Goal: Task Accomplishment & Management: Use online tool/utility

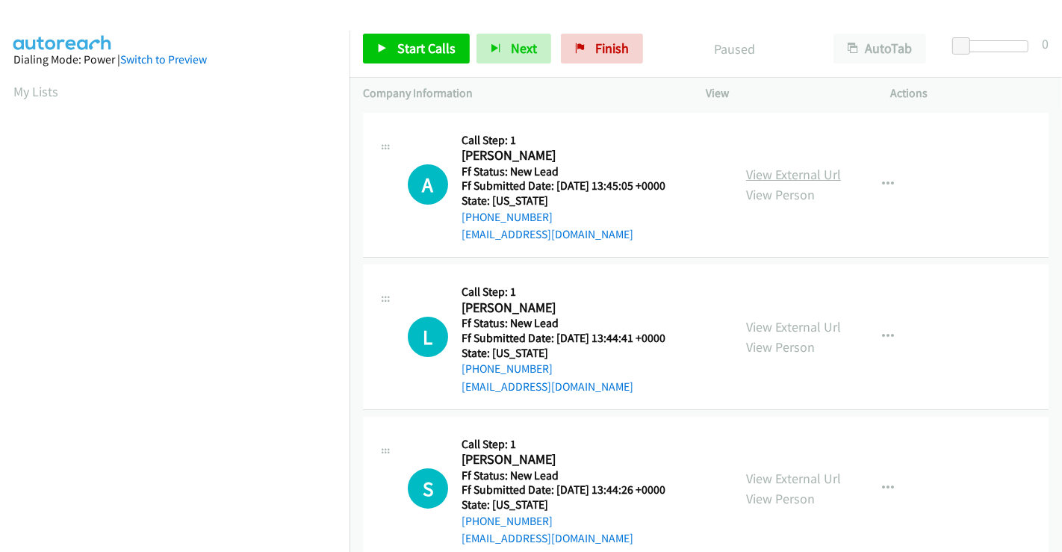
click at [796, 173] on link "View External Url" at bounding box center [793, 174] width 95 height 17
click at [783, 323] on link "View External Url" at bounding box center [793, 326] width 95 height 17
click at [779, 474] on link "View External Url" at bounding box center [793, 478] width 95 height 17
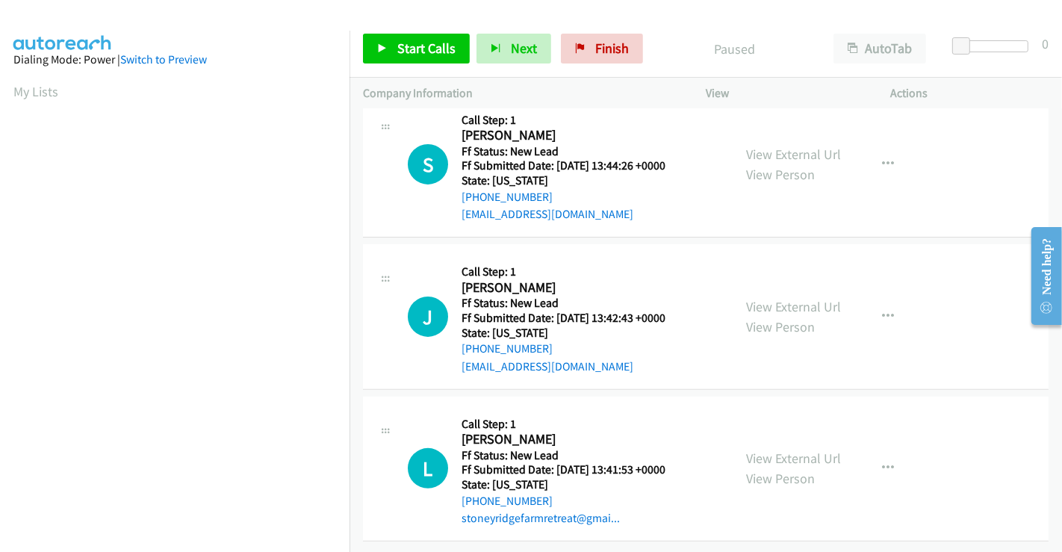
scroll to position [335, 0]
click at [780, 297] on link "View External Url" at bounding box center [793, 305] width 95 height 17
click at [783, 452] on link "View External Url" at bounding box center [793, 457] width 95 height 17
click at [883, 158] on icon "button" at bounding box center [888, 164] width 12 height 12
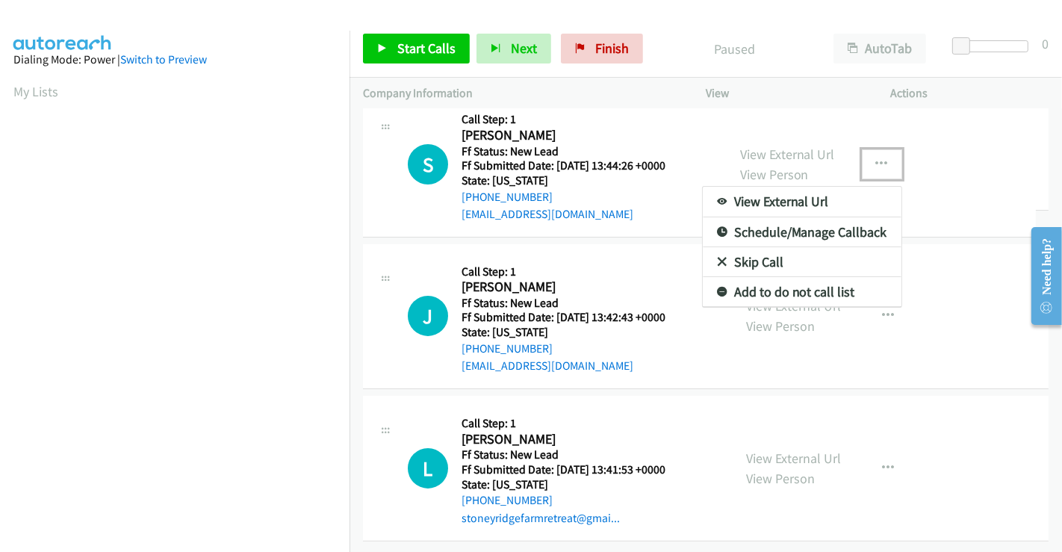
scroll to position [211, 0]
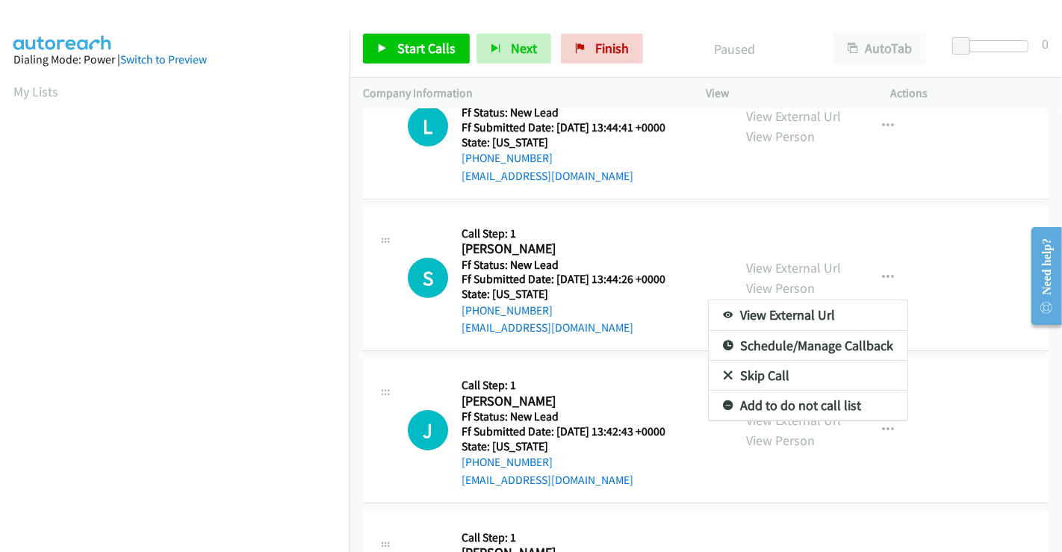
click at [745, 374] on link "Skip Call" at bounding box center [808, 376] width 199 height 30
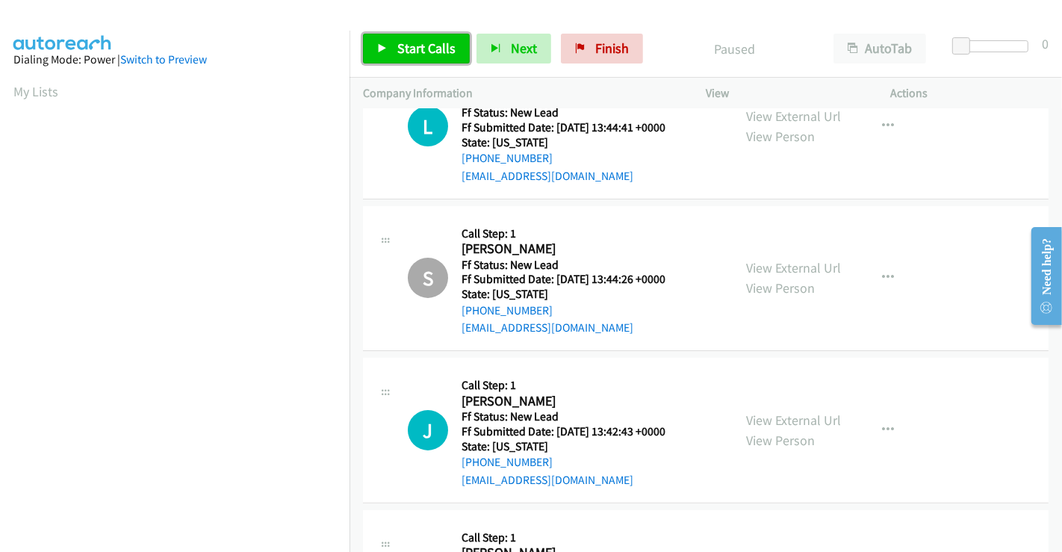
click at [417, 43] on span "Start Calls" at bounding box center [426, 48] width 58 height 17
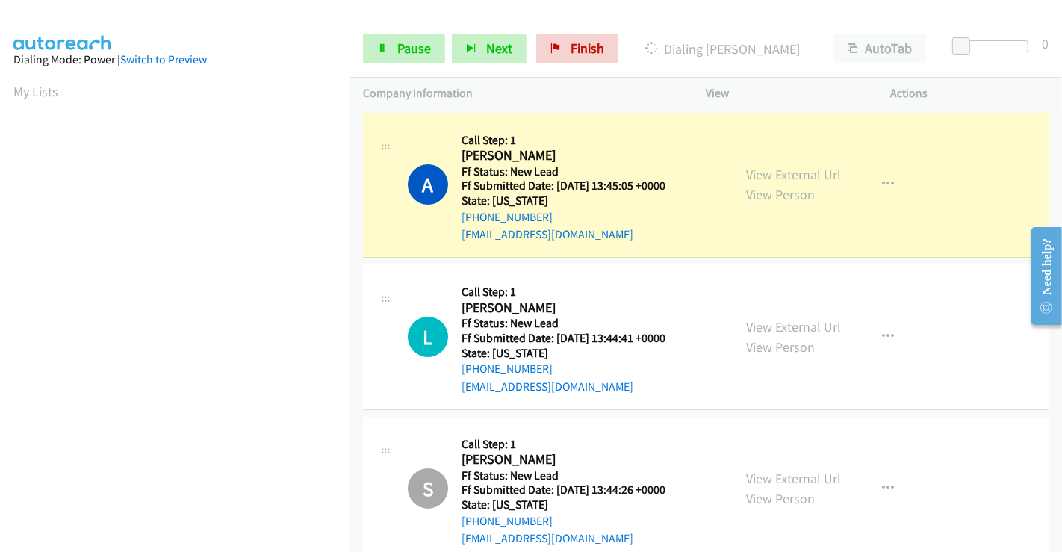
scroll to position [288, 0]
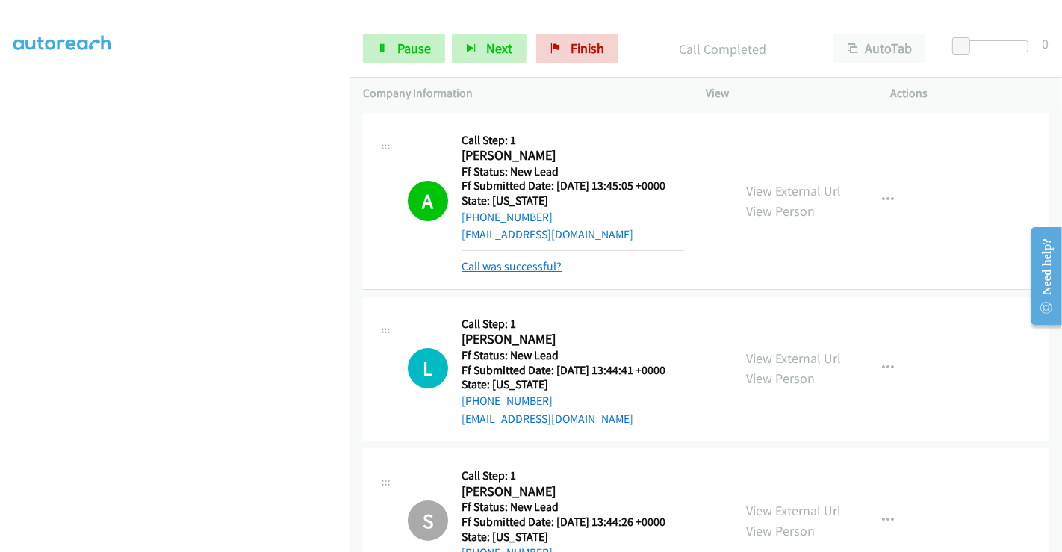
click at [513, 263] on link "Call was successful?" at bounding box center [512, 266] width 100 height 14
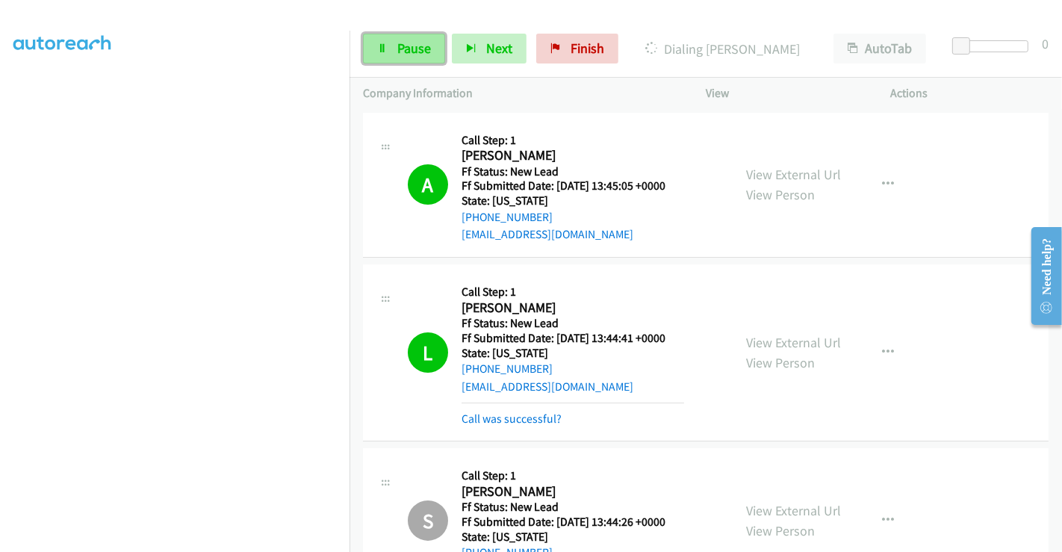
click at [420, 46] on span "Pause" at bounding box center [414, 48] width 34 height 17
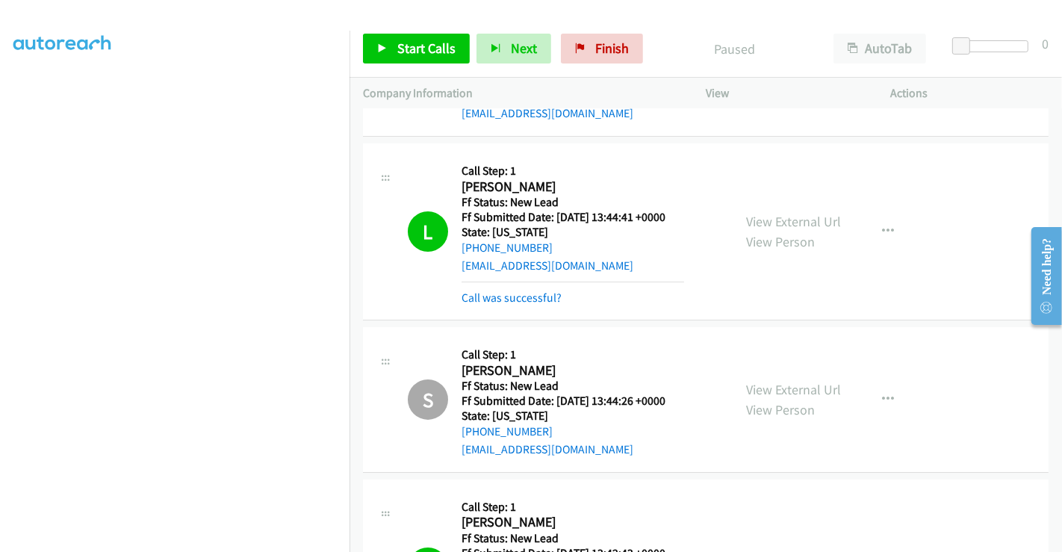
scroll to position [249, 0]
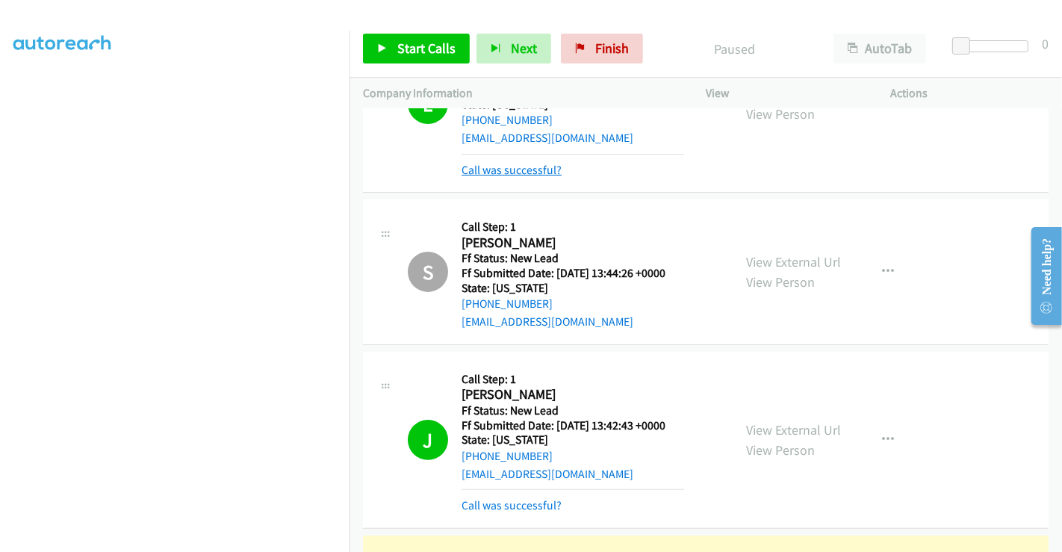
click at [509, 171] on link "Call was successful?" at bounding box center [512, 170] width 100 height 14
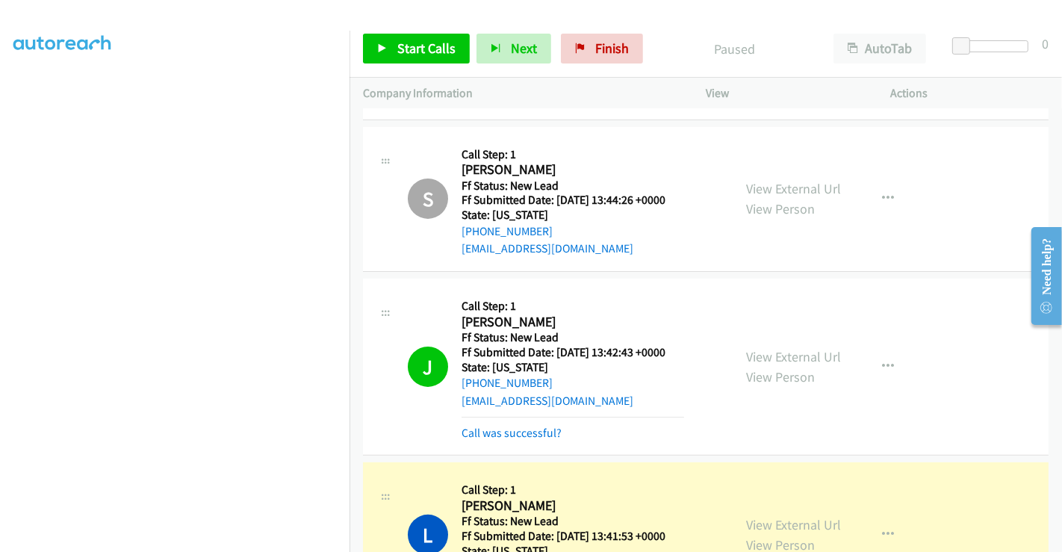
scroll to position [482, 0]
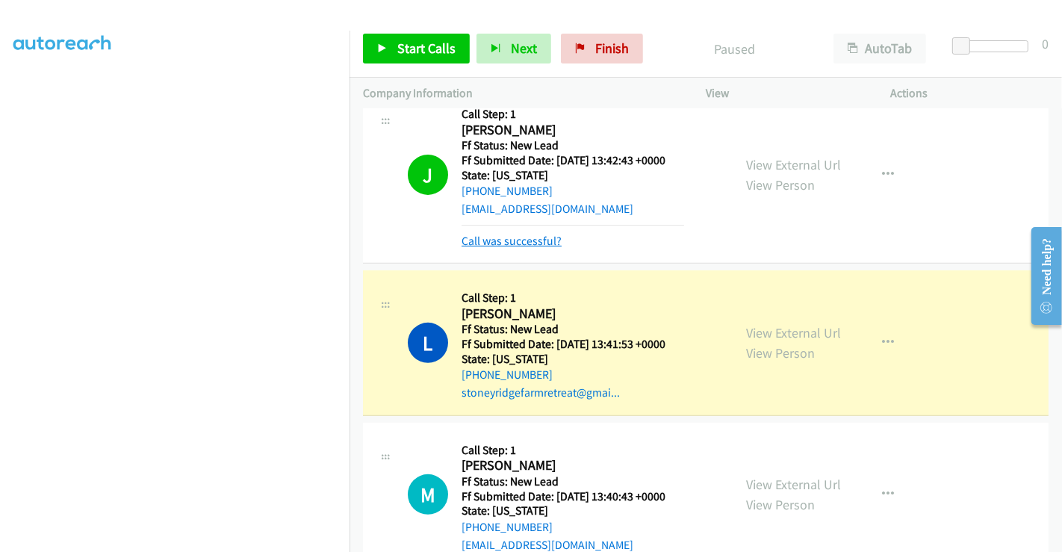
click at [507, 239] on link "Call was successful?" at bounding box center [512, 241] width 100 height 14
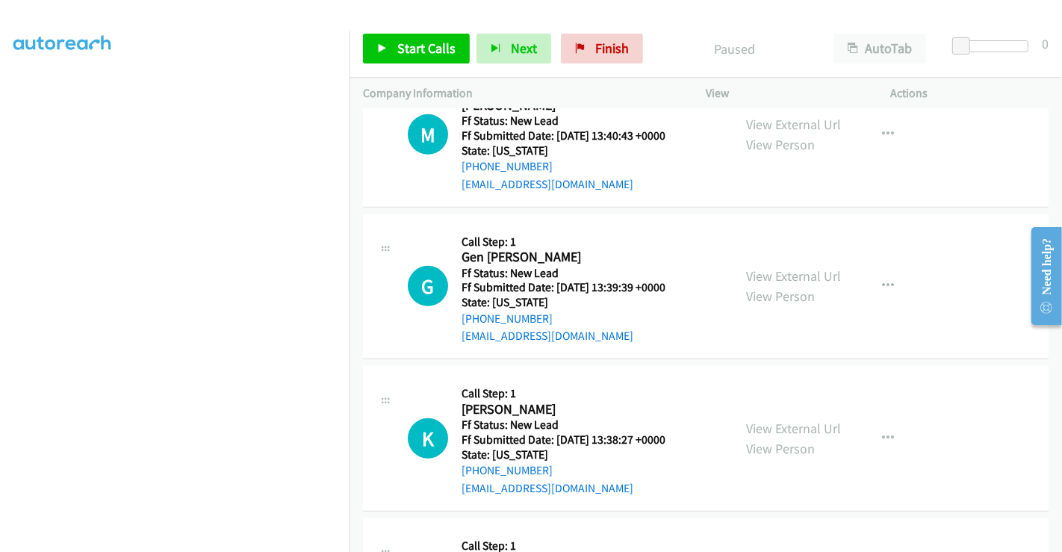
scroll to position [777, 0]
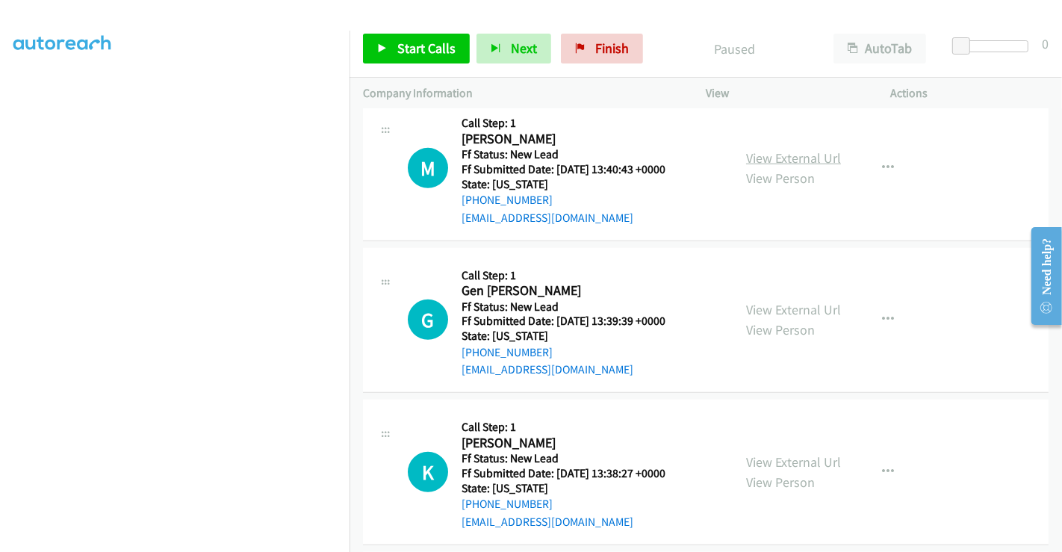
click at [772, 150] on link "View External Url" at bounding box center [793, 157] width 95 height 17
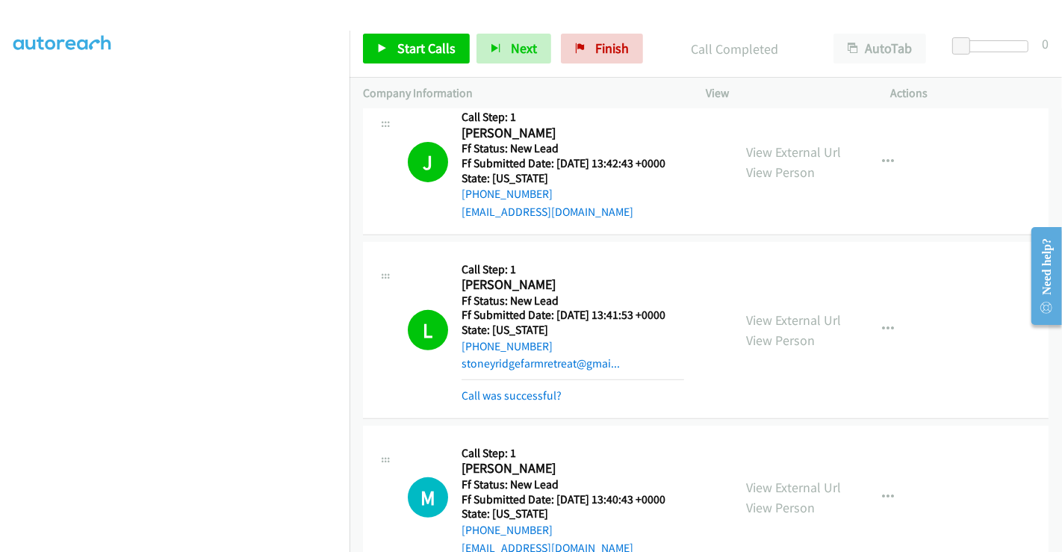
scroll to position [693, 0]
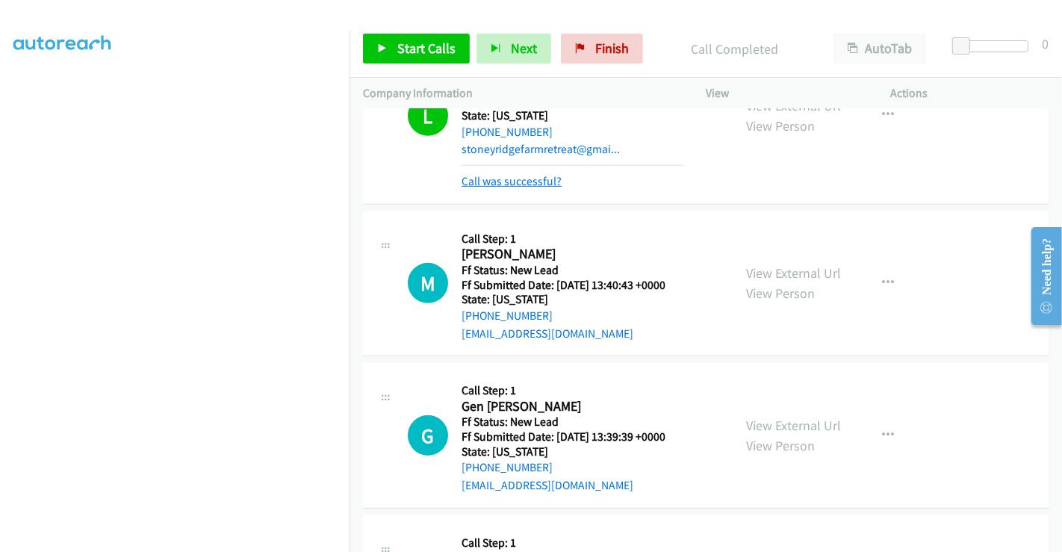
click at [516, 174] on link "Call was successful?" at bounding box center [512, 181] width 100 height 14
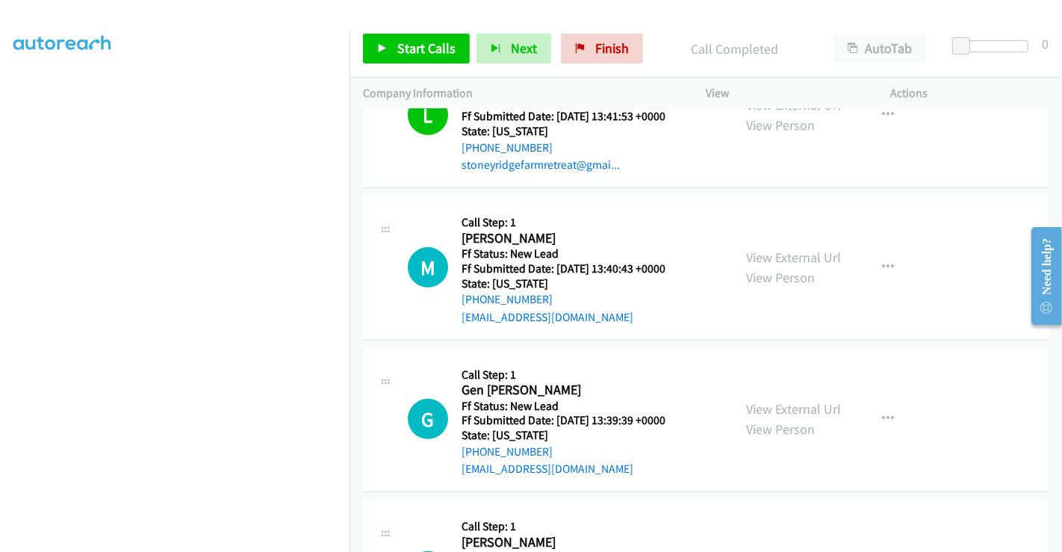
click at [689, 229] on div "M Callback Scheduled Call Step: 1 Michael Myers America/New_York Ff Status: New…" at bounding box center [563, 267] width 311 height 118
click at [420, 41] on span "Start Calls" at bounding box center [426, 48] width 58 height 17
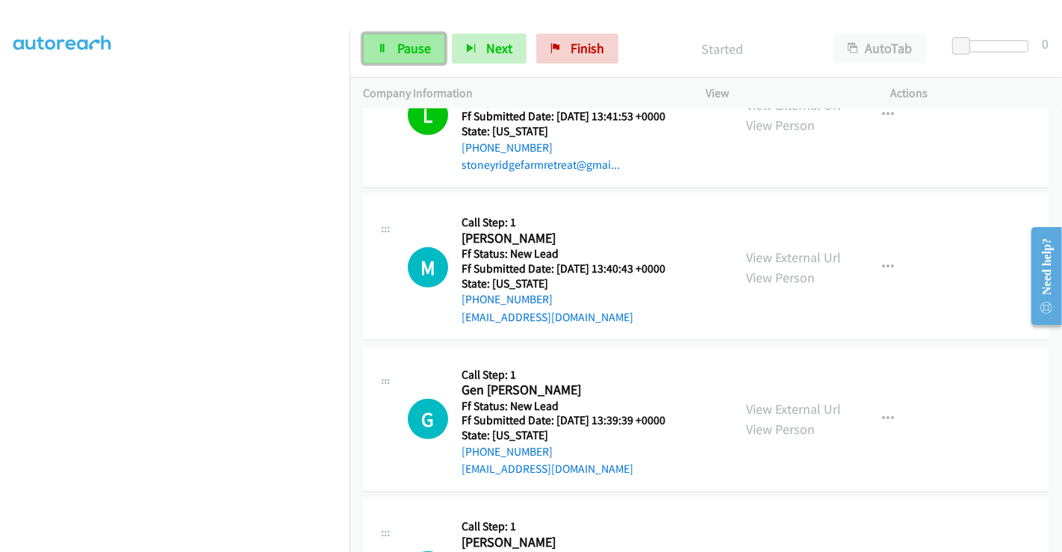
click at [404, 48] on span "Pause" at bounding box center [414, 48] width 34 height 17
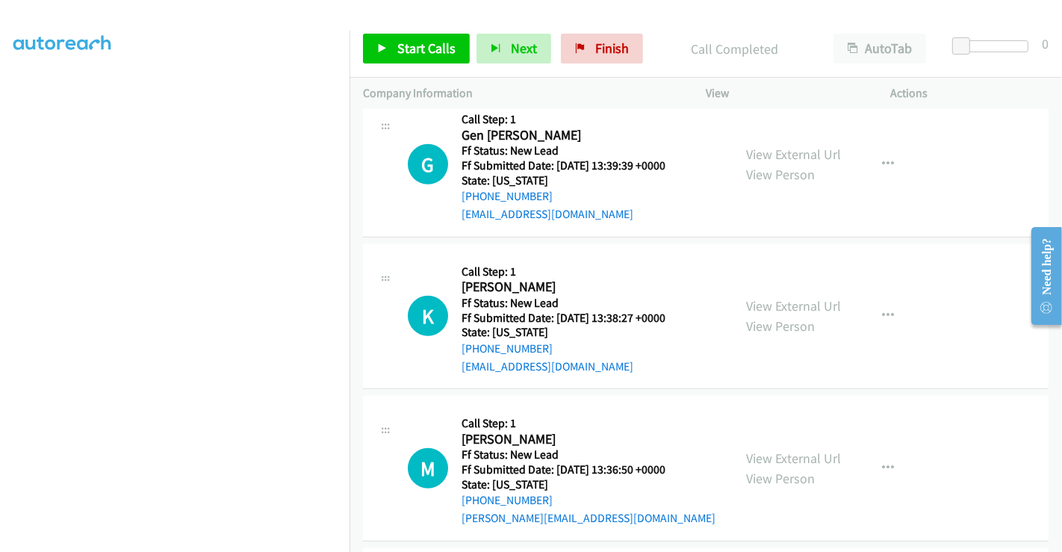
scroll to position [859, 0]
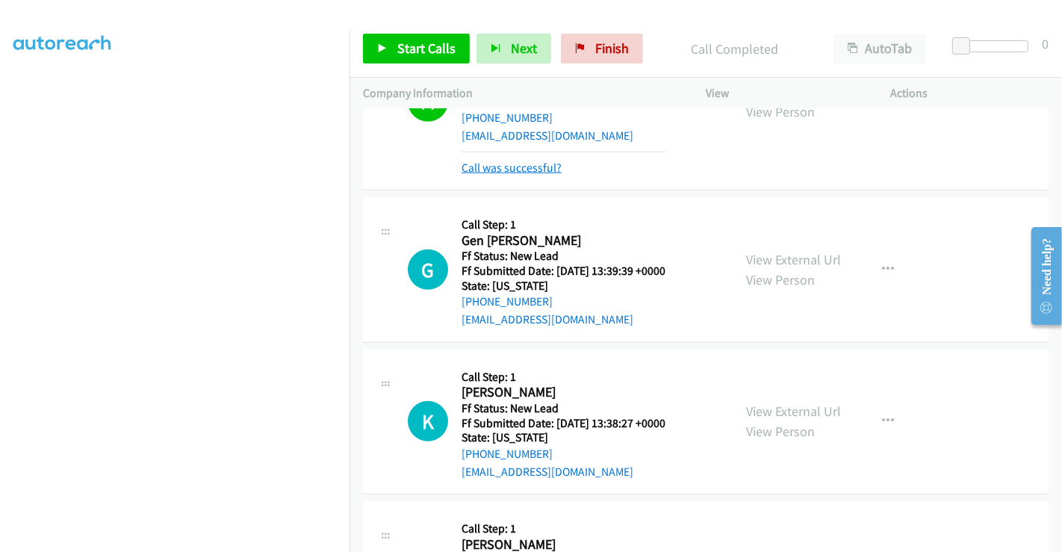
click at [514, 170] on link "Call was successful?" at bounding box center [512, 168] width 100 height 14
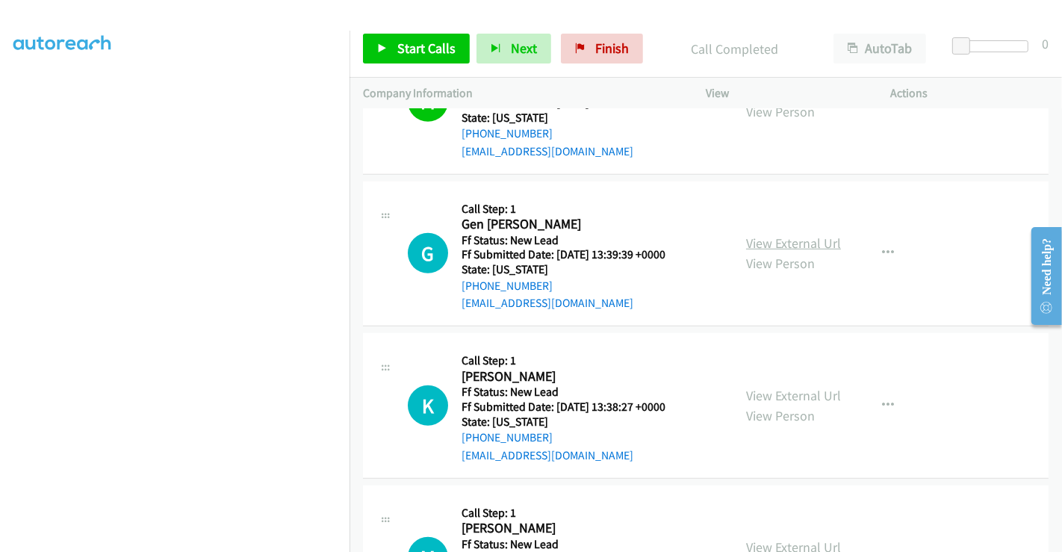
click at [794, 240] on link "View External Url" at bounding box center [793, 243] width 95 height 17
click at [774, 387] on link "View External Url" at bounding box center [793, 395] width 95 height 17
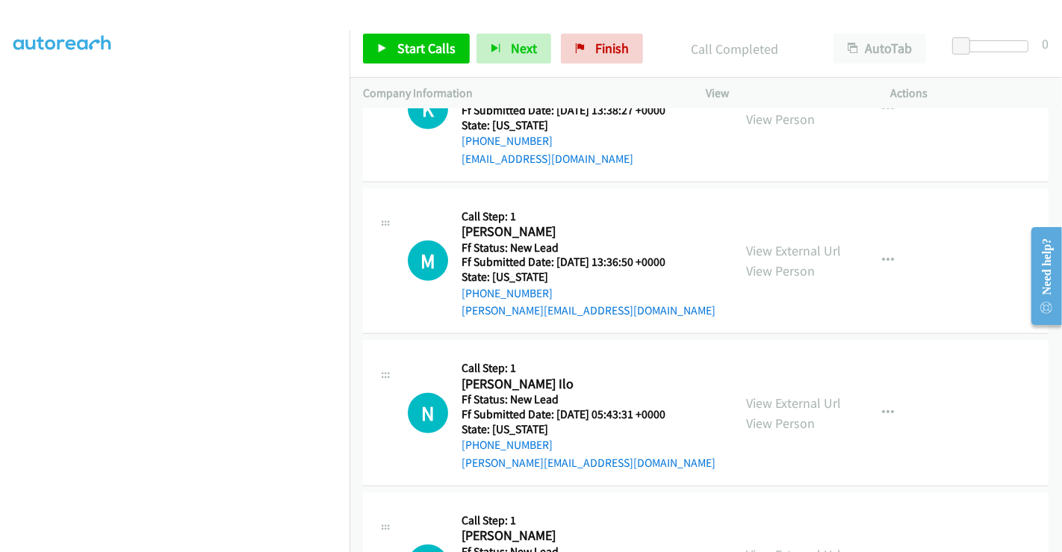
scroll to position [1176, 0]
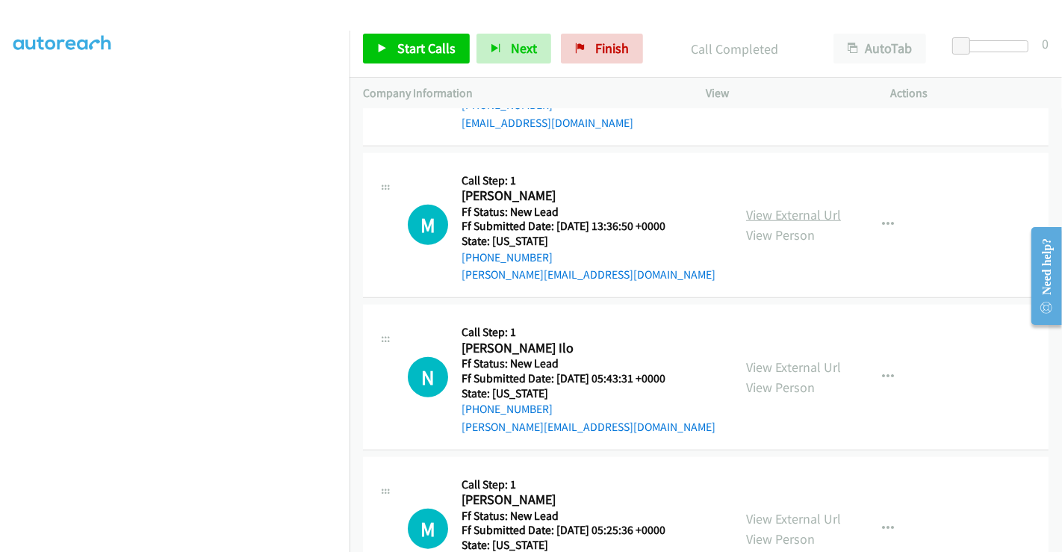
click at [785, 208] on link "View External Url" at bounding box center [793, 214] width 95 height 17
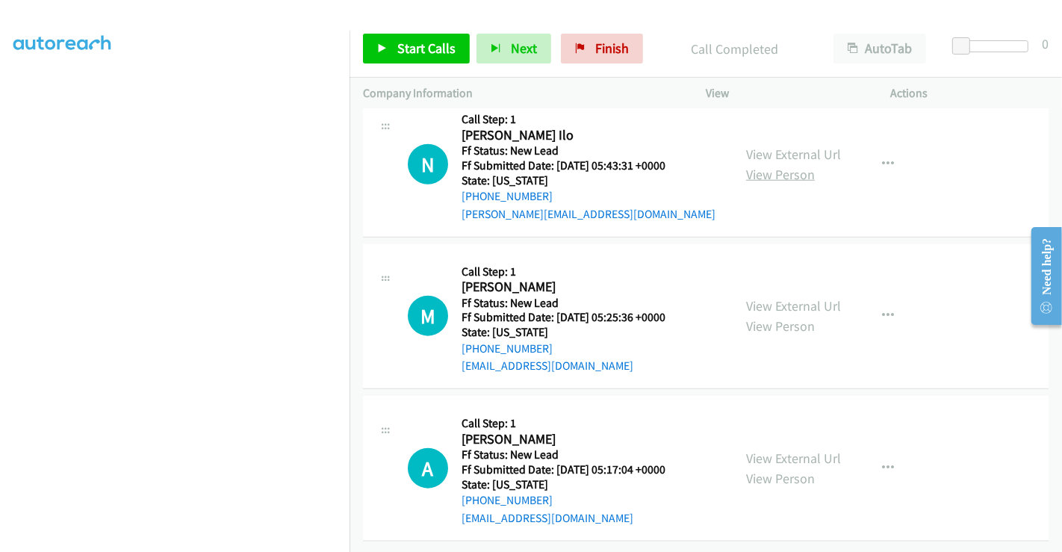
scroll to position [1397, 0]
click at [787, 146] on link "View External Url" at bounding box center [793, 154] width 95 height 17
click at [780, 297] on link "View External Url" at bounding box center [793, 305] width 95 height 17
click at [768, 451] on link "View External Url" at bounding box center [793, 458] width 95 height 17
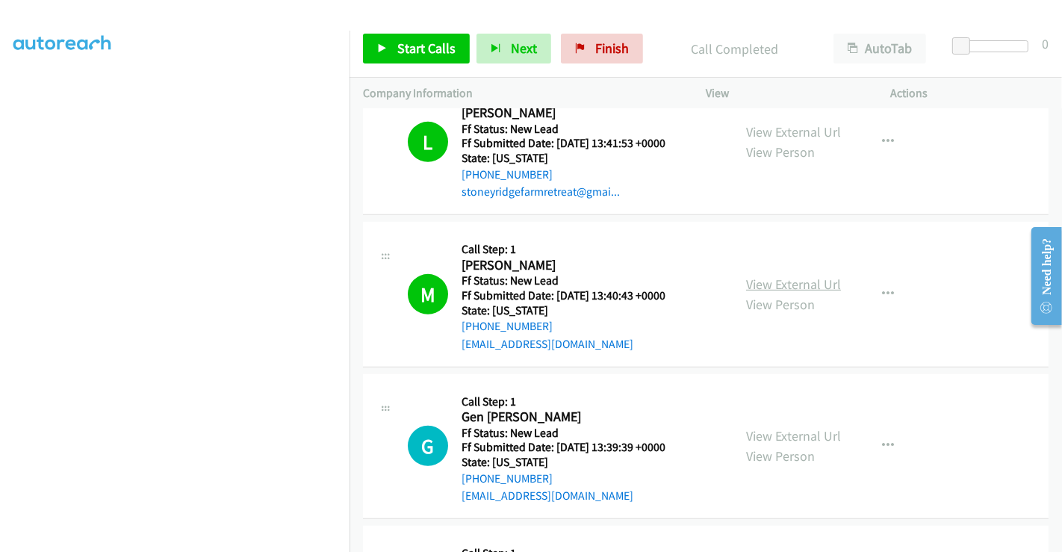
scroll to position [900, 0]
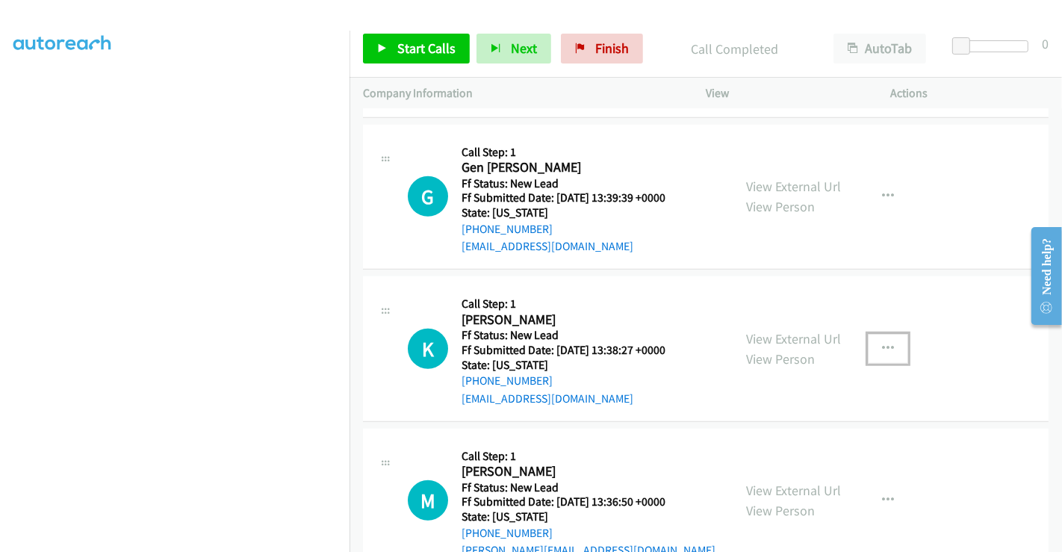
click at [882, 344] on icon "button" at bounding box center [888, 349] width 12 height 12
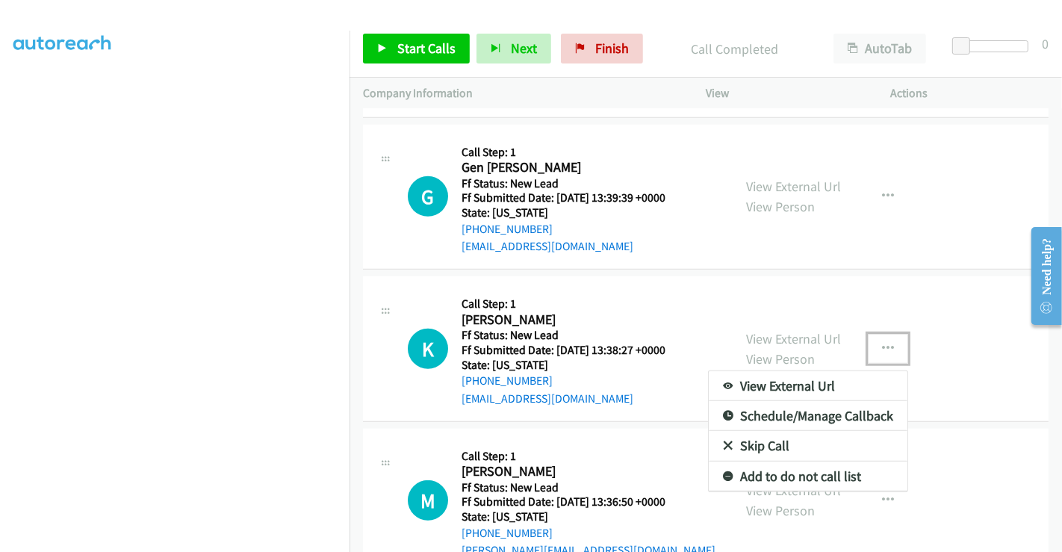
click at [762, 447] on link "Skip Call" at bounding box center [808, 446] width 199 height 30
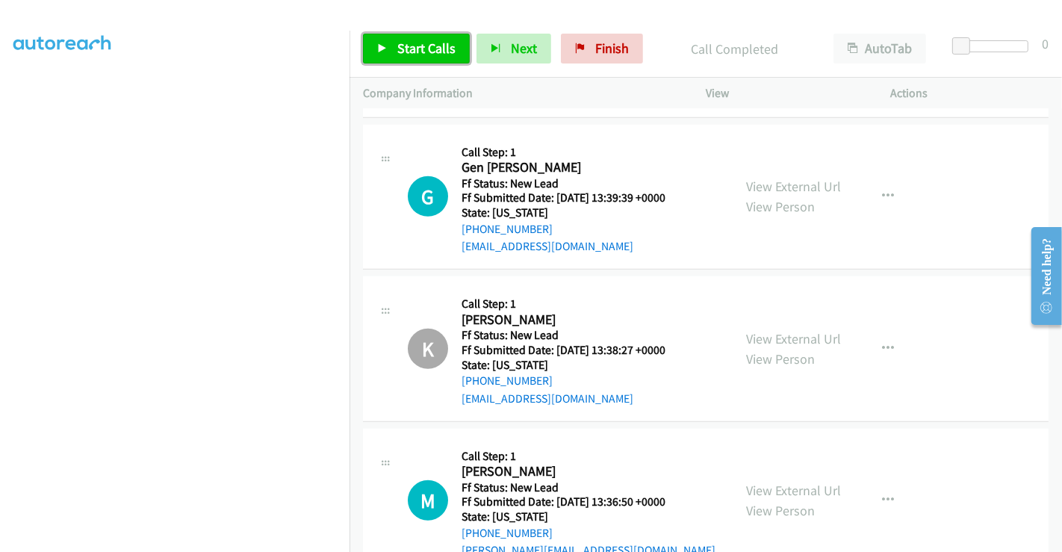
click at [429, 41] on span "Start Calls" at bounding box center [426, 48] width 58 height 17
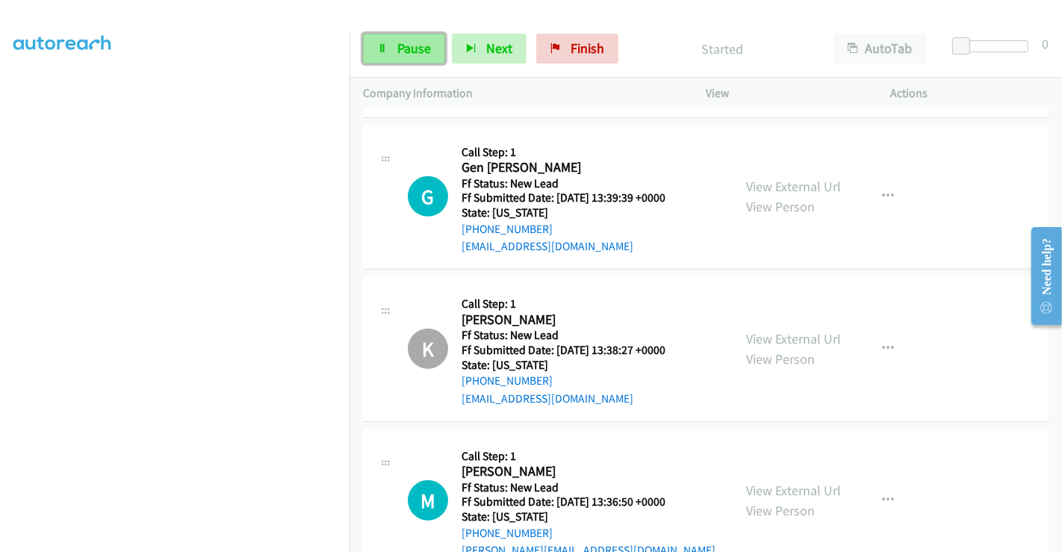
click at [401, 48] on span "Pause" at bounding box center [414, 48] width 34 height 17
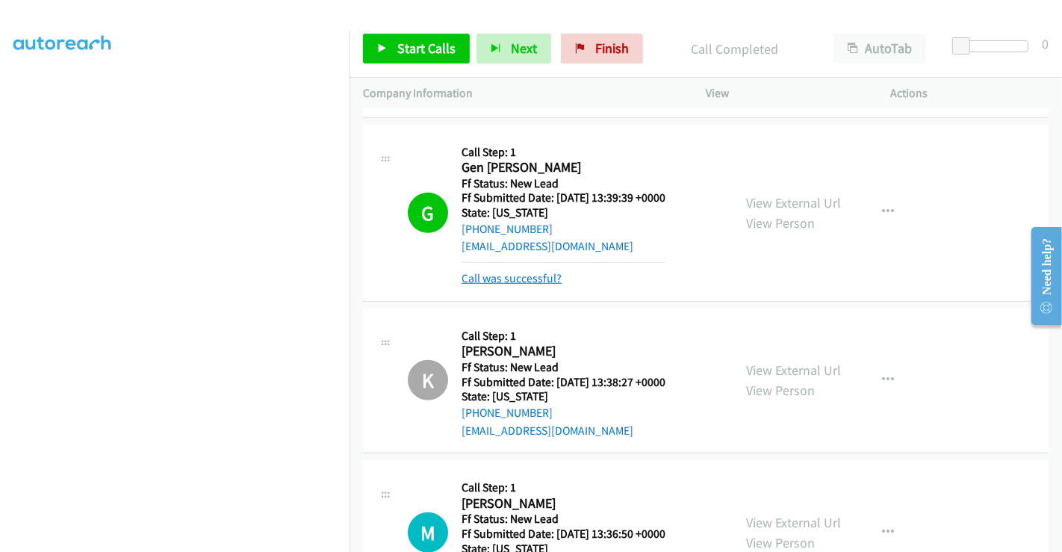
click at [533, 276] on link "Call was successful?" at bounding box center [512, 278] width 100 height 14
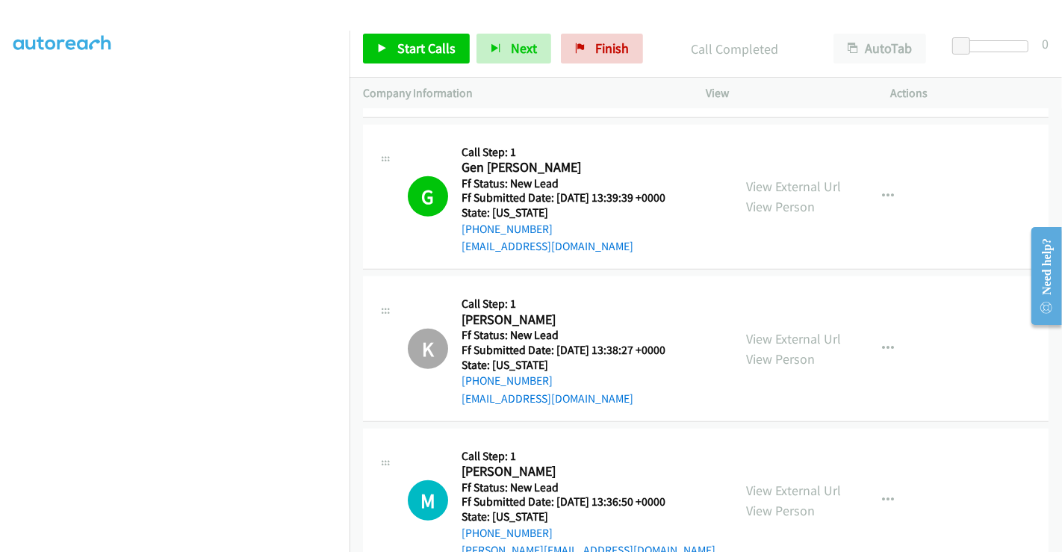
scroll to position [733, 0]
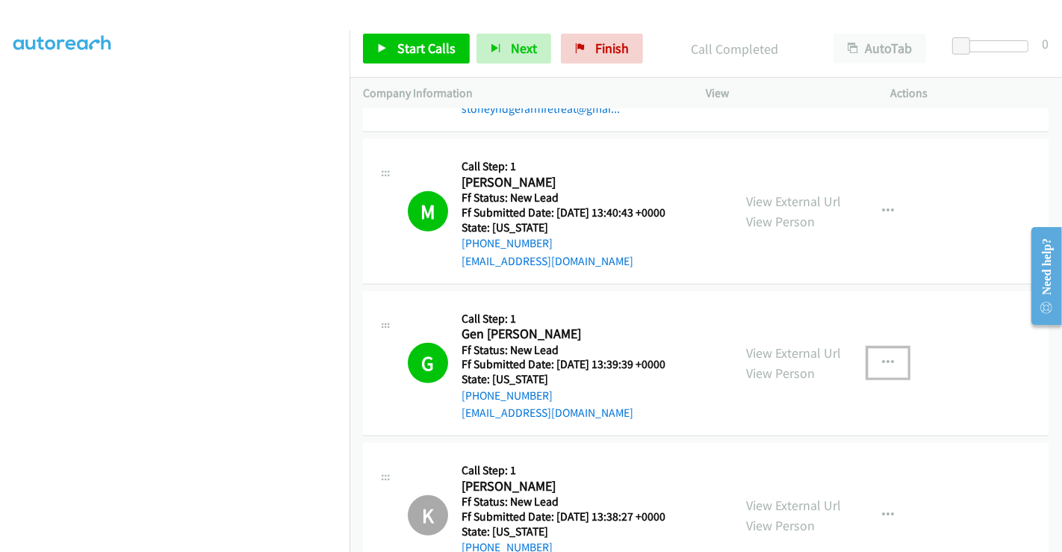
click at [882, 363] on icon "button" at bounding box center [888, 363] width 12 height 12
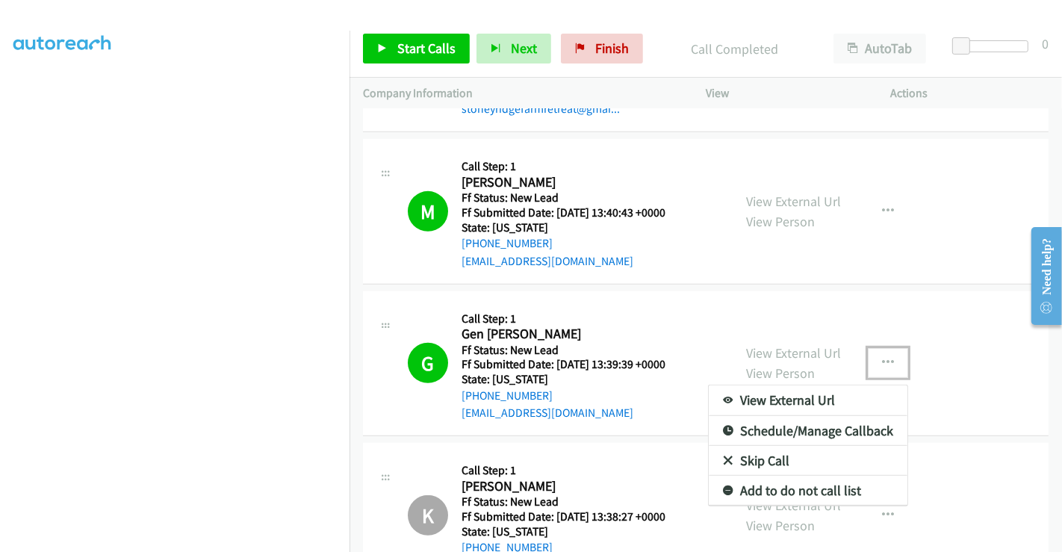
click at [763, 459] on link "Skip Call" at bounding box center [808, 461] width 199 height 30
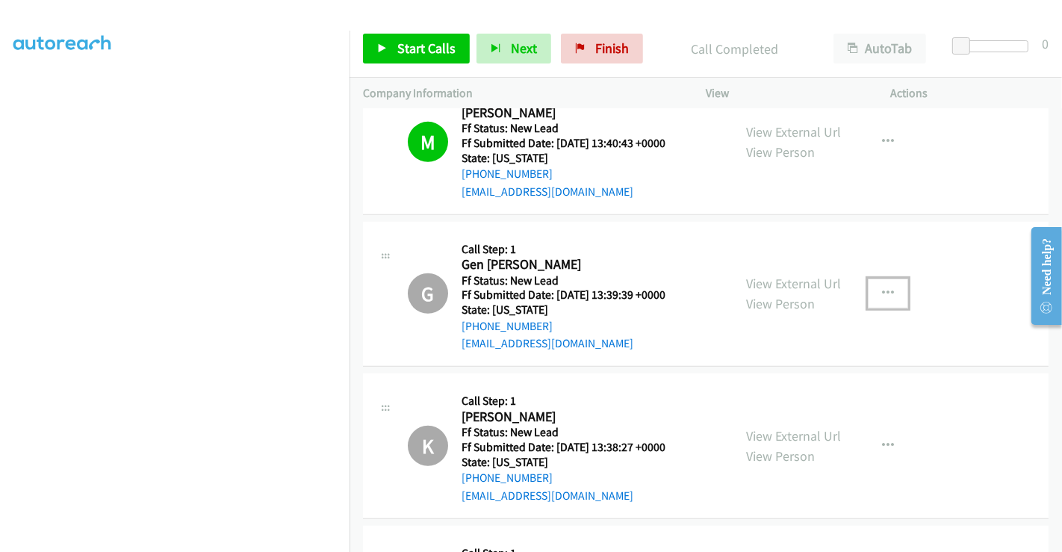
scroll to position [900, 0]
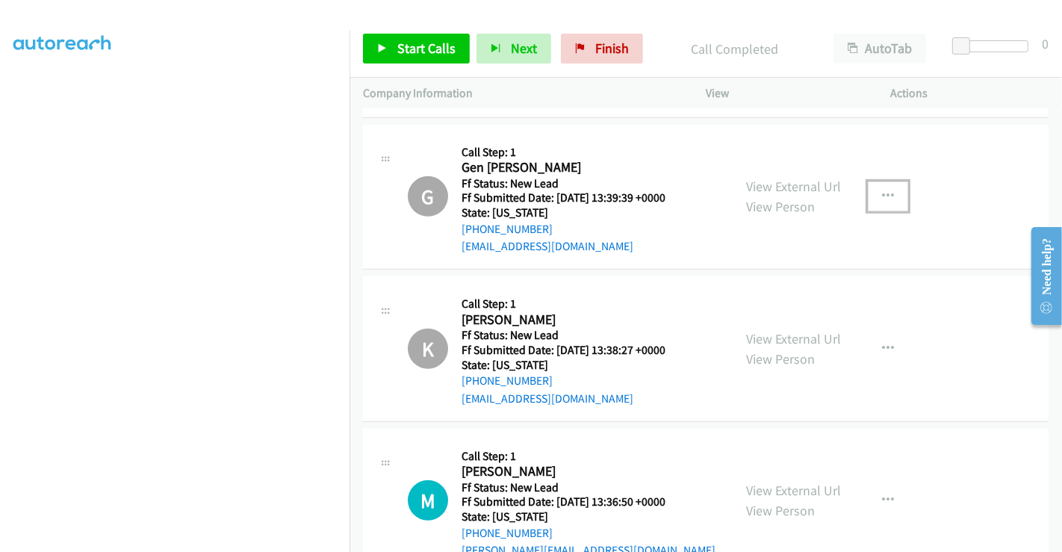
click at [882, 191] on icon "button" at bounding box center [888, 196] width 12 height 12
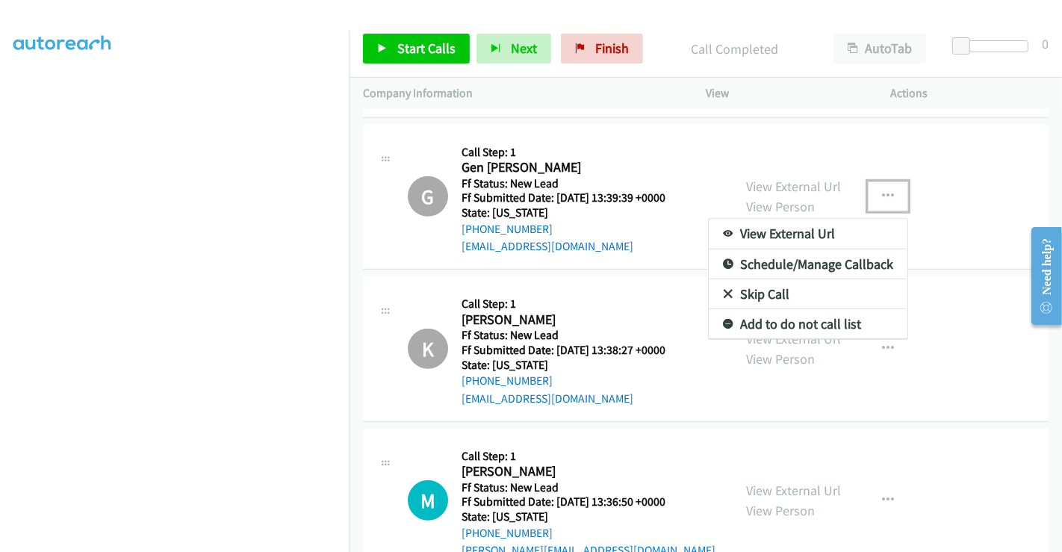
click at [769, 317] on link "Add to do not call list" at bounding box center [808, 324] width 199 height 30
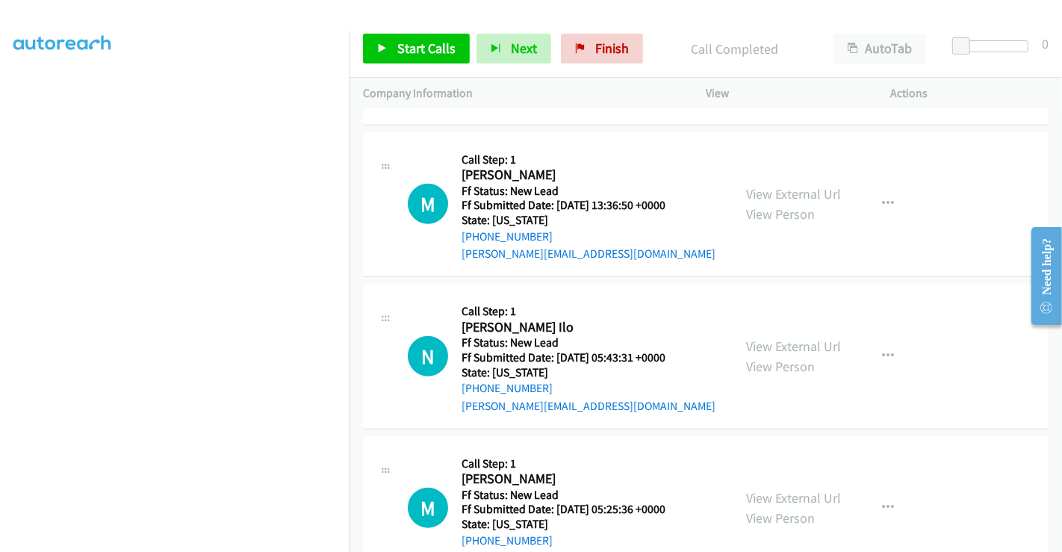
scroll to position [1232, 0]
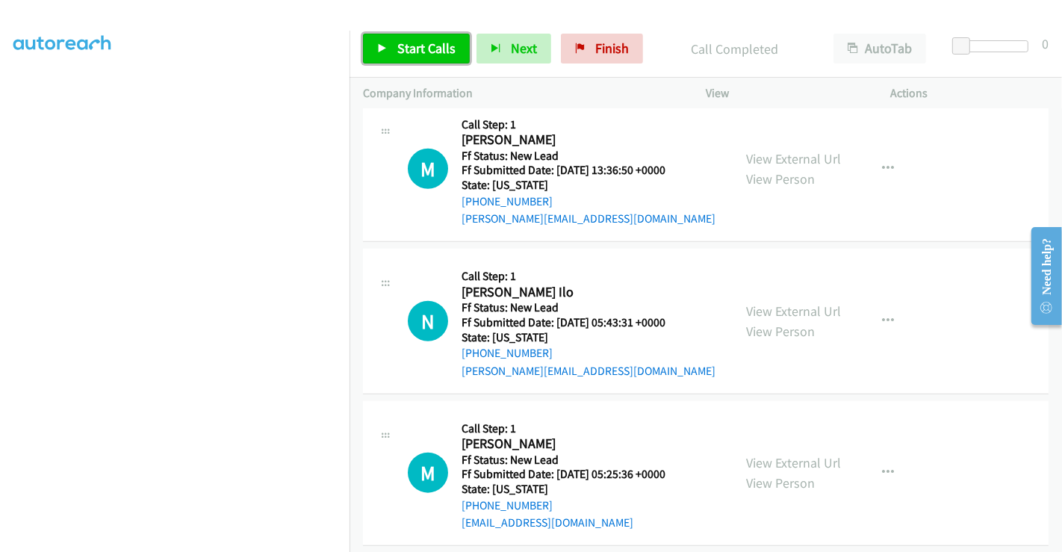
click at [421, 45] on span "Start Calls" at bounding box center [426, 48] width 58 height 17
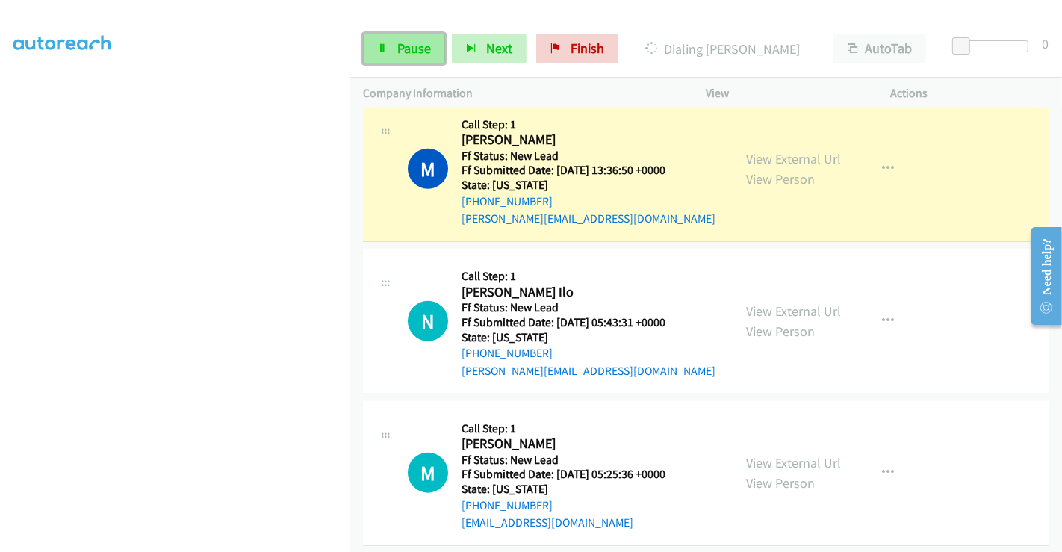
click at [398, 47] on span "Pause" at bounding box center [414, 48] width 34 height 17
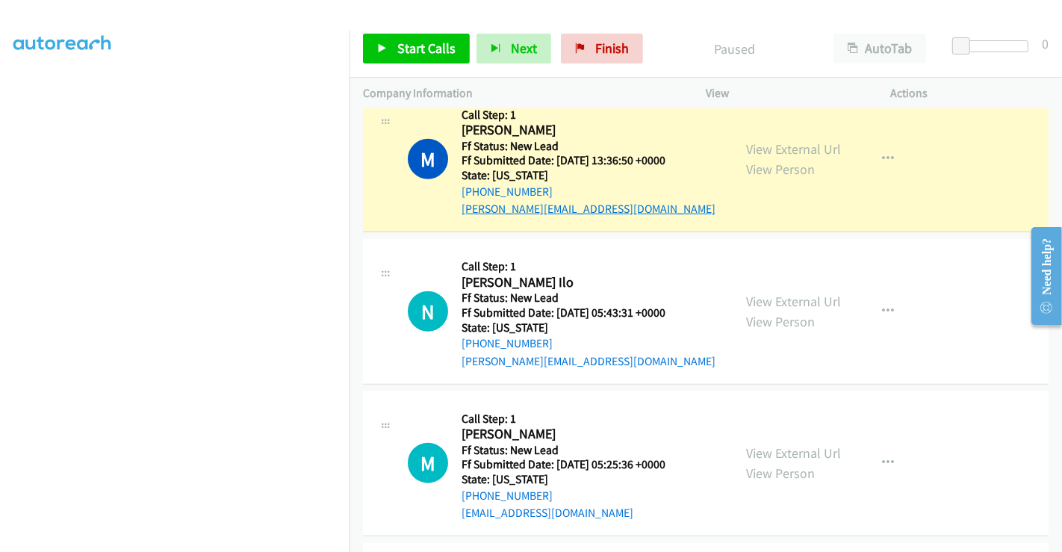
scroll to position [1314, 0]
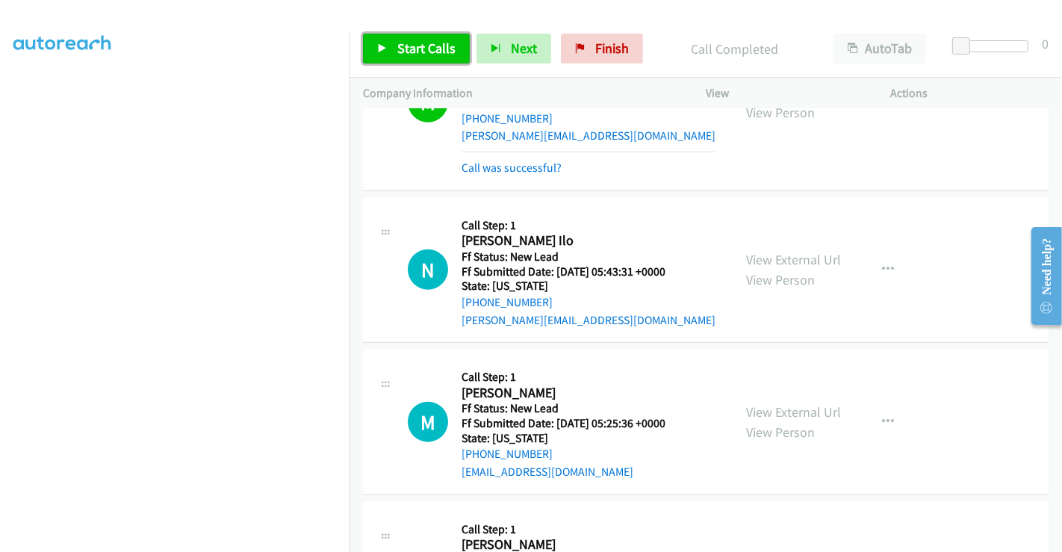
click at [406, 54] on span "Start Calls" at bounding box center [426, 48] width 58 height 17
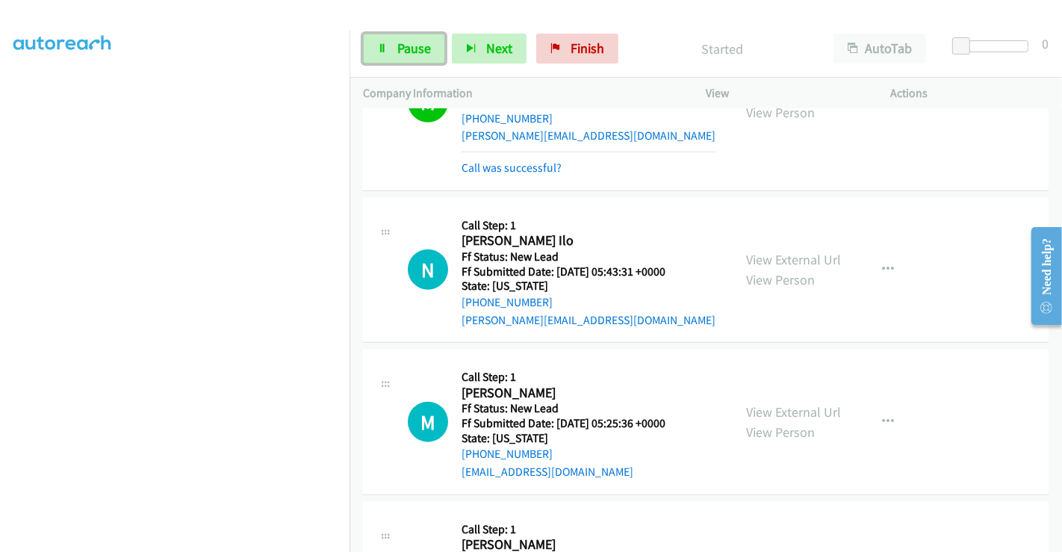
click at [406, 54] on span "Pause" at bounding box center [414, 48] width 34 height 17
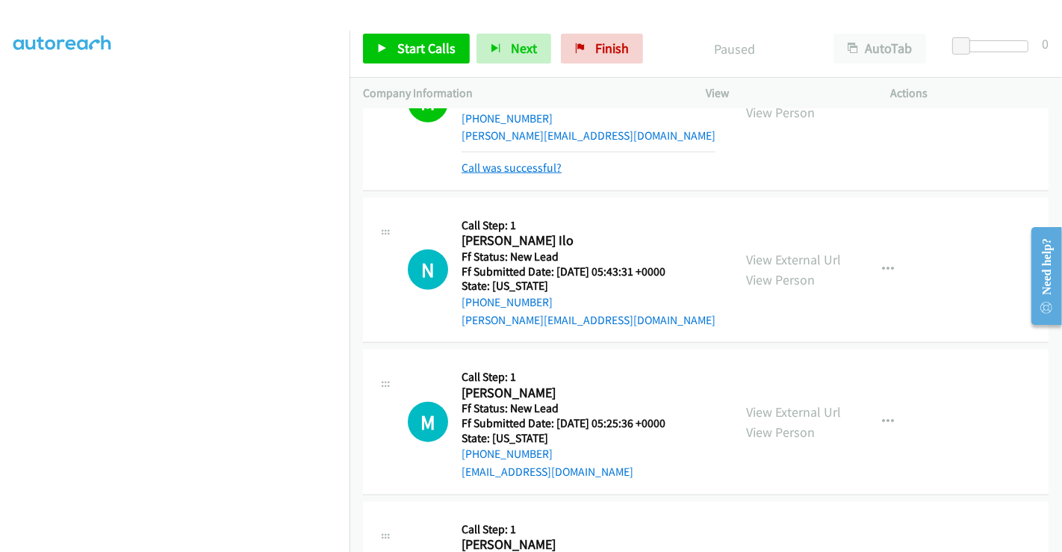
click at [519, 164] on link "Call was successful?" at bounding box center [512, 168] width 100 height 14
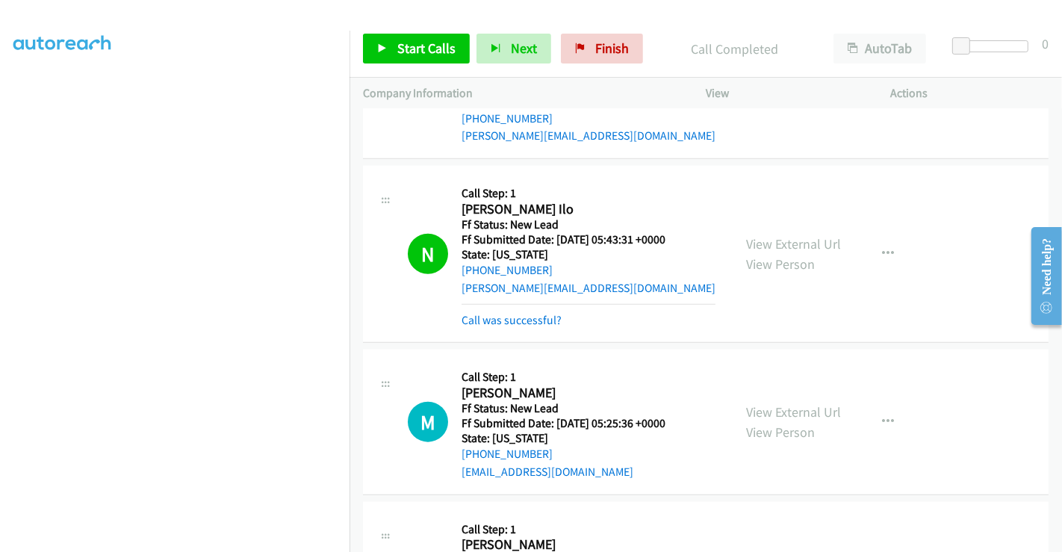
scroll to position [288, 0]
click at [530, 314] on link "Call was successful?" at bounding box center [512, 320] width 100 height 14
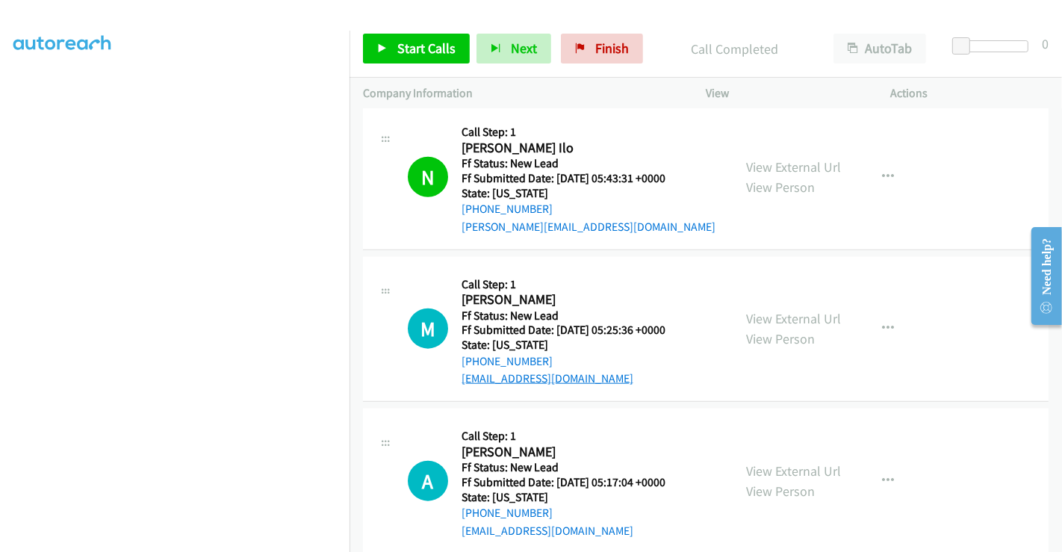
scroll to position [1480, 0]
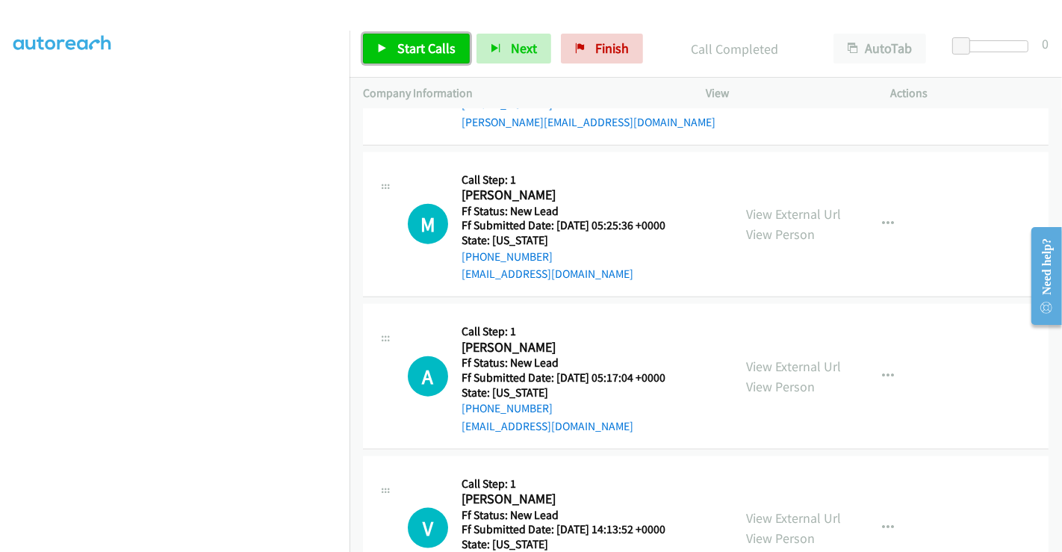
click at [429, 55] on span "Start Calls" at bounding box center [426, 48] width 58 height 17
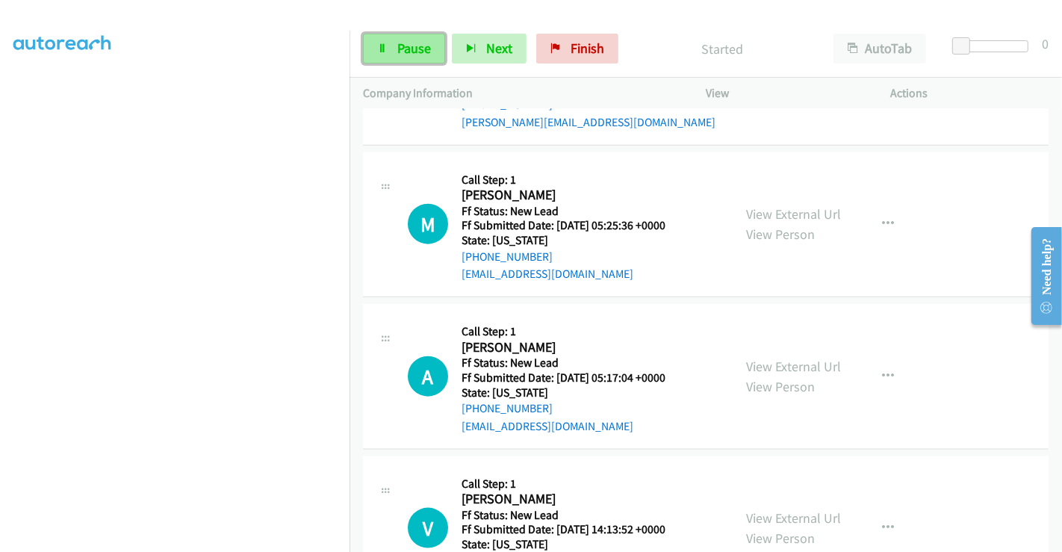
click at [400, 48] on span "Pause" at bounding box center [414, 48] width 34 height 17
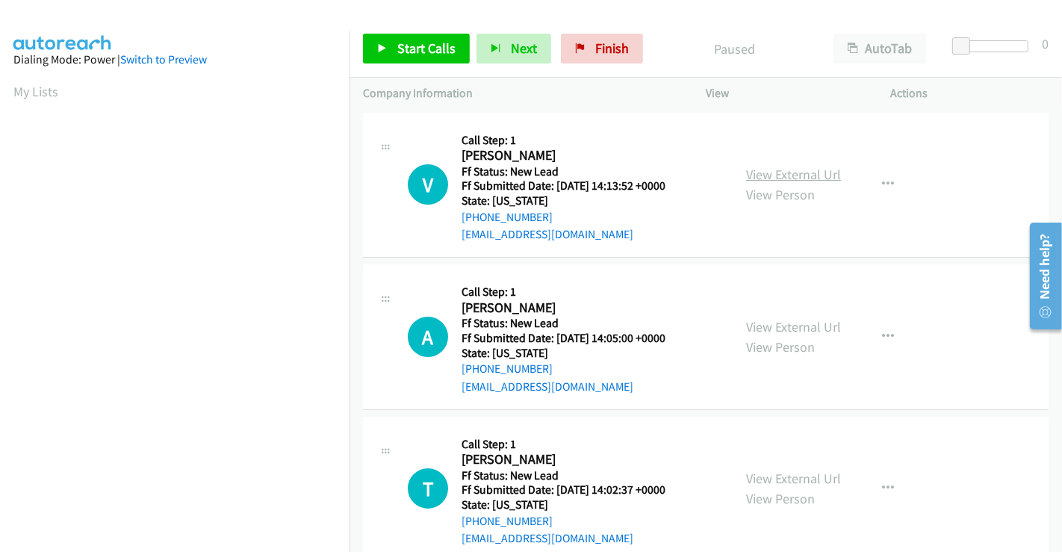
click at [763, 171] on link "View External Url" at bounding box center [793, 174] width 95 height 17
click at [770, 325] on link "View External Url" at bounding box center [793, 326] width 95 height 17
click at [785, 474] on link "View External Url" at bounding box center [793, 478] width 95 height 17
click at [408, 42] on span "Start Calls" at bounding box center [426, 48] width 58 height 17
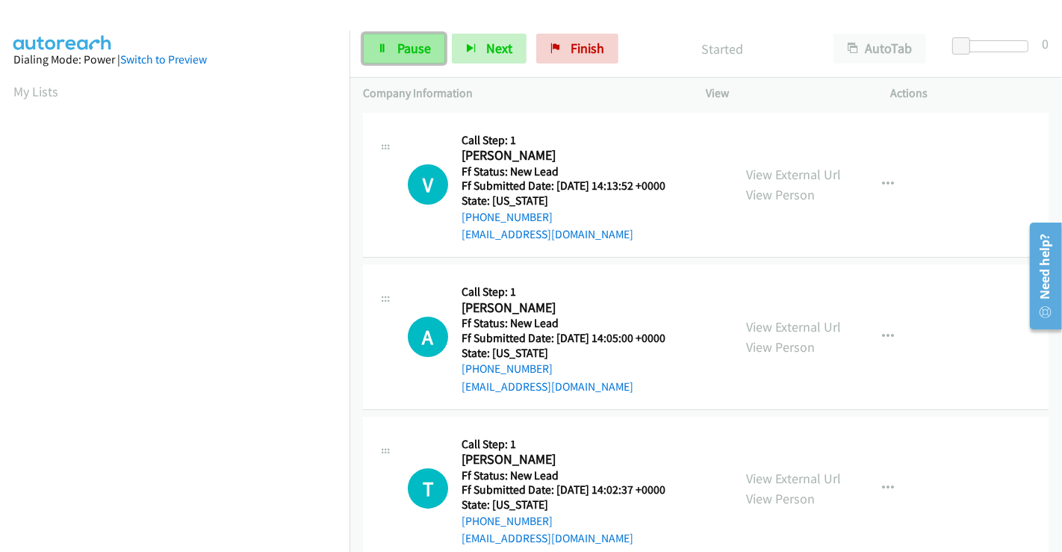
click at [406, 46] on span "Pause" at bounding box center [414, 48] width 34 height 17
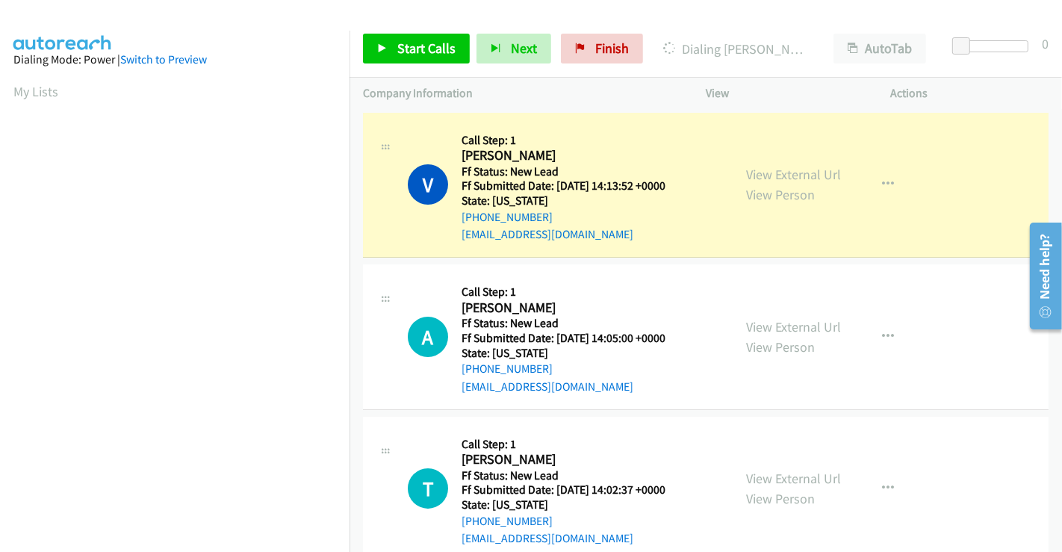
scroll to position [288, 0]
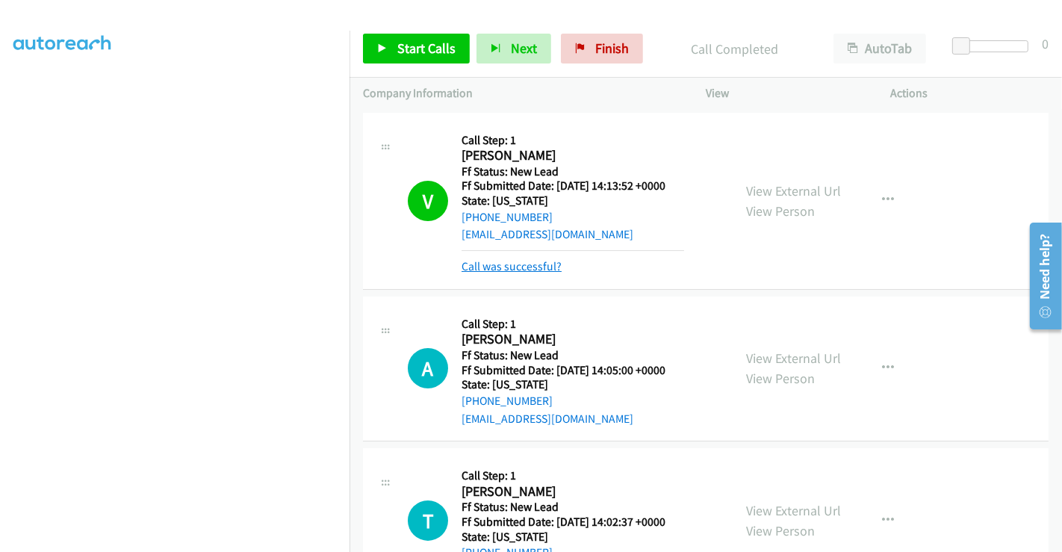
click at [509, 264] on link "Call was successful?" at bounding box center [512, 266] width 100 height 14
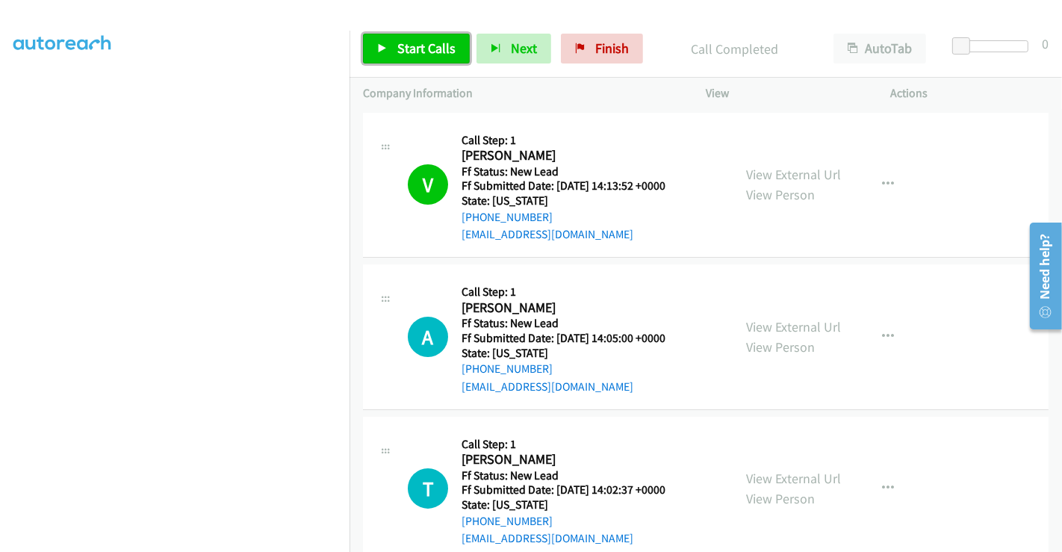
click at [411, 37] on link "Start Calls" at bounding box center [416, 49] width 107 height 30
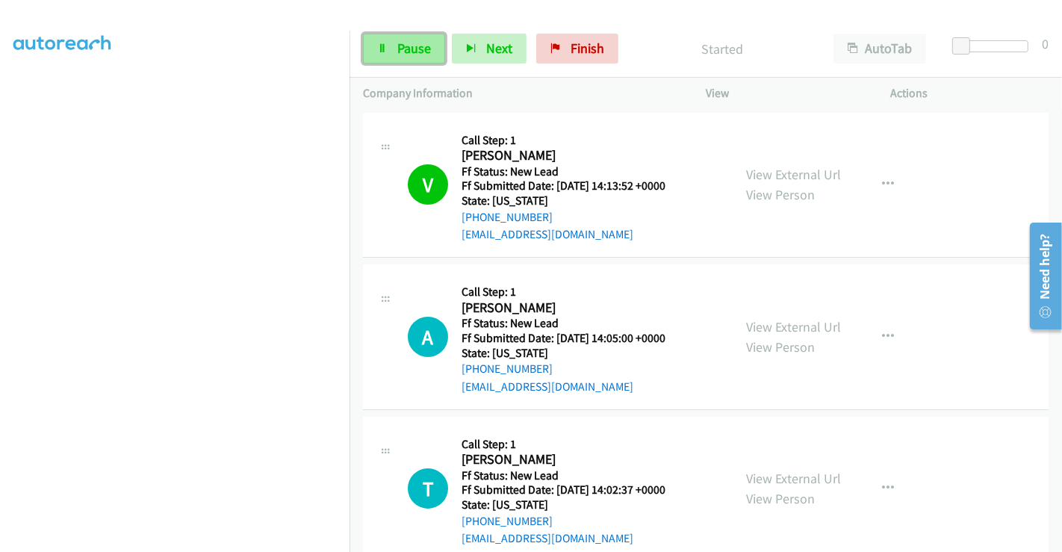
click at [400, 45] on span "Pause" at bounding box center [414, 48] width 34 height 17
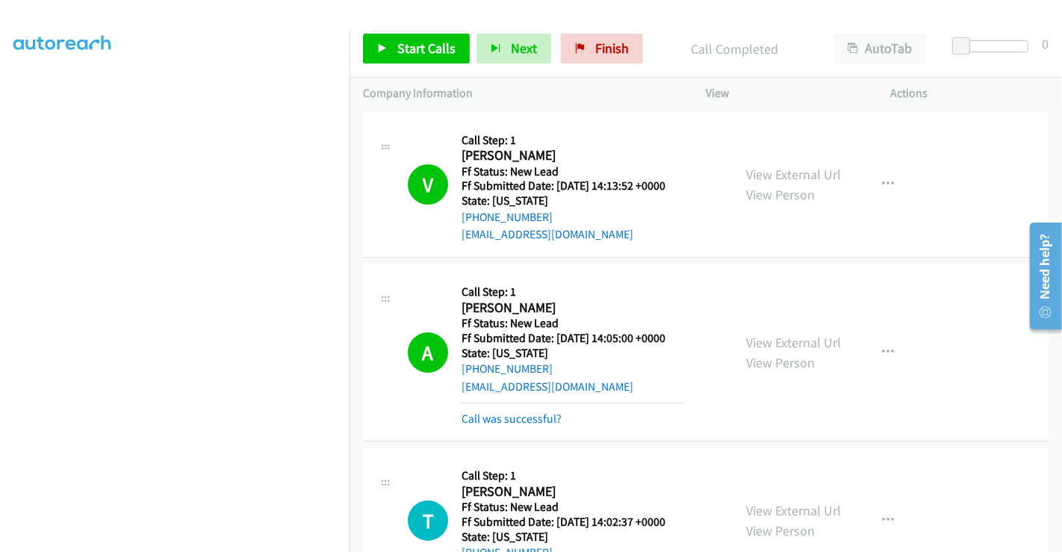
click at [424, 68] on div "Start Calls Pause Next Finish Call Completed AutoTab AutoTab 0" at bounding box center [706, 49] width 713 height 58
click at [420, 37] on link "Start Calls" at bounding box center [416, 49] width 107 height 30
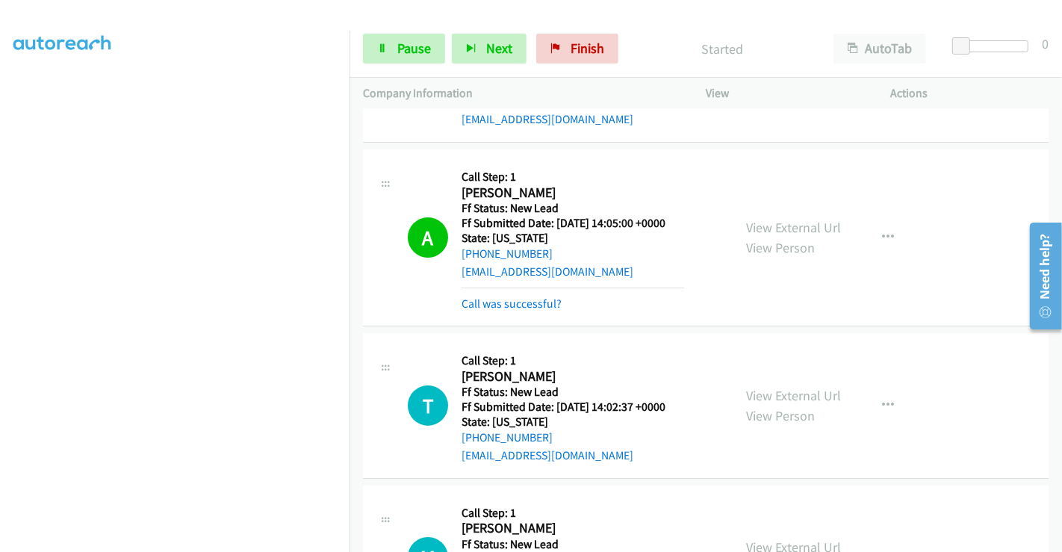
scroll to position [249, 0]
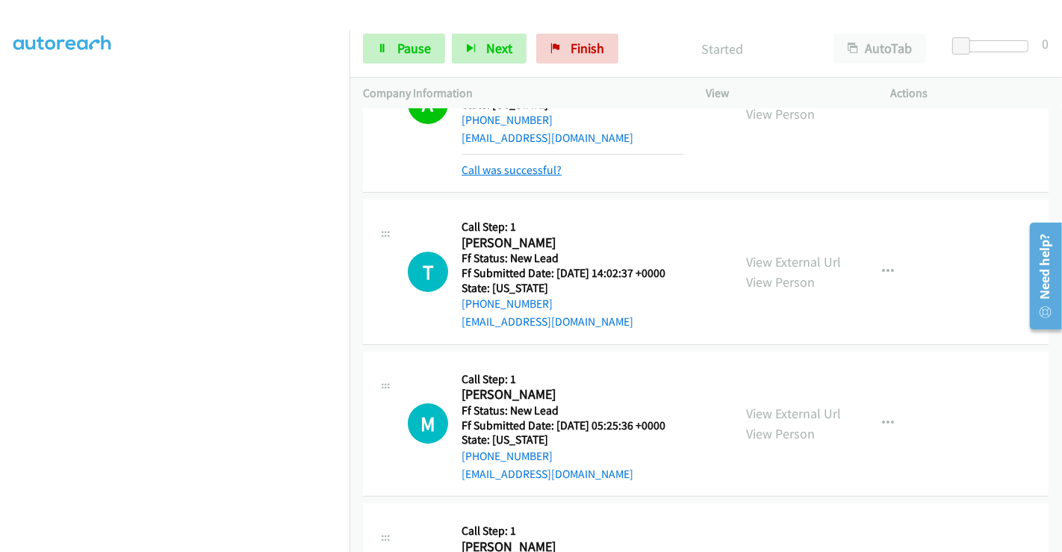
click at [494, 163] on link "Call was successful?" at bounding box center [512, 170] width 100 height 14
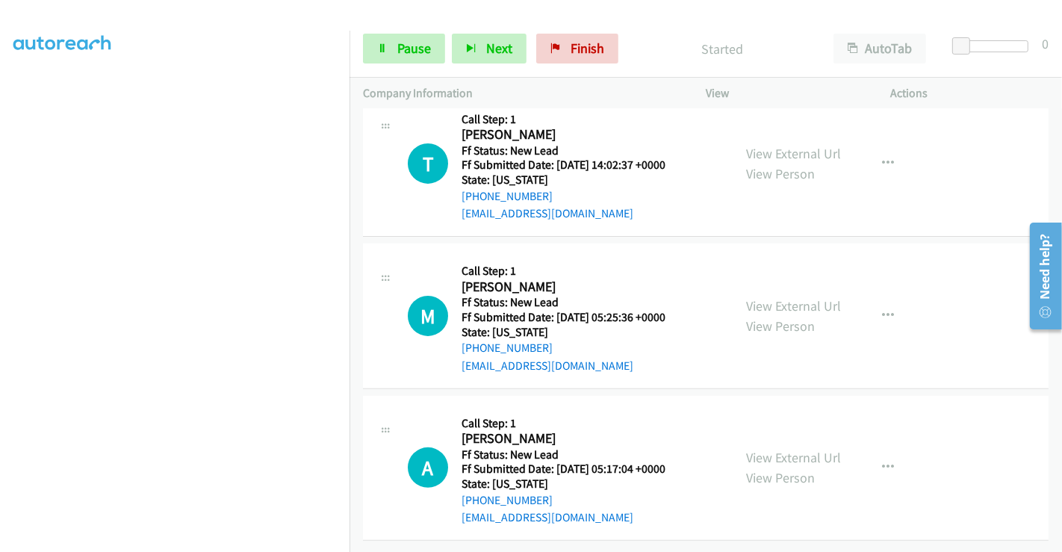
scroll to position [335, 0]
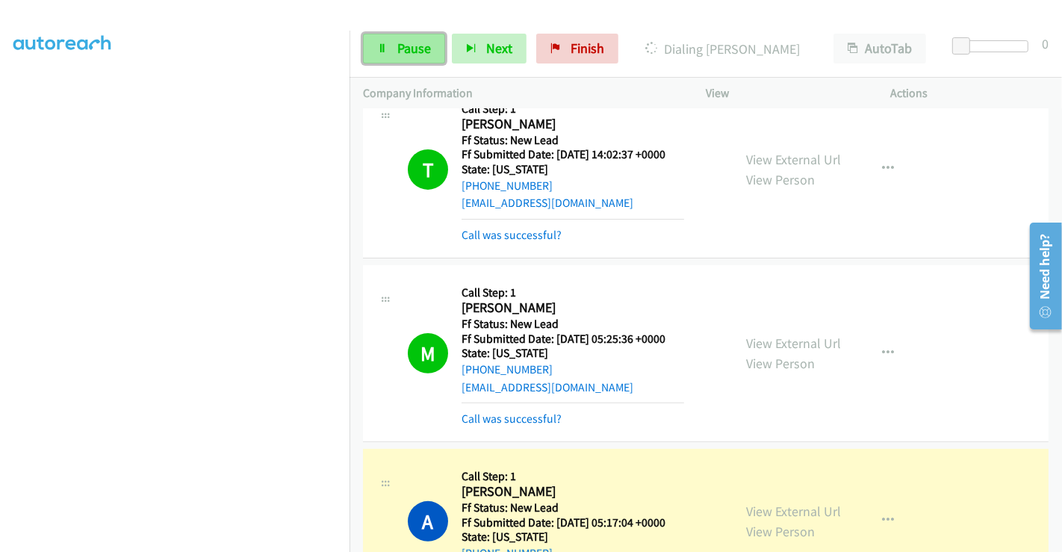
click at [386, 49] on icon at bounding box center [382, 49] width 10 height 10
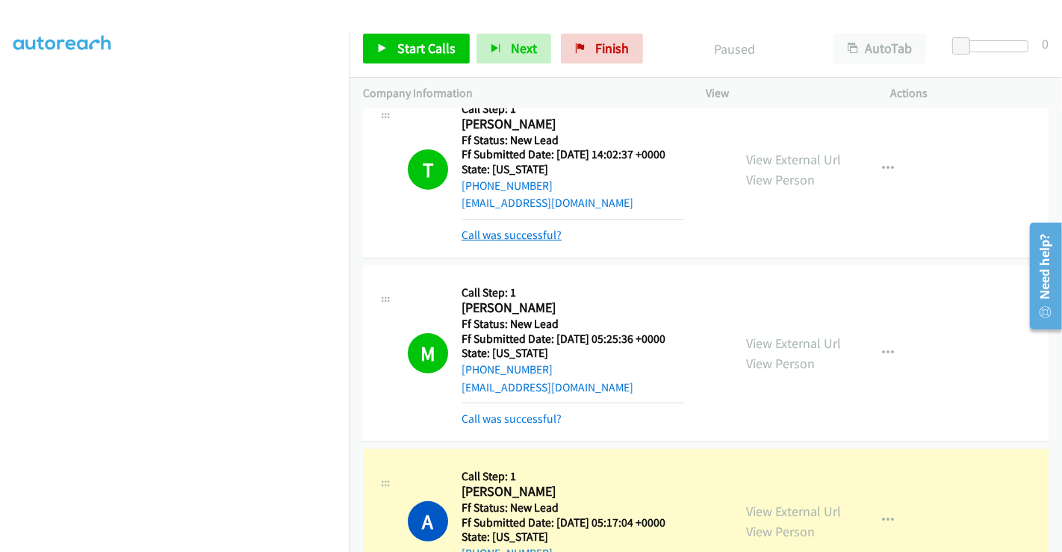
click at [502, 228] on link "Call was successful?" at bounding box center [512, 235] width 100 height 14
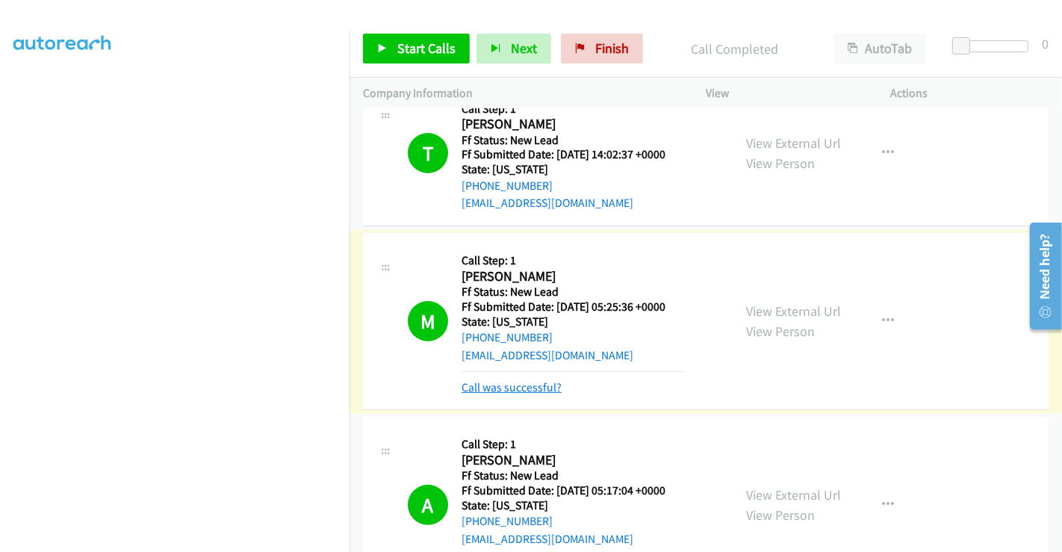
click at [506, 384] on link "Call was successful?" at bounding box center [512, 387] width 100 height 14
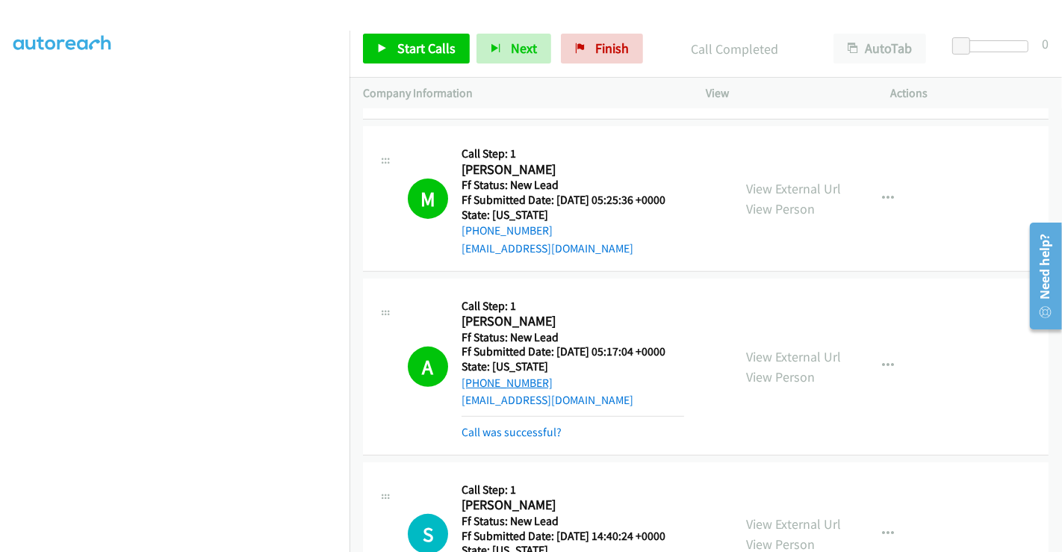
scroll to position [501, 0]
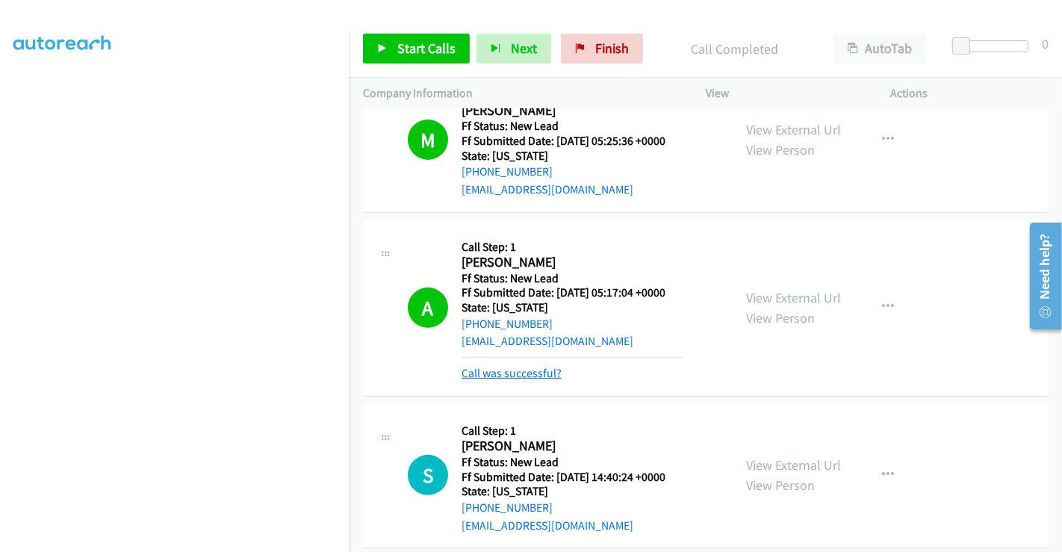
click at [506, 370] on link "Call was successful?" at bounding box center [512, 373] width 100 height 14
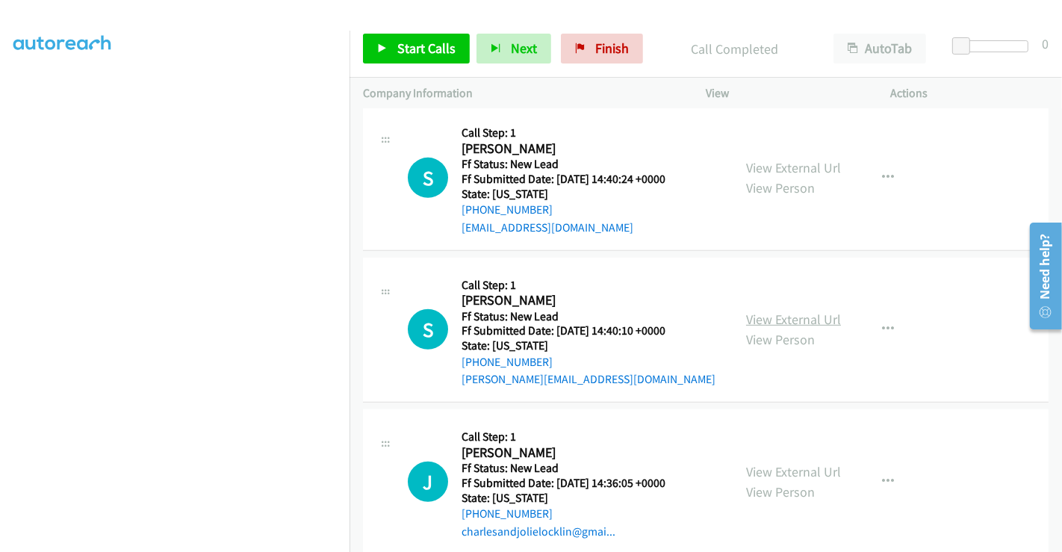
scroll to position [791, 0]
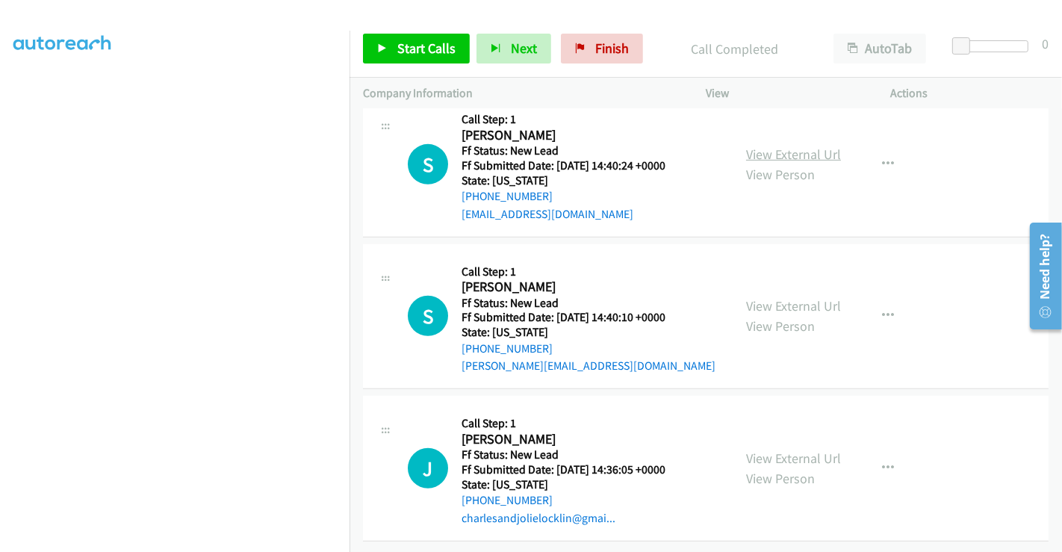
click at [791, 146] on link "View External Url" at bounding box center [793, 154] width 95 height 17
click at [792, 297] on link "View External Url" at bounding box center [793, 305] width 95 height 17
click at [771, 450] on link "View External Url" at bounding box center [793, 458] width 95 height 17
click at [418, 50] on span "Start Calls" at bounding box center [426, 48] width 58 height 17
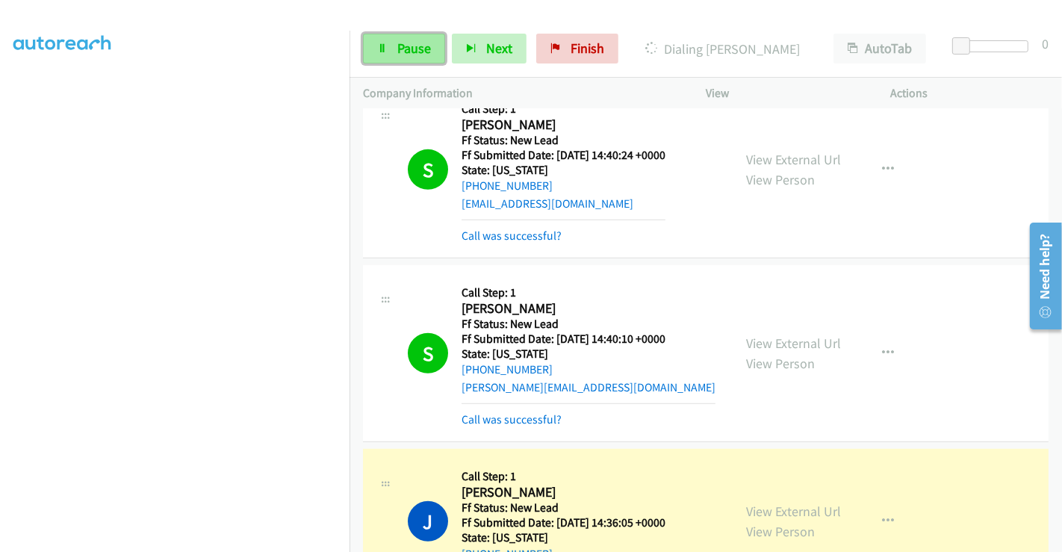
click at [426, 43] on span "Pause" at bounding box center [414, 48] width 34 height 17
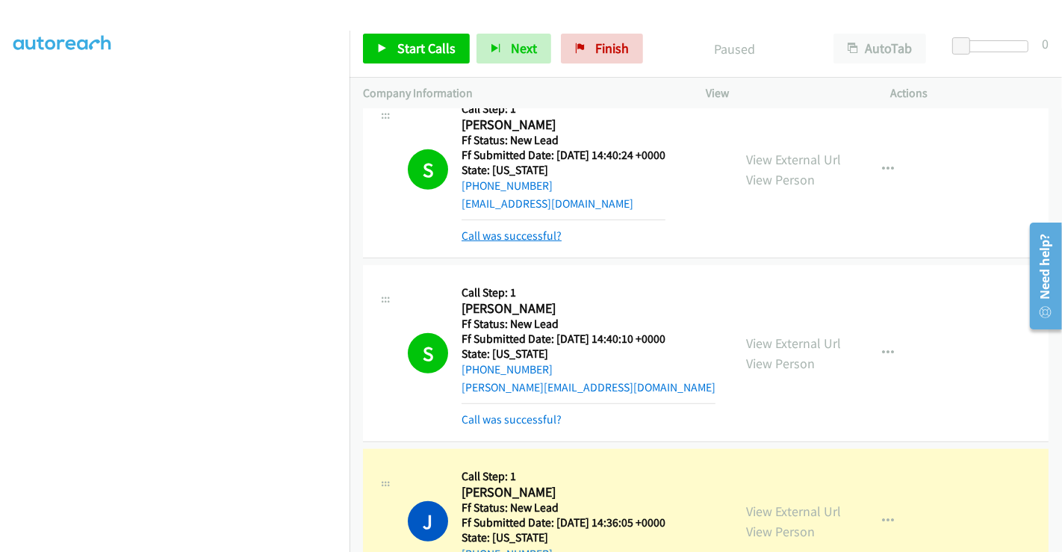
click at [507, 235] on link "Call was successful?" at bounding box center [512, 236] width 100 height 14
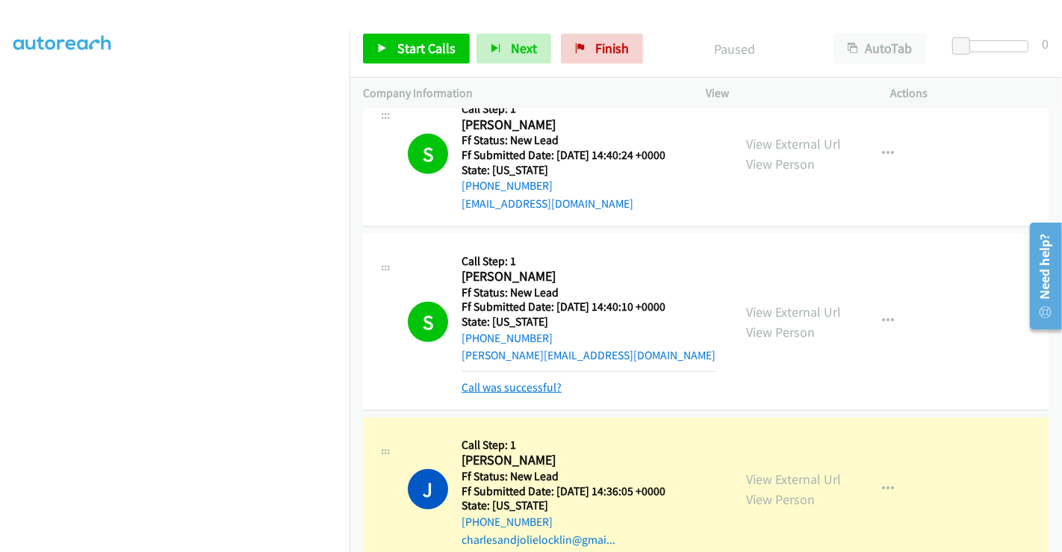
click at [522, 385] on link "Call was successful?" at bounding box center [512, 387] width 100 height 14
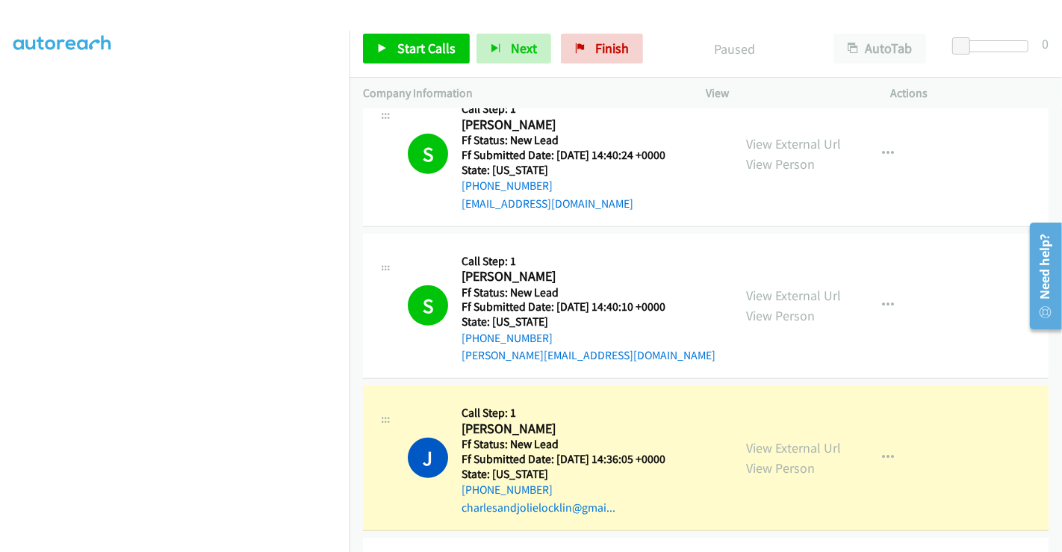
scroll to position [874, 0]
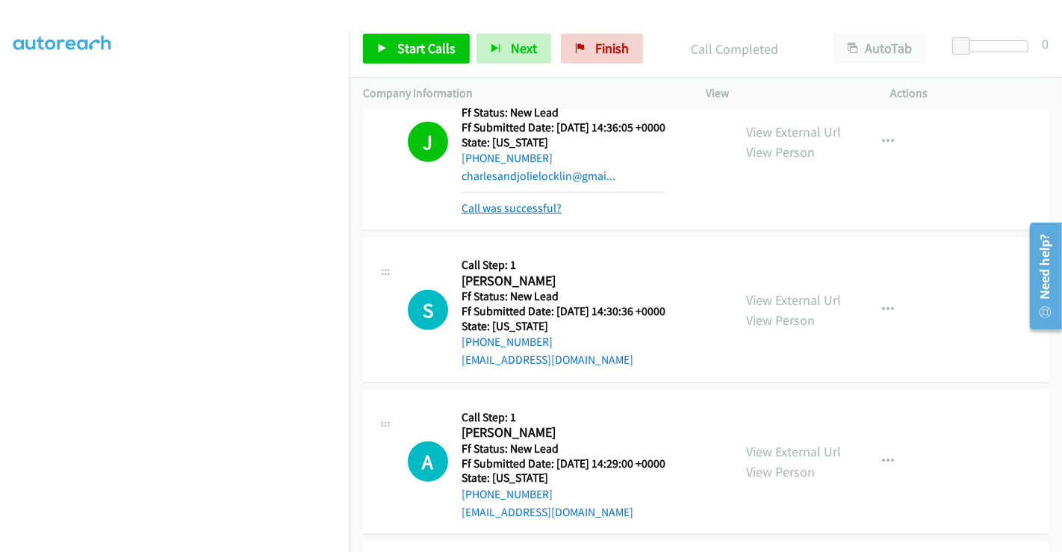
click at [543, 206] on link "Call was successful?" at bounding box center [512, 208] width 100 height 14
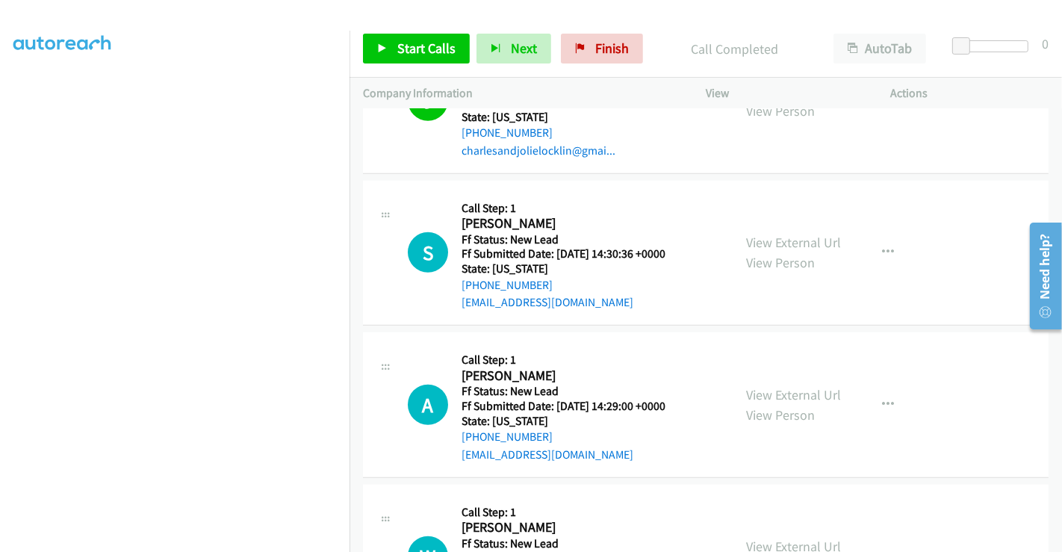
scroll to position [1246, 0]
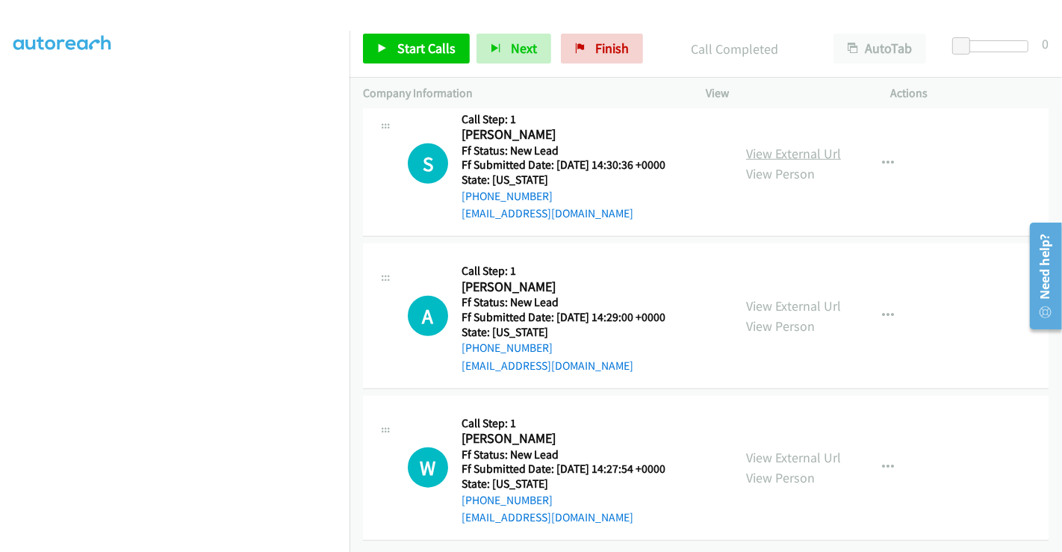
click at [786, 145] on link "View External Url" at bounding box center [793, 153] width 95 height 17
click at [794, 297] on link "View External Url" at bounding box center [793, 305] width 95 height 17
click at [795, 449] on link "View External Url" at bounding box center [793, 457] width 95 height 17
click at [426, 56] on span "Start Calls" at bounding box center [426, 48] width 58 height 17
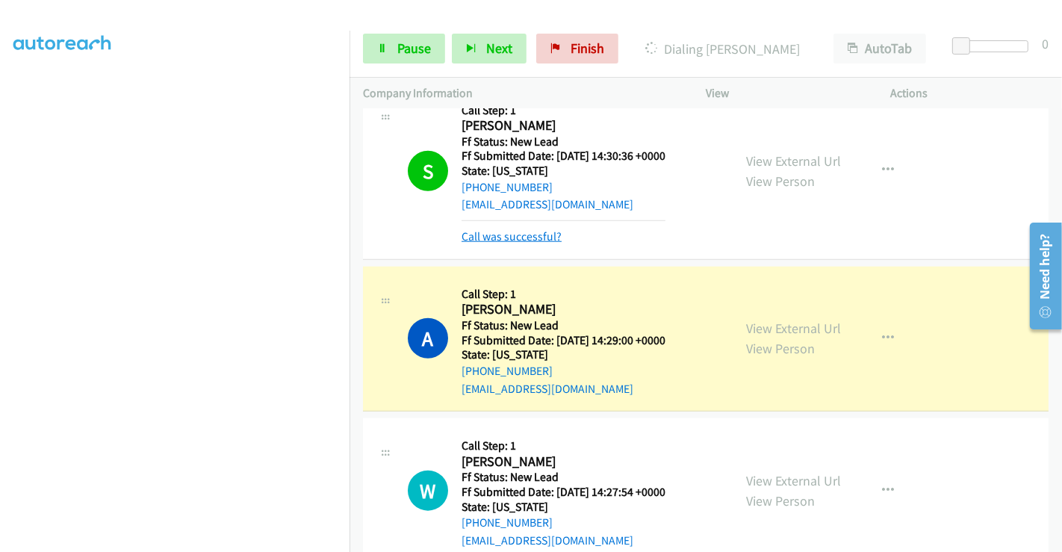
click at [511, 237] on link "Call was successful?" at bounding box center [512, 236] width 100 height 14
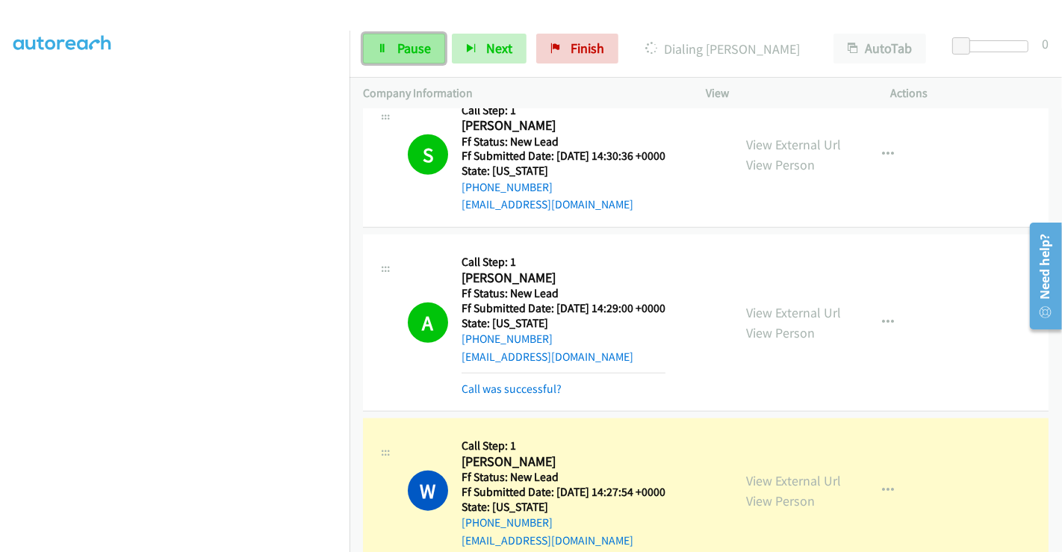
click at [405, 48] on span "Pause" at bounding box center [414, 48] width 34 height 17
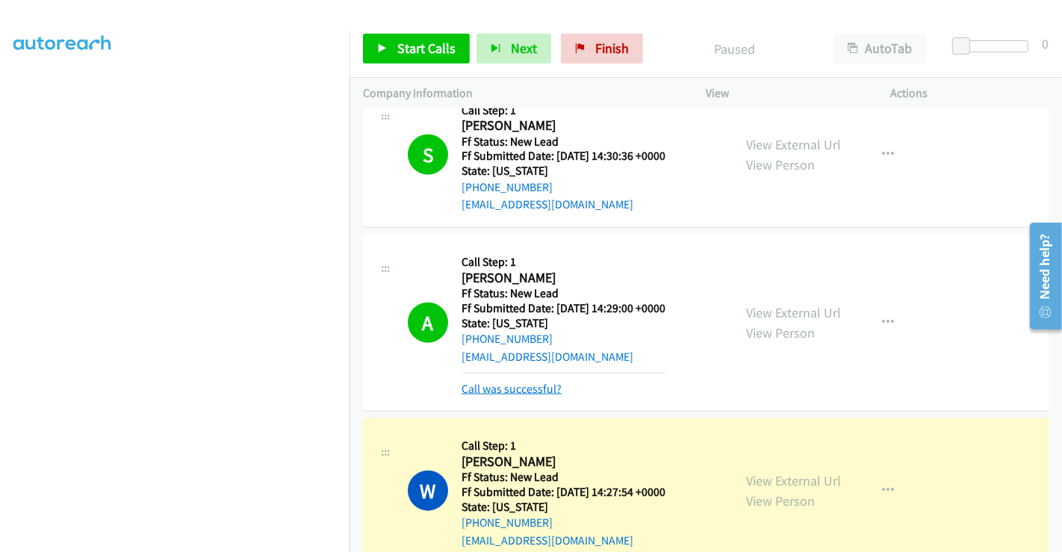
click at [509, 383] on link "Call was successful?" at bounding box center [512, 389] width 100 height 14
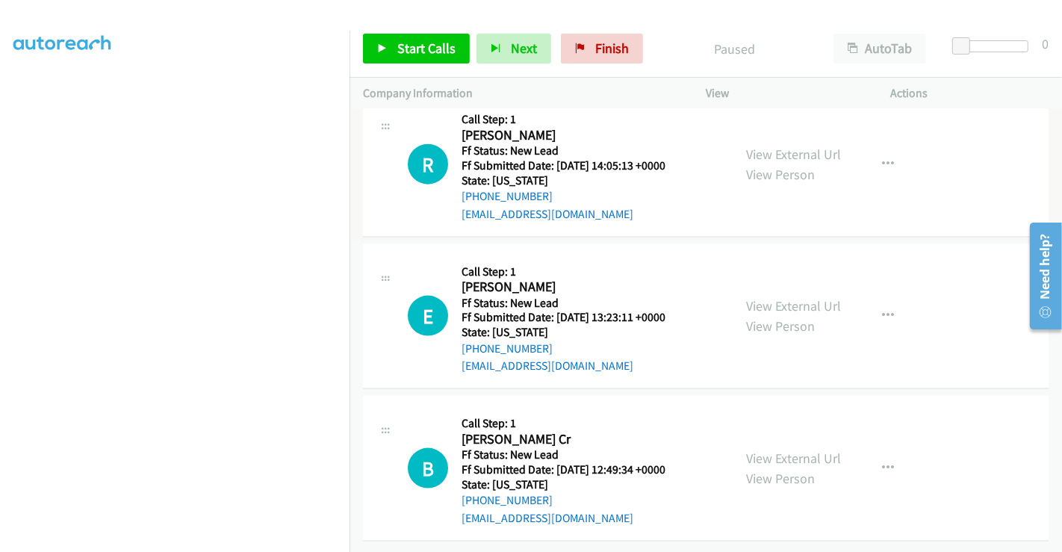
scroll to position [1701, 0]
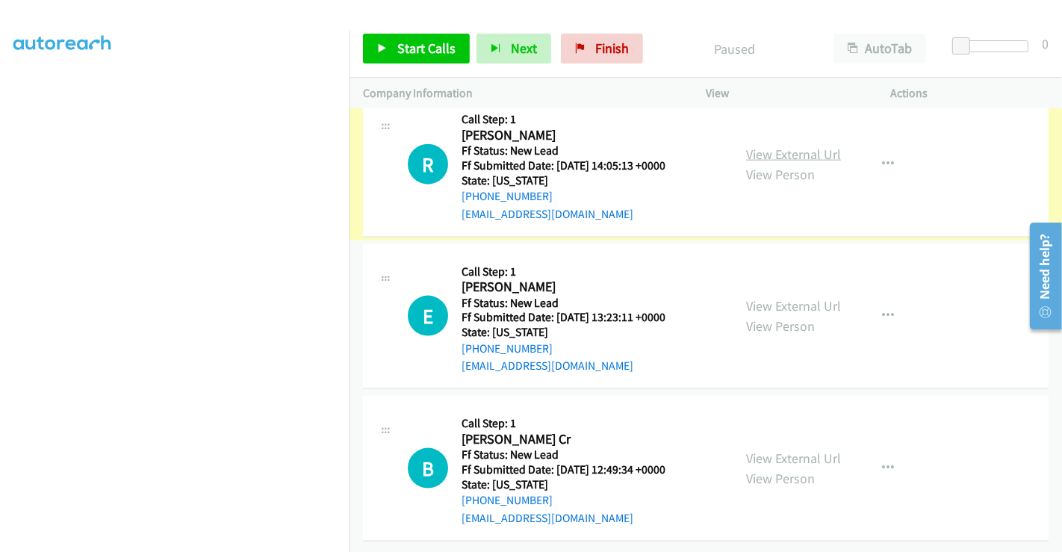
click at [764, 146] on link "View External Url" at bounding box center [793, 154] width 95 height 17
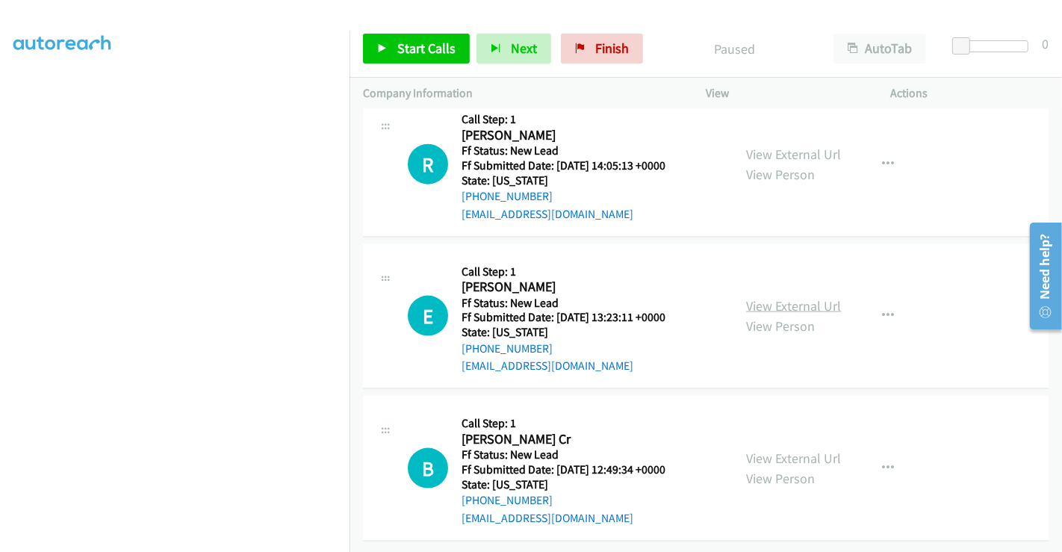
click at [774, 301] on link "View External Url" at bounding box center [793, 305] width 95 height 17
click at [770, 450] on link "View External Url" at bounding box center [793, 458] width 95 height 17
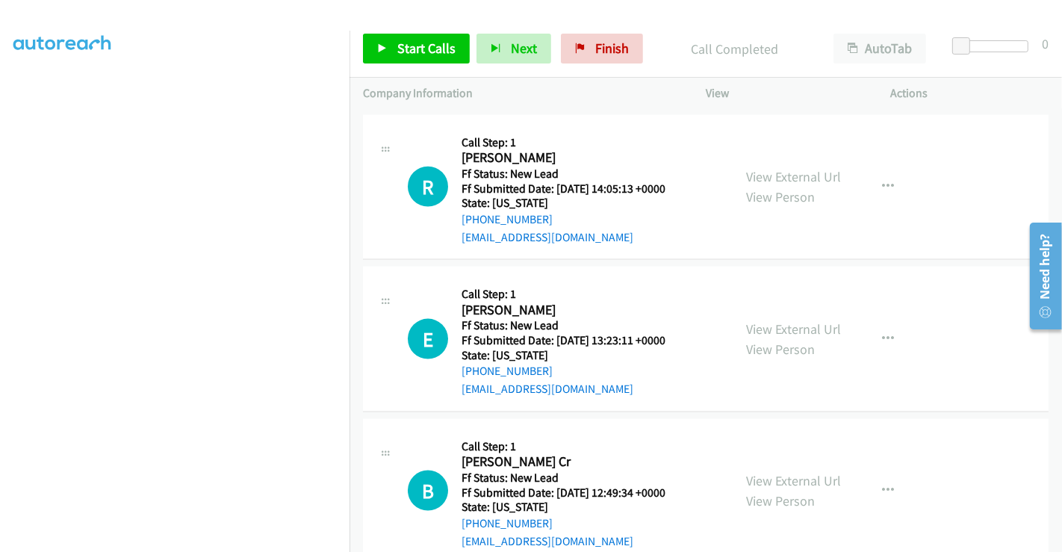
scroll to position [1733, 0]
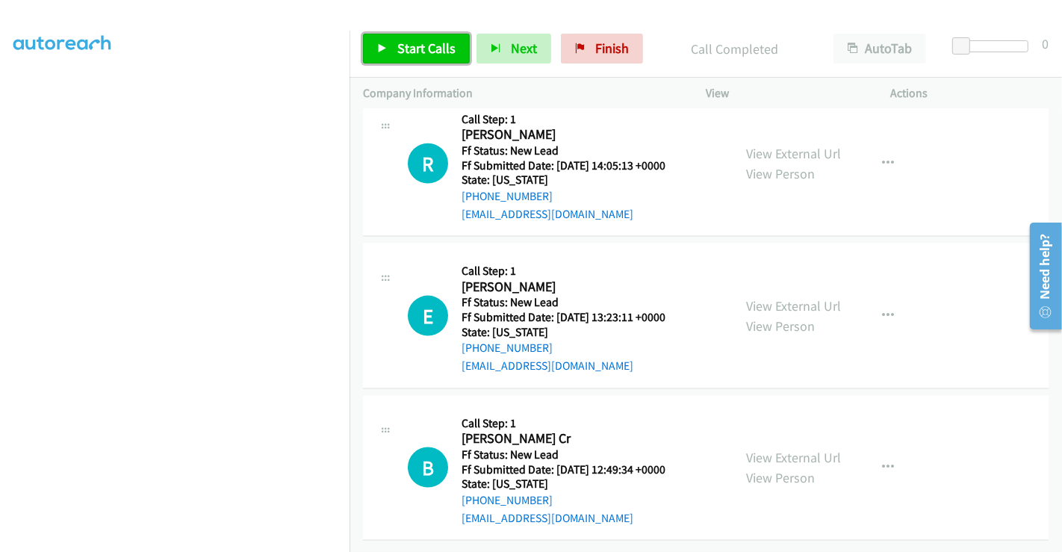
click at [403, 49] on span "Start Calls" at bounding box center [426, 48] width 58 height 17
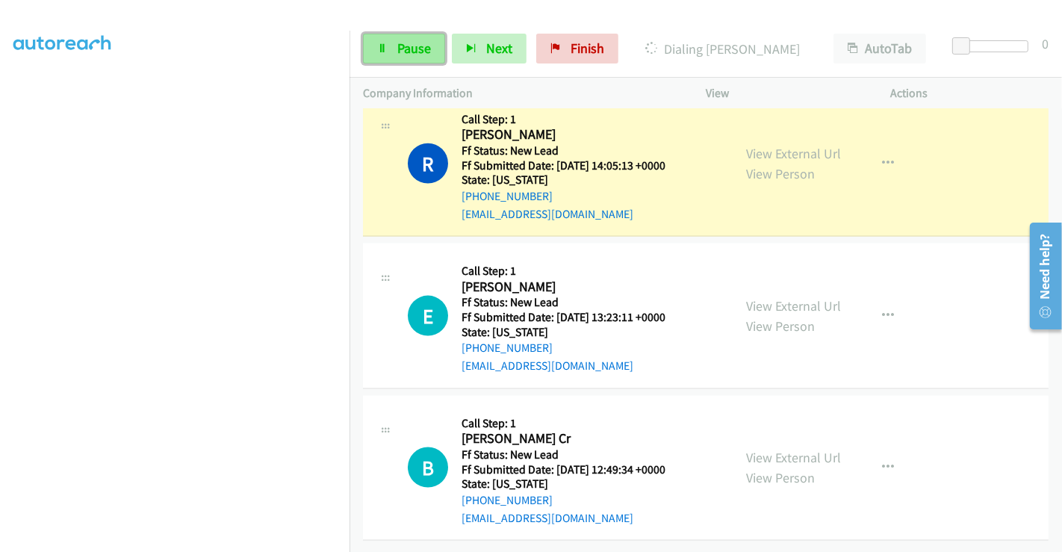
click at [408, 50] on span "Pause" at bounding box center [414, 48] width 34 height 17
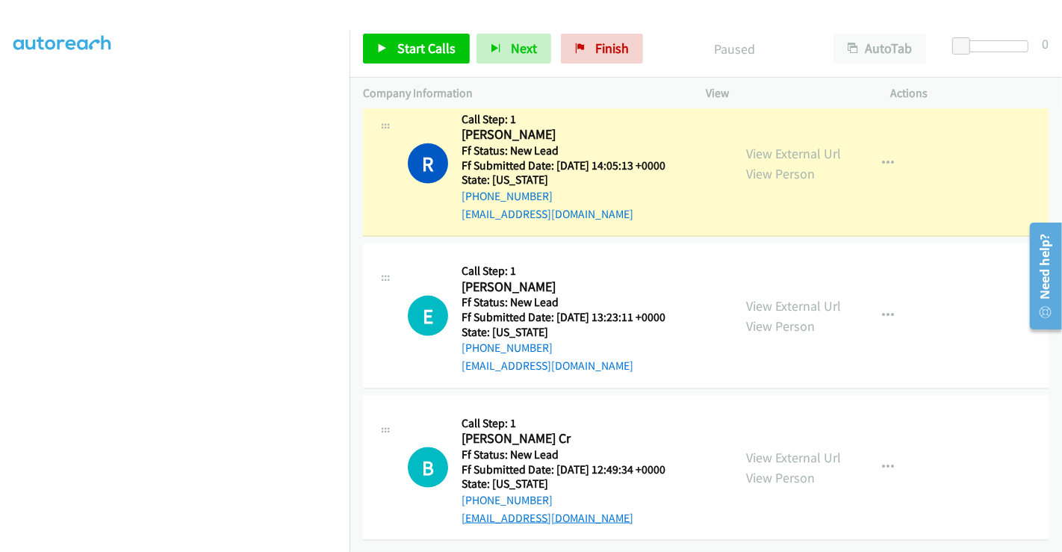
scroll to position [1764, 0]
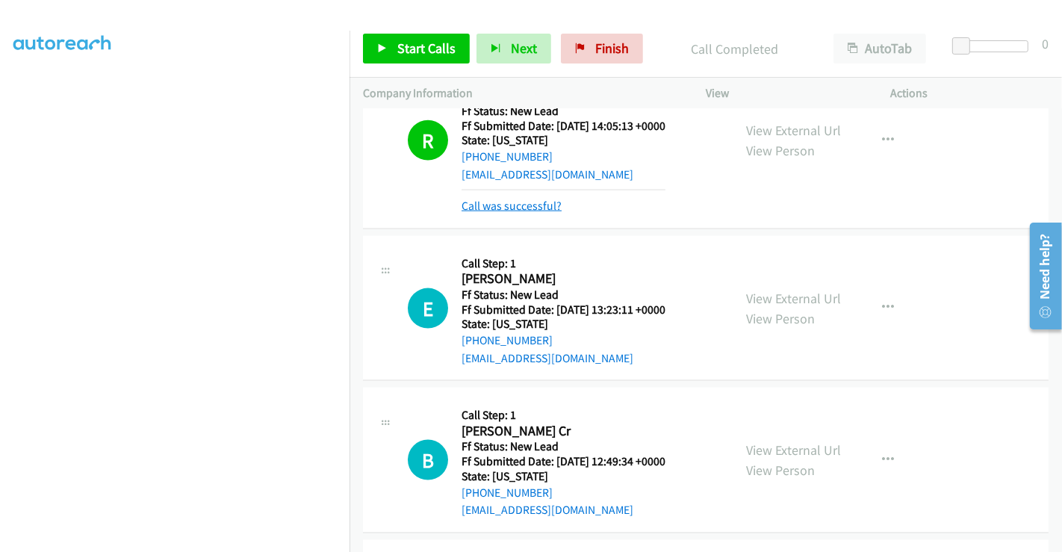
click at [538, 203] on link "Call was successful?" at bounding box center [512, 206] width 100 height 14
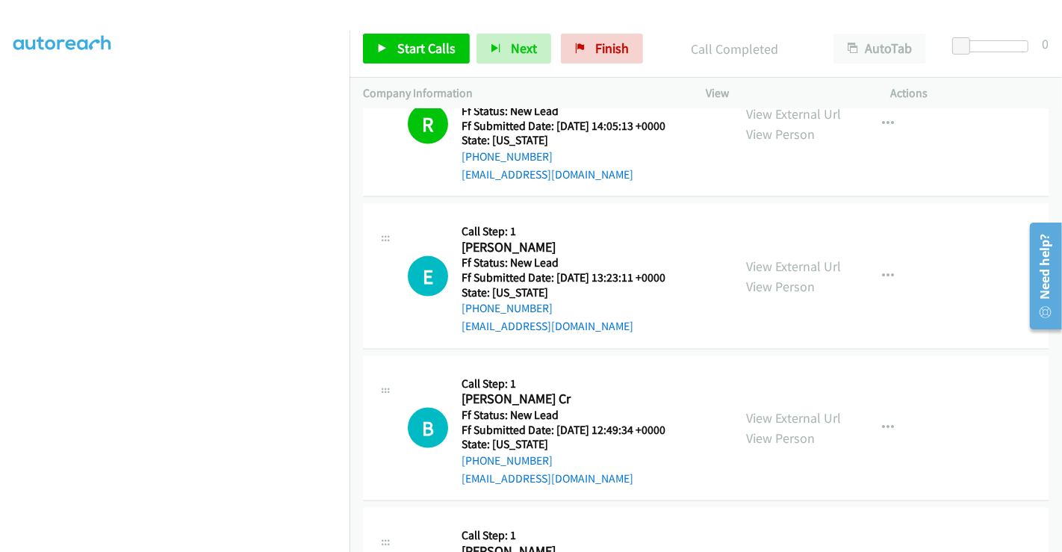
scroll to position [1733, 0]
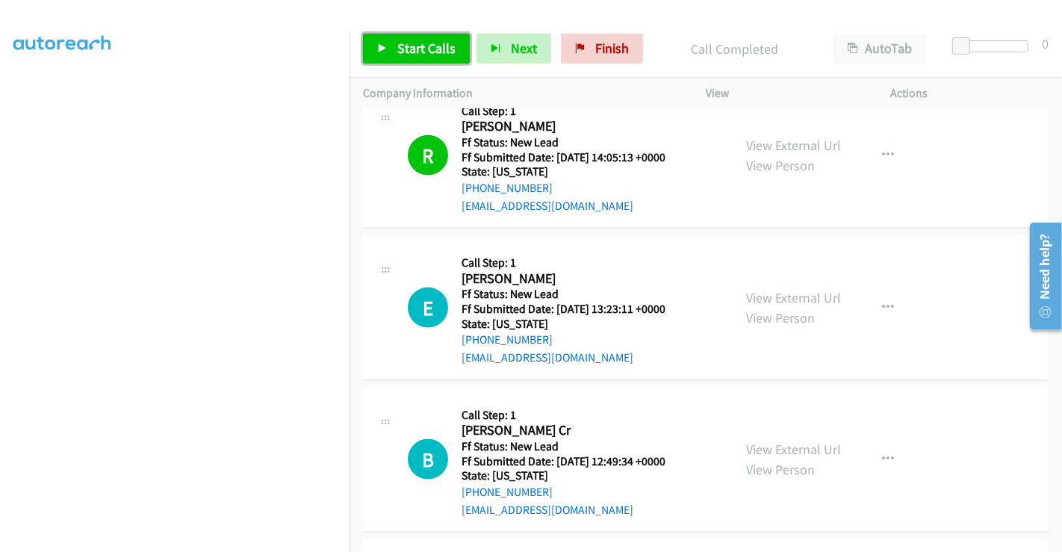
click at [420, 46] on span "Start Calls" at bounding box center [426, 48] width 58 height 17
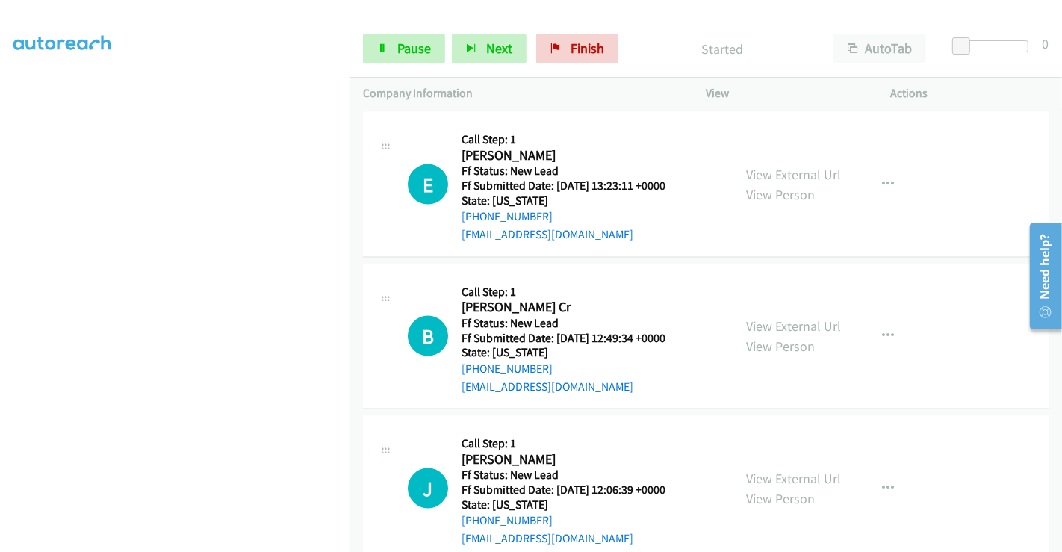
scroll to position [1773, 0]
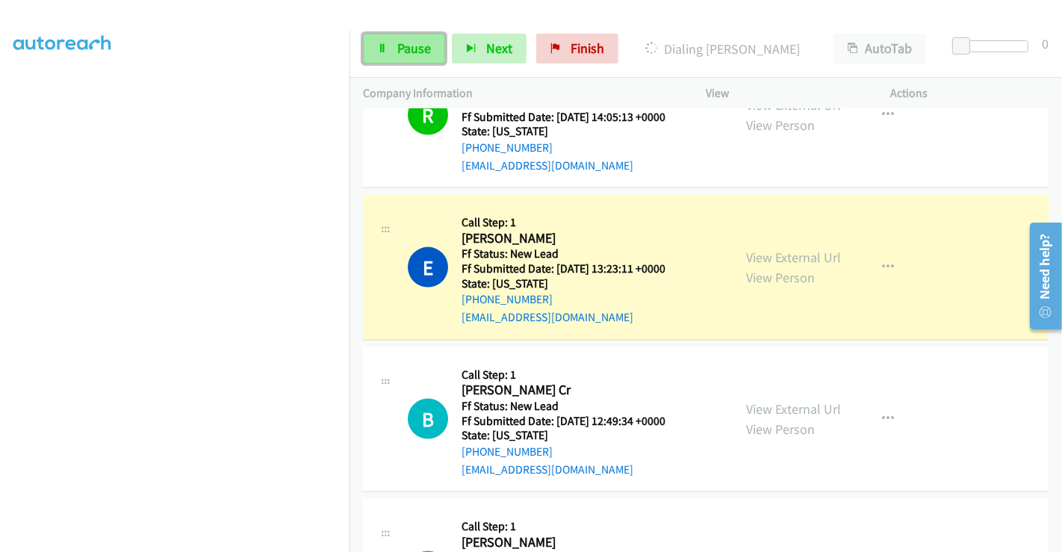
click at [403, 45] on span "Pause" at bounding box center [414, 48] width 34 height 17
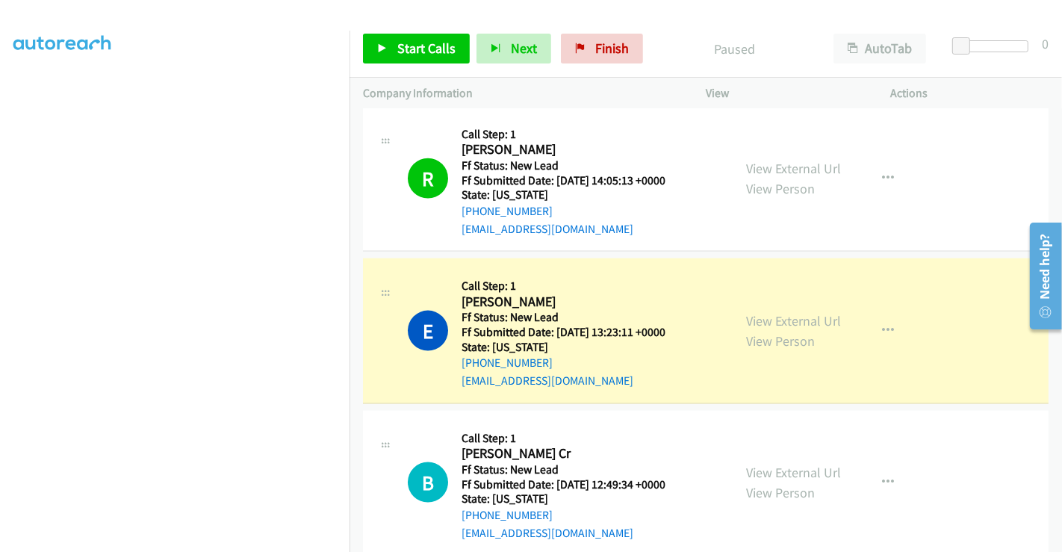
scroll to position [1676, 0]
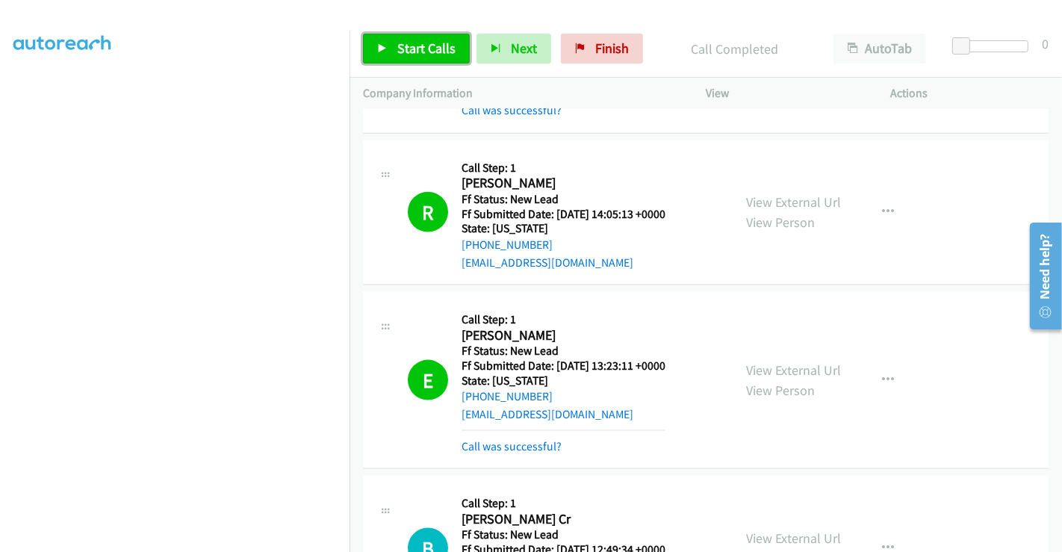
click at [404, 38] on link "Start Calls" at bounding box center [416, 49] width 107 height 30
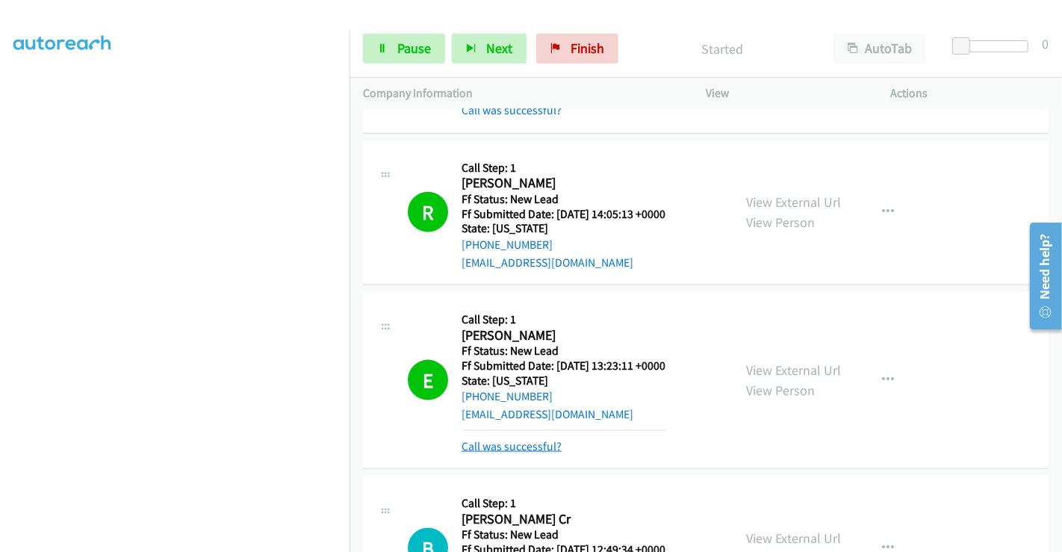
click at [512, 439] on link "Call was successful?" at bounding box center [512, 446] width 100 height 14
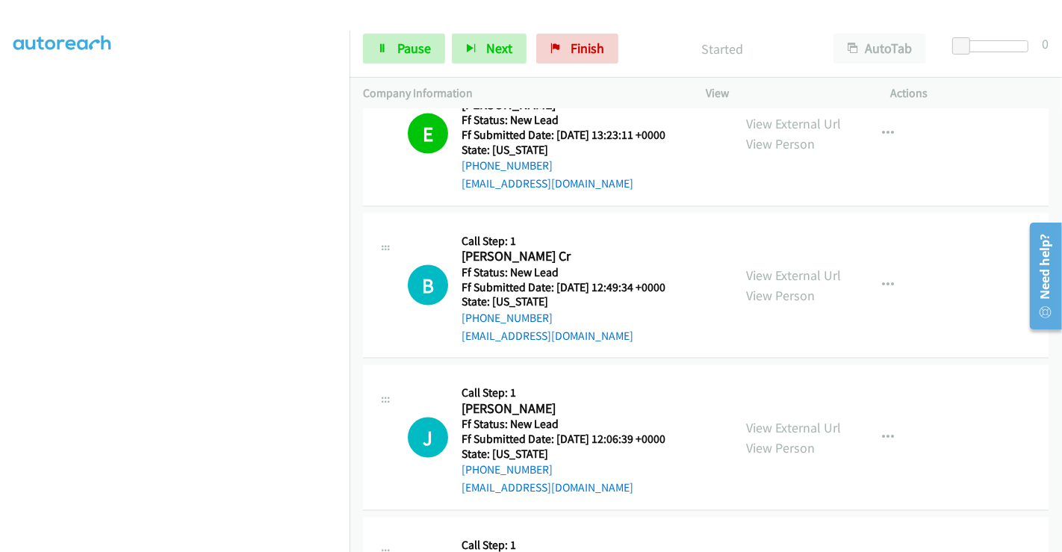
scroll to position [1925, 0]
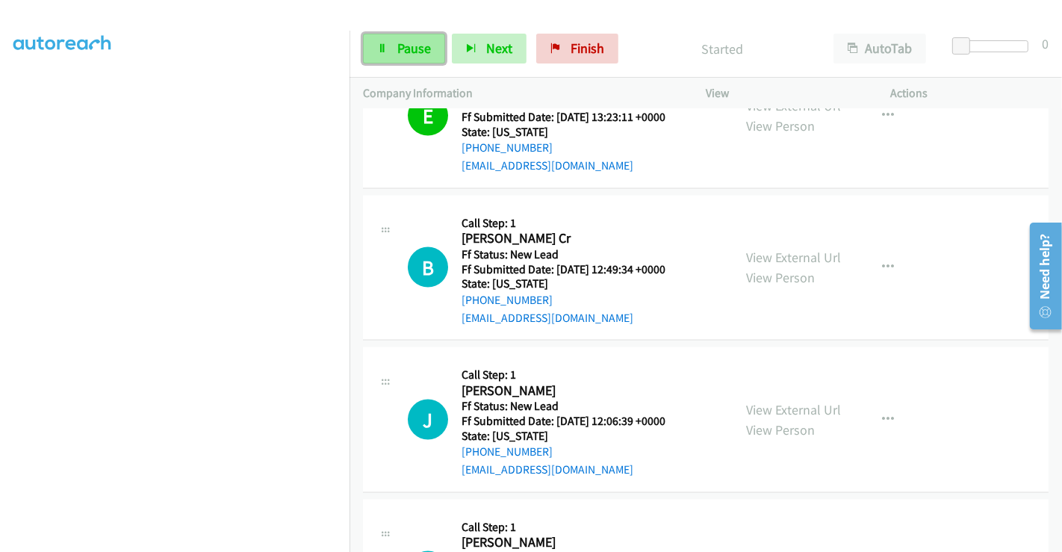
click at [414, 48] on span "Pause" at bounding box center [414, 48] width 34 height 17
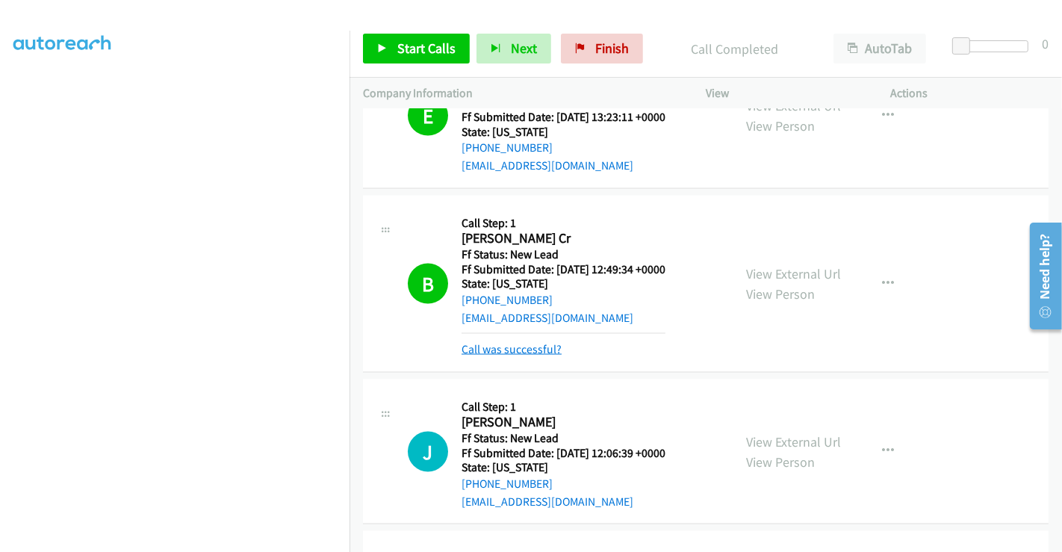
click at [524, 344] on link "Call was successful?" at bounding box center [512, 349] width 100 height 14
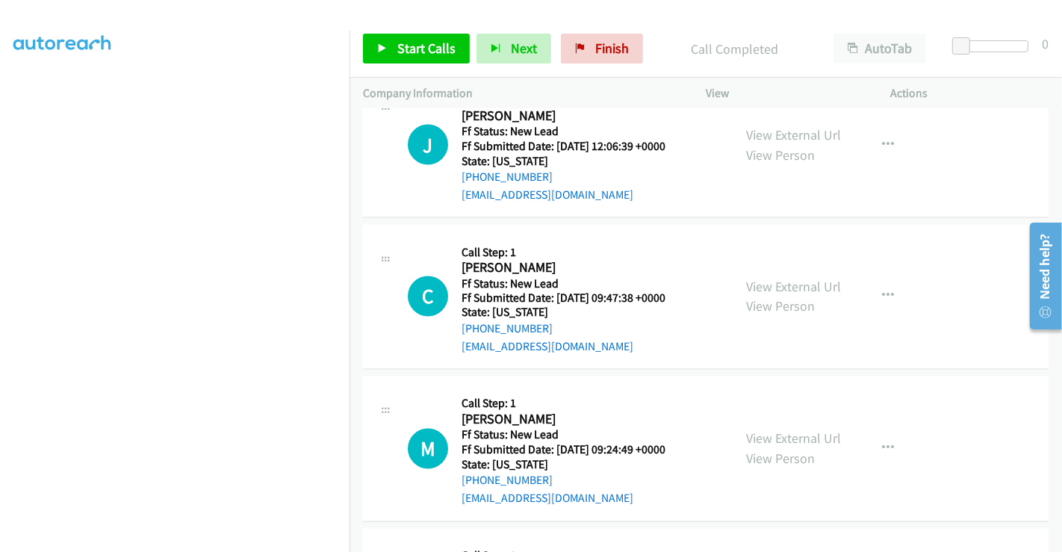
scroll to position [2174, 0]
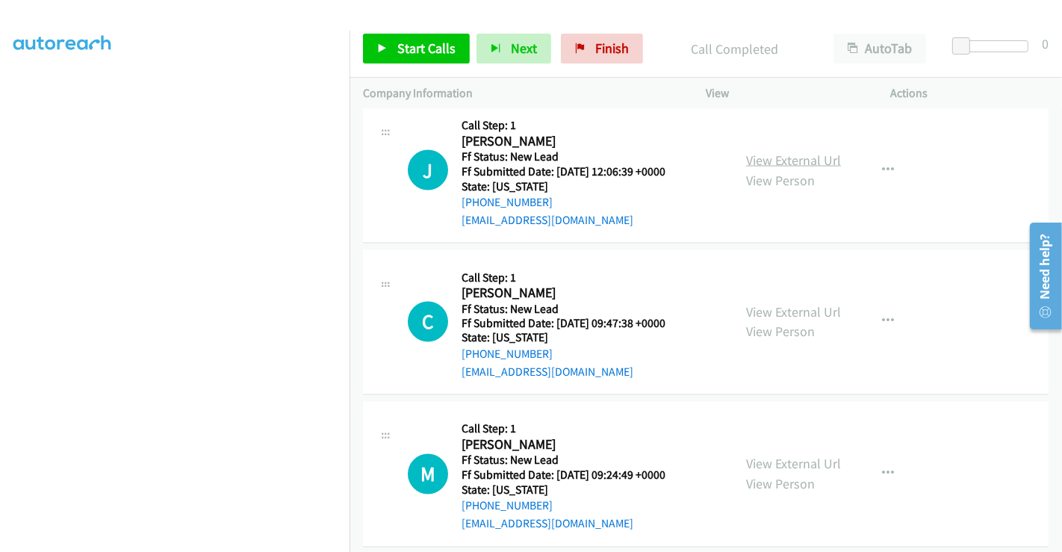
click at [772, 161] on link "View External Url" at bounding box center [793, 160] width 95 height 17
click at [781, 312] on link "View External Url" at bounding box center [793, 311] width 95 height 17
click at [778, 456] on link "View External Url" at bounding box center [793, 464] width 95 height 17
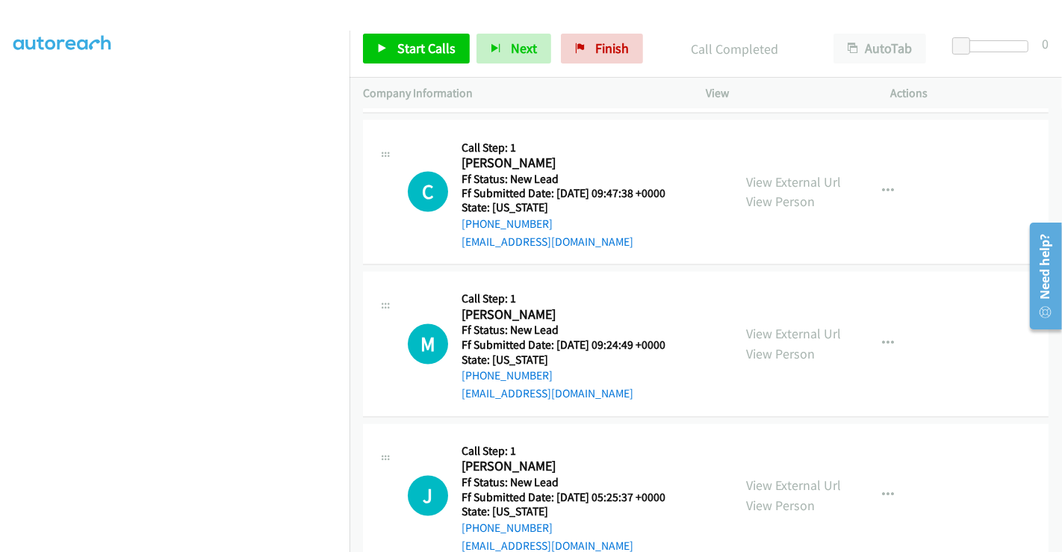
scroll to position [2340, 0]
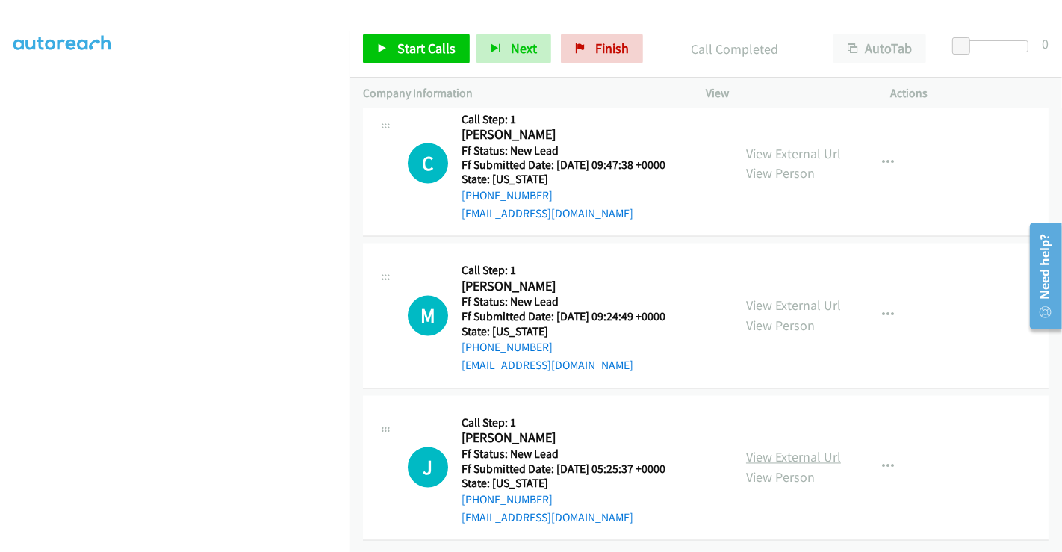
click at [758, 449] on link "View External Url" at bounding box center [793, 457] width 95 height 17
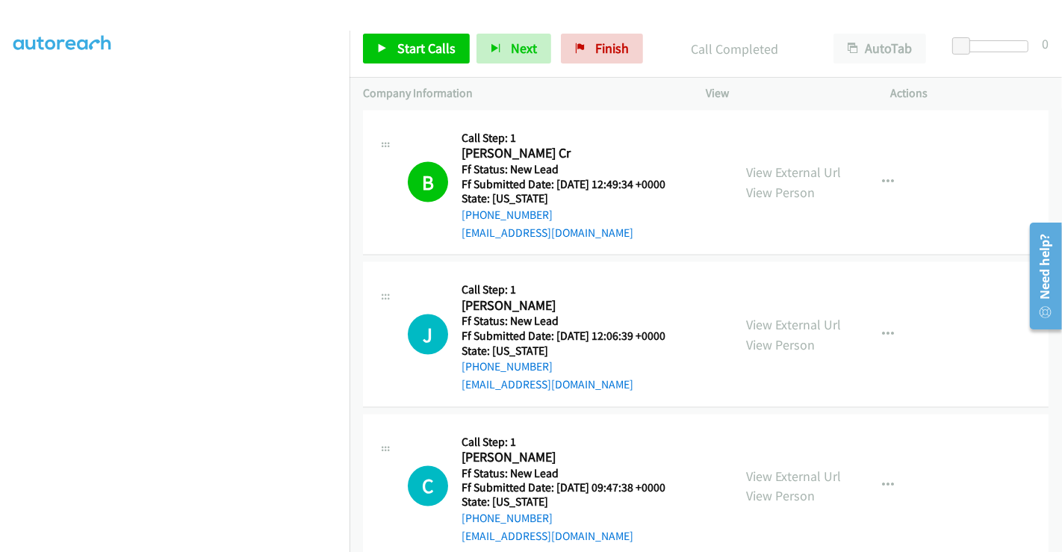
scroll to position [2008, 0]
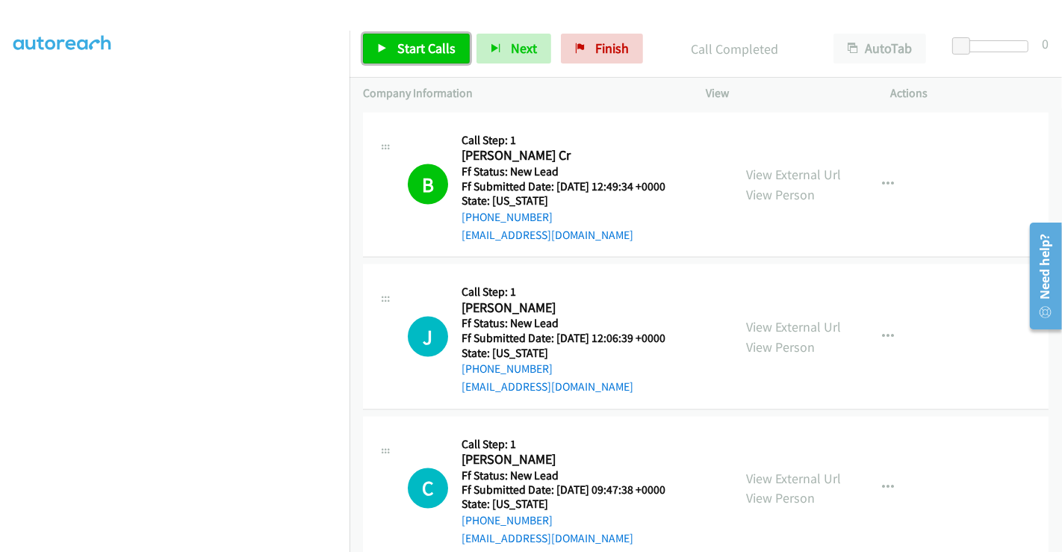
click at [438, 46] on span "Start Calls" at bounding box center [426, 48] width 58 height 17
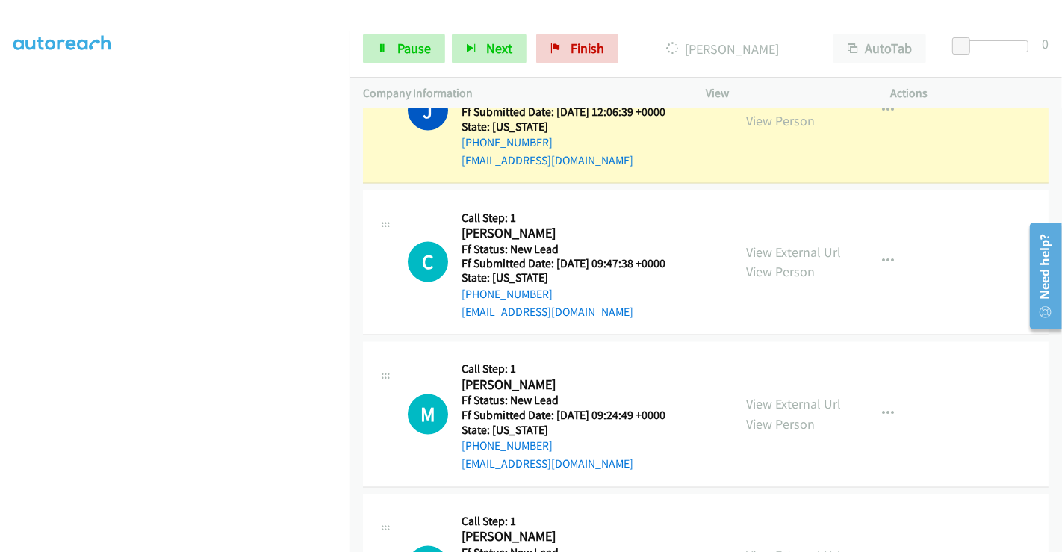
scroll to position [2174, 0]
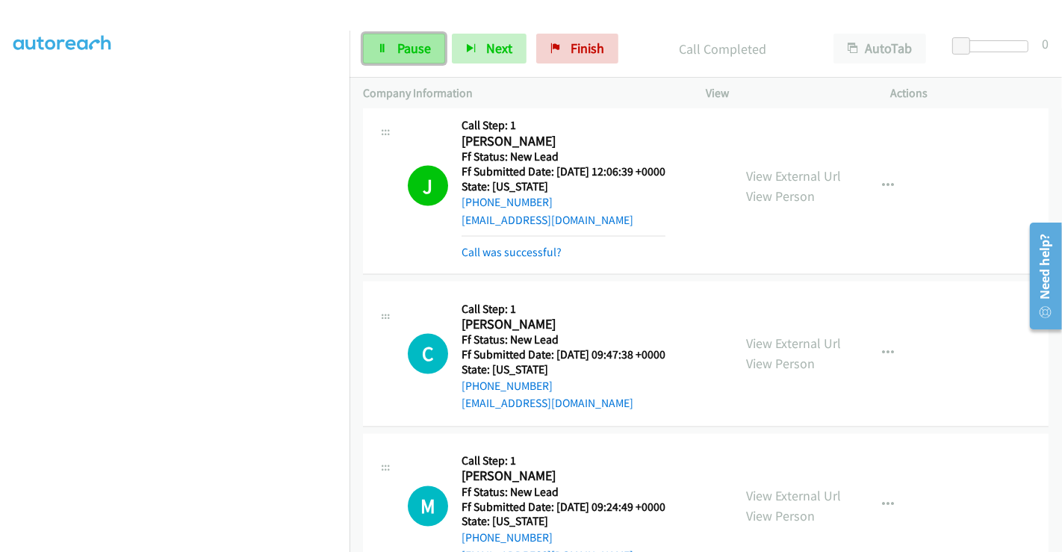
click at [405, 46] on span "Pause" at bounding box center [414, 48] width 34 height 17
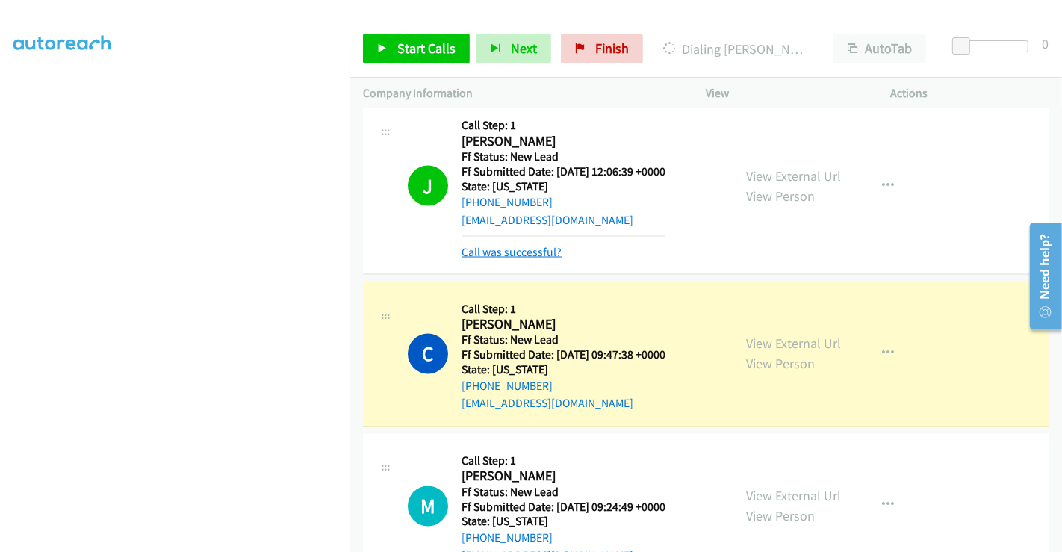
click at [527, 248] on link "Call was successful?" at bounding box center [512, 252] width 100 height 14
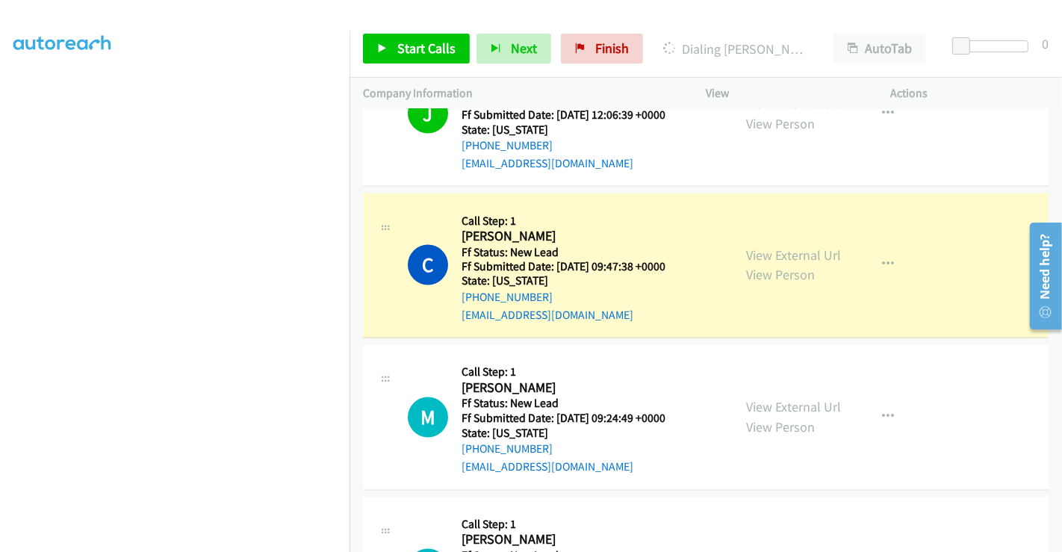
scroll to position [2257, 0]
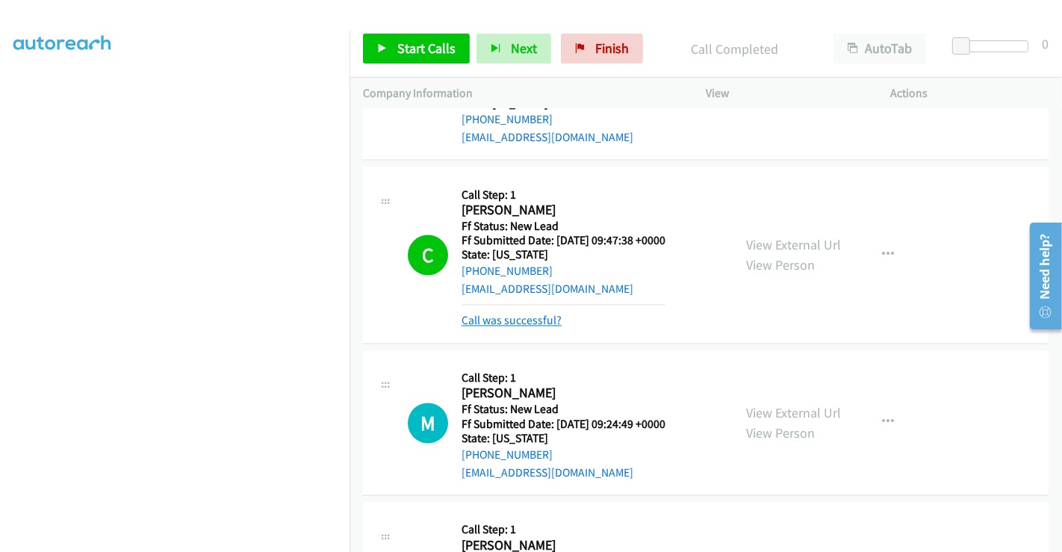
click at [547, 317] on link "Call was successful?" at bounding box center [512, 321] width 100 height 14
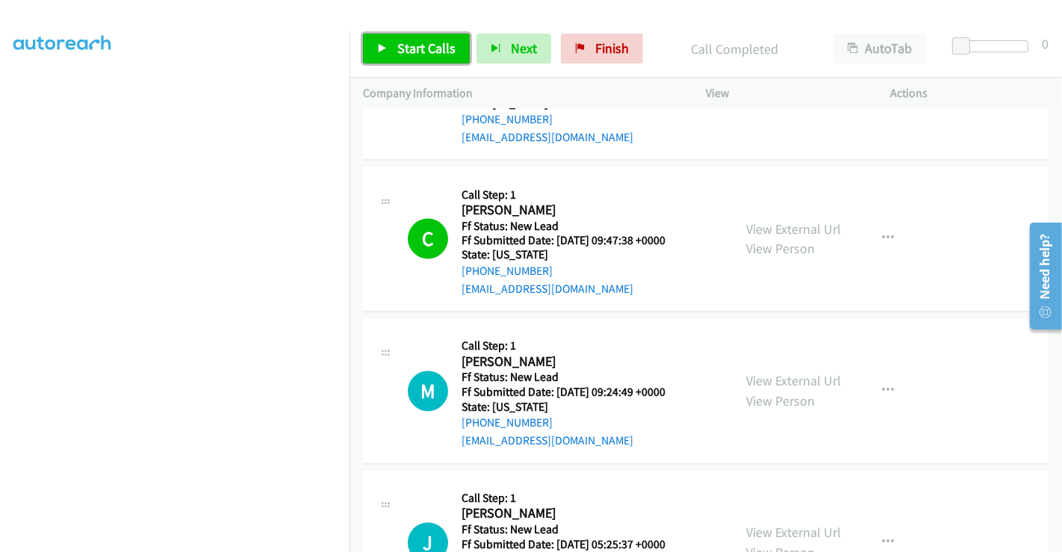
click at [415, 42] on span "Start Calls" at bounding box center [426, 48] width 58 height 17
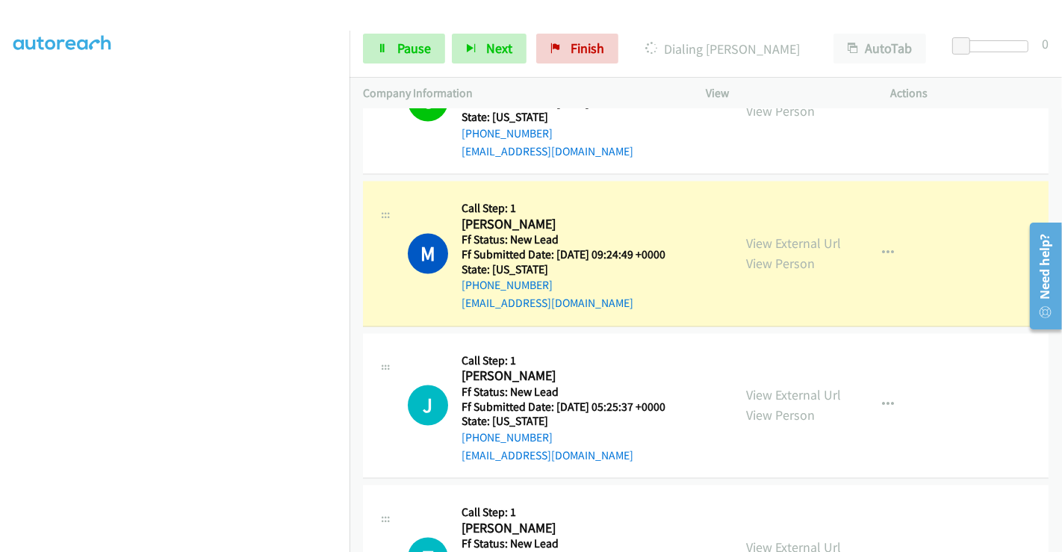
scroll to position [2380, 0]
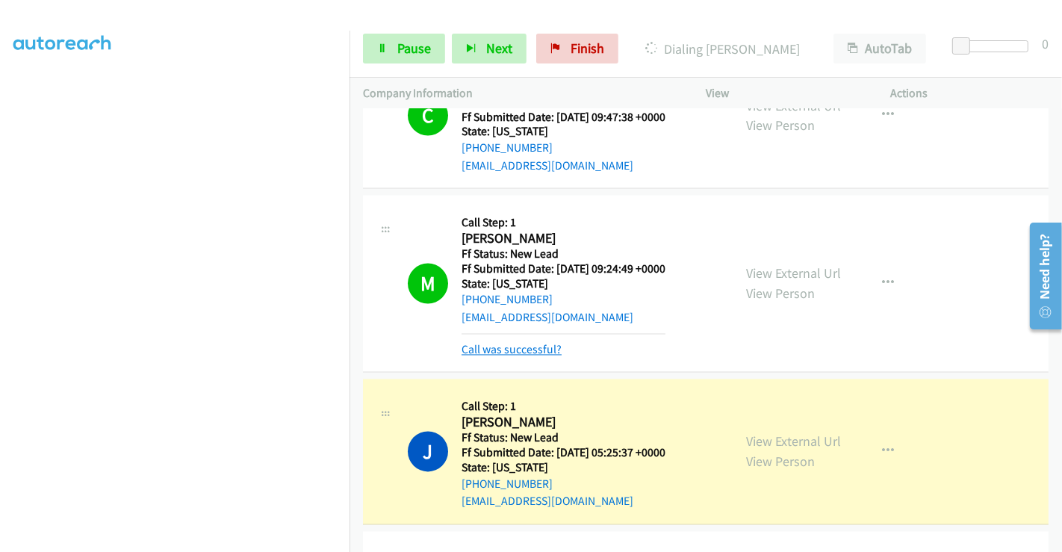
click at [533, 343] on link "Call was successful?" at bounding box center [512, 350] width 100 height 14
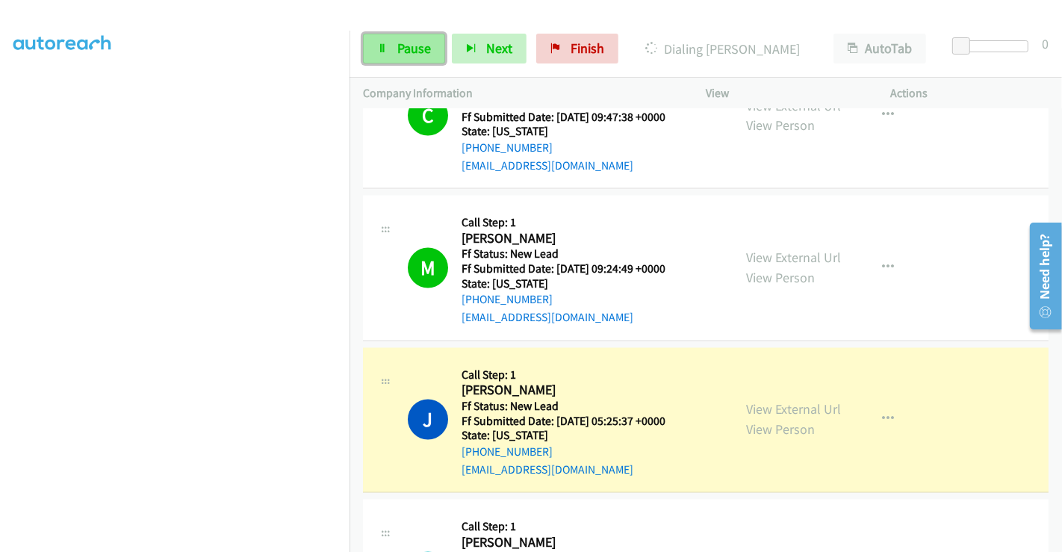
click at [394, 46] on link "Pause" at bounding box center [404, 49] width 82 height 30
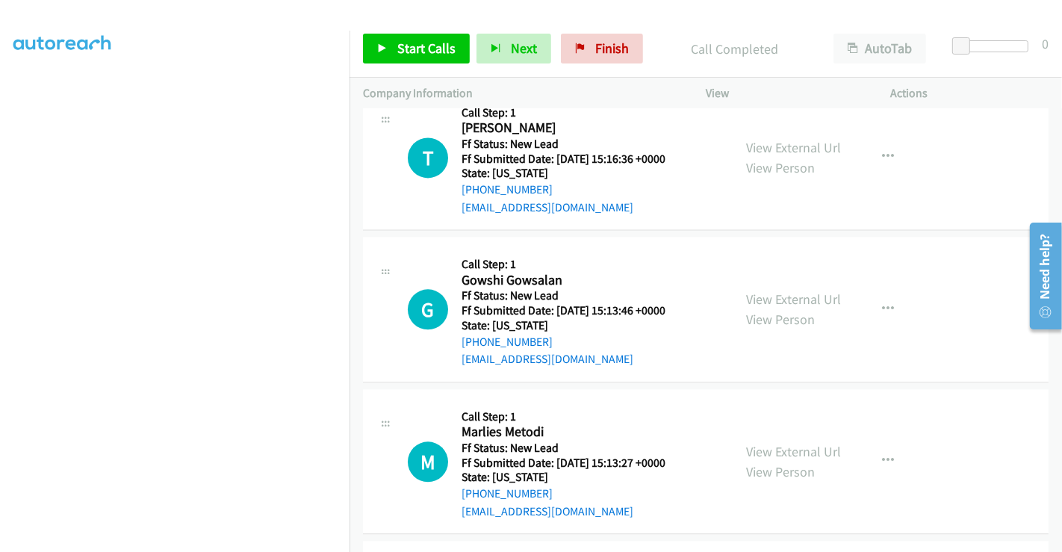
scroll to position [2661, 0]
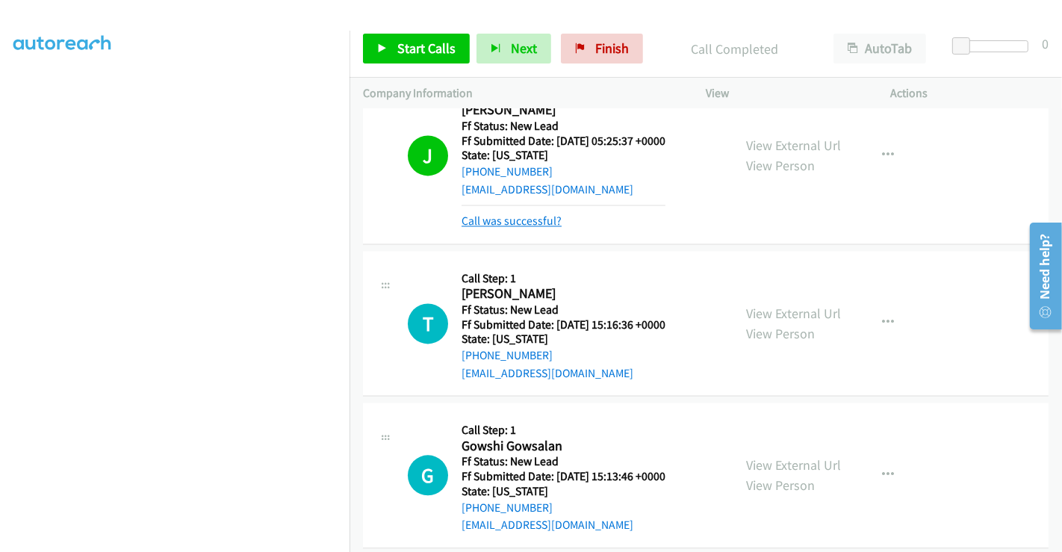
click at [527, 217] on link "Call was successful?" at bounding box center [512, 221] width 100 height 14
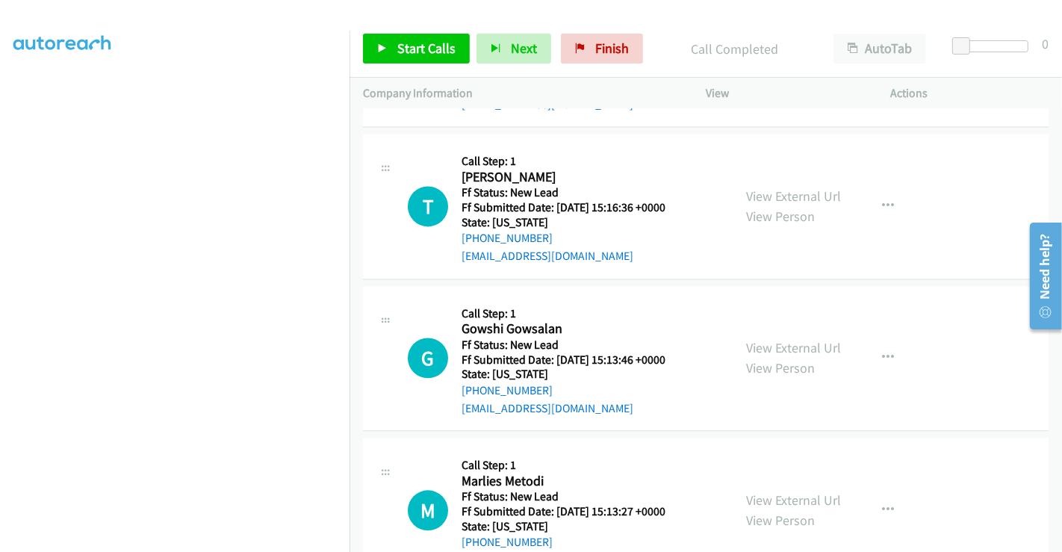
scroll to position [2827, 0]
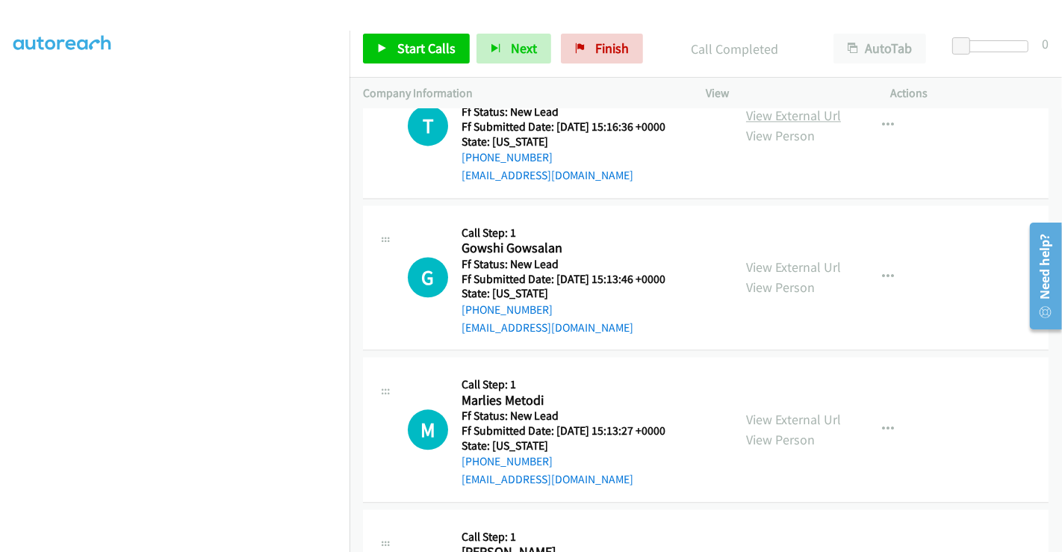
click at [778, 112] on link "View External Url" at bounding box center [793, 115] width 95 height 17
click at [773, 259] on link "View External Url" at bounding box center [793, 266] width 95 height 17
click at [766, 412] on link "View External Url" at bounding box center [793, 419] width 95 height 17
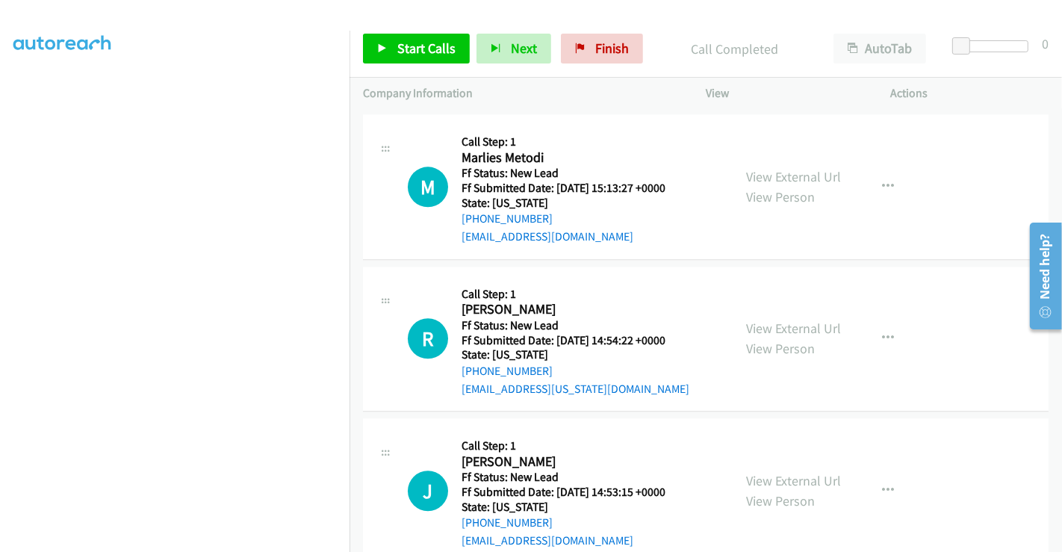
scroll to position [3099, 0]
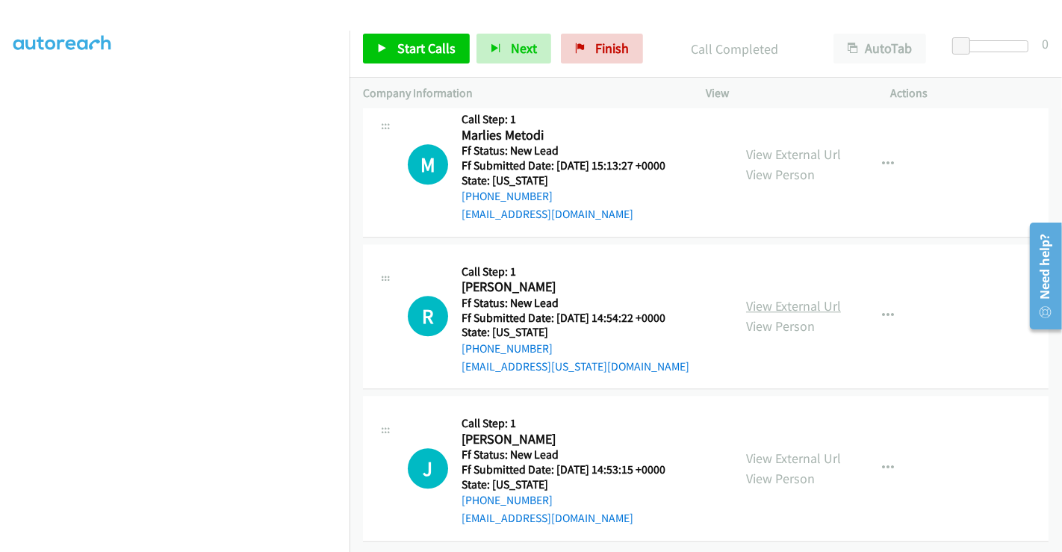
click at [769, 297] on link "View External Url" at bounding box center [793, 305] width 95 height 17
click at [778, 450] on link "View External Url" at bounding box center [793, 458] width 95 height 17
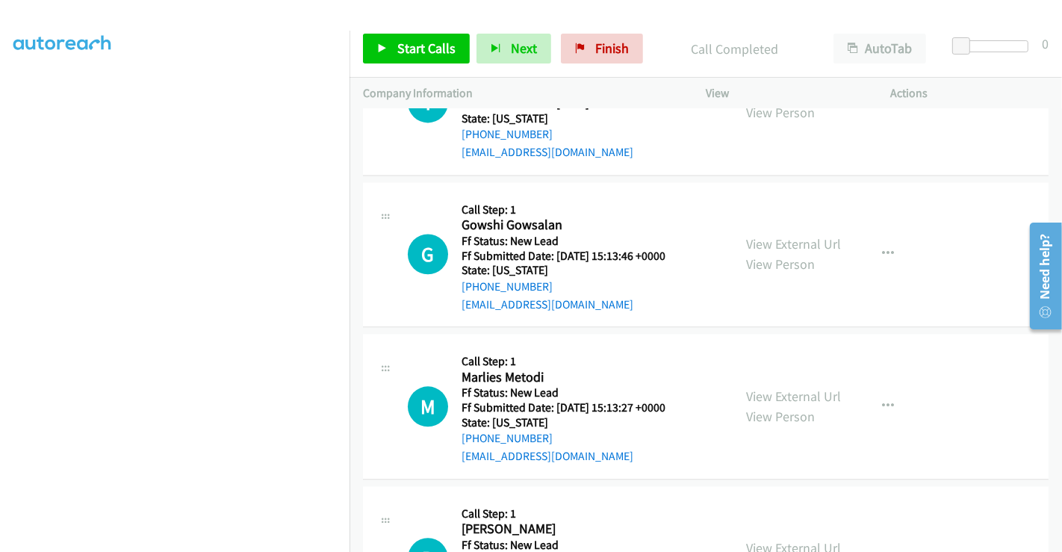
scroll to position [2601, 0]
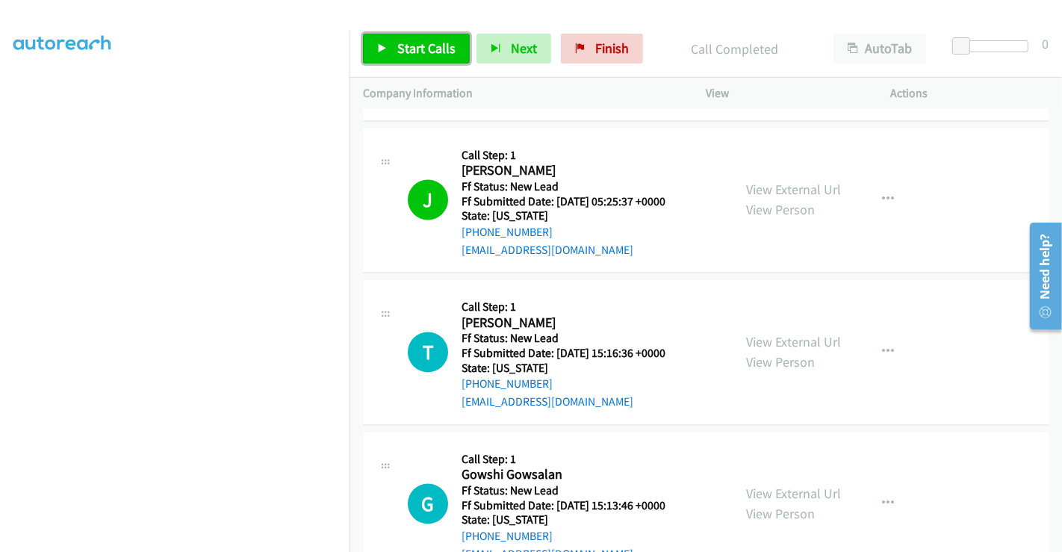
click at [396, 38] on link "Start Calls" at bounding box center [416, 49] width 107 height 30
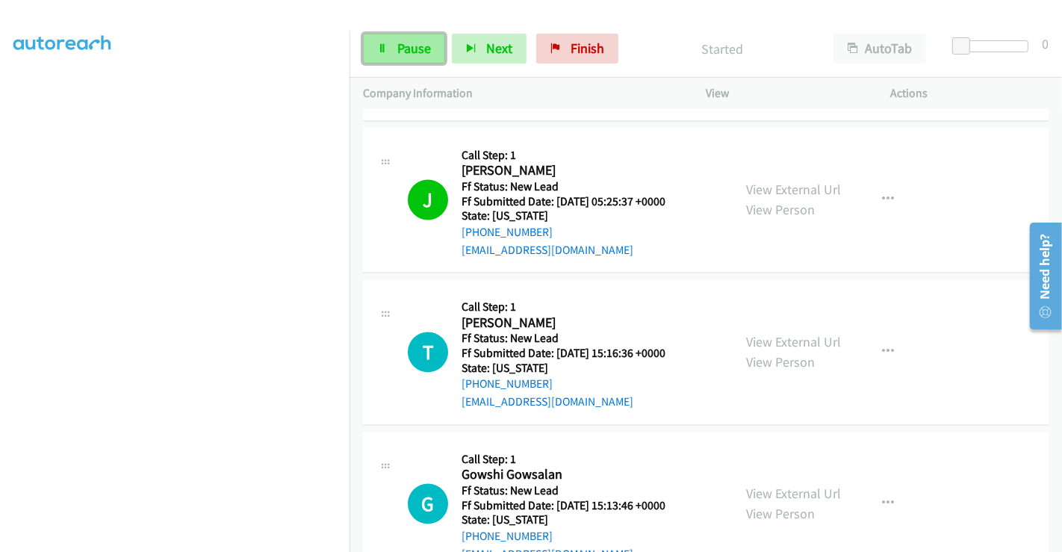
click at [415, 46] on span "Pause" at bounding box center [414, 48] width 34 height 17
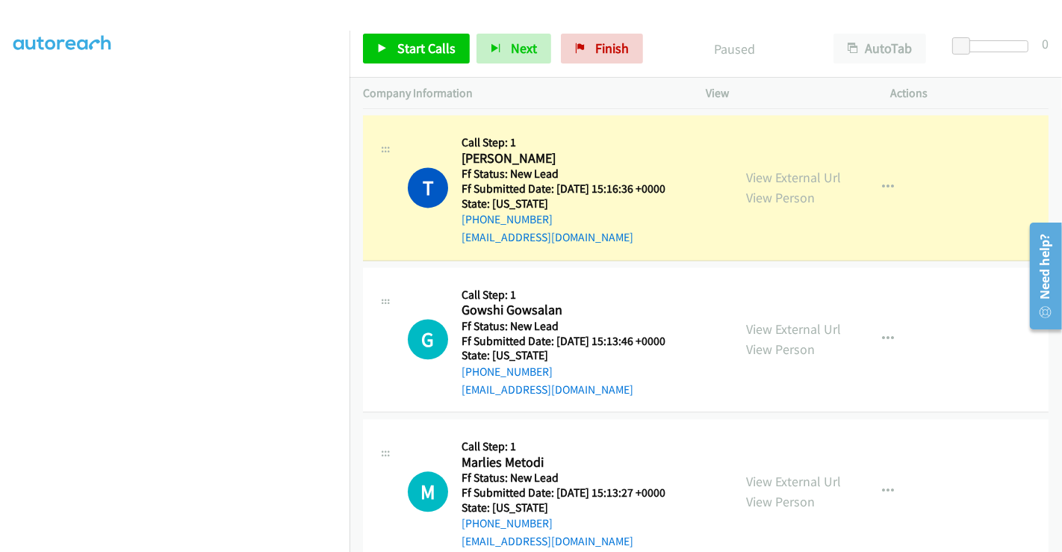
scroll to position [2933, 0]
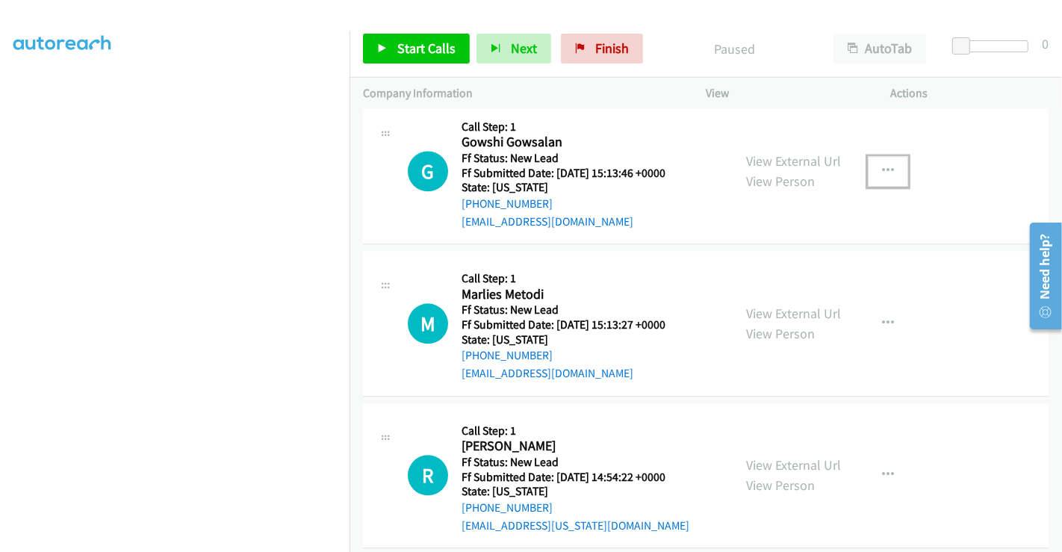
drag, startPoint x: 887, startPoint y: 167, endPoint x: 862, endPoint y: 185, distance: 30.5
click at [886, 167] on button "button" at bounding box center [888, 171] width 40 height 30
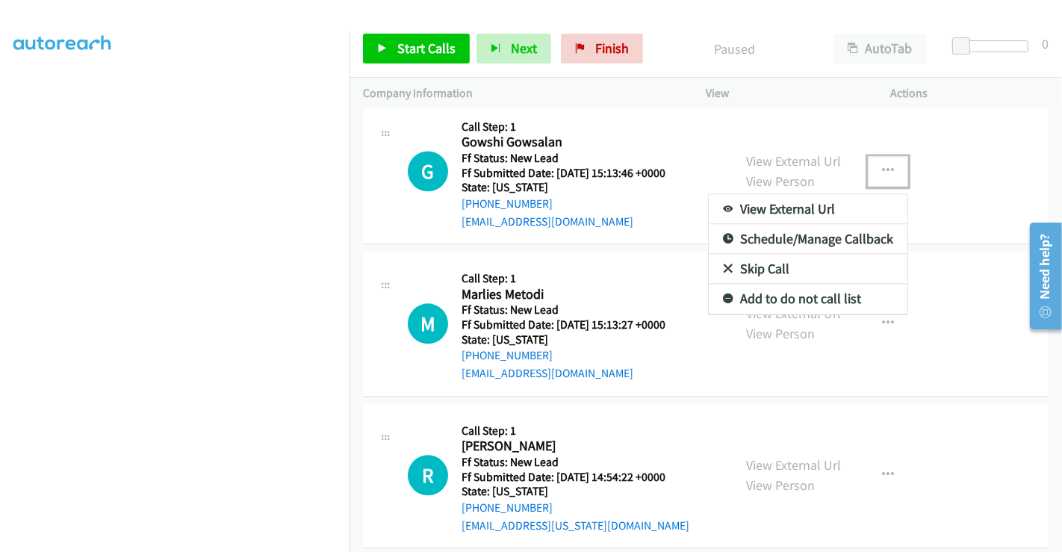
click at [767, 259] on link "Skip Call" at bounding box center [808, 269] width 199 height 30
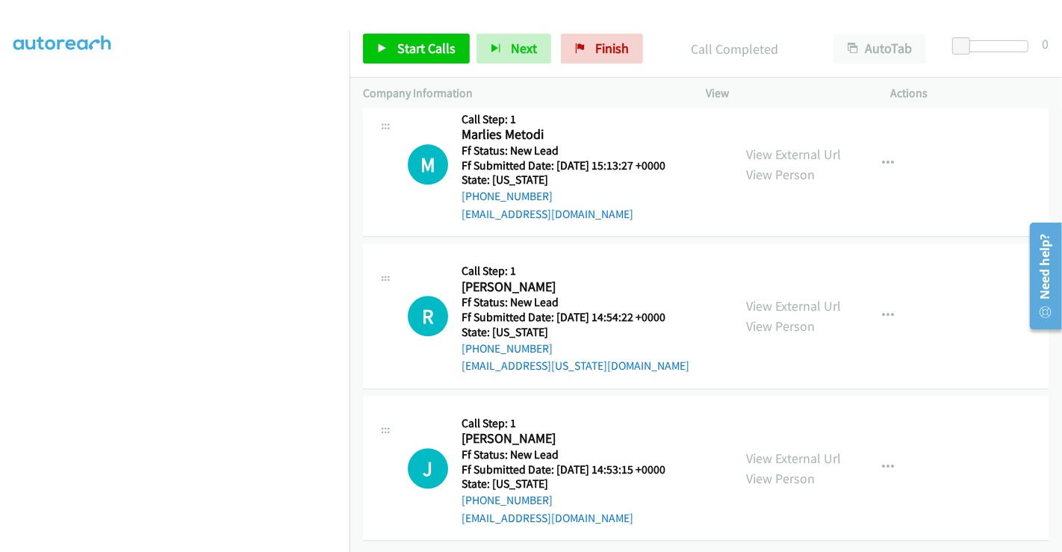
scroll to position [2964, 0]
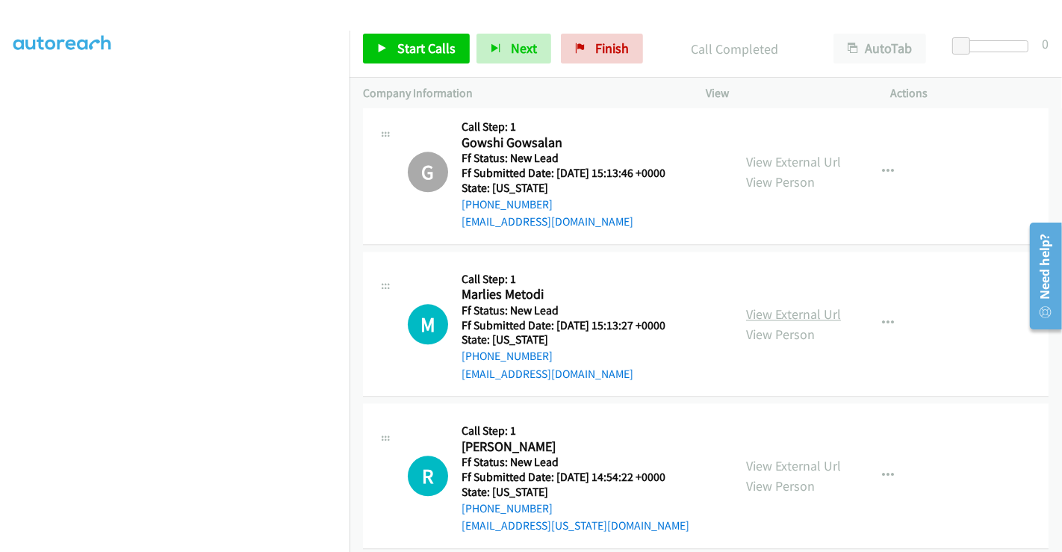
click at [793, 307] on link "View External Url" at bounding box center [793, 313] width 95 height 17
click at [773, 457] on link "View External Url" at bounding box center [793, 465] width 95 height 17
click at [416, 43] on span "Start Calls" at bounding box center [426, 48] width 58 height 17
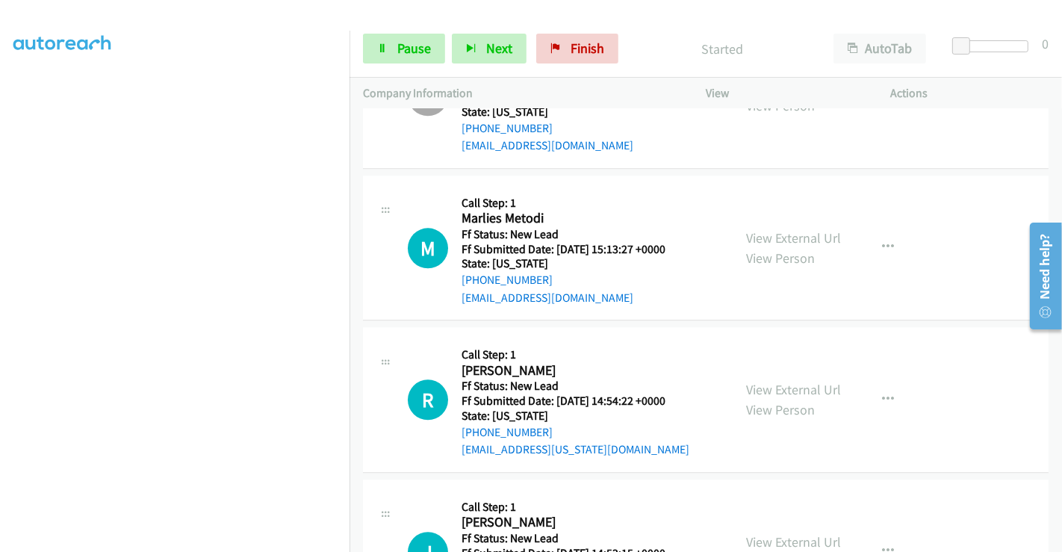
scroll to position [3130, 0]
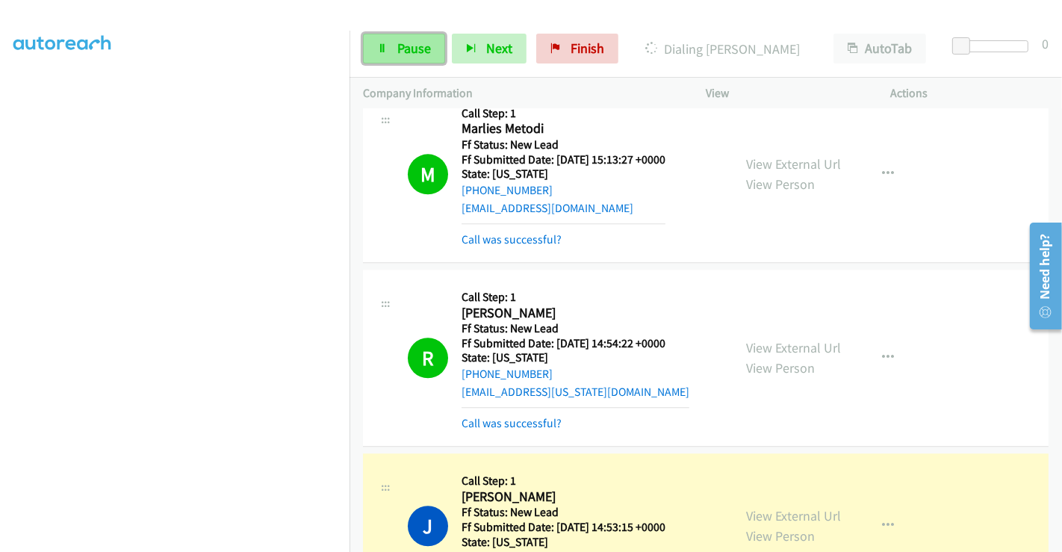
click at [401, 49] on span "Pause" at bounding box center [414, 48] width 34 height 17
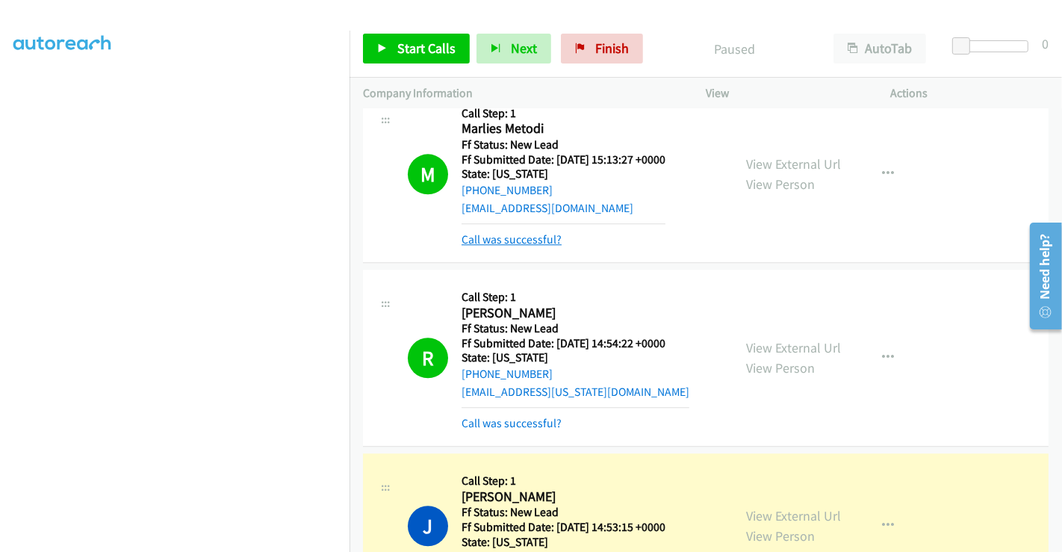
click at [530, 232] on link "Call was successful?" at bounding box center [512, 239] width 100 height 14
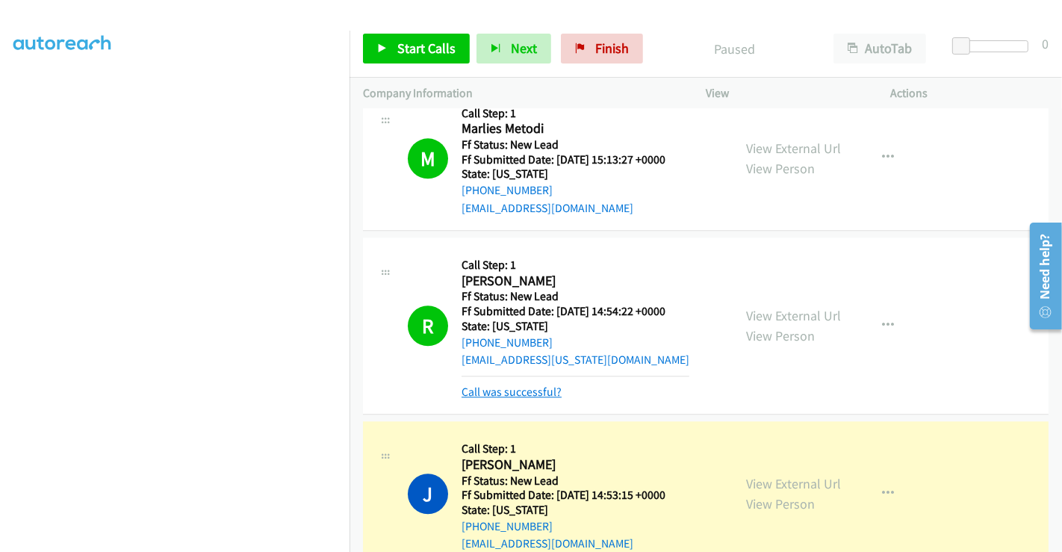
click at [514, 385] on link "Call was successful?" at bounding box center [512, 392] width 100 height 14
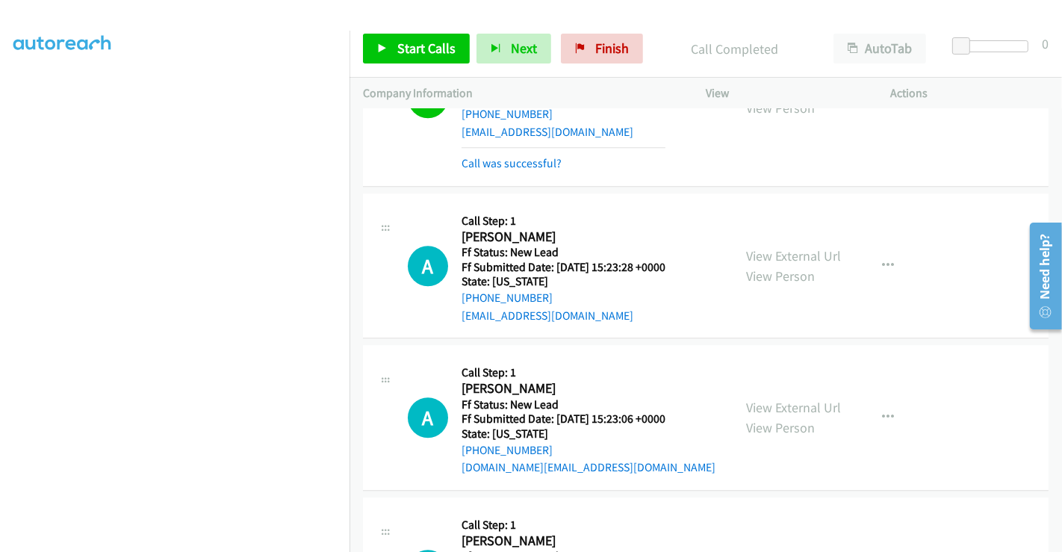
scroll to position [3451, 0]
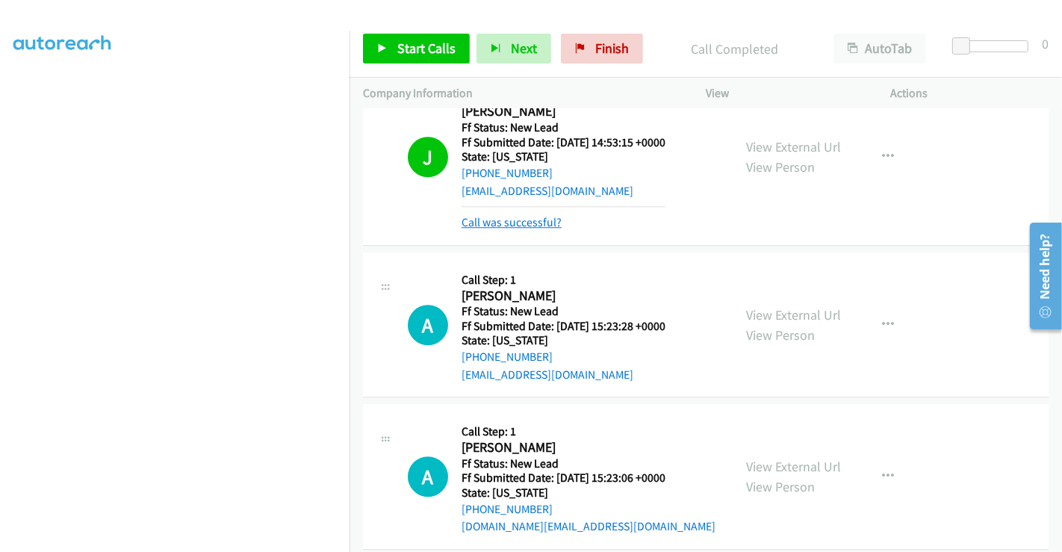
click at [529, 215] on link "Call was successful?" at bounding box center [512, 222] width 100 height 14
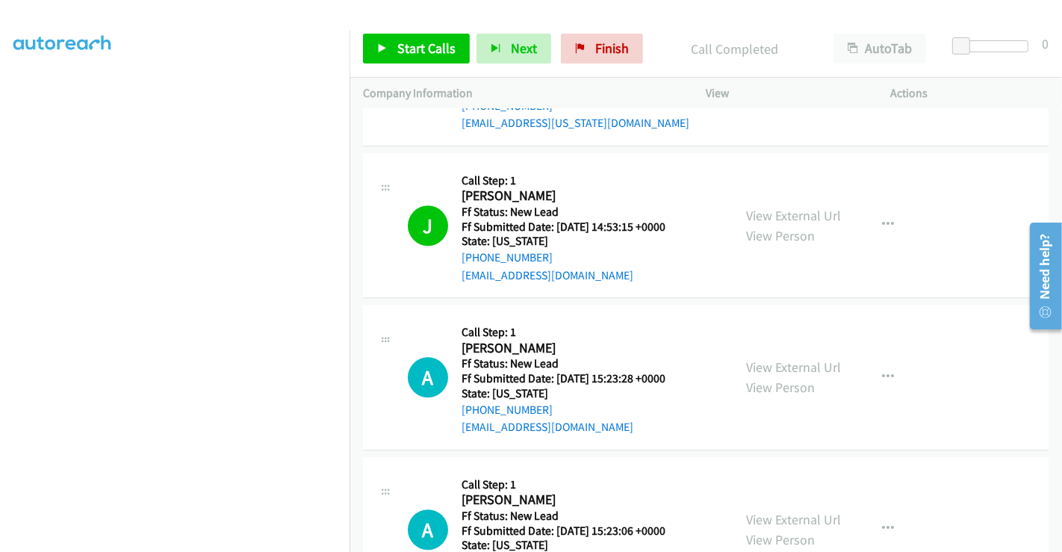
scroll to position [3534, 0]
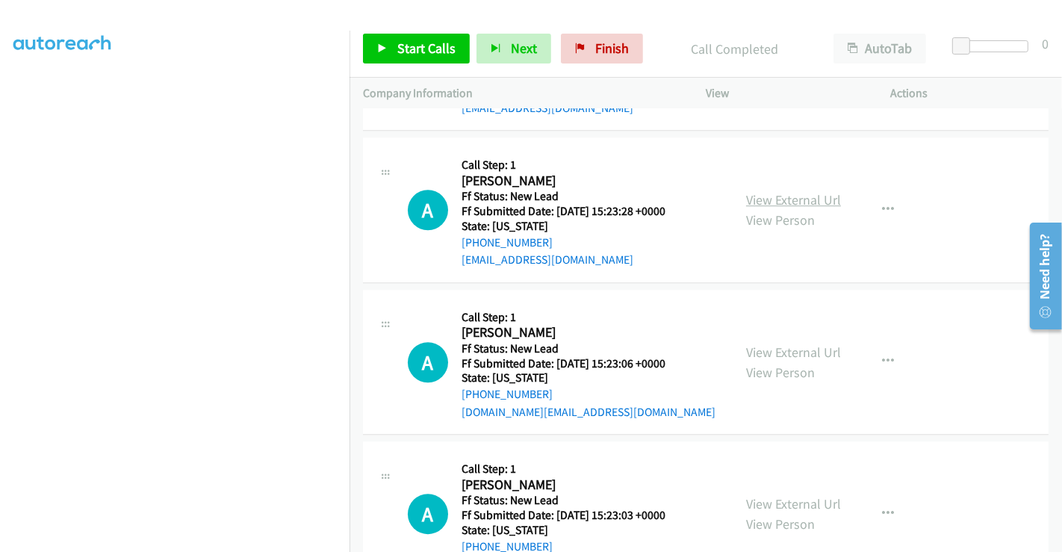
click at [762, 191] on link "View External Url" at bounding box center [793, 199] width 95 height 17
click at [769, 344] on link "View External Url" at bounding box center [793, 352] width 95 height 17
click at [783, 495] on link "View External Url" at bounding box center [793, 503] width 95 height 17
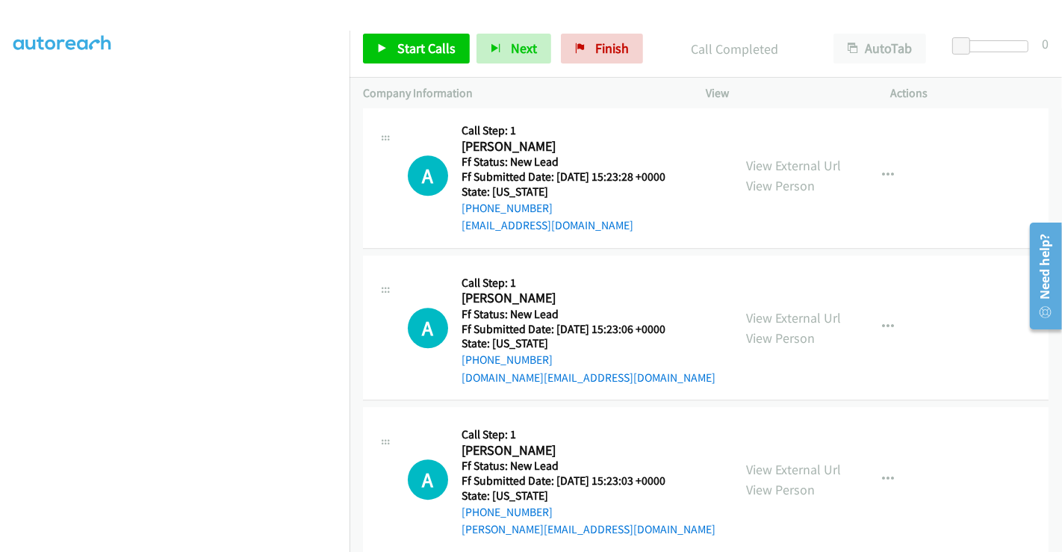
scroll to position [3586, 0]
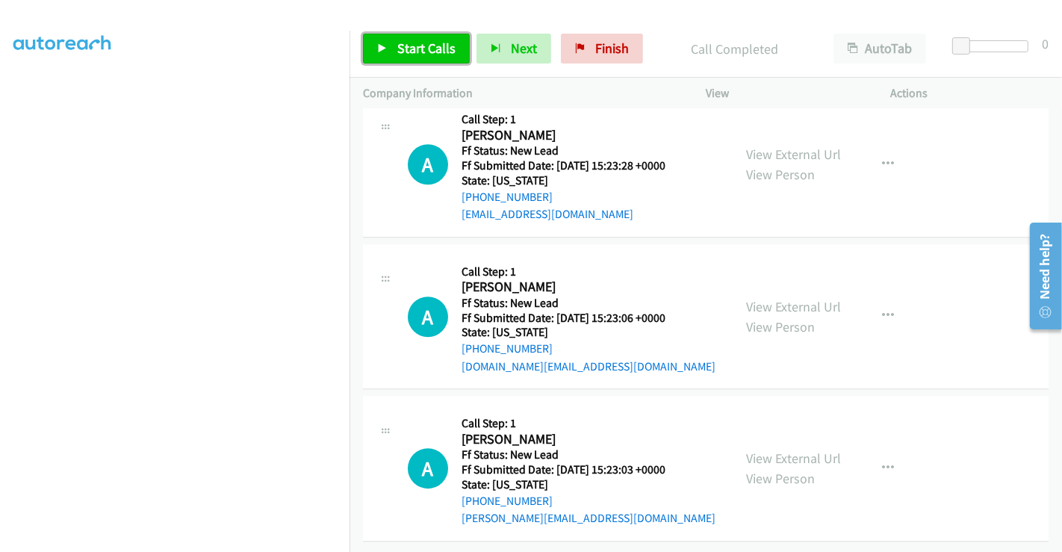
click at [409, 38] on link "Start Calls" at bounding box center [416, 49] width 107 height 30
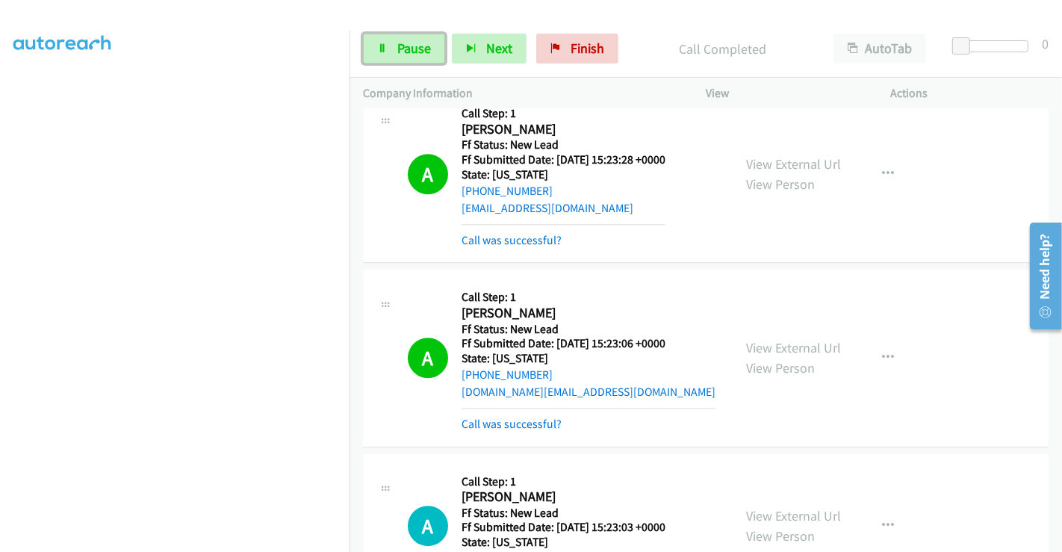
drag, startPoint x: 409, startPoint y: 47, endPoint x: 432, endPoint y: 96, distance: 54.8
click at [409, 48] on span "Pause" at bounding box center [414, 48] width 34 height 17
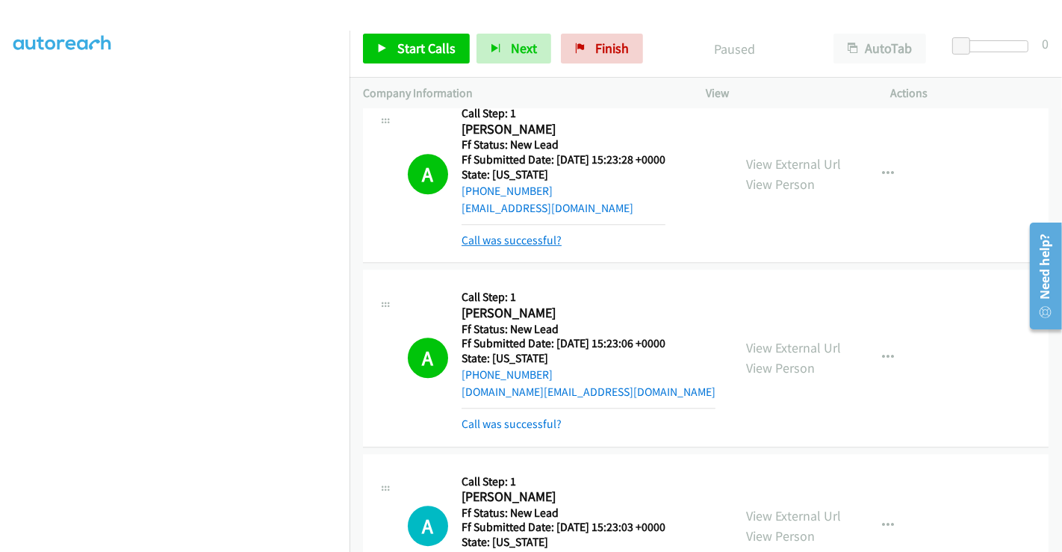
click at [496, 233] on link "Call was successful?" at bounding box center [512, 240] width 100 height 14
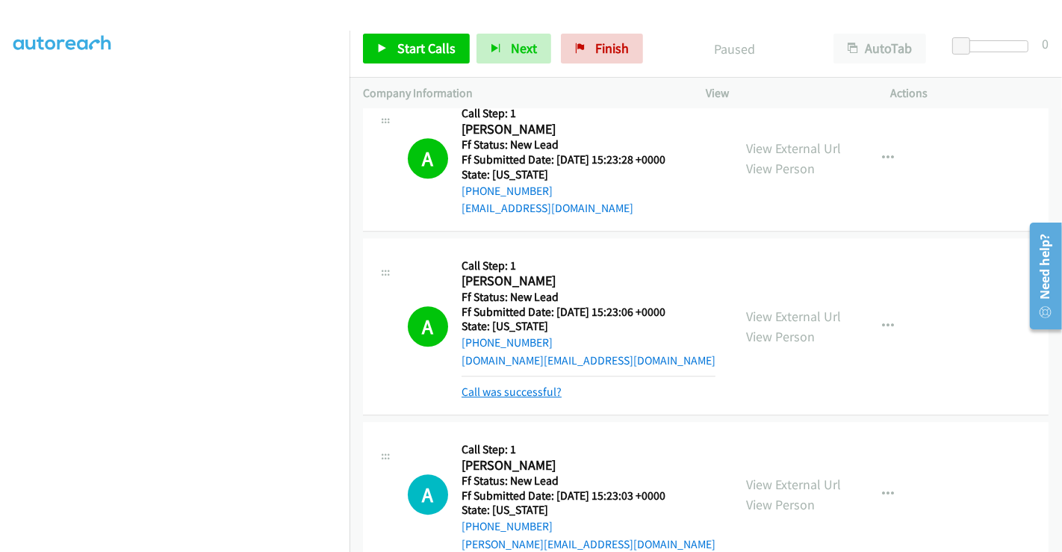
click at [507, 385] on link "Call was successful?" at bounding box center [512, 392] width 100 height 14
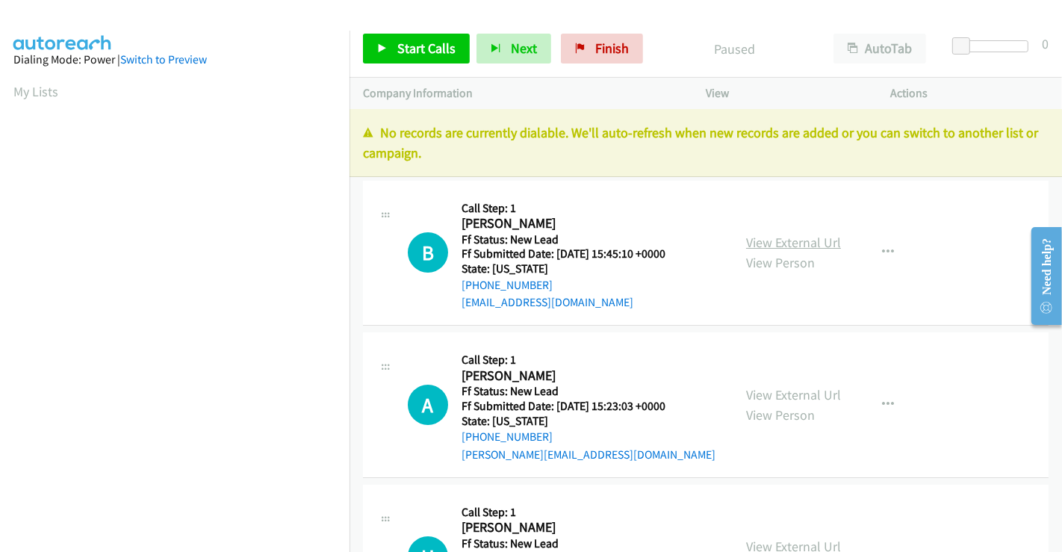
click at [776, 173] on div "No records are currently dialable. We'll auto-refresh when new records are adde…" at bounding box center [706, 143] width 713 height 68
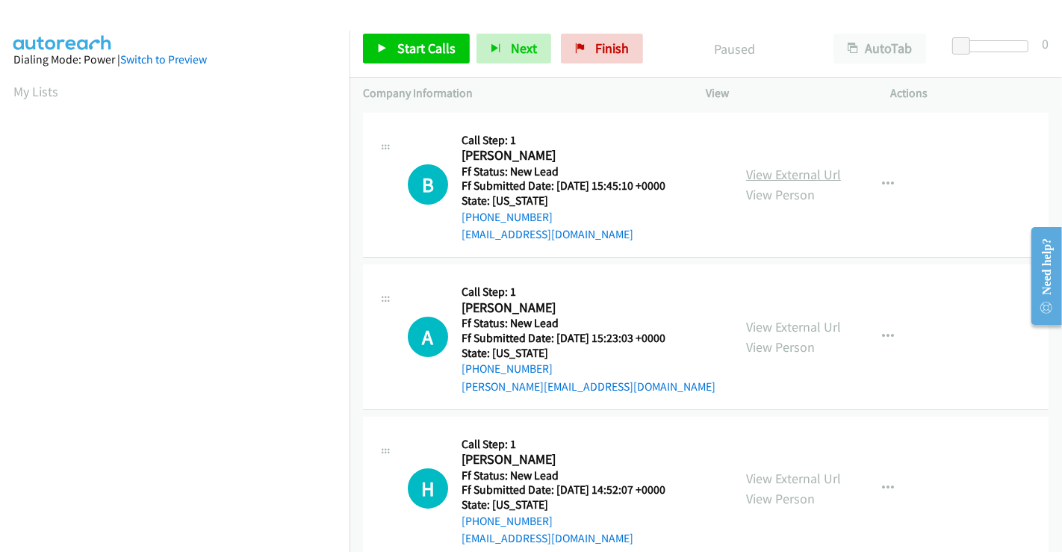
click at [776, 173] on link "View External Url" at bounding box center [793, 174] width 95 height 17
click at [401, 46] on span "Start Calls" at bounding box center [426, 48] width 58 height 17
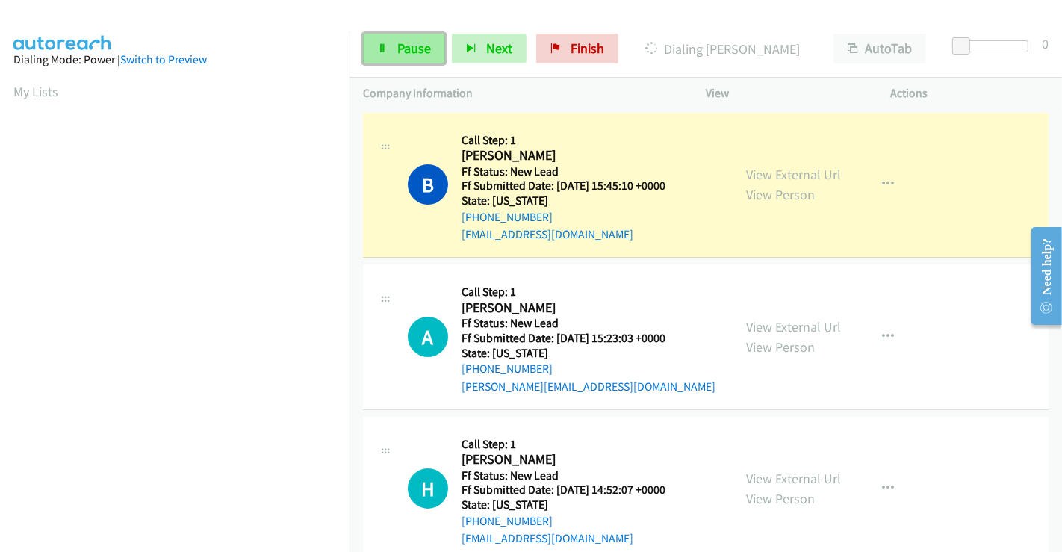
click at [408, 46] on span "Pause" at bounding box center [414, 48] width 34 height 17
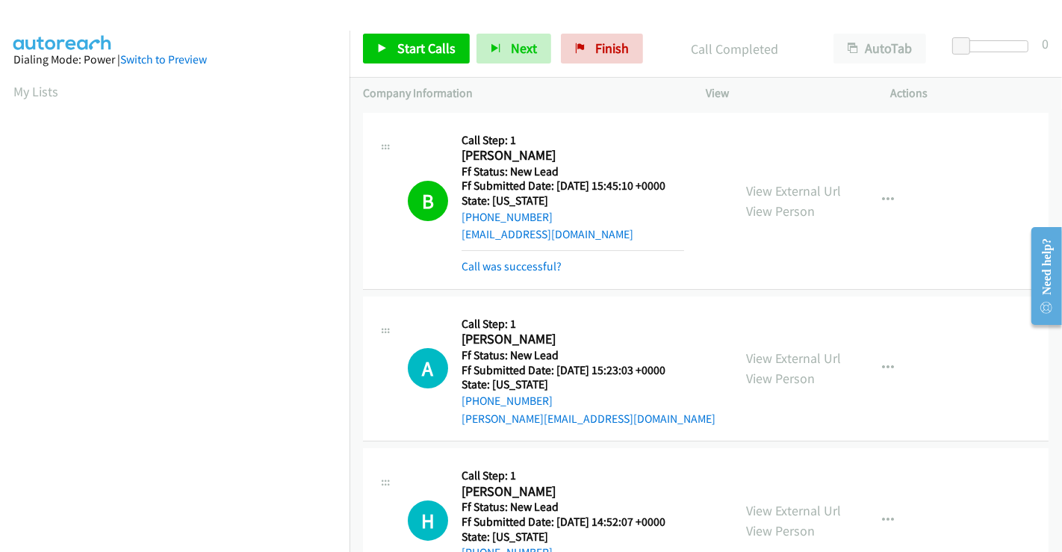
scroll to position [288, 0]
click at [531, 263] on link "Call was successful?" at bounding box center [512, 266] width 100 height 14
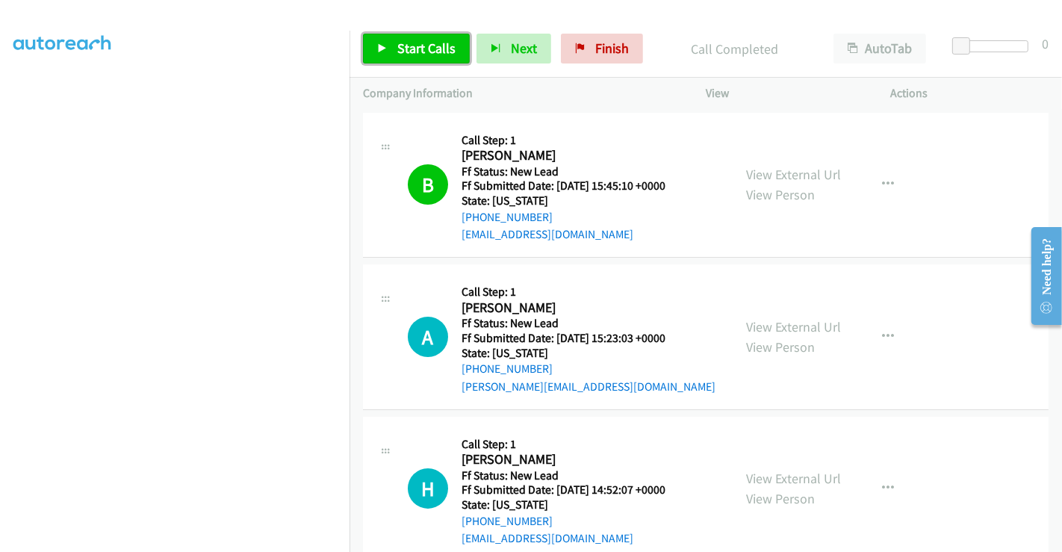
click at [430, 47] on span "Start Calls" at bounding box center [426, 48] width 58 height 17
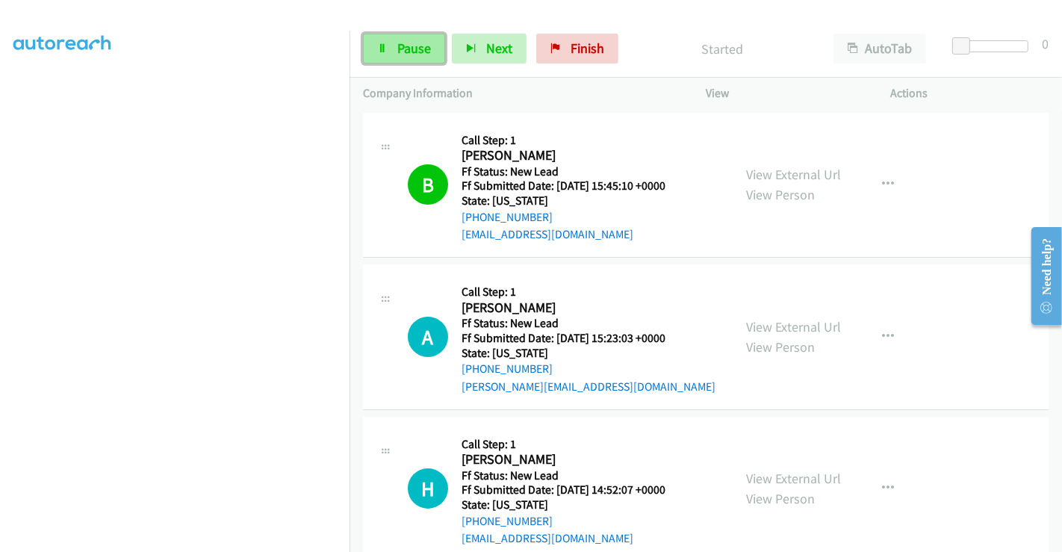
click at [406, 47] on span "Pause" at bounding box center [414, 48] width 34 height 17
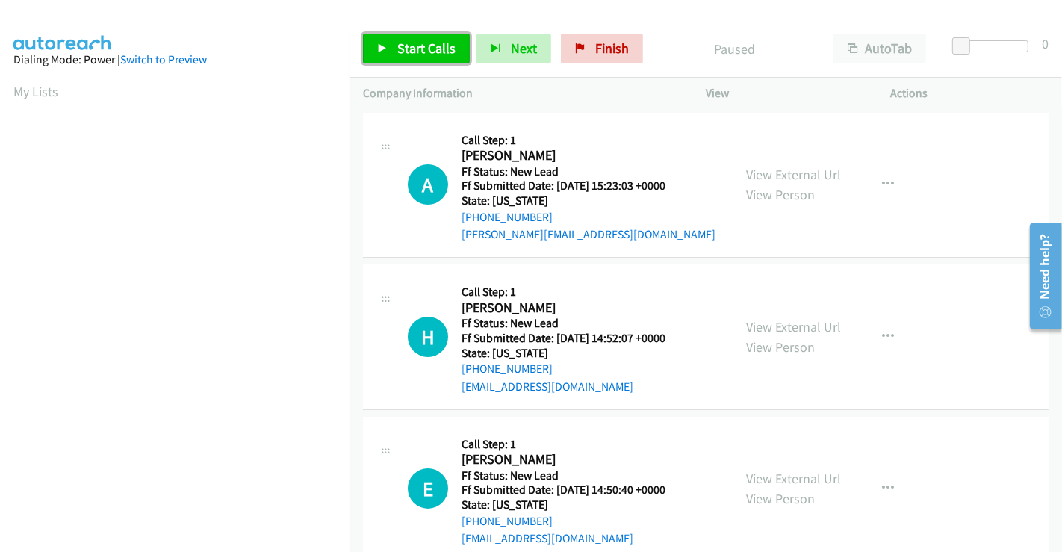
click at [388, 46] on link "Start Calls" at bounding box center [416, 49] width 107 height 30
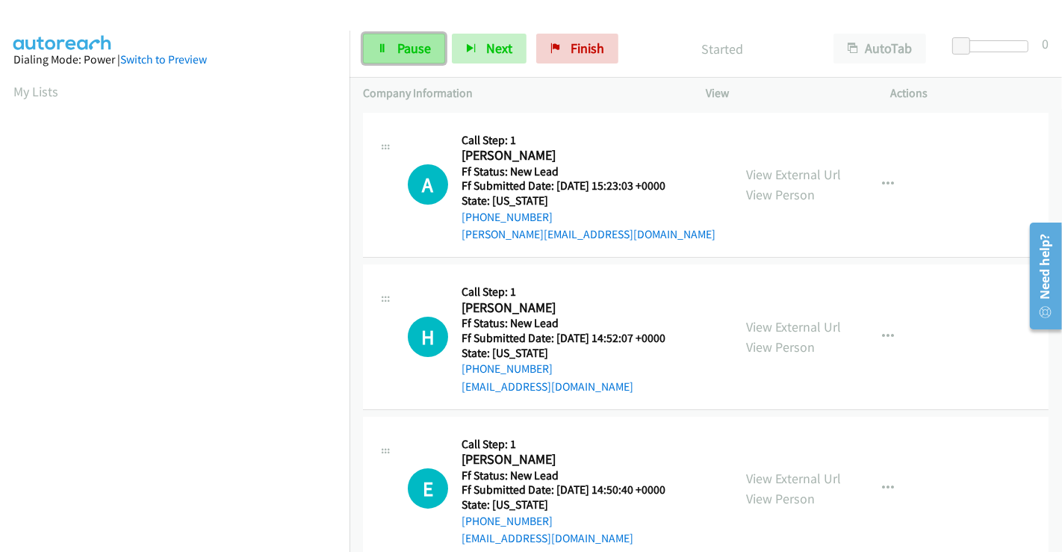
click at [399, 41] on span "Pause" at bounding box center [414, 48] width 34 height 17
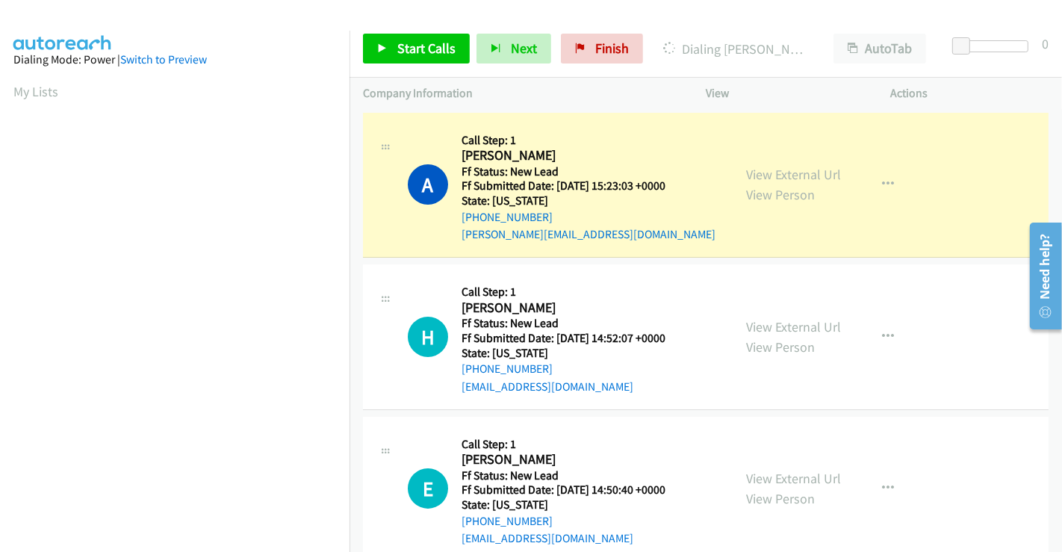
scroll to position [288, 0]
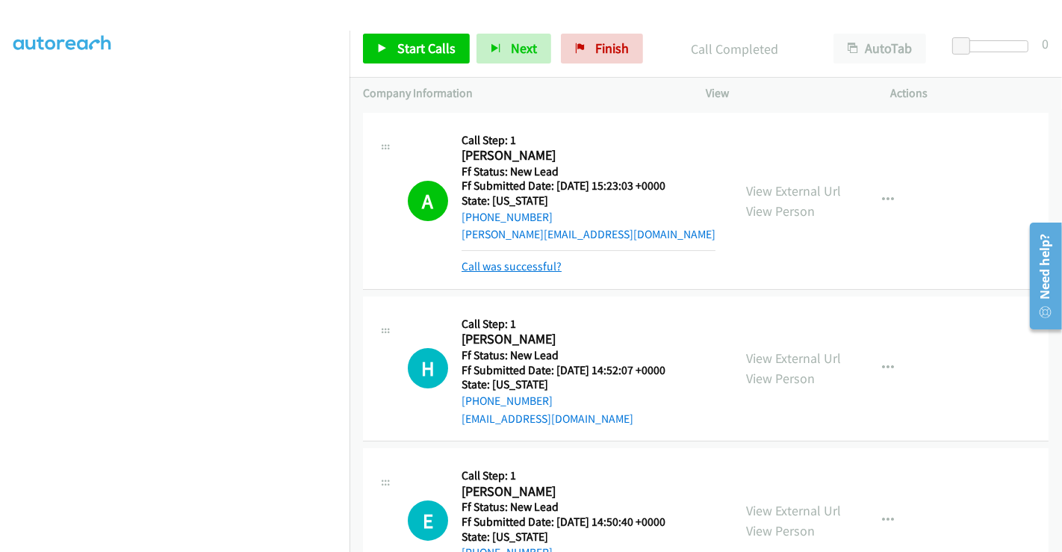
click at [503, 270] on link "Call was successful?" at bounding box center [512, 266] width 100 height 14
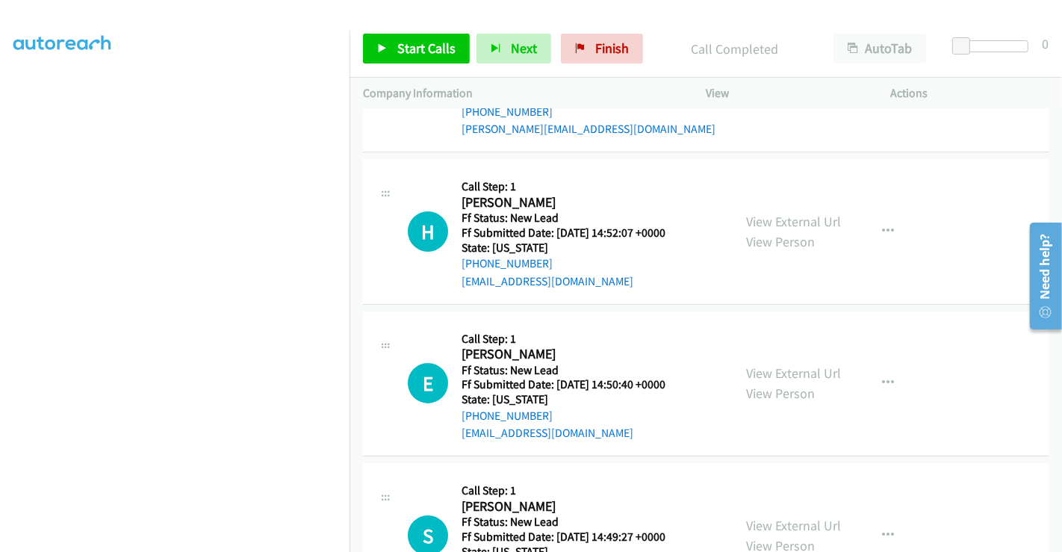
scroll to position [184, 0]
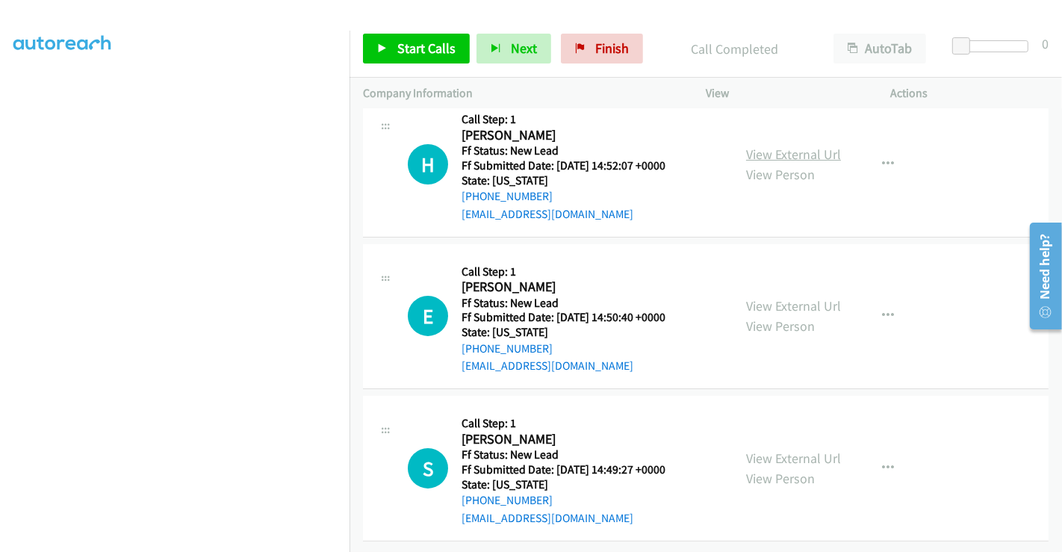
click at [778, 146] on link "View External Url" at bounding box center [793, 154] width 95 height 17
click at [774, 297] on link "View External Url" at bounding box center [793, 305] width 95 height 17
click at [783, 450] on link "View External Url" at bounding box center [793, 458] width 95 height 17
click at [422, 43] on span "Start Calls" at bounding box center [426, 48] width 58 height 17
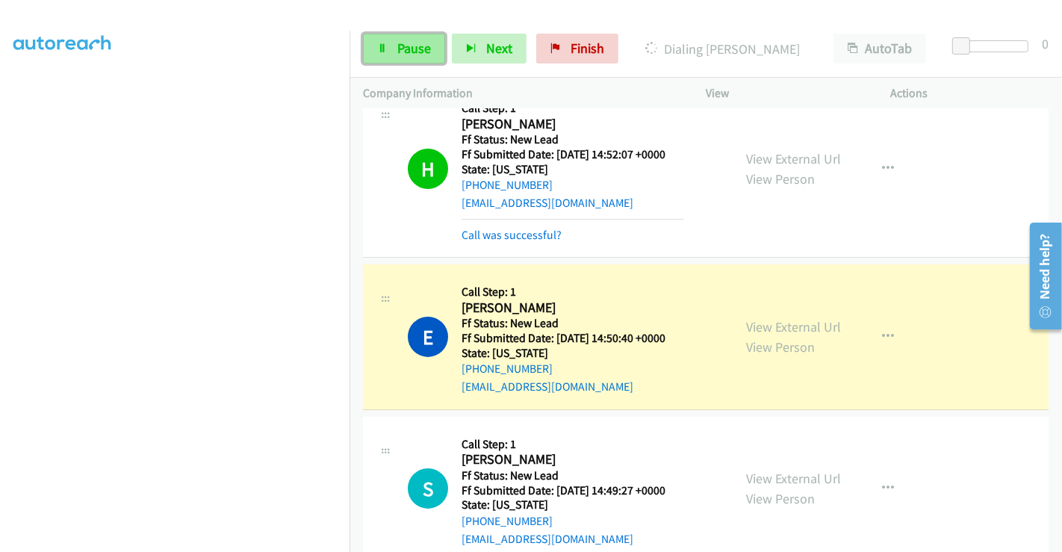
click at [416, 46] on span "Pause" at bounding box center [414, 48] width 34 height 17
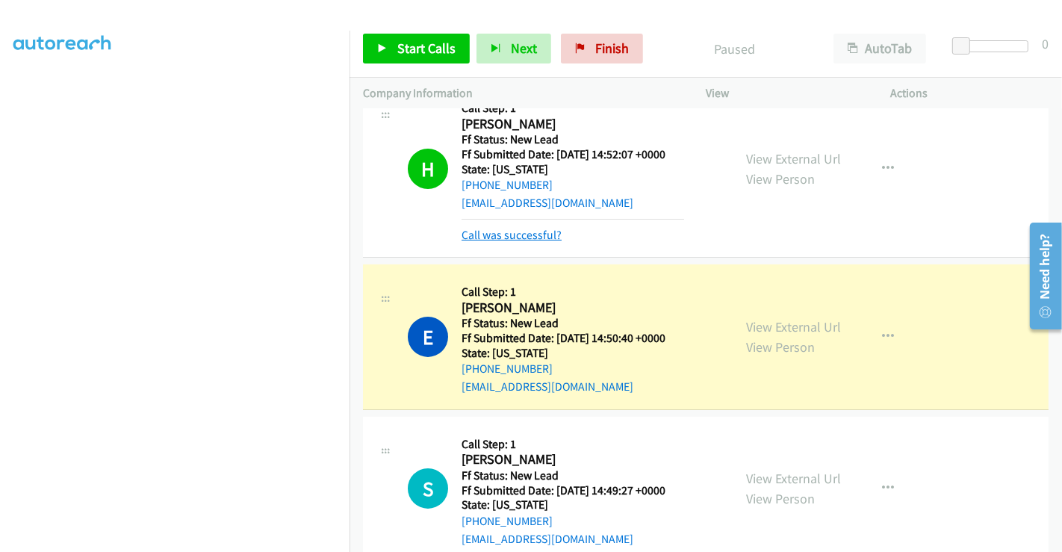
click at [524, 229] on link "Call was successful?" at bounding box center [512, 235] width 100 height 14
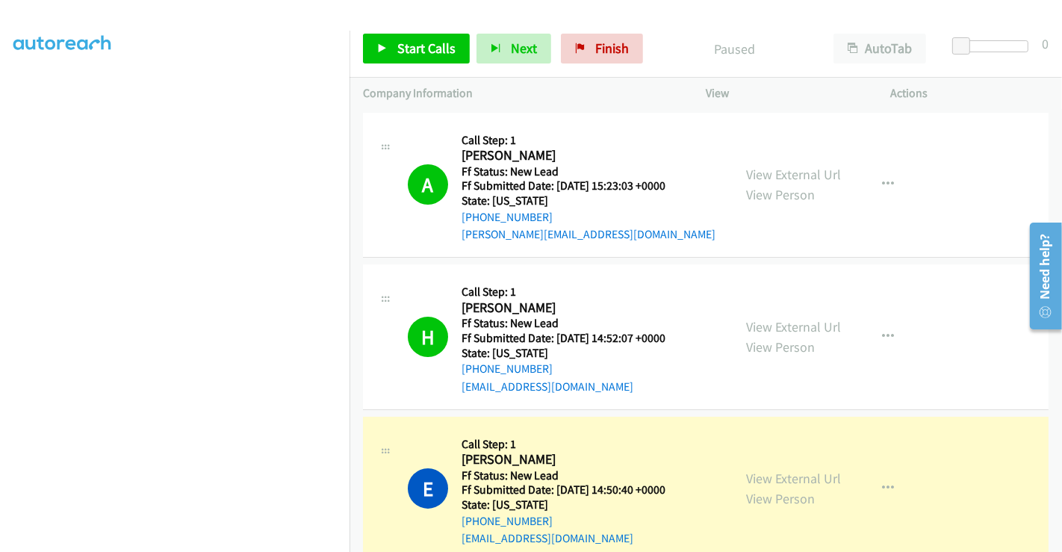
scroll to position [249, 0]
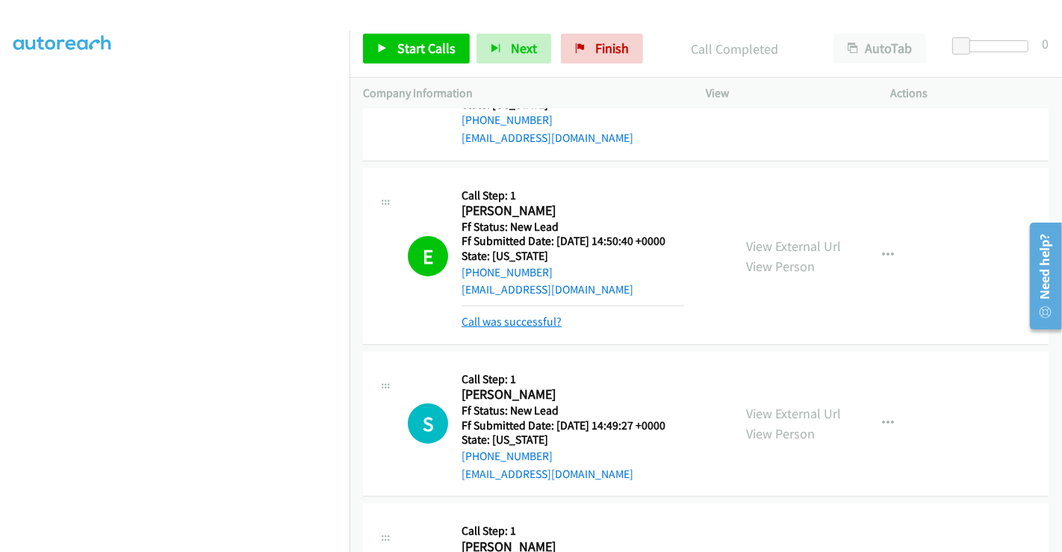
click at [509, 316] on link "Call was successful?" at bounding box center [512, 321] width 100 height 14
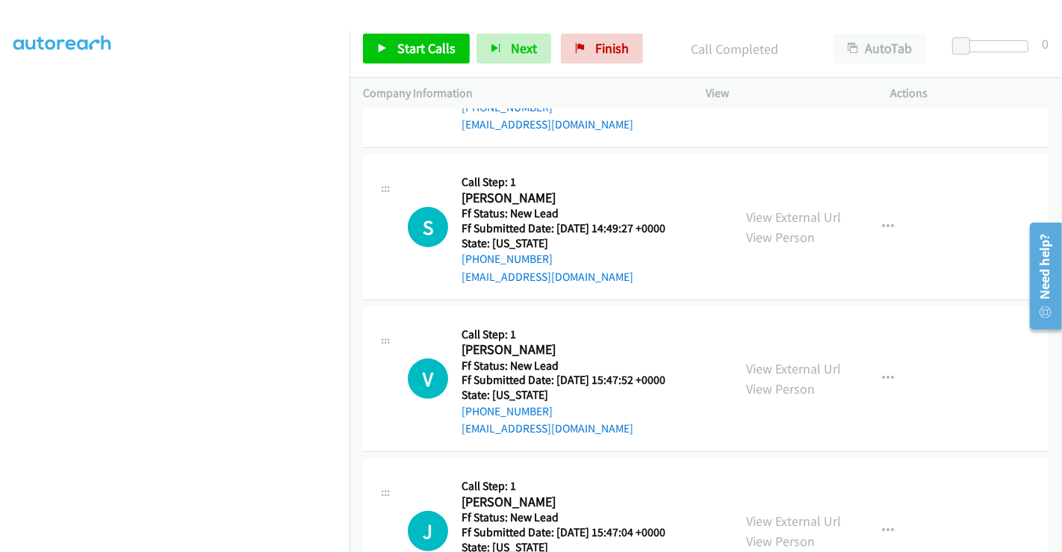
scroll to position [415, 0]
click at [414, 38] on link "Start Calls" at bounding box center [416, 49] width 107 height 30
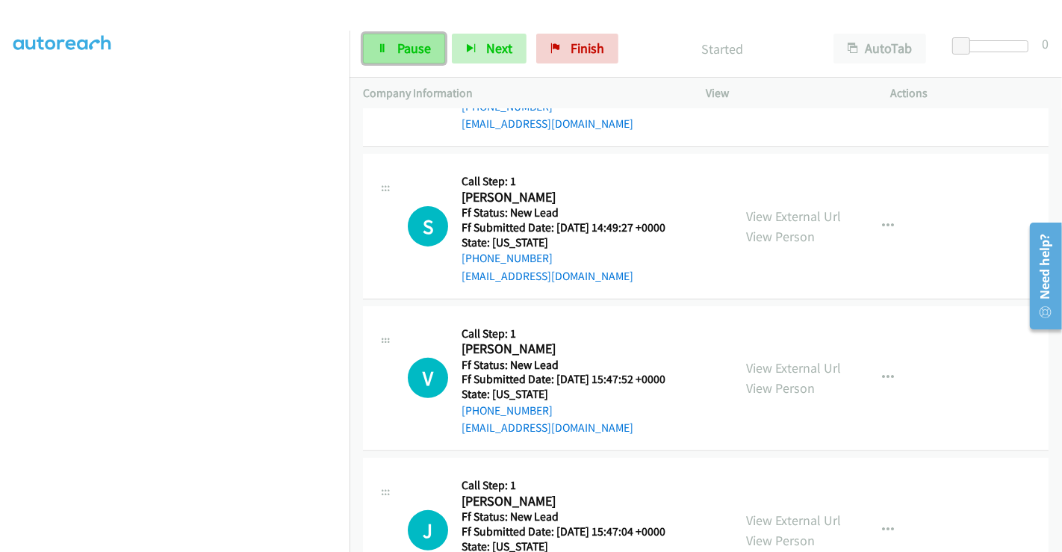
click at [404, 46] on span "Pause" at bounding box center [414, 48] width 34 height 17
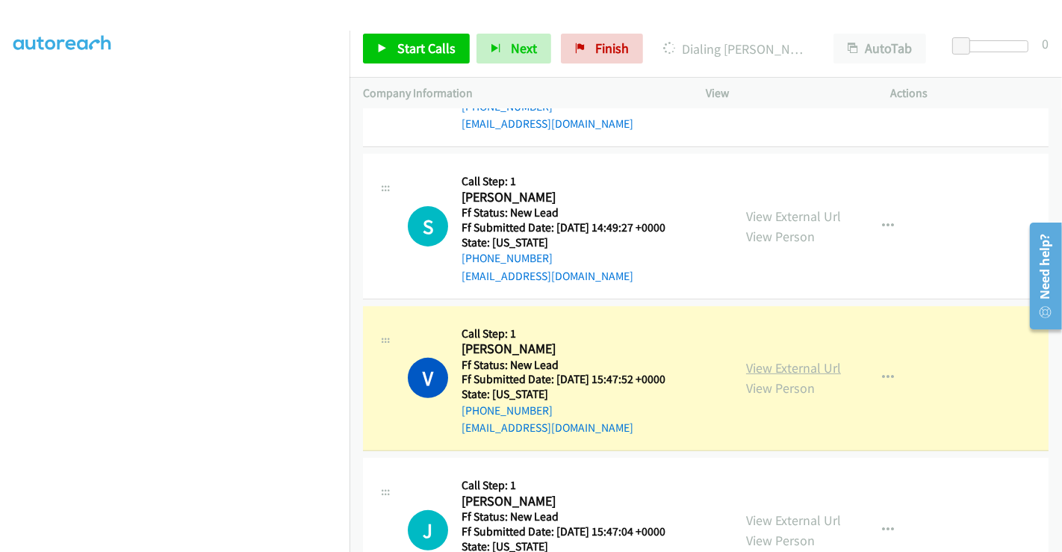
click at [762, 367] on link "View External Url" at bounding box center [793, 367] width 95 height 17
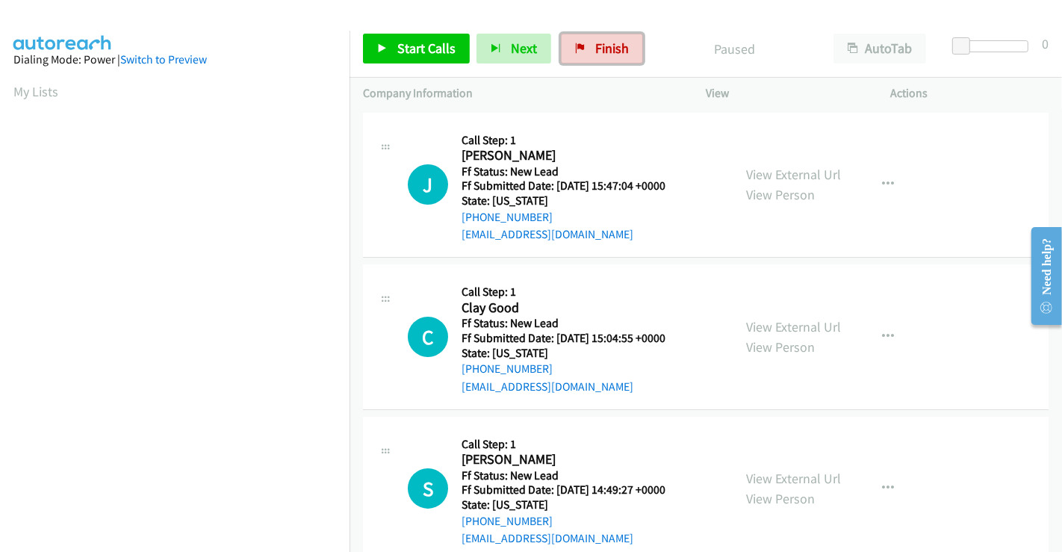
drag, startPoint x: 583, startPoint y: 52, endPoint x: 593, endPoint y: 81, distance: 30.7
click at [583, 52] on link "Finish" at bounding box center [602, 49] width 82 height 30
click at [817, 178] on link "View External Url" at bounding box center [793, 174] width 95 height 17
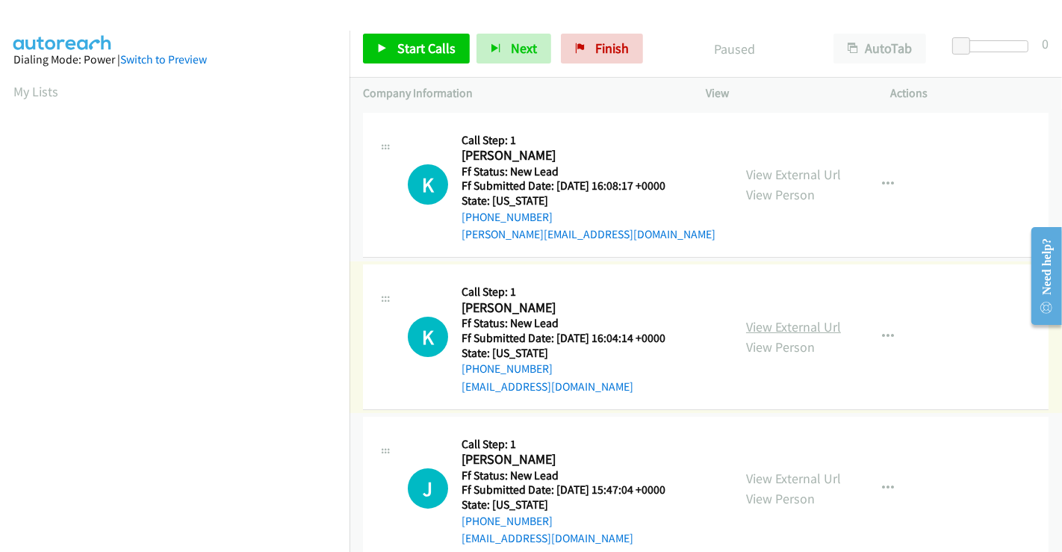
click at [780, 329] on link "View External Url" at bounding box center [793, 326] width 95 height 17
click at [783, 468] on div "View External Url View Person" at bounding box center [793, 488] width 95 height 40
click at [783, 472] on link "View External Url" at bounding box center [793, 478] width 95 height 17
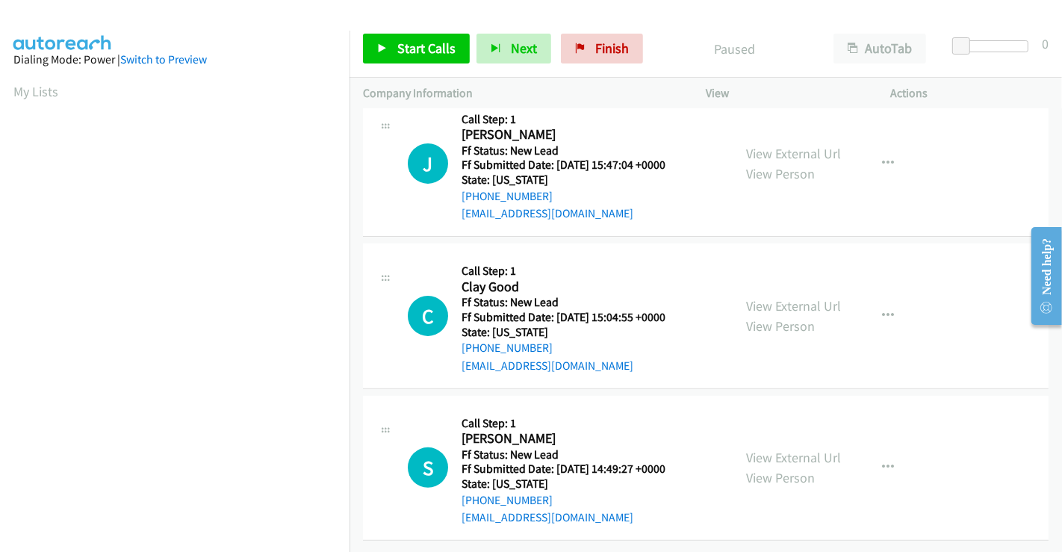
scroll to position [335, 0]
click at [781, 297] on link "View External Url" at bounding box center [793, 305] width 95 height 17
click at [779, 449] on link "View External Url" at bounding box center [793, 457] width 95 height 17
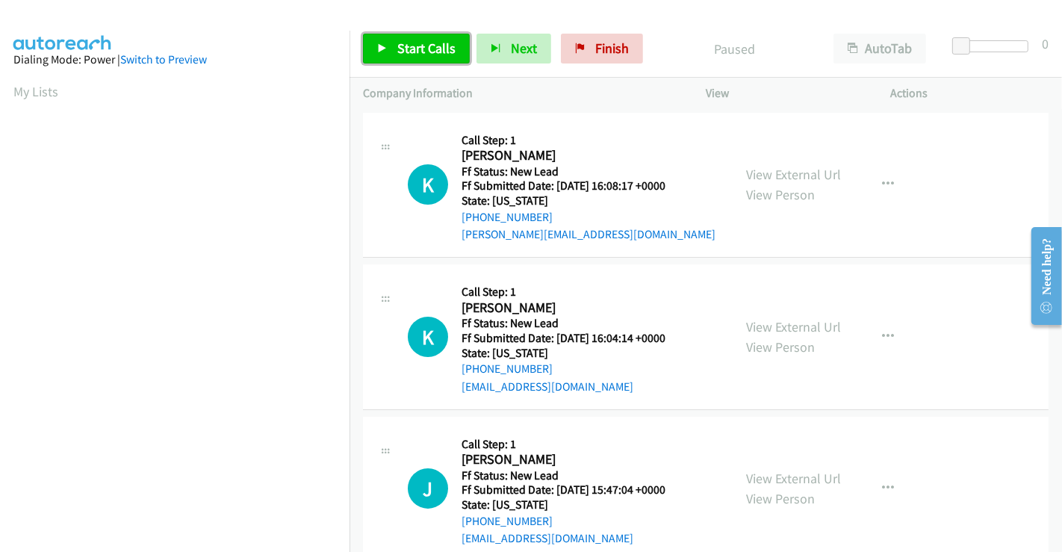
click at [400, 39] on link "Start Calls" at bounding box center [416, 49] width 107 height 30
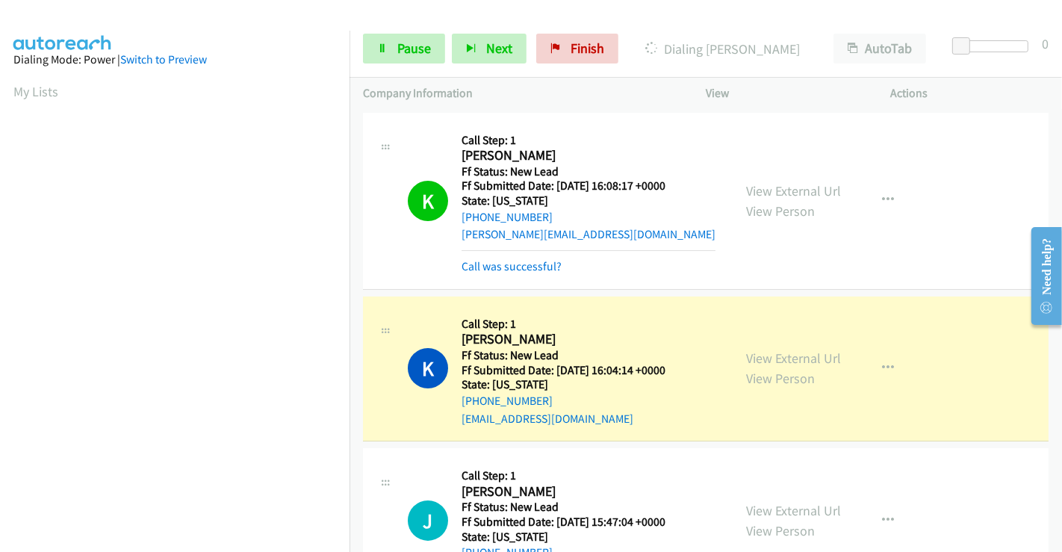
scroll to position [288, 0]
click at [503, 267] on link "Call was successful?" at bounding box center [512, 266] width 100 height 14
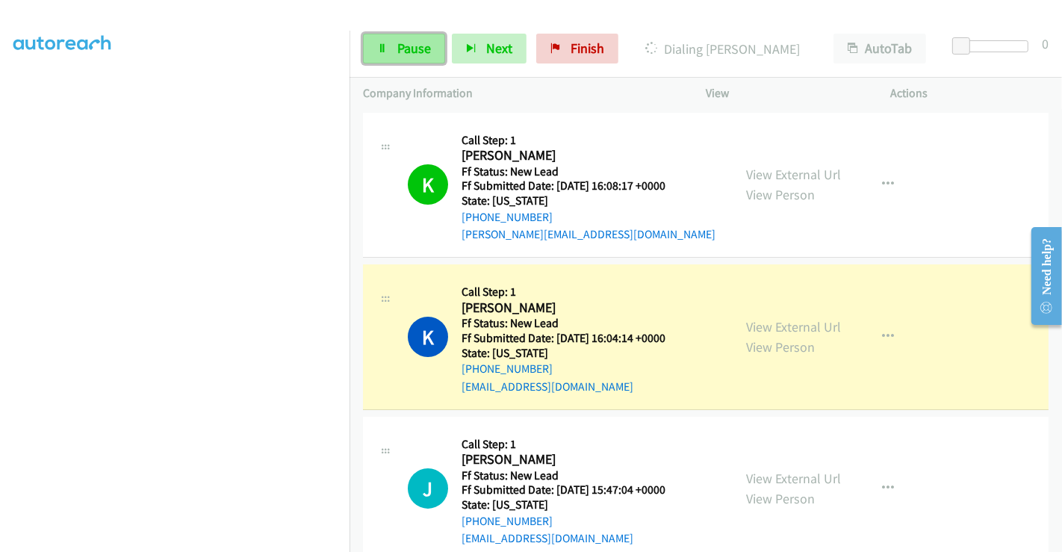
click at [412, 43] on span "Pause" at bounding box center [414, 48] width 34 height 17
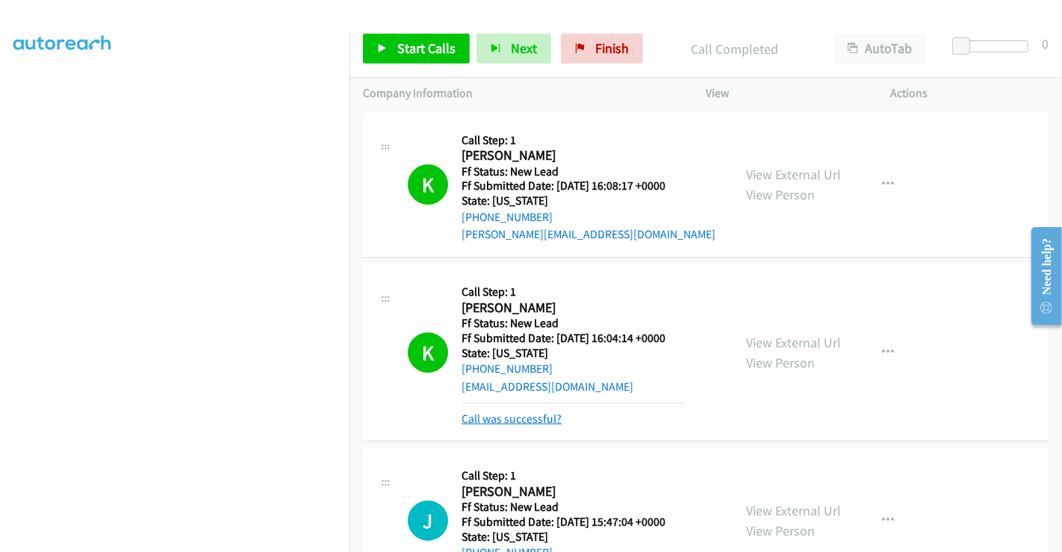
click at [529, 421] on link "Call was successful?" at bounding box center [512, 419] width 100 height 14
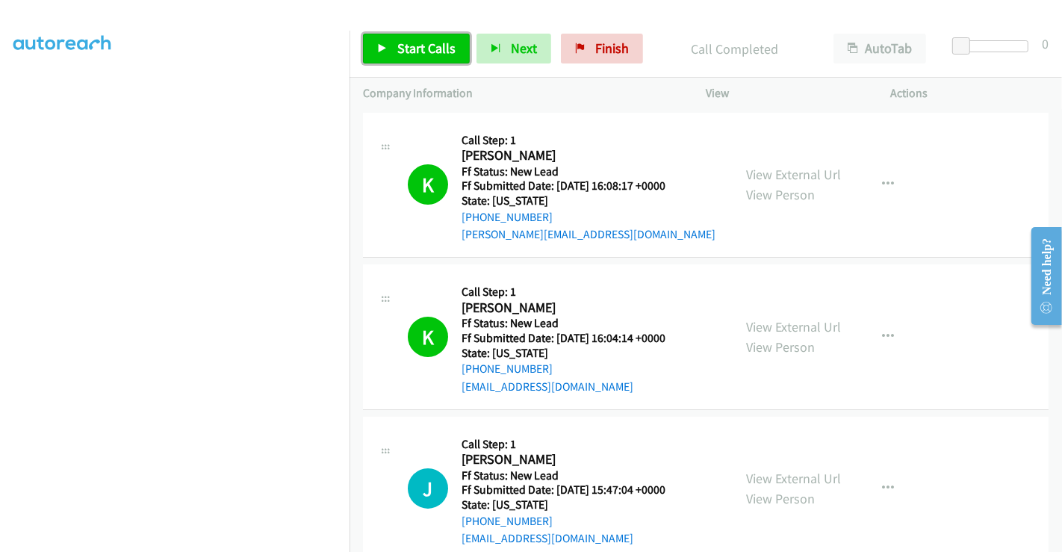
click at [405, 48] on span "Start Calls" at bounding box center [426, 48] width 58 height 17
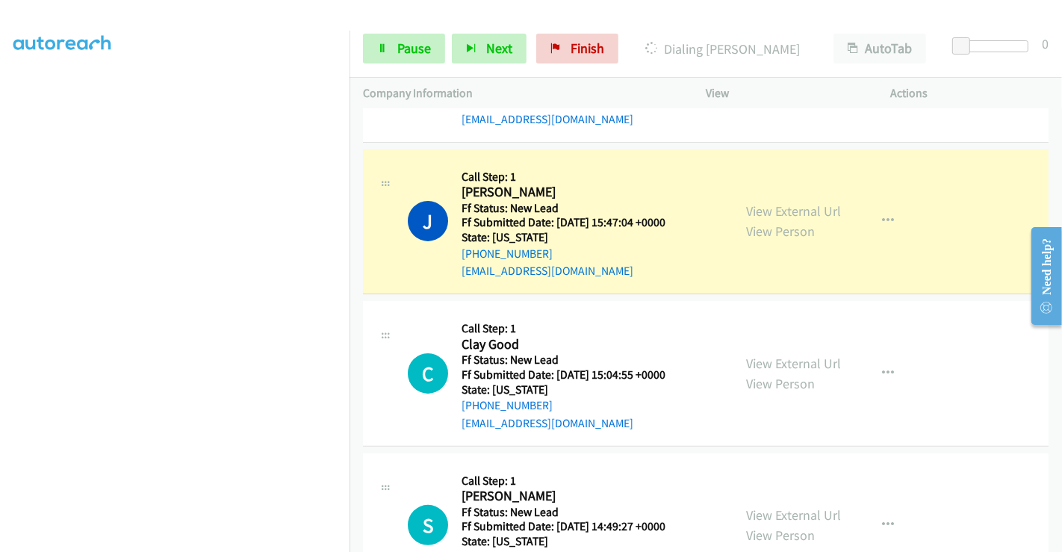
scroll to position [335, 0]
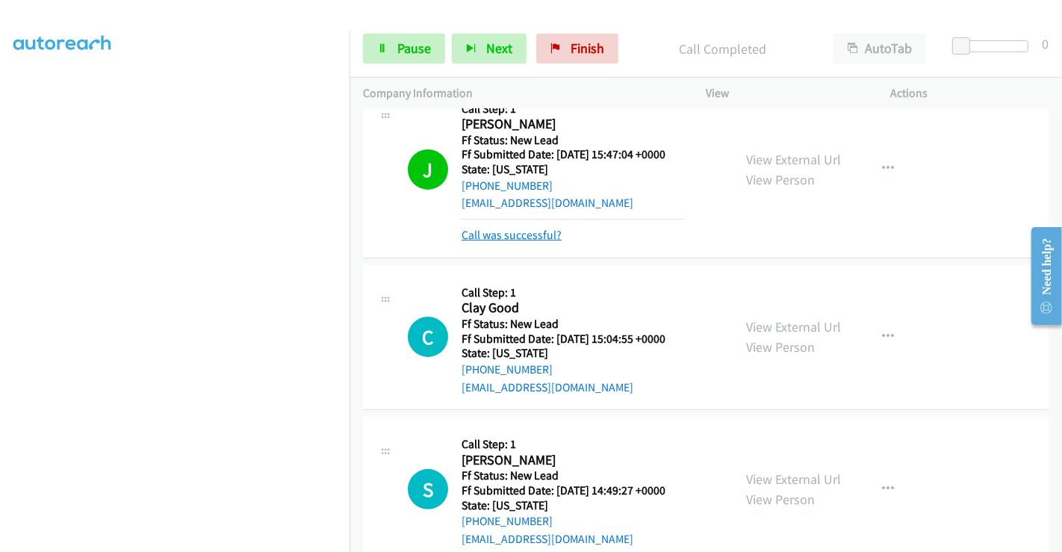
click at [536, 233] on link "Call was successful?" at bounding box center [512, 235] width 100 height 14
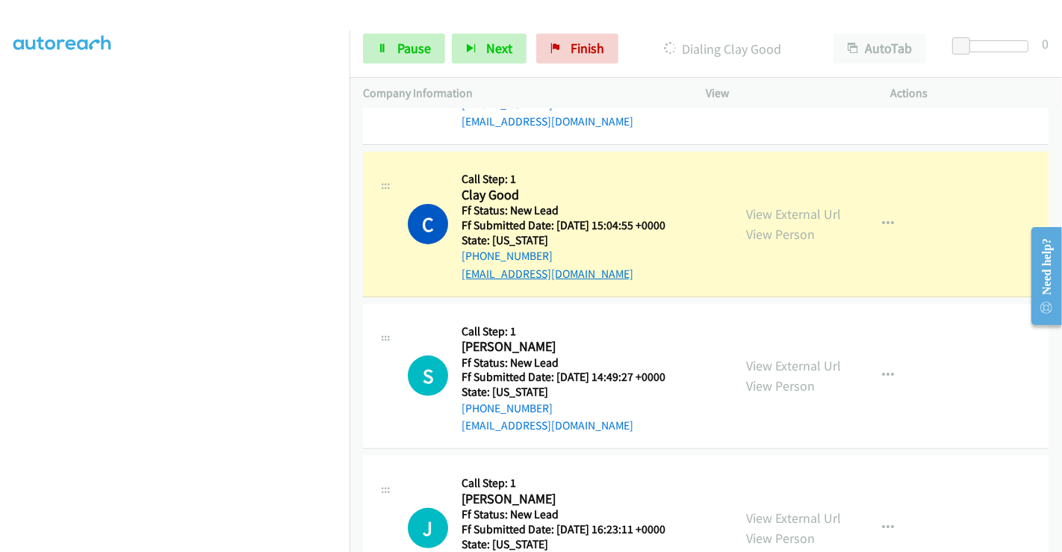
scroll to position [418, 0]
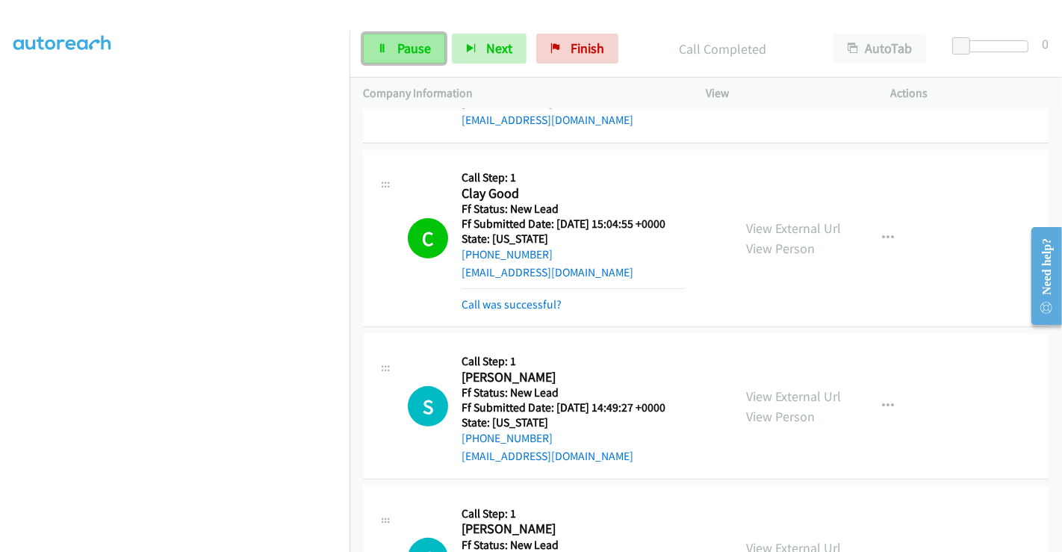
click at [400, 46] on span "Pause" at bounding box center [414, 48] width 34 height 17
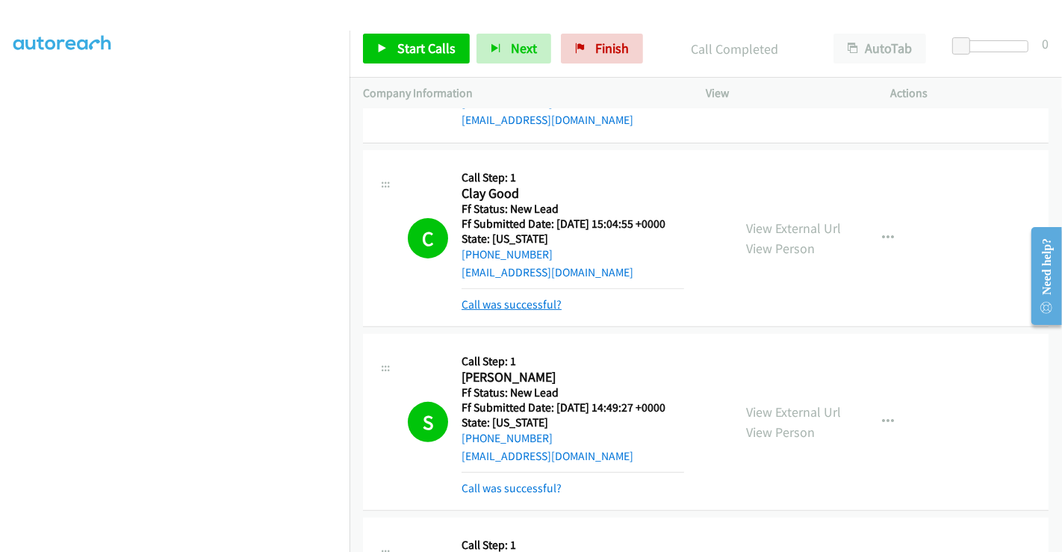
click at [517, 304] on link "Call was successful?" at bounding box center [512, 304] width 100 height 14
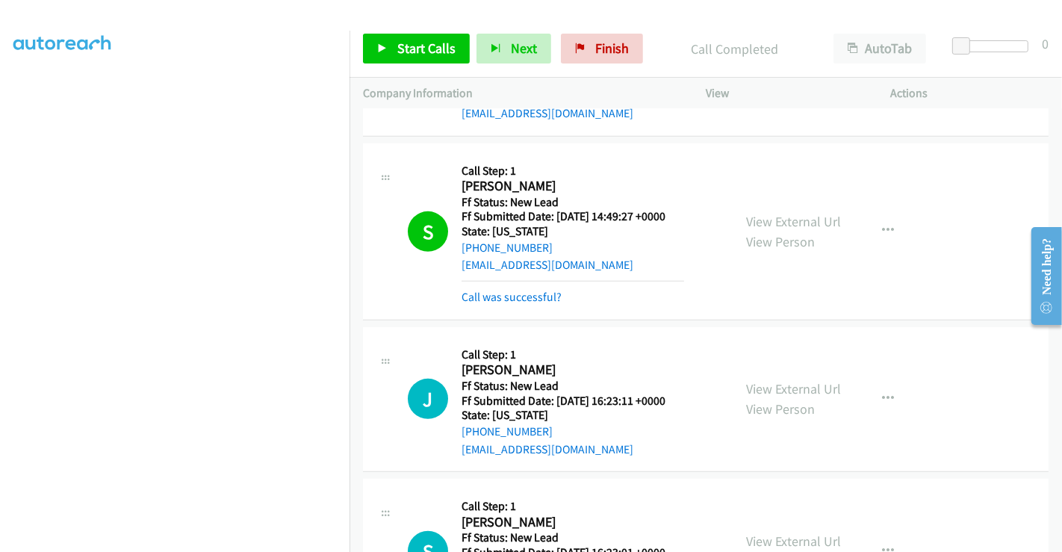
scroll to position [584, 0]
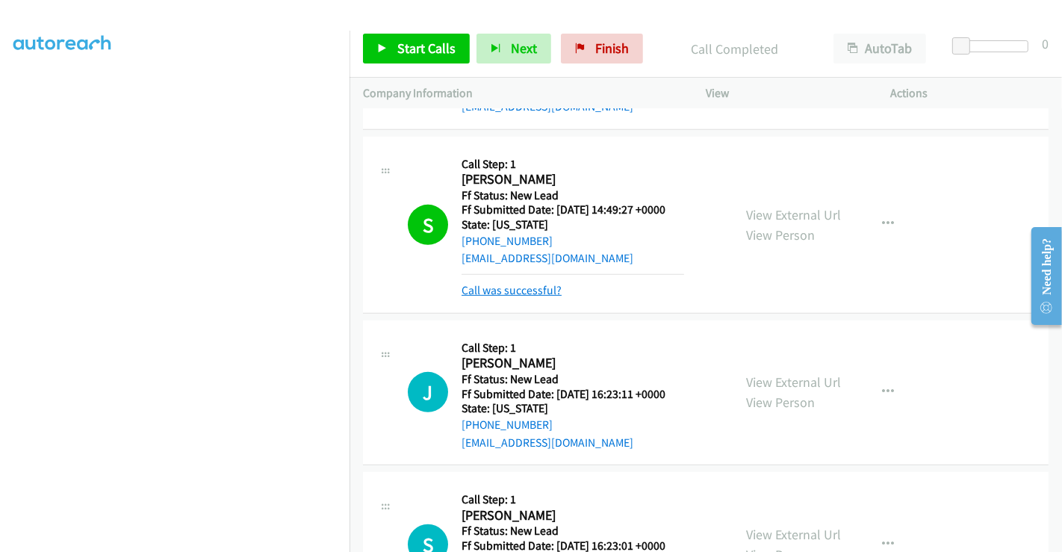
click at [512, 283] on link "Call was successful?" at bounding box center [512, 290] width 100 height 14
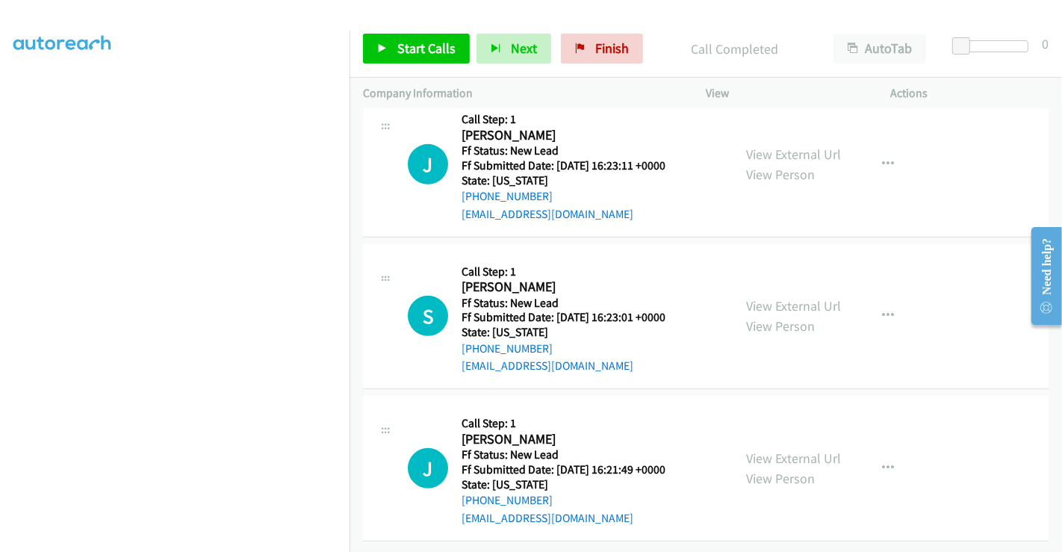
scroll to position [791, 0]
click at [798, 146] on link "View External Url" at bounding box center [793, 154] width 95 height 17
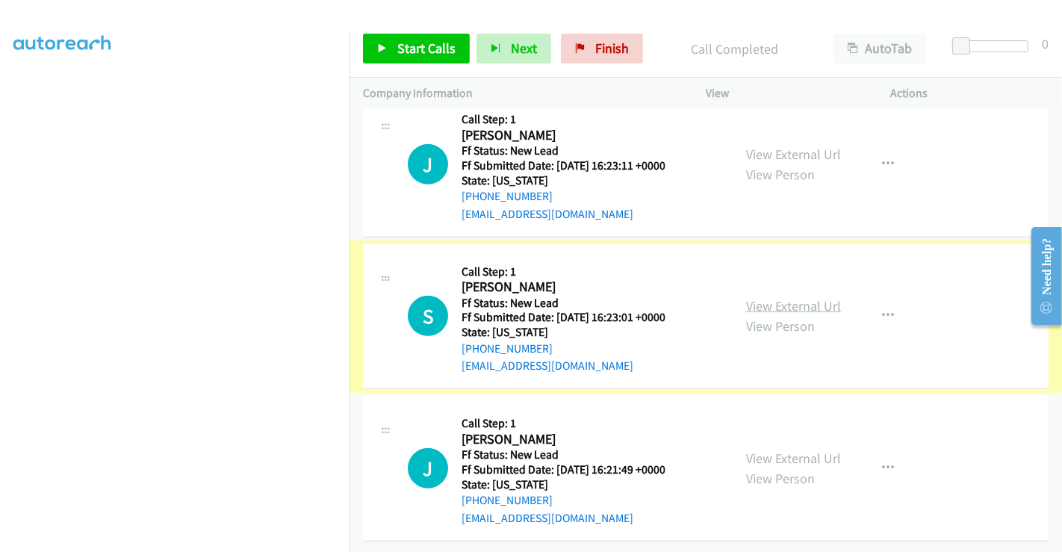
click at [777, 297] on link "View External Url" at bounding box center [793, 305] width 95 height 17
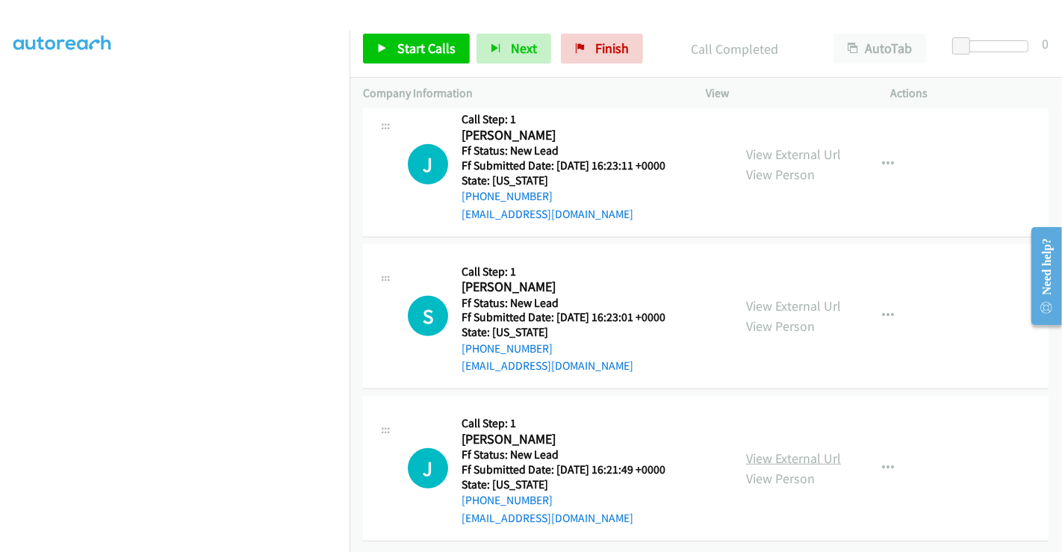
click at [757, 450] on link "View External Url" at bounding box center [793, 458] width 95 height 17
click at [426, 52] on span "Start Calls" at bounding box center [426, 48] width 58 height 17
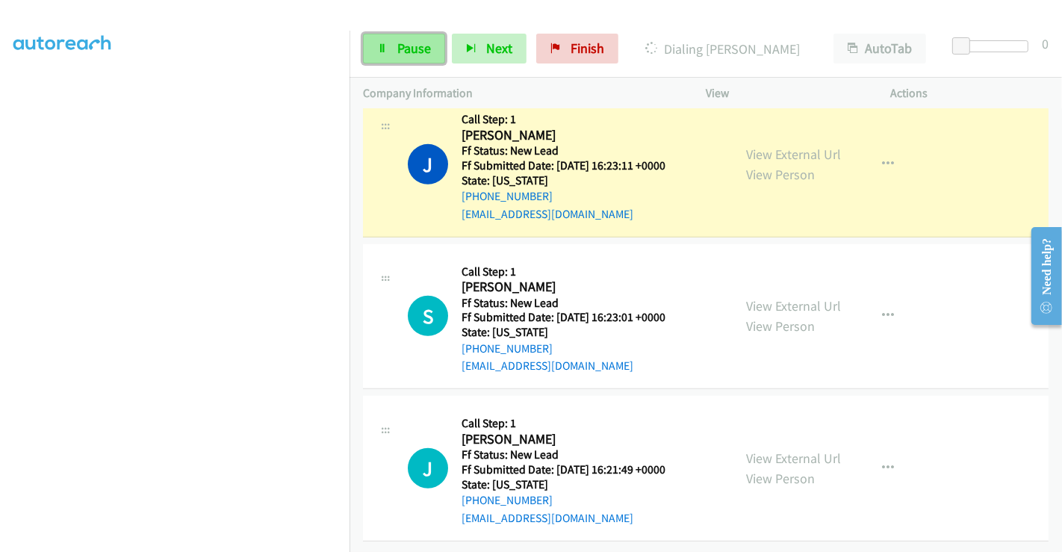
click at [412, 49] on span "Pause" at bounding box center [414, 48] width 34 height 17
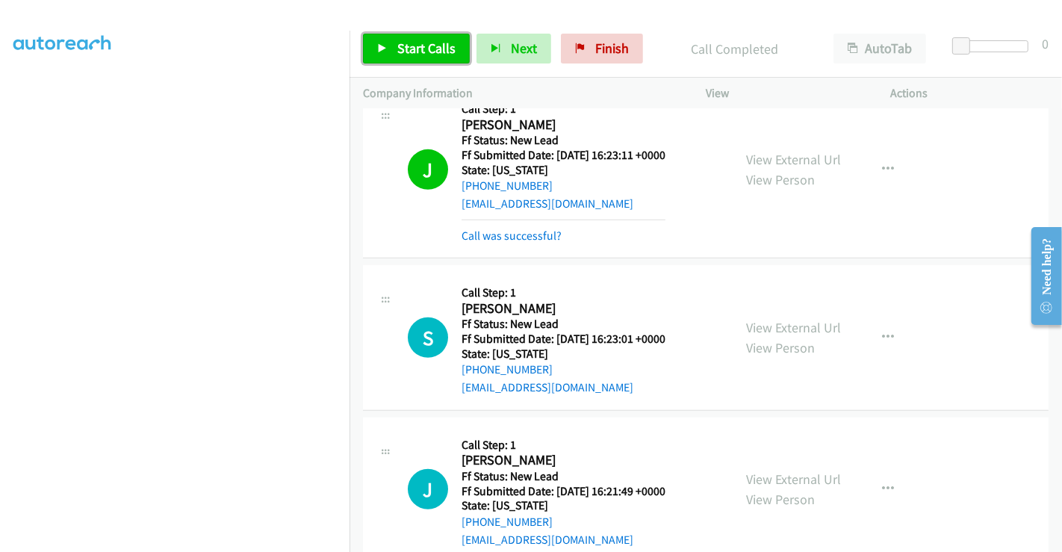
click at [426, 52] on span "Start Calls" at bounding box center [426, 48] width 58 height 17
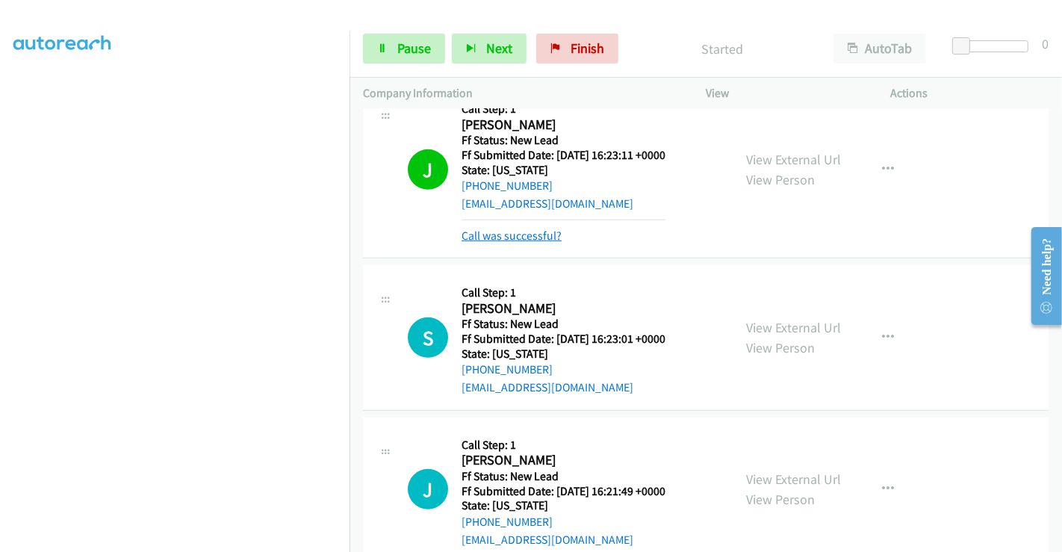
click at [502, 238] on link "Call was successful?" at bounding box center [512, 236] width 100 height 14
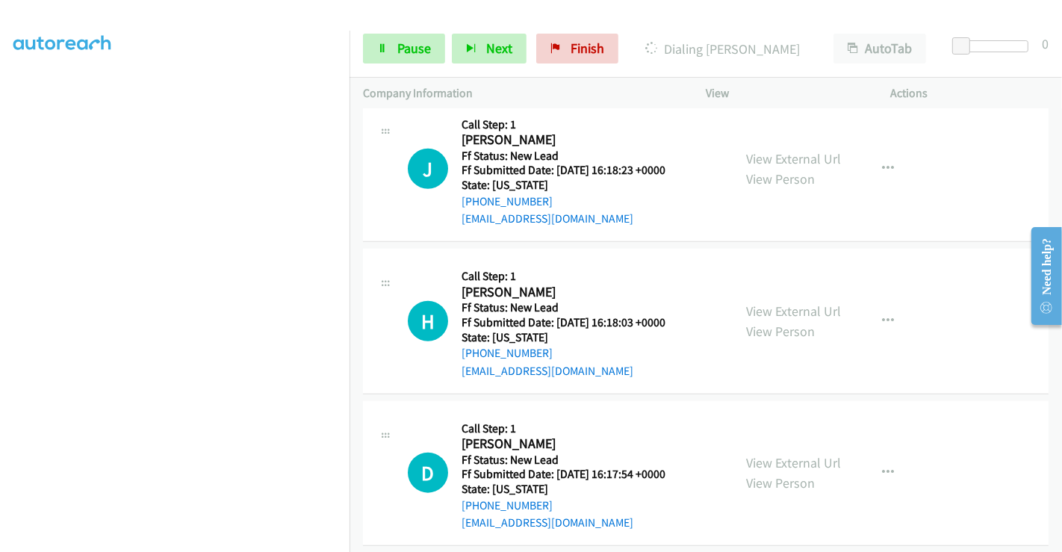
scroll to position [1246, 0]
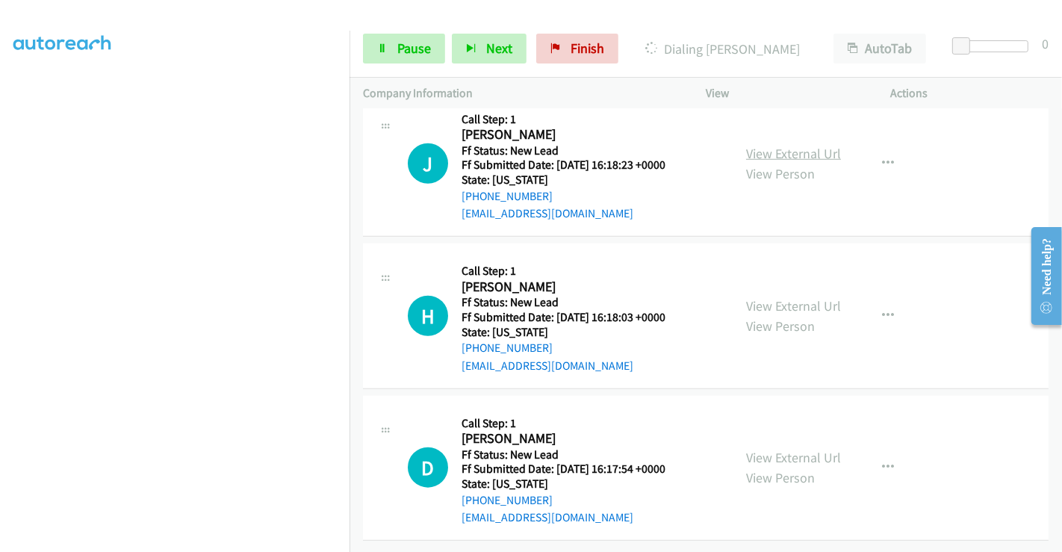
click at [792, 145] on link "View External Url" at bounding box center [793, 153] width 95 height 17
click at [777, 297] on link "View External Url" at bounding box center [793, 305] width 95 height 17
click at [780, 449] on link "View External Url" at bounding box center [793, 457] width 95 height 17
click at [404, 48] on span "Pause" at bounding box center [414, 48] width 34 height 17
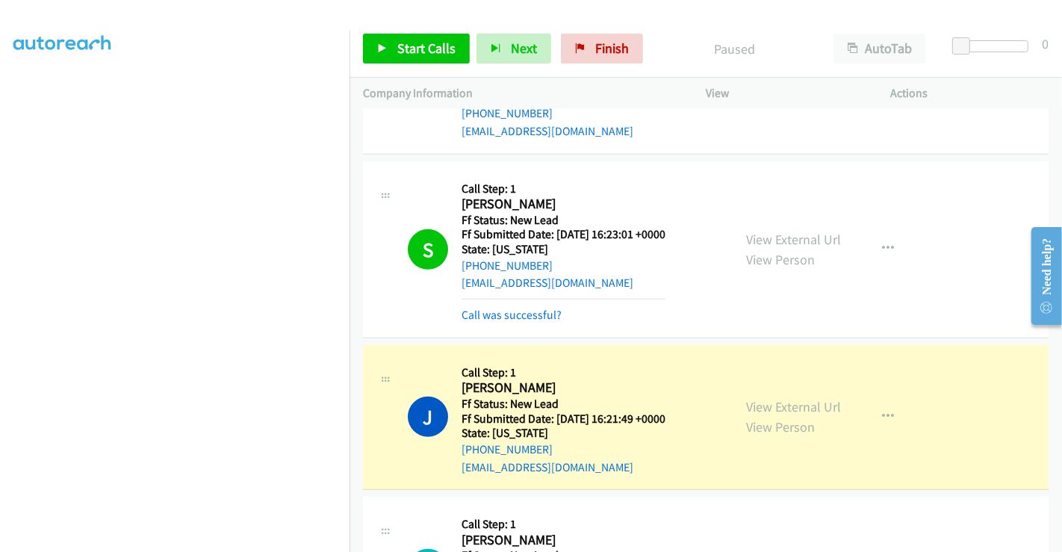
scroll to position [863, 0]
click at [512, 313] on link "Call was successful?" at bounding box center [512, 315] width 100 height 14
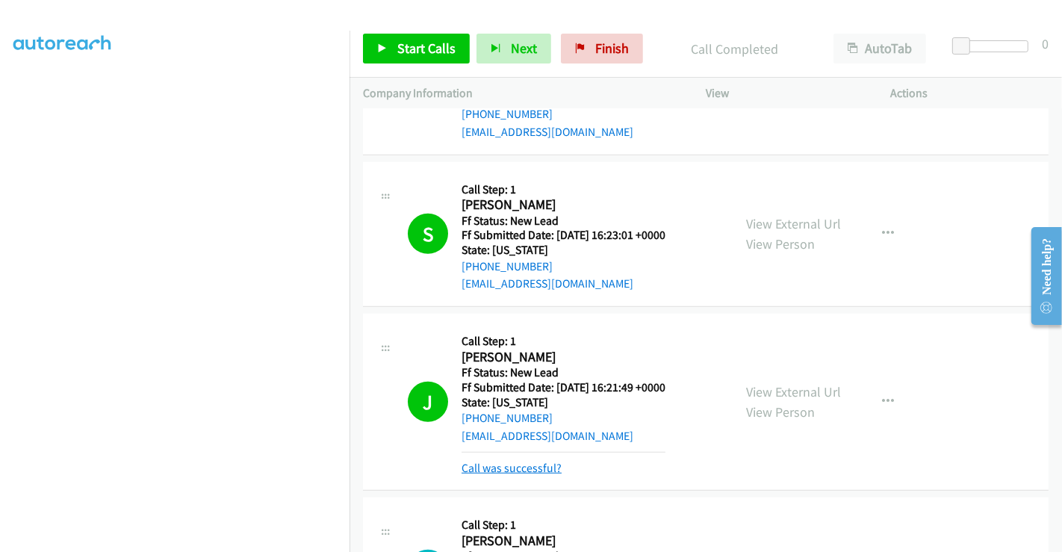
click at [501, 461] on link "Call was successful?" at bounding box center [512, 468] width 100 height 14
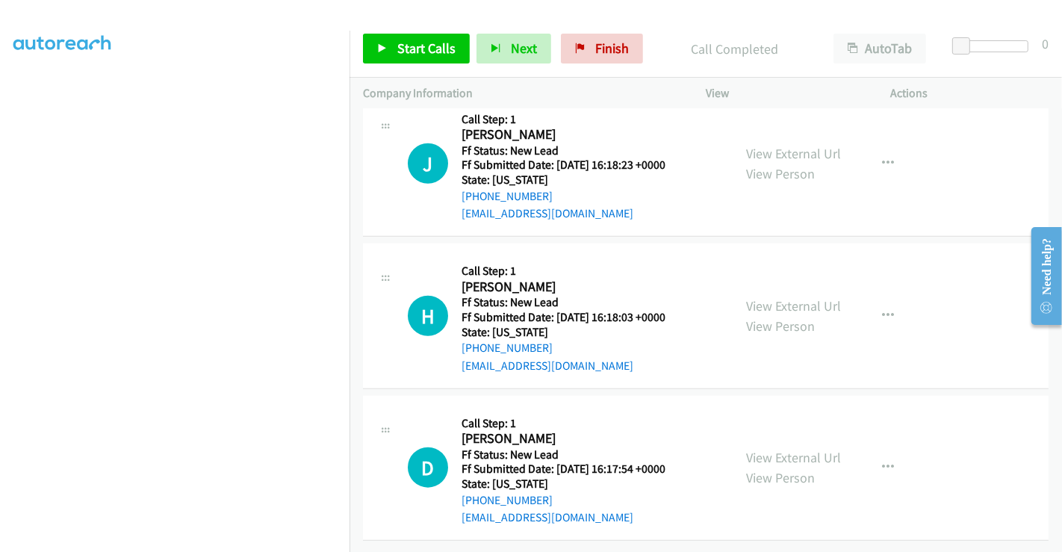
scroll to position [1246, 0]
click at [412, 40] on span "Start Calls" at bounding box center [426, 48] width 58 height 17
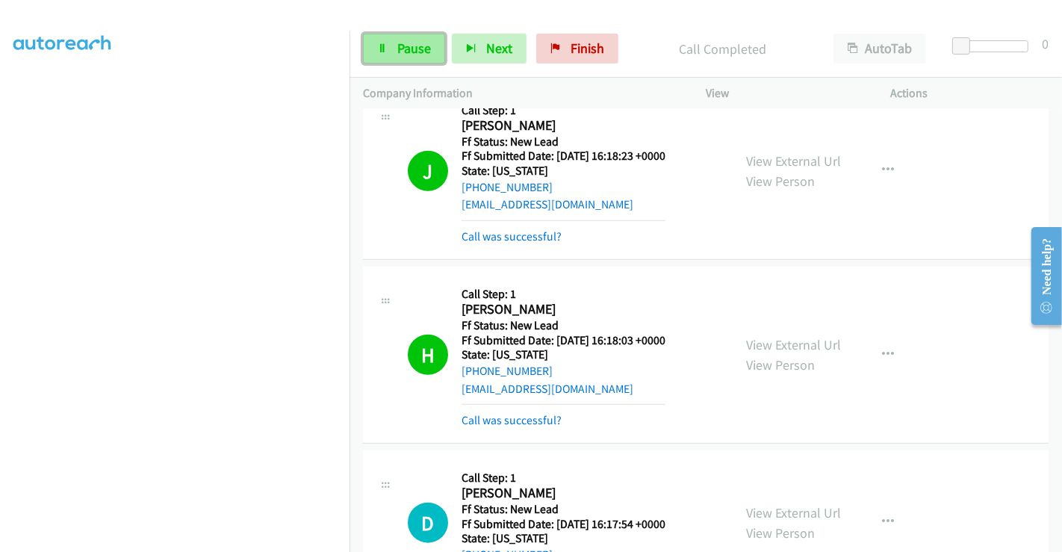
click at [394, 47] on link "Pause" at bounding box center [404, 49] width 82 height 30
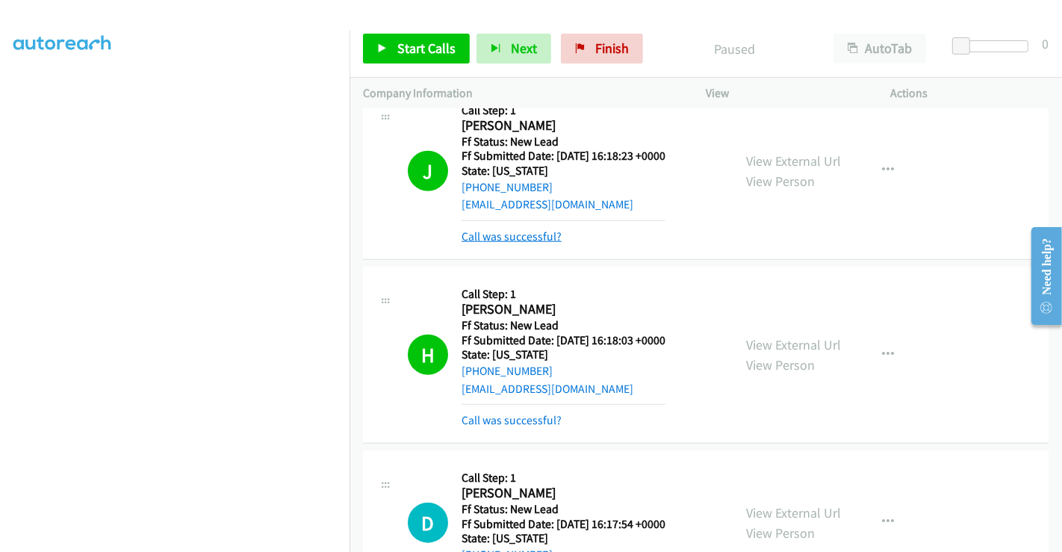
click at [516, 232] on link "Call was successful?" at bounding box center [512, 236] width 100 height 14
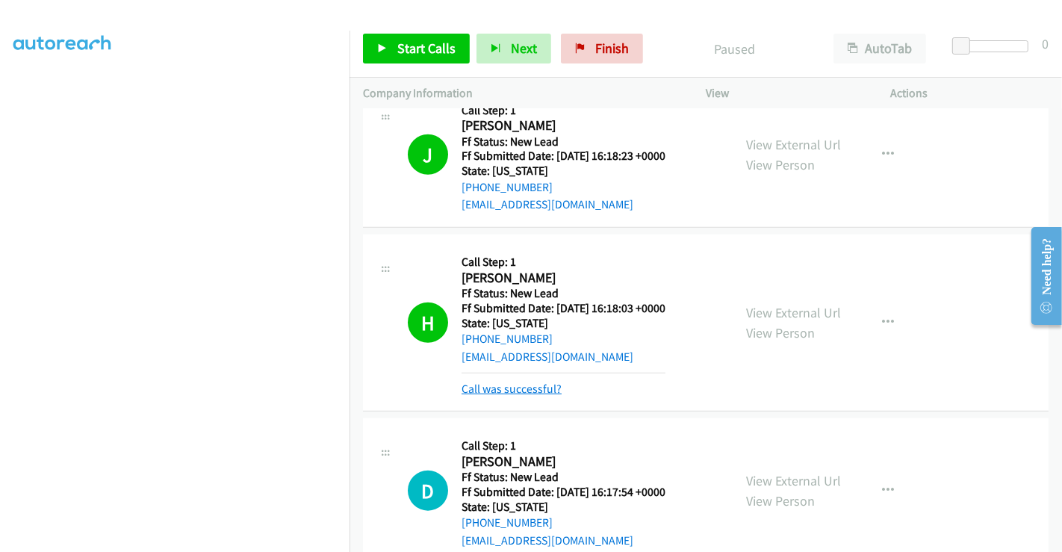
click at [516, 388] on link "Call was successful?" at bounding box center [512, 389] width 100 height 14
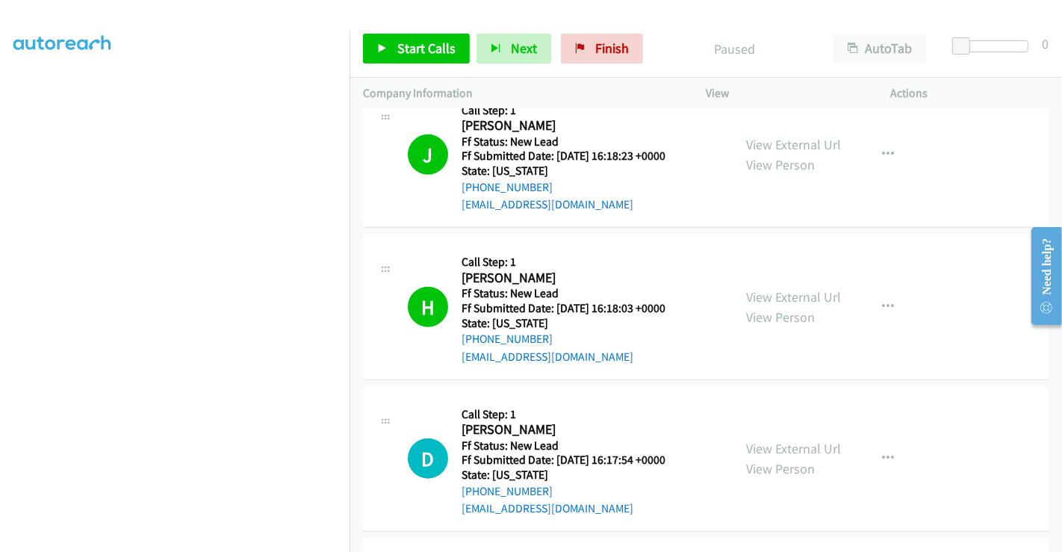
scroll to position [1329, 0]
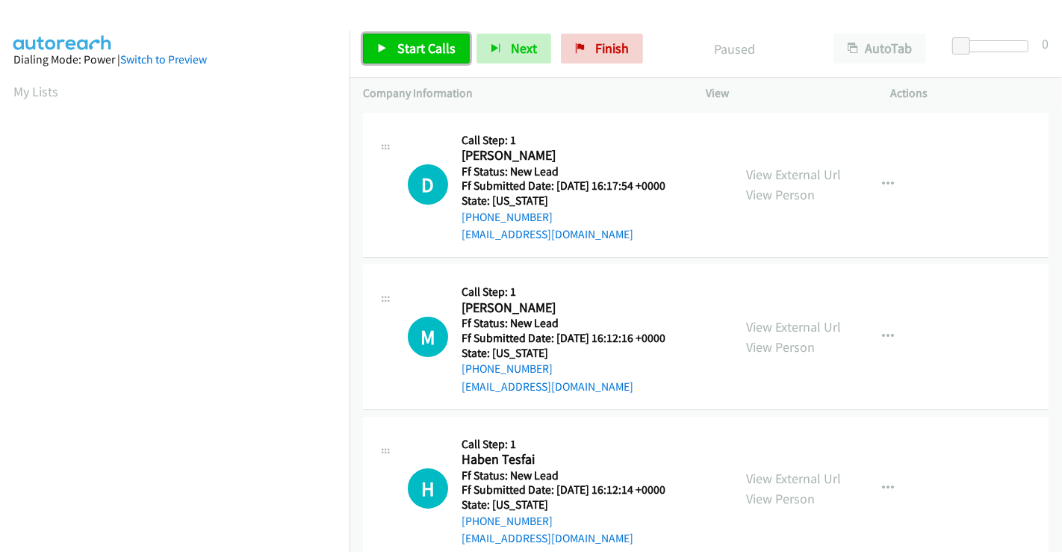
click at [415, 43] on span "Start Calls" at bounding box center [426, 48] width 58 height 17
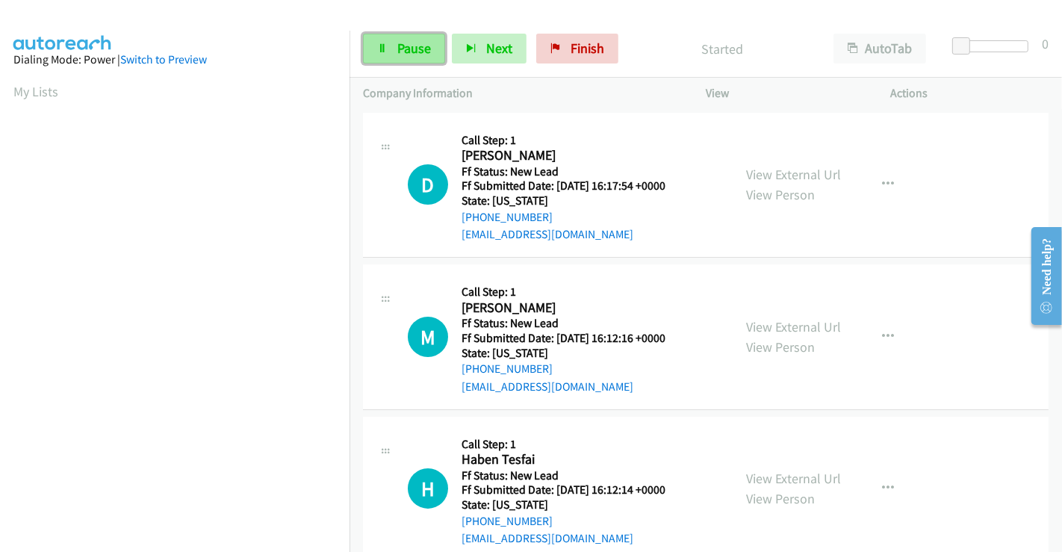
click at [386, 46] on icon at bounding box center [382, 49] width 10 height 10
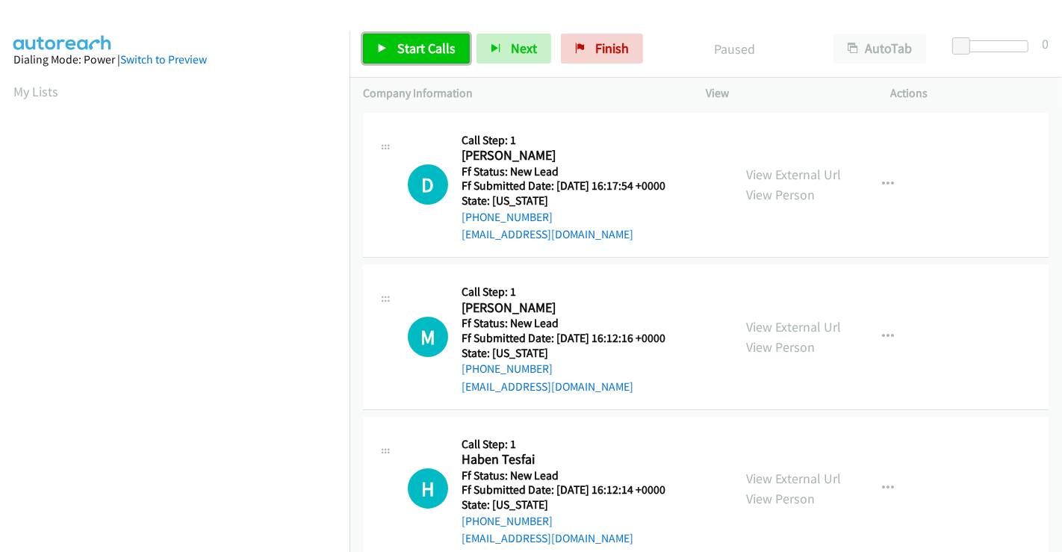
click at [436, 50] on span "Start Calls" at bounding box center [426, 48] width 58 height 17
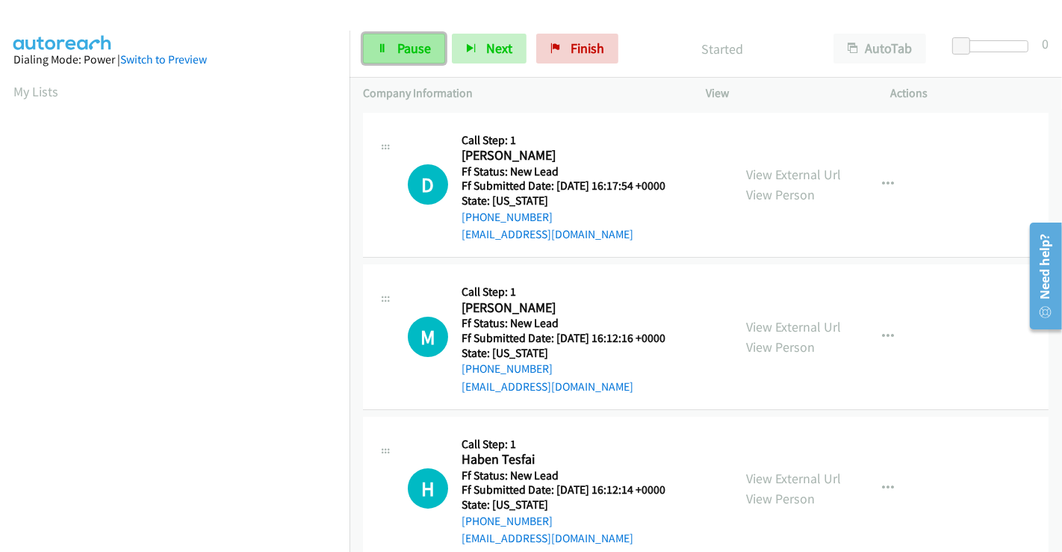
click at [382, 52] on icon at bounding box center [382, 49] width 10 height 10
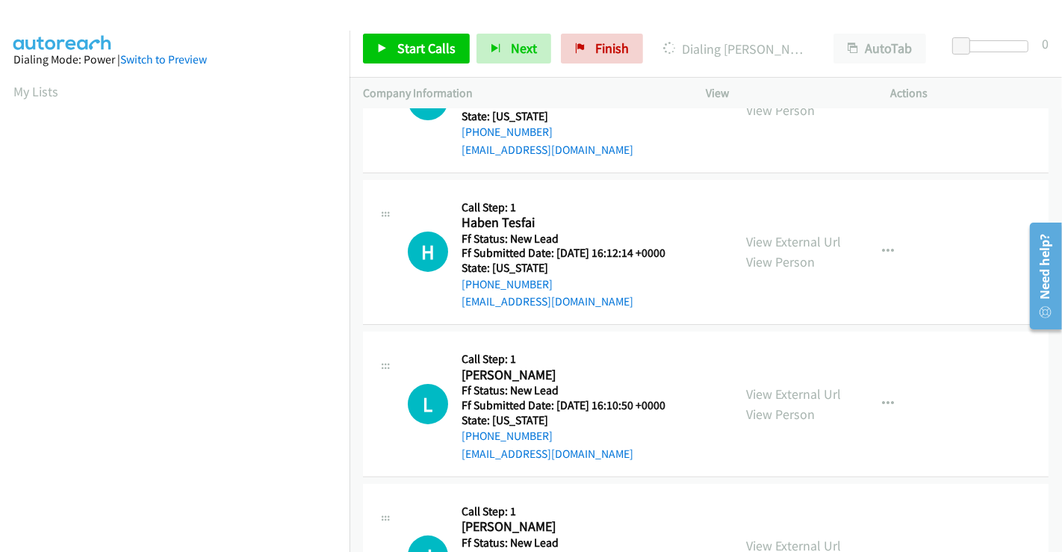
scroll to position [166, 0]
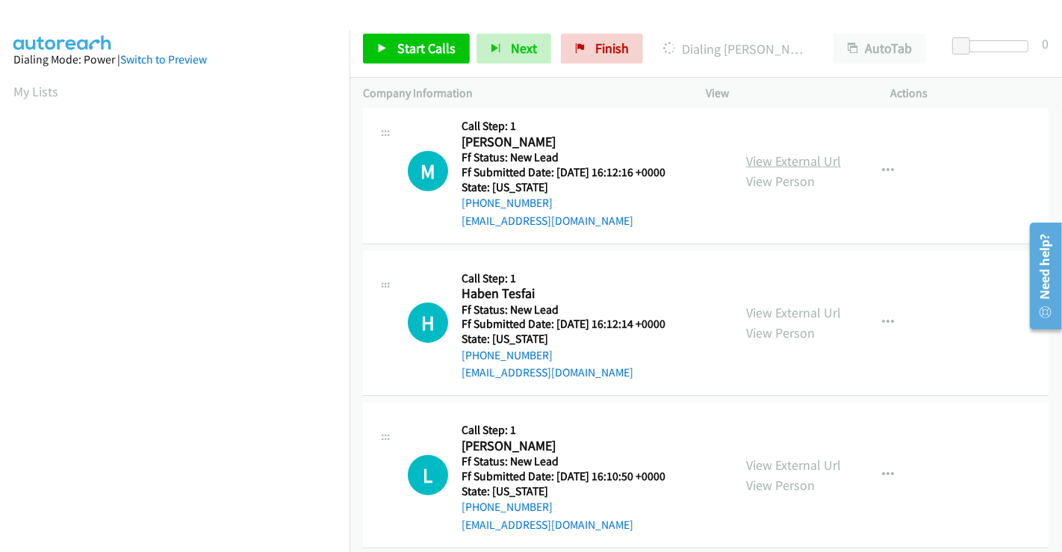
click at [791, 154] on link "View External Url" at bounding box center [793, 160] width 95 height 17
click at [786, 308] on link "View External Url" at bounding box center [793, 312] width 95 height 17
click at [774, 461] on link "View External Url" at bounding box center [793, 464] width 95 height 17
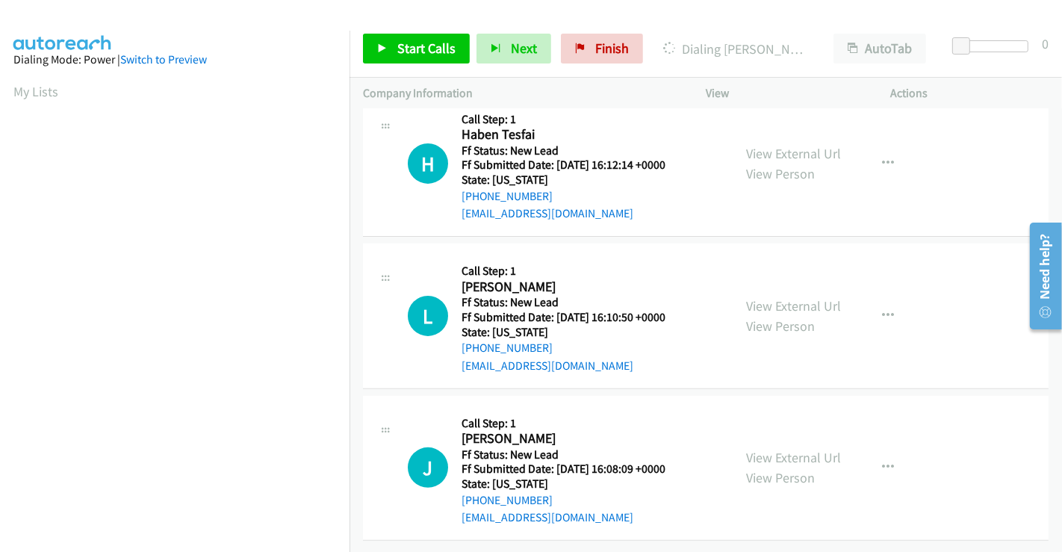
scroll to position [335, 0]
click at [781, 449] on link "View External Url" at bounding box center [793, 457] width 95 height 17
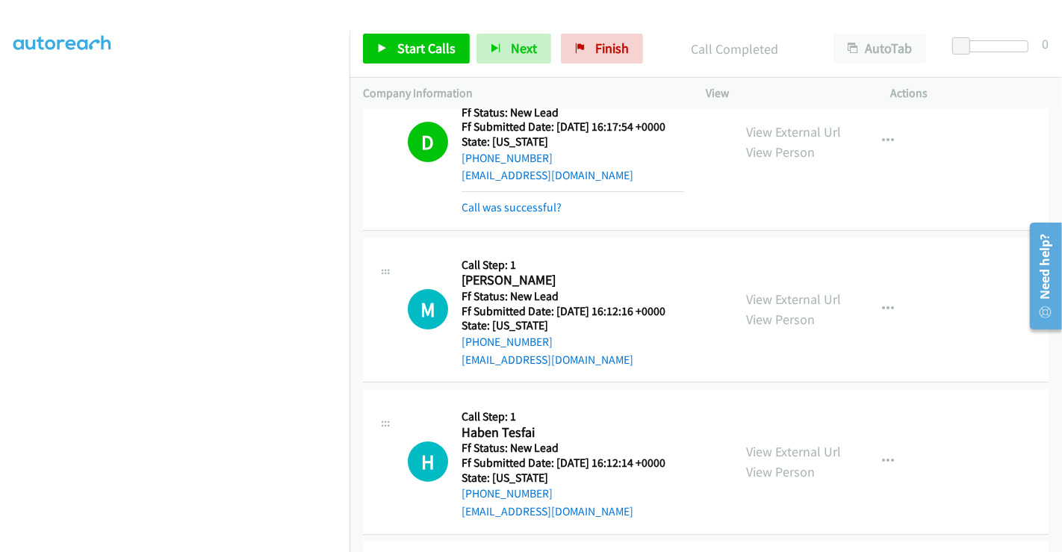
scroll to position [0, 0]
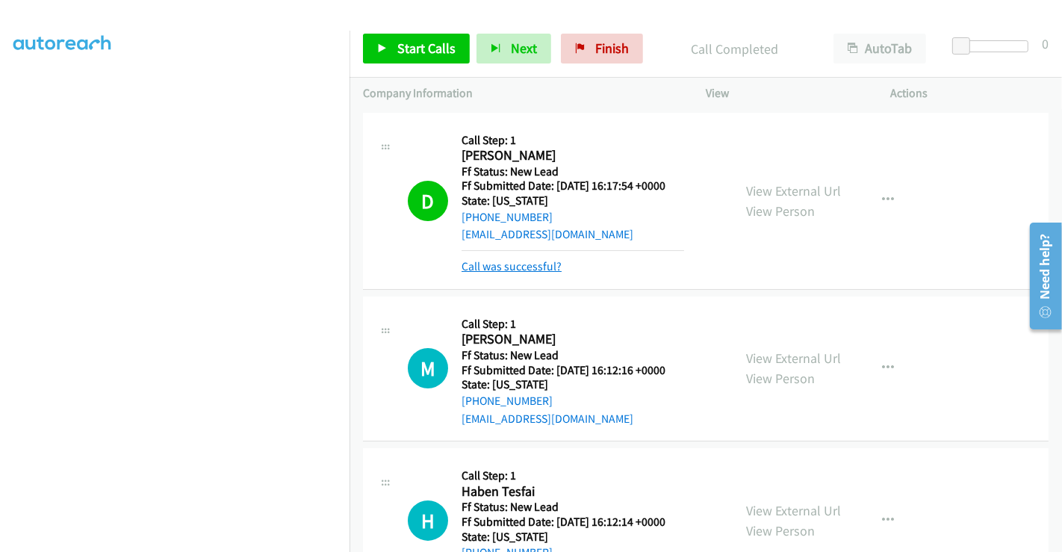
click at [521, 266] on link "Call was successful?" at bounding box center [512, 266] width 100 height 14
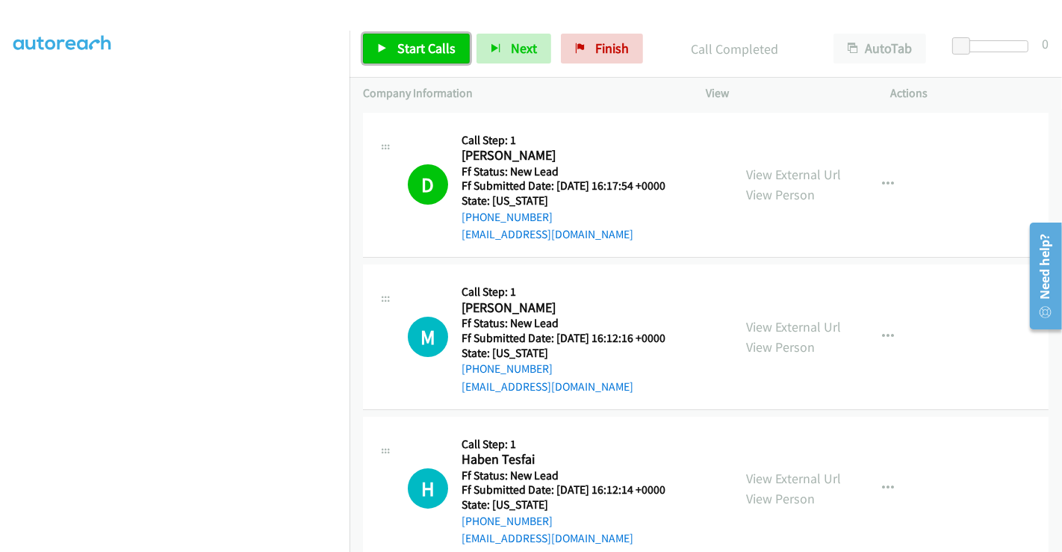
click at [414, 50] on span "Start Calls" at bounding box center [426, 48] width 58 height 17
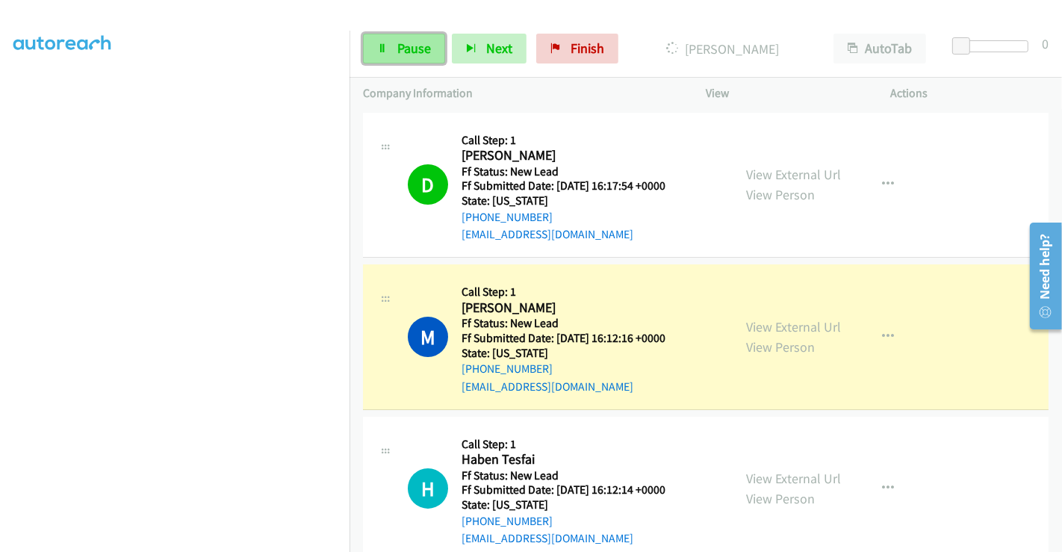
click at [403, 43] on span "Pause" at bounding box center [414, 48] width 34 height 17
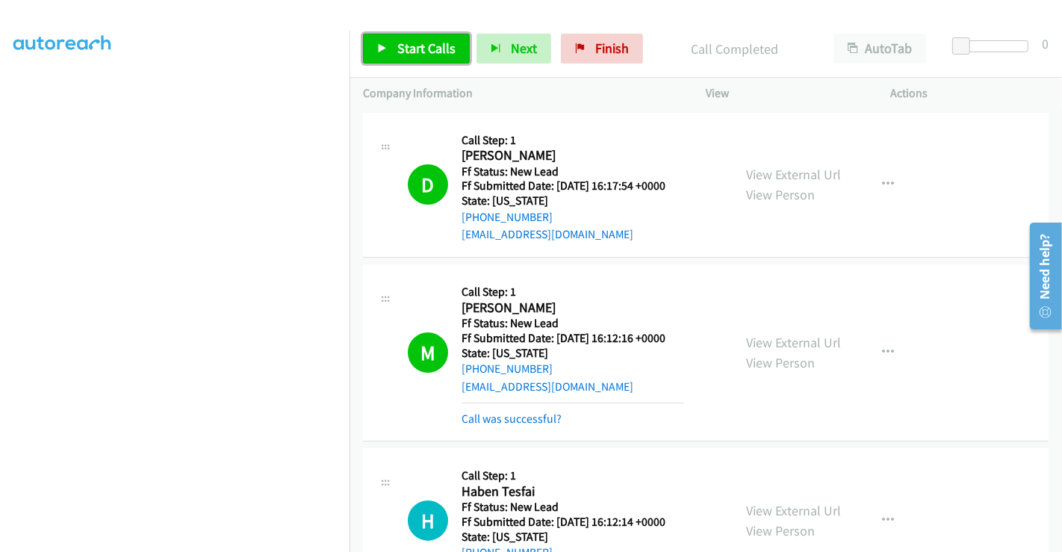
click at [415, 45] on span "Start Calls" at bounding box center [426, 48] width 58 height 17
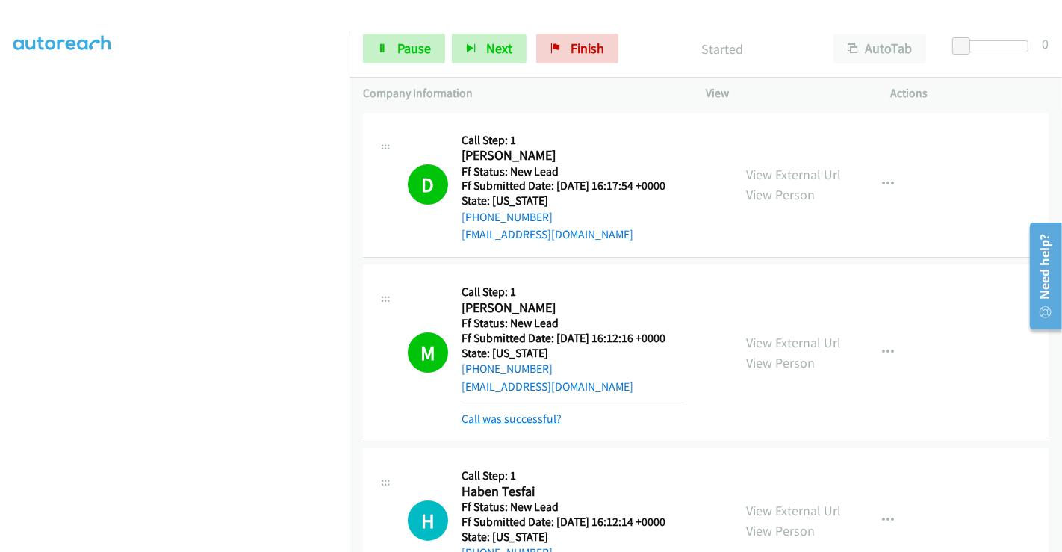
click at [523, 419] on link "Call was successful?" at bounding box center [512, 419] width 100 height 14
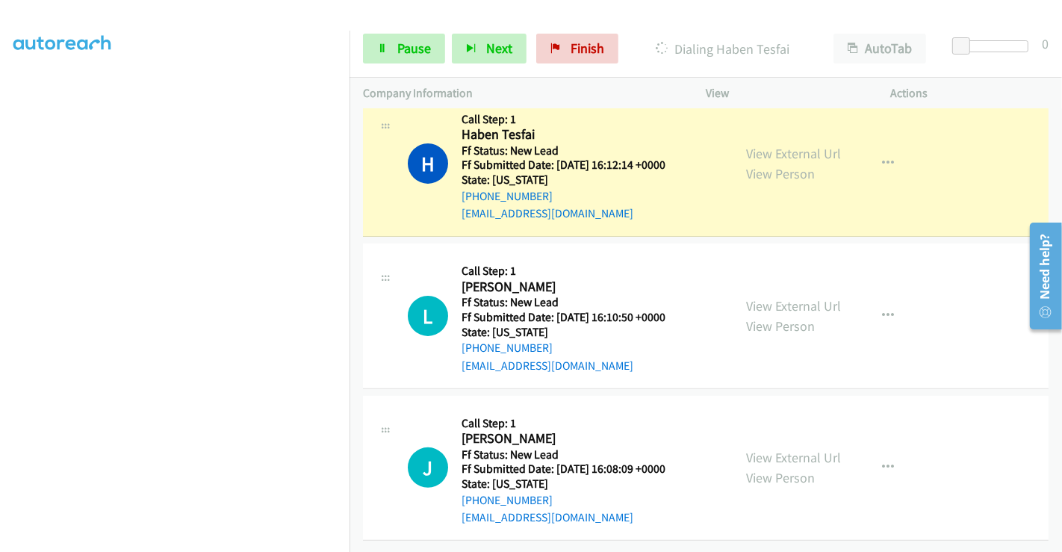
scroll to position [335, 0]
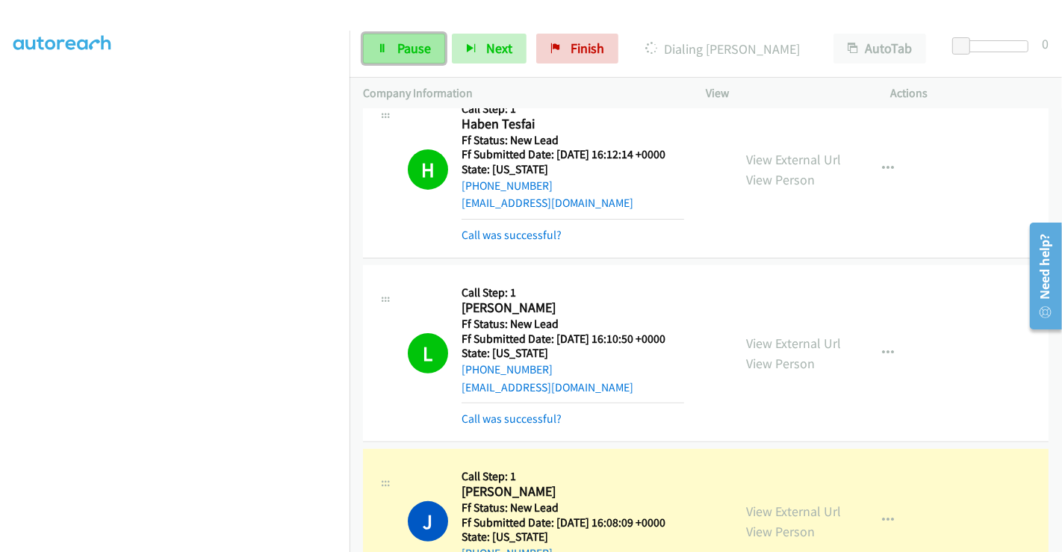
click at [399, 43] on span "Pause" at bounding box center [414, 48] width 34 height 17
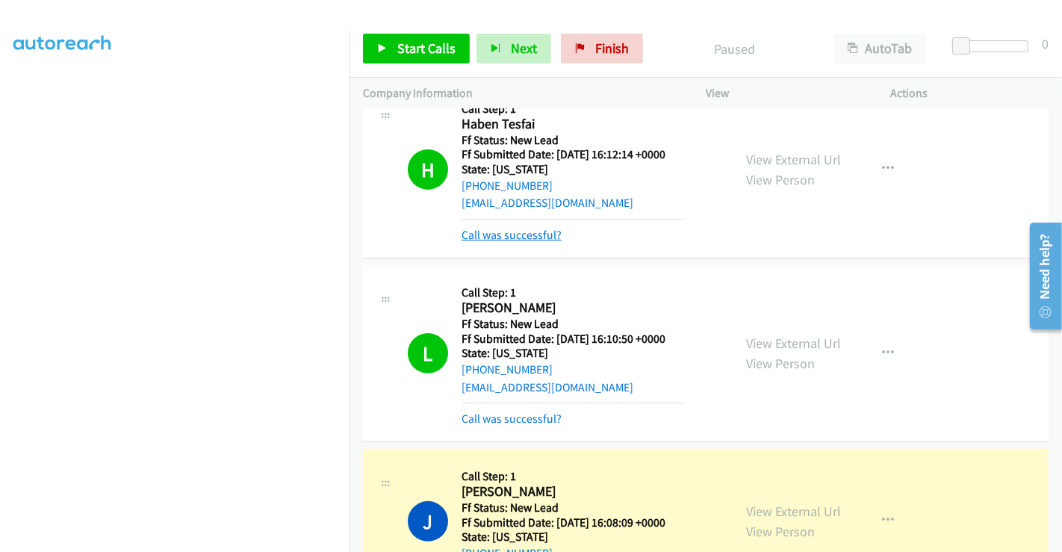
click at [510, 235] on link "Call was successful?" at bounding box center [512, 235] width 100 height 14
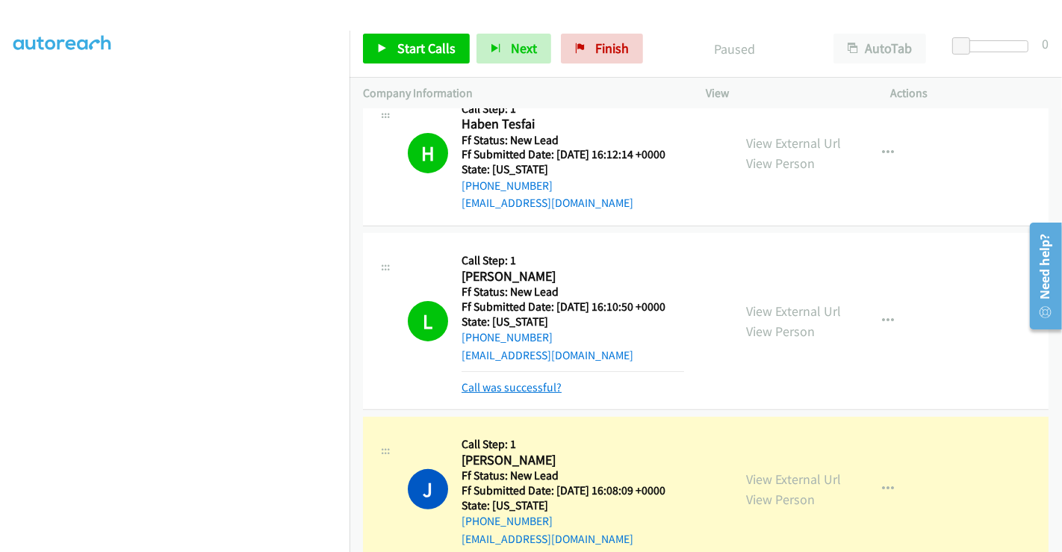
click at [526, 389] on link "Call was successful?" at bounding box center [512, 387] width 100 height 14
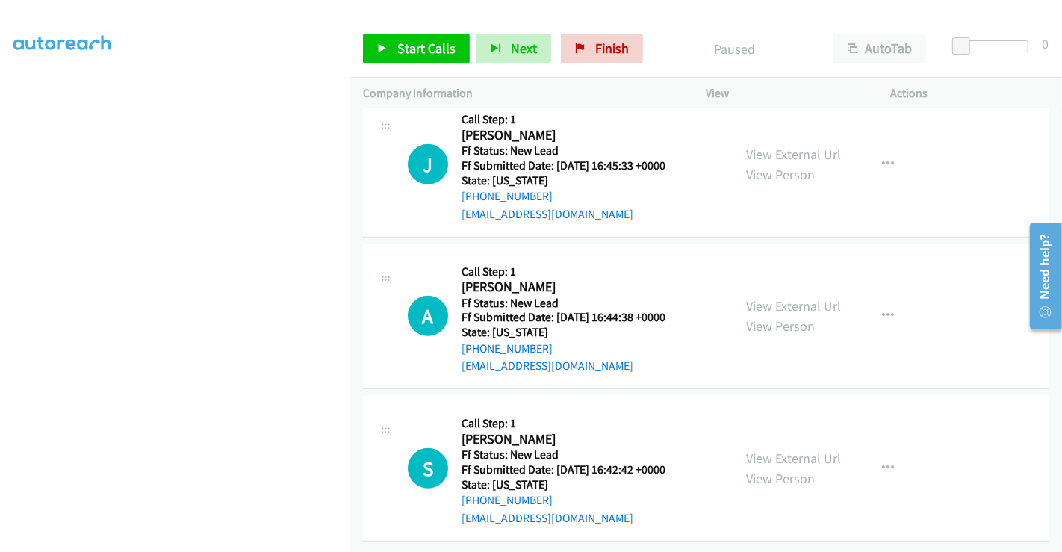
scroll to position [791, 0]
click at [808, 146] on link "View External Url" at bounding box center [793, 154] width 95 height 17
click at [792, 297] on link "View External Url" at bounding box center [793, 305] width 95 height 17
click at [771, 450] on link "View External Url" at bounding box center [793, 458] width 95 height 17
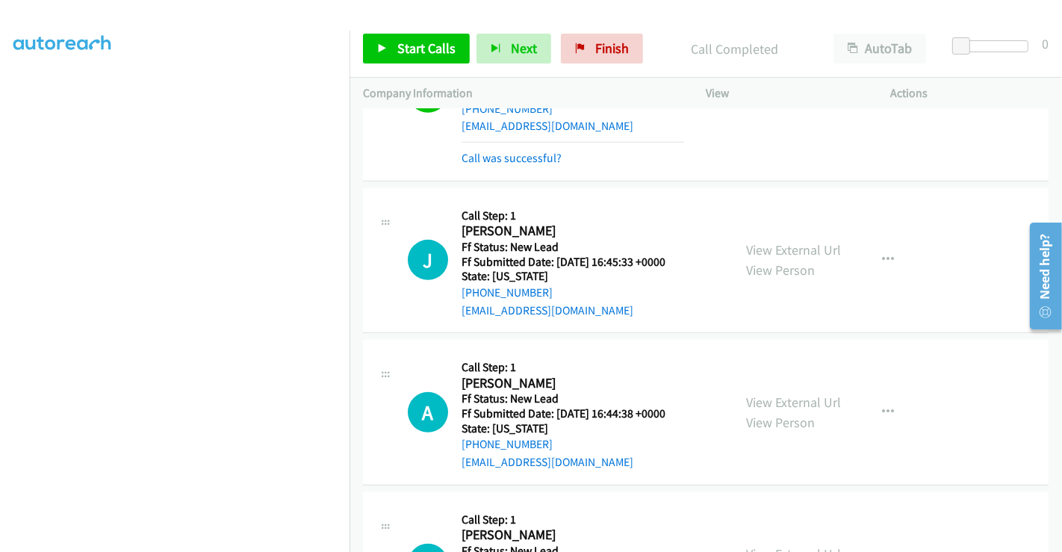
scroll to position [656, 0]
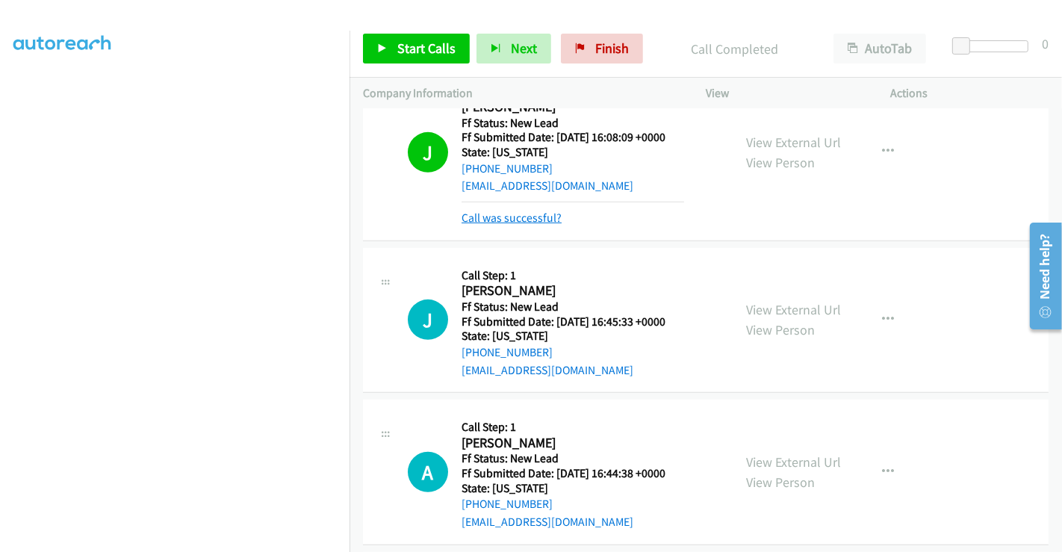
click at [521, 217] on link "Call was successful?" at bounding box center [512, 218] width 100 height 14
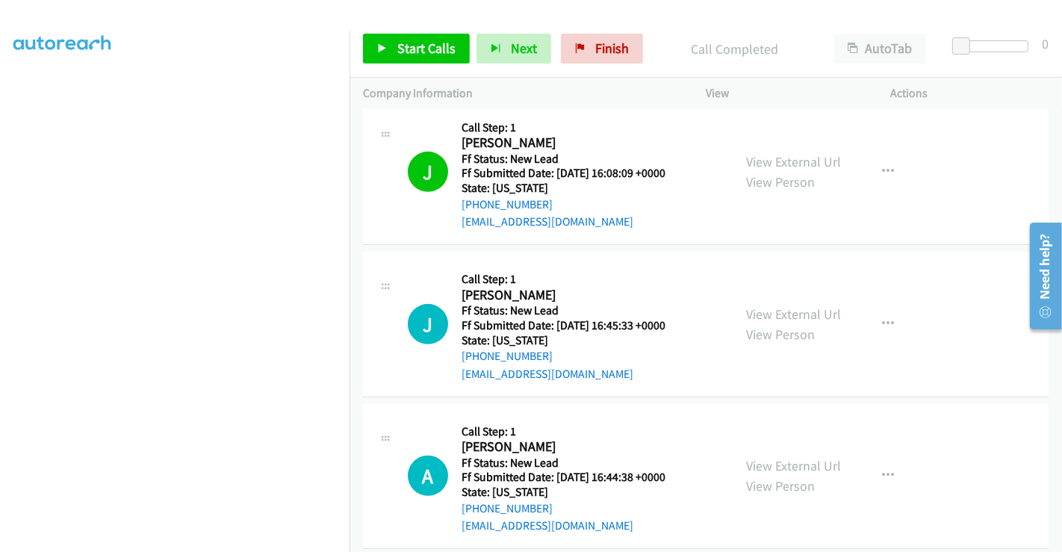
scroll to position [791, 0]
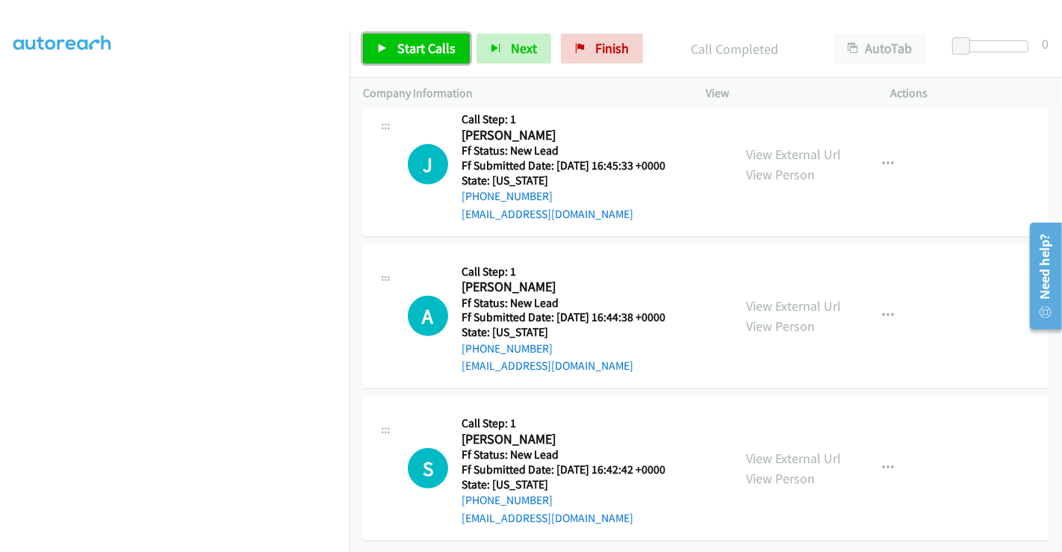
click at [411, 50] on span "Start Calls" at bounding box center [426, 48] width 58 height 17
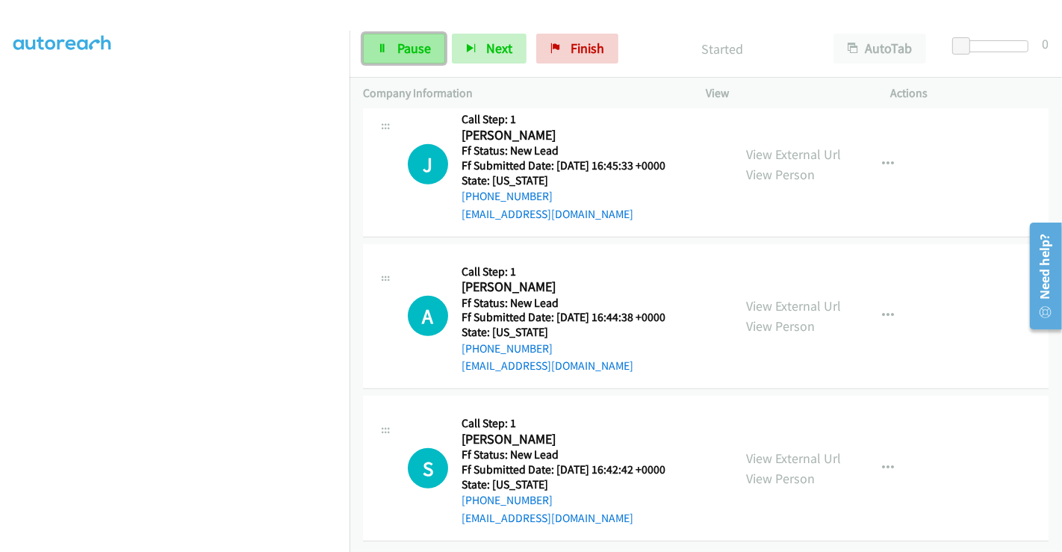
click at [400, 52] on span "Pause" at bounding box center [414, 48] width 34 height 17
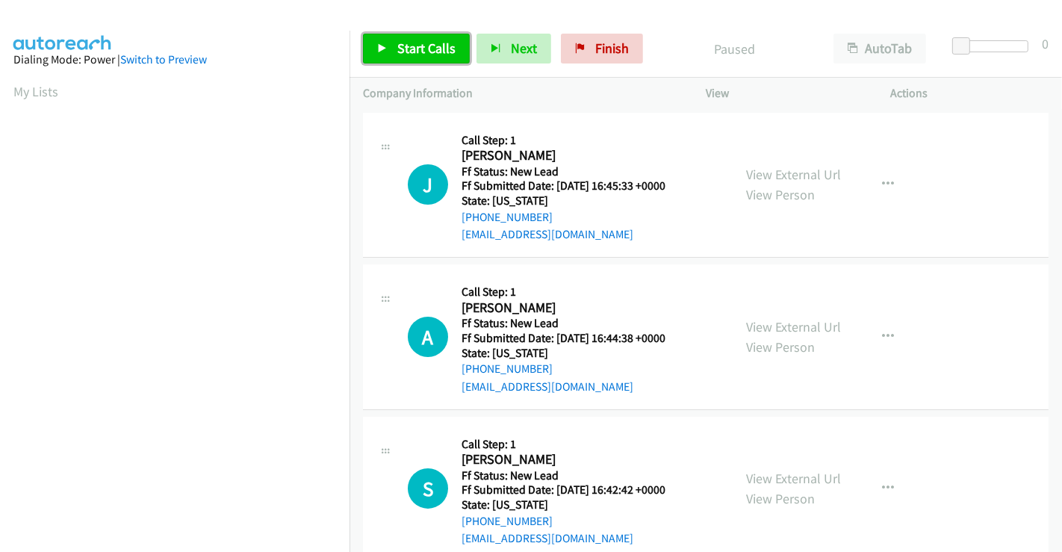
click at [416, 46] on span "Start Calls" at bounding box center [426, 48] width 58 height 17
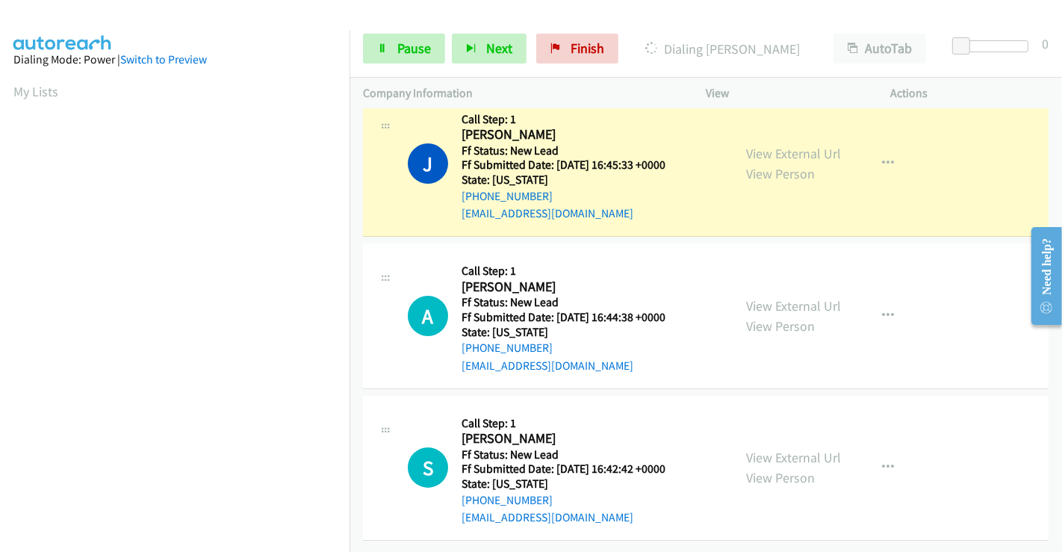
scroll to position [288, 0]
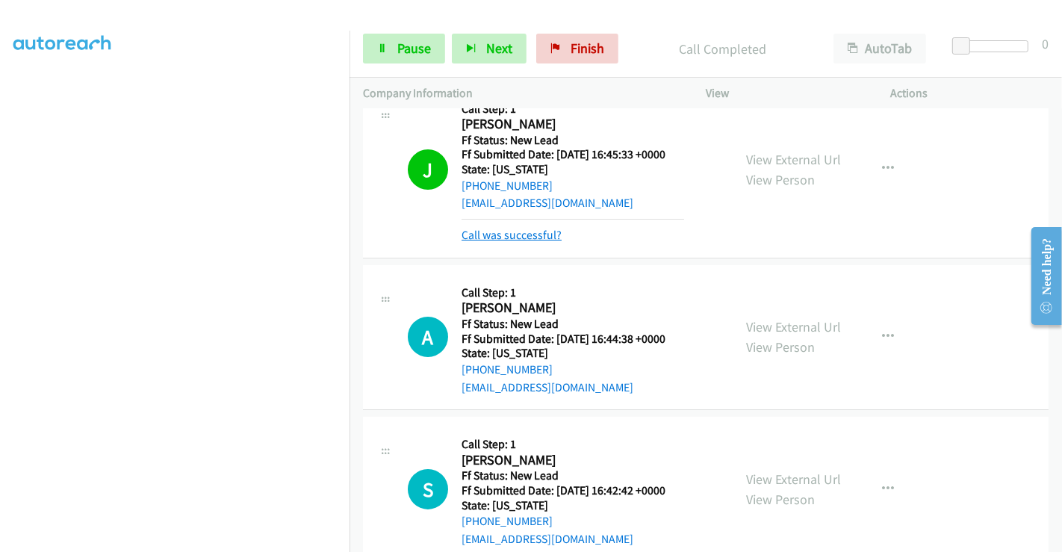
click at [535, 232] on link "Call was successful?" at bounding box center [512, 235] width 100 height 14
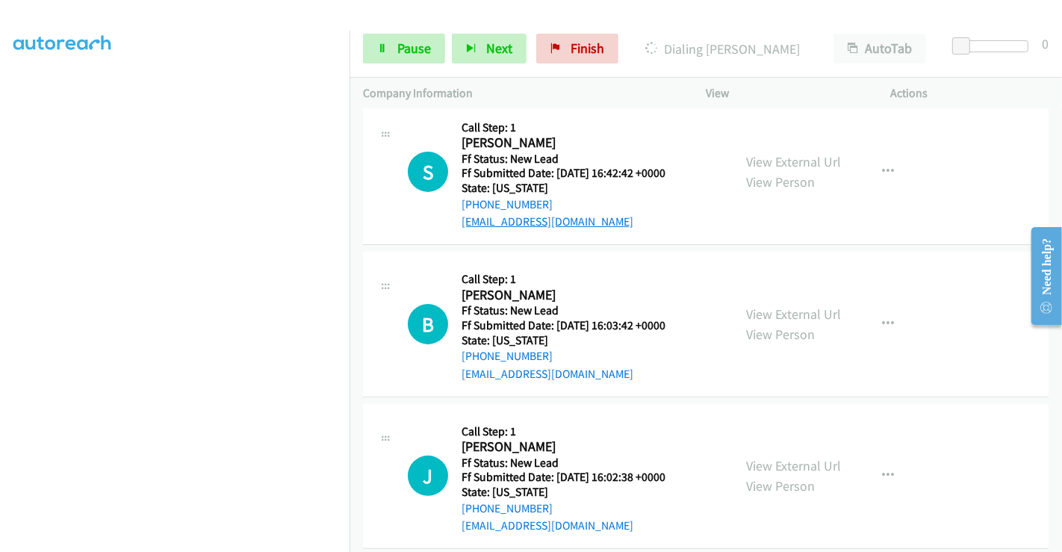
scroll to position [115, 0]
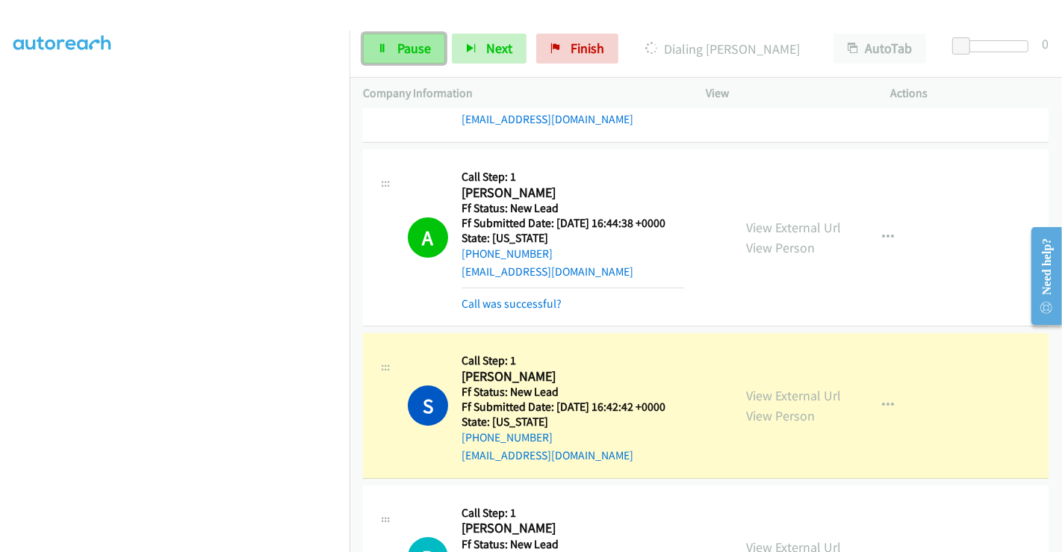
click at [403, 55] on span "Pause" at bounding box center [414, 48] width 34 height 17
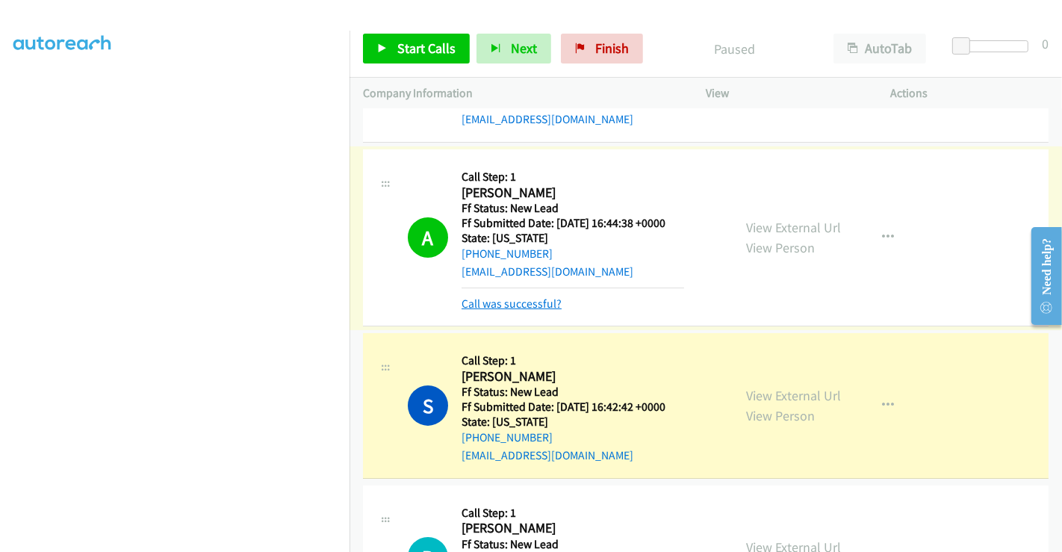
click at [518, 305] on link "Call was successful?" at bounding box center [512, 304] width 100 height 14
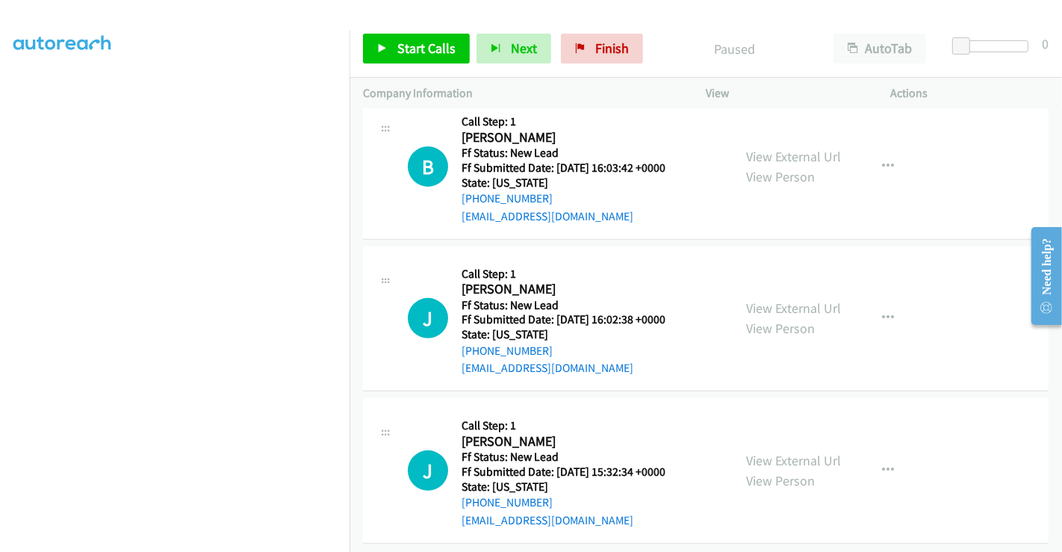
scroll to position [487, 0]
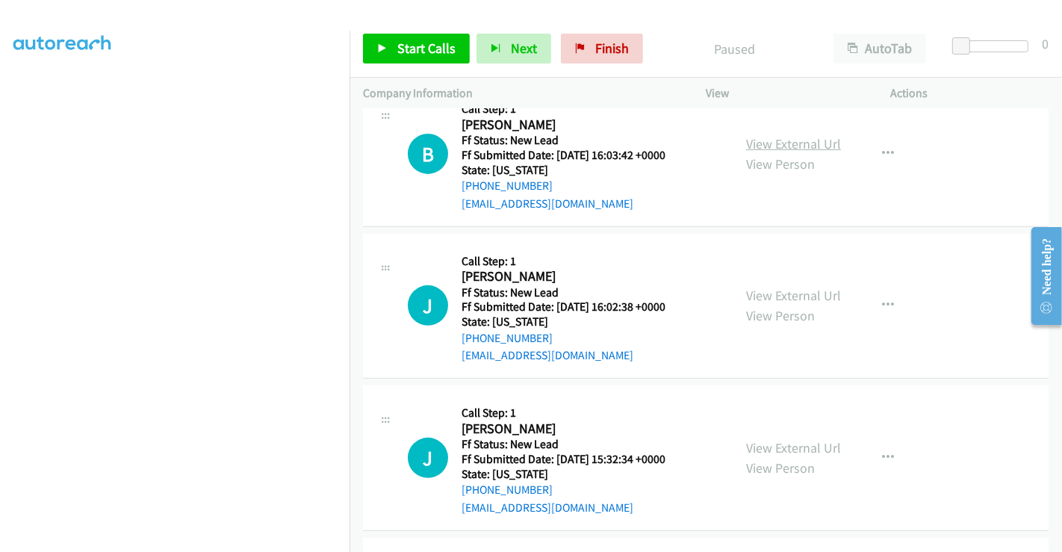
click at [773, 138] on link "View External Url" at bounding box center [793, 143] width 95 height 17
click at [779, 289] on link "View External Url" at bounding box center [793, 295] width 95 height 17
click at [783, 448] on link "View External Url" at bounding box center [793, 447] width 95 height 17
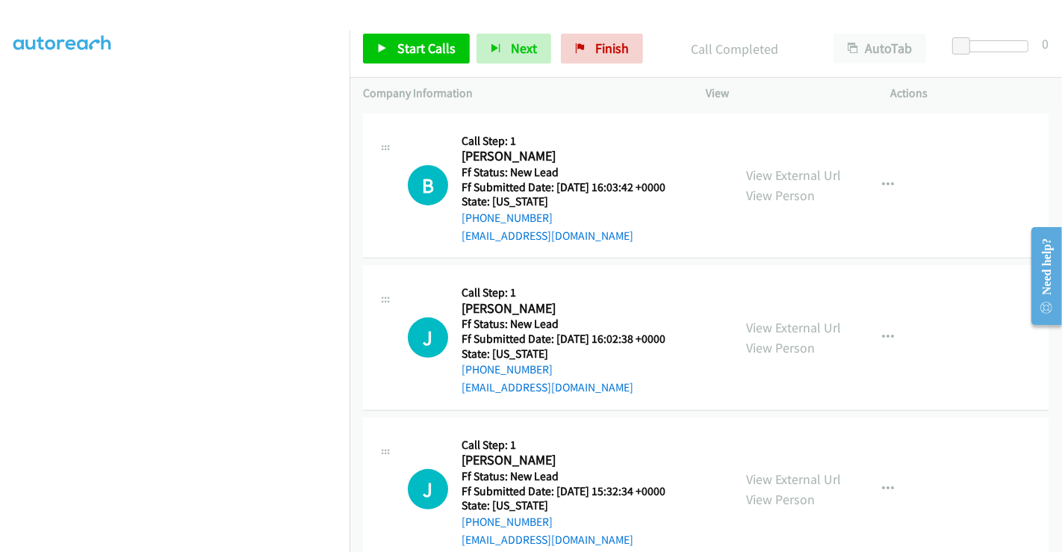
scroll to position [519, 0]
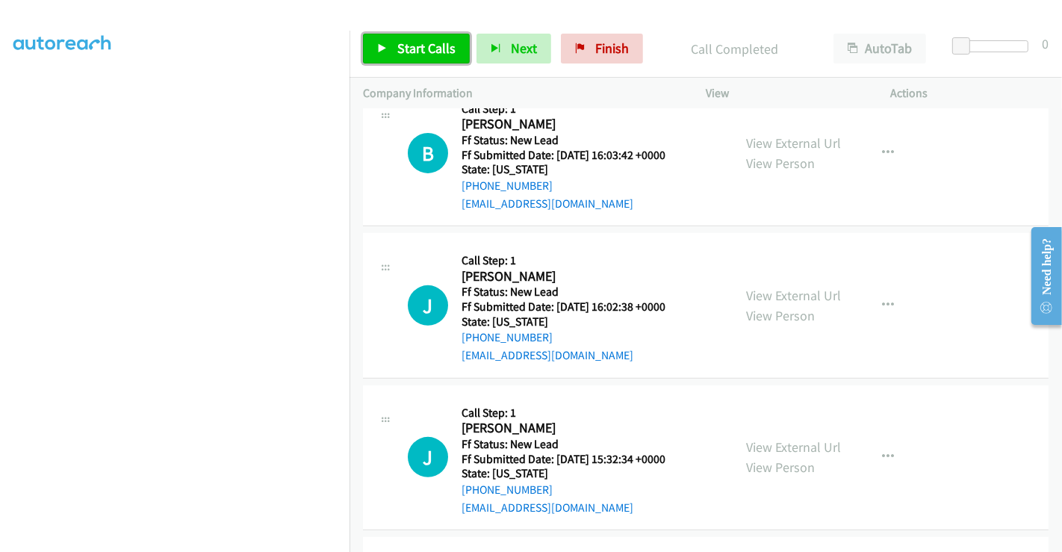
click at [413, 41] on span "Start Calls" at bounding box center [426, 48] width 58 height 17
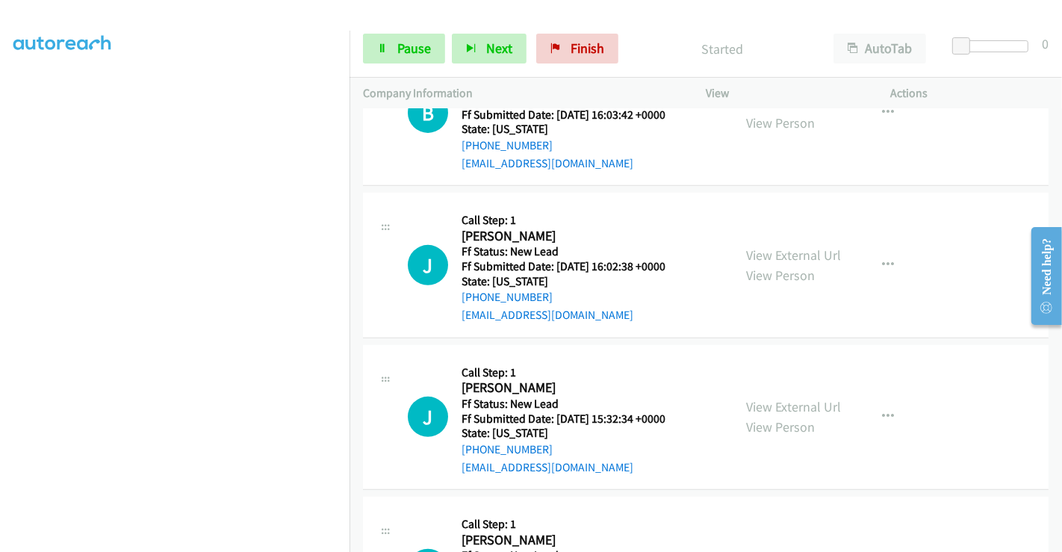
scroll to position [671, 0]
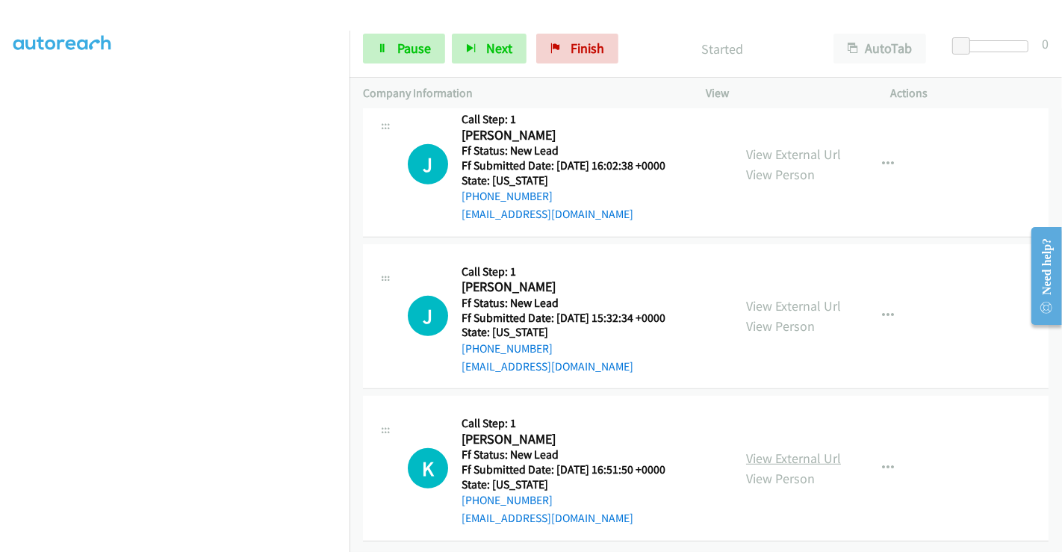
click at [777, 451] on link "View External Url" at bounding box center [793, 458] width 95 height 17
click at [391, 39] on link "Pause" at bounding box center [404, 49] width 82 height 30
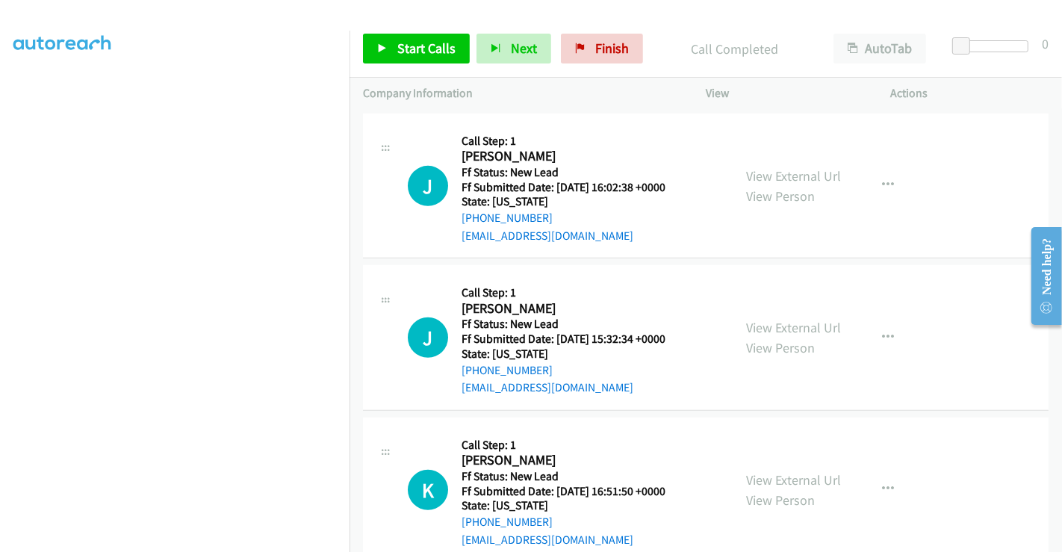
scroll to position [702, 0]
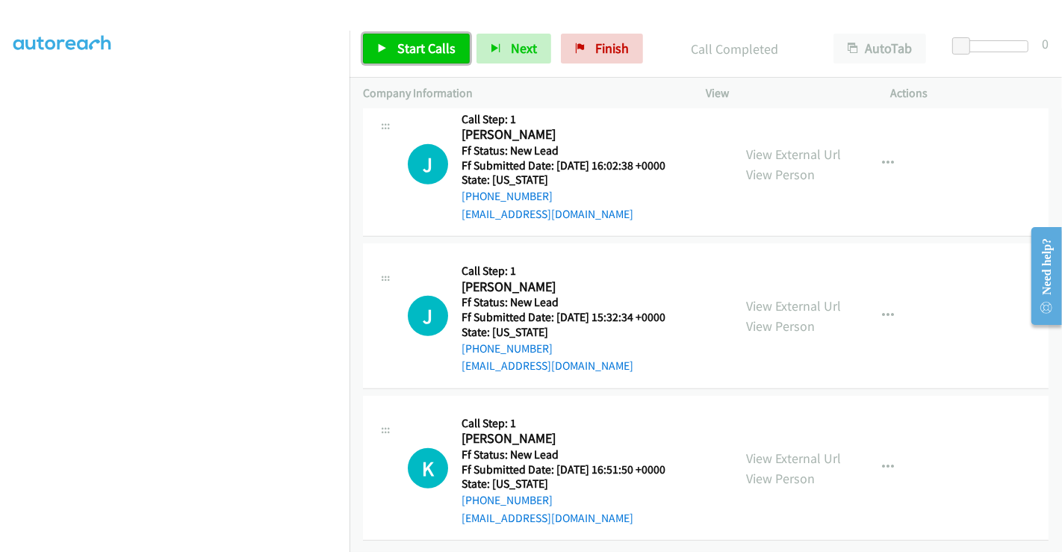
click at [432, 58] on link "Start Calls" at bounding box center [416, 49] width 107 height 30
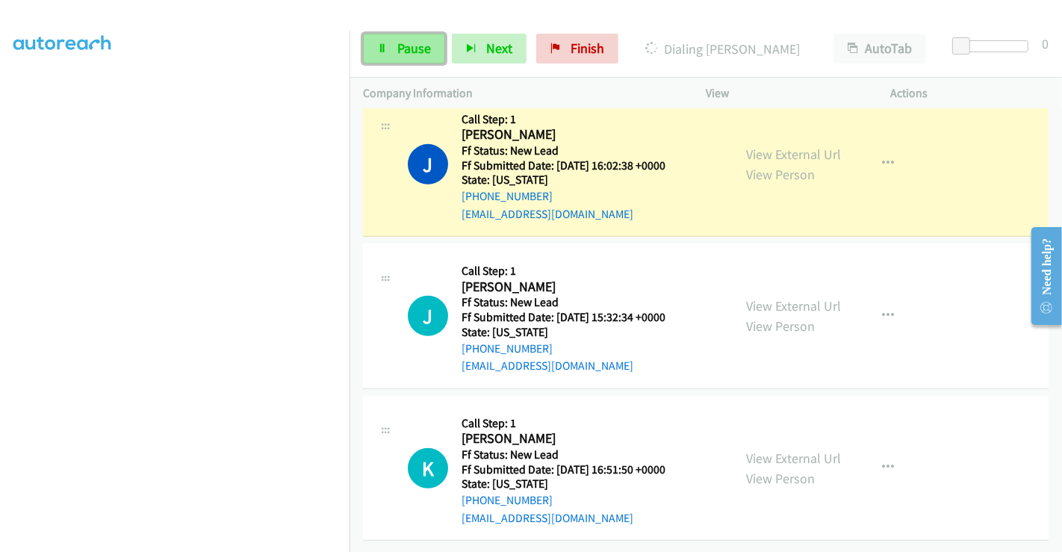
click at [414, 44] on span "Pause" at bounding box center [414, 48] width 34 height 17
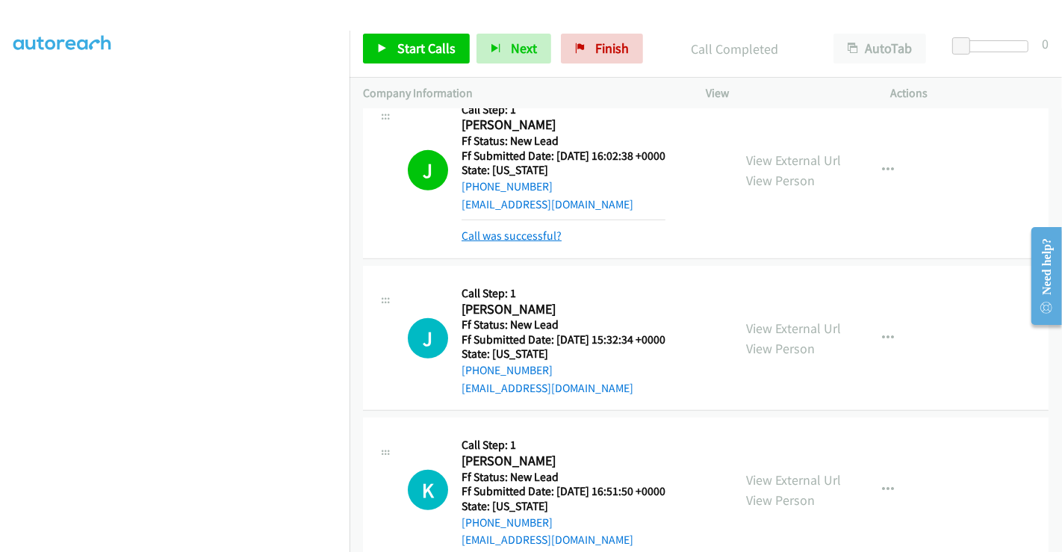
click at [500, 235] on link "Call was successful?" at bounding box center [512, 236] width 100 height 14
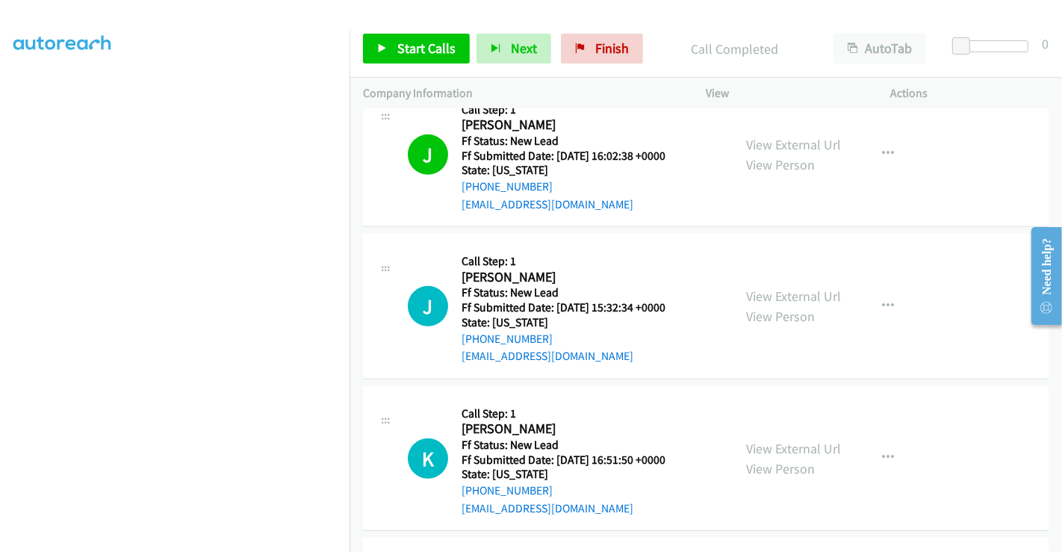
scroll to position [785, 0]
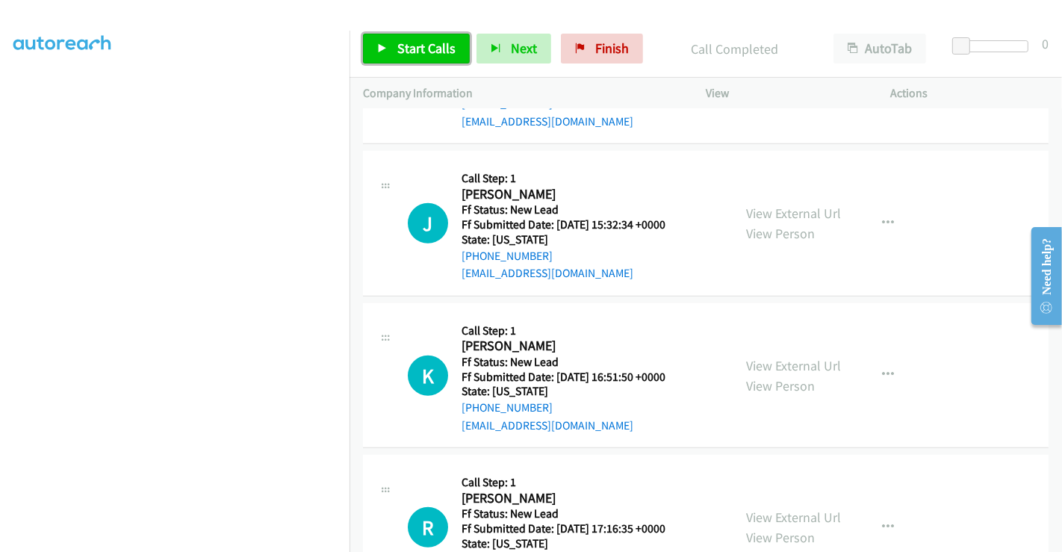
click at [417, 43] on span "Start Calls" at bounding box center [426, 48] width 58 height 17
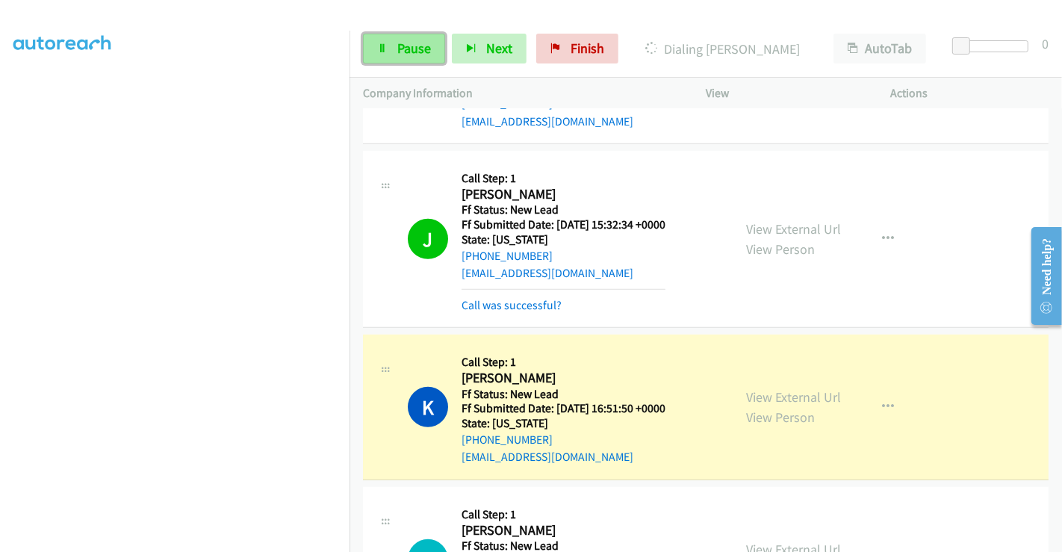
click at [418, 48] on span "Pause" at bounding box center [414, 48] width 34 height 17
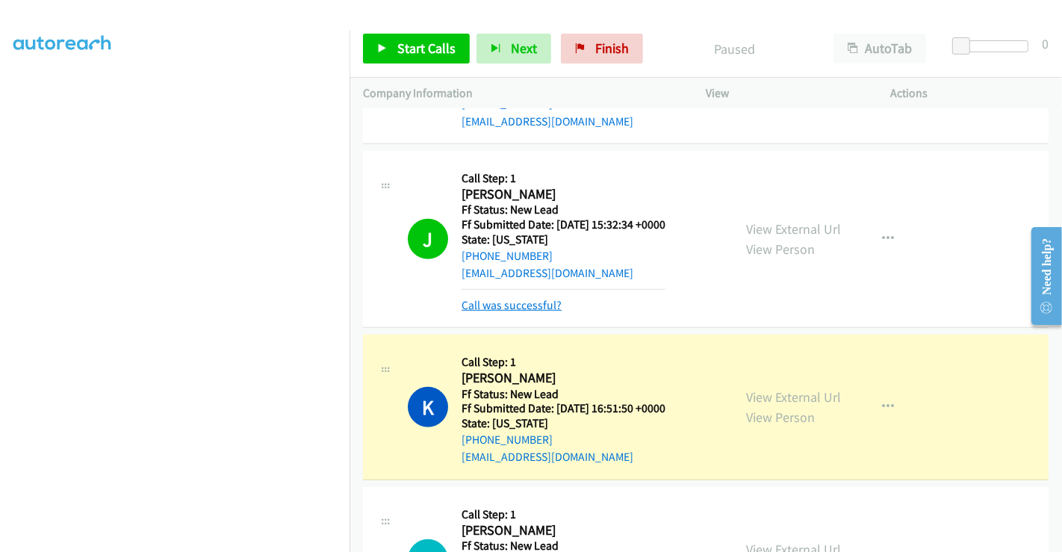
click at [518, 298] on link "Call was successful?" at bounding box center [512, 305] width 100 height 14
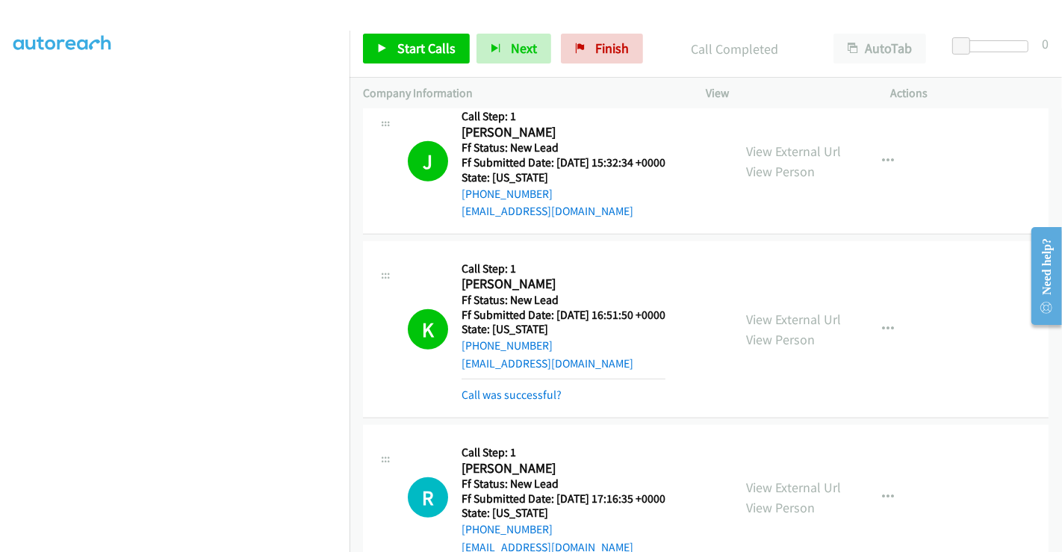
scroll to position [868, 0]
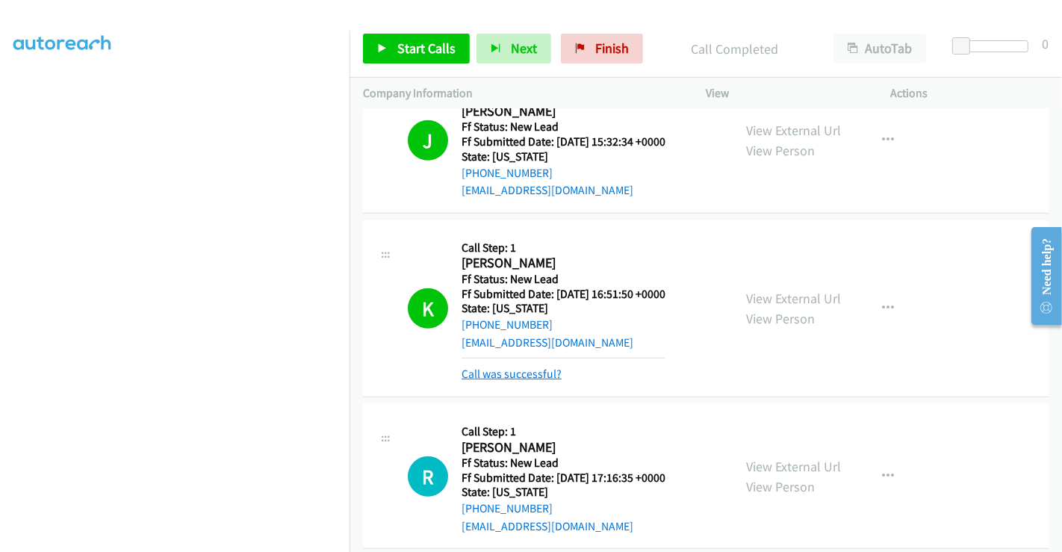
click at [528, 370] on link "Call was successful?" at bounding box center [512, 374] width 100 height 14
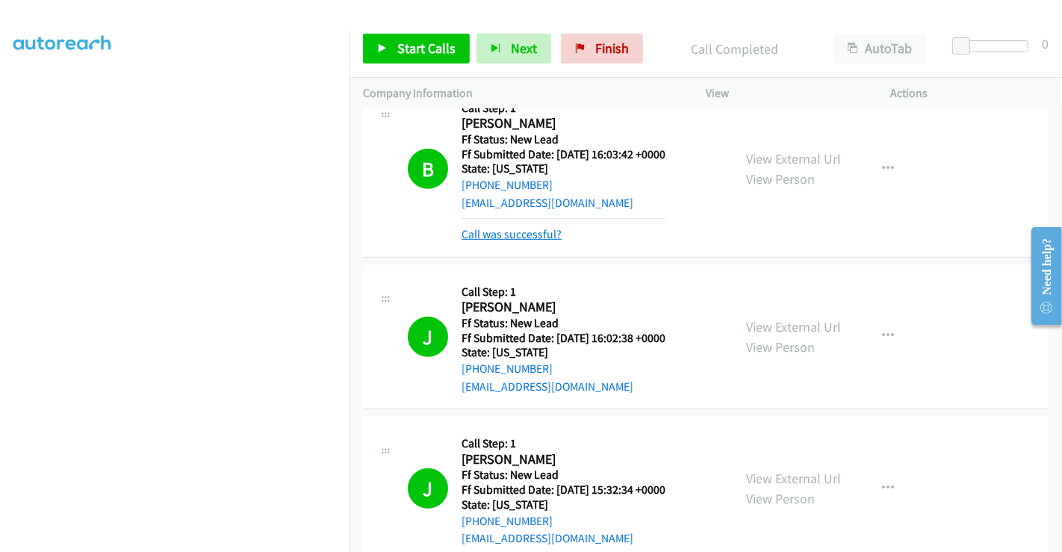
scroll to position [494, 0]
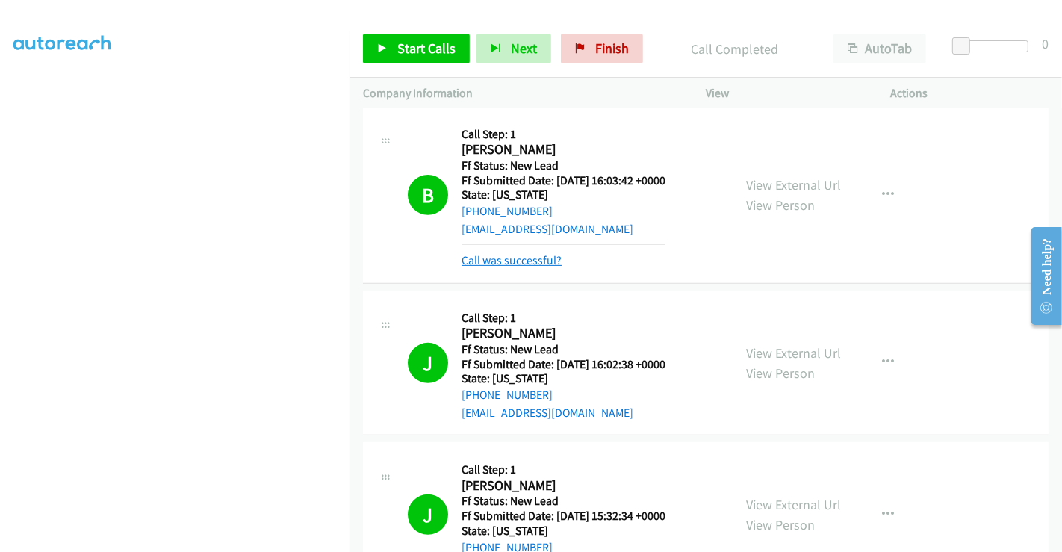
click at [514, 255] on link "Call was successful?" at bounding box center [512, 260] width 100 height 14
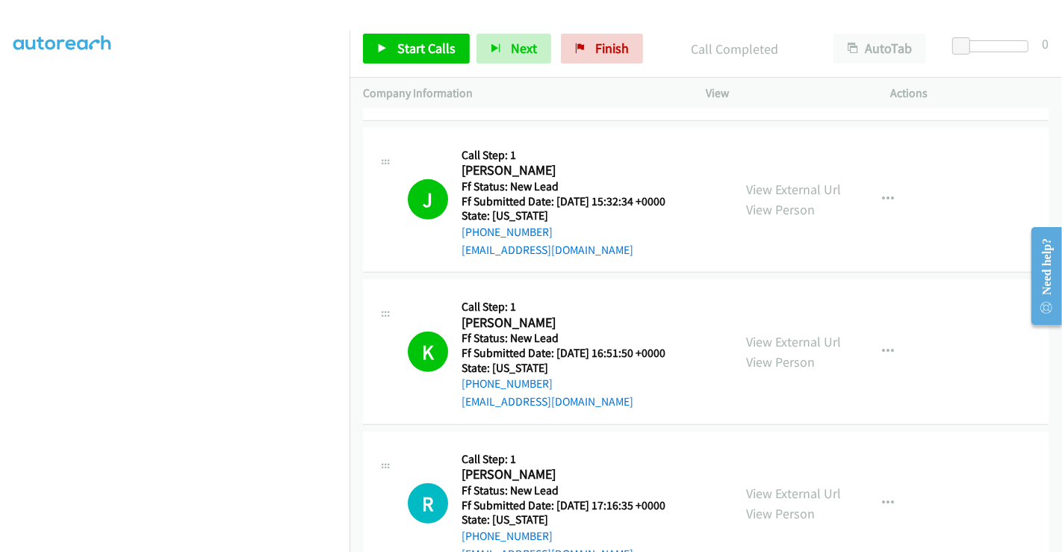
scroll to position [909, 0]
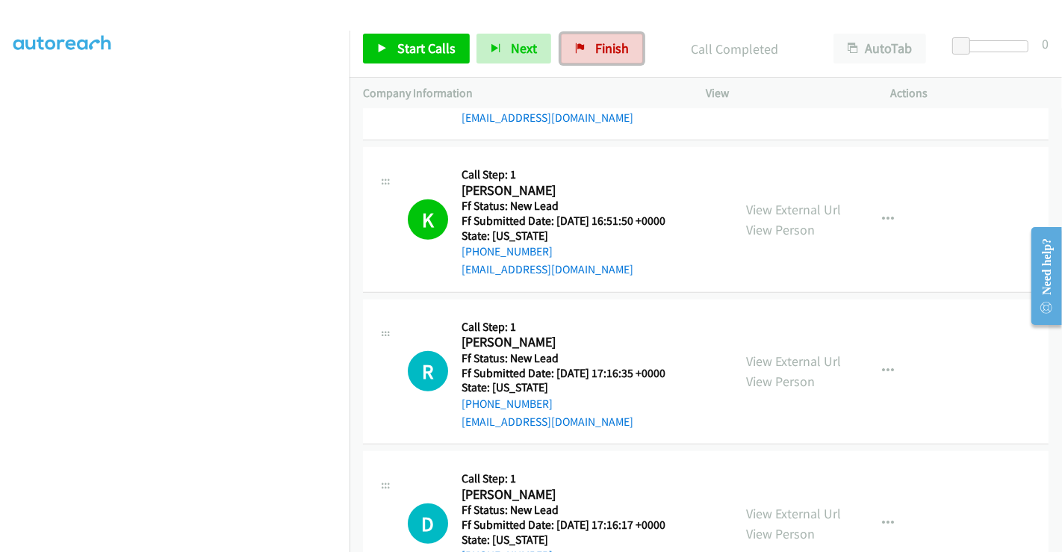
drag, startPoint x: 591, startPoint y: 46, endPoint x: 605, endPoint y: 96, distance: 52.0
click at [595, 46] on span "Finish" at bounding box center [612, 48] width 34 height 17
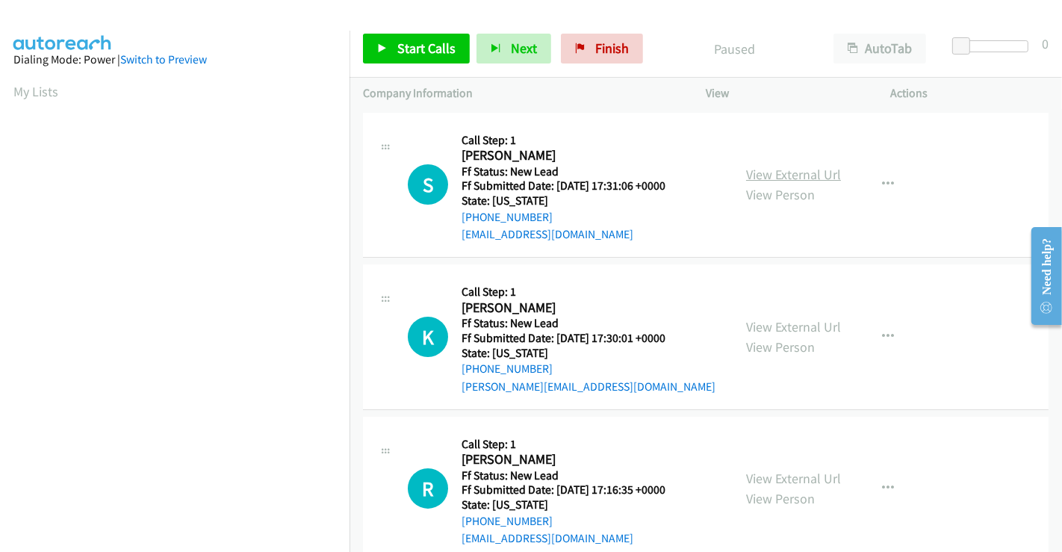
click at [758, 178] on link "View External Url" at bounding box center [793, 174] width 95 height 17
click at [779, 323] on link "View External Url" at bounding box center [793, 326] width 95 height 17
click at [781, 479] on link "View External Url" at bounding box center [793, 478] width 95 height 17
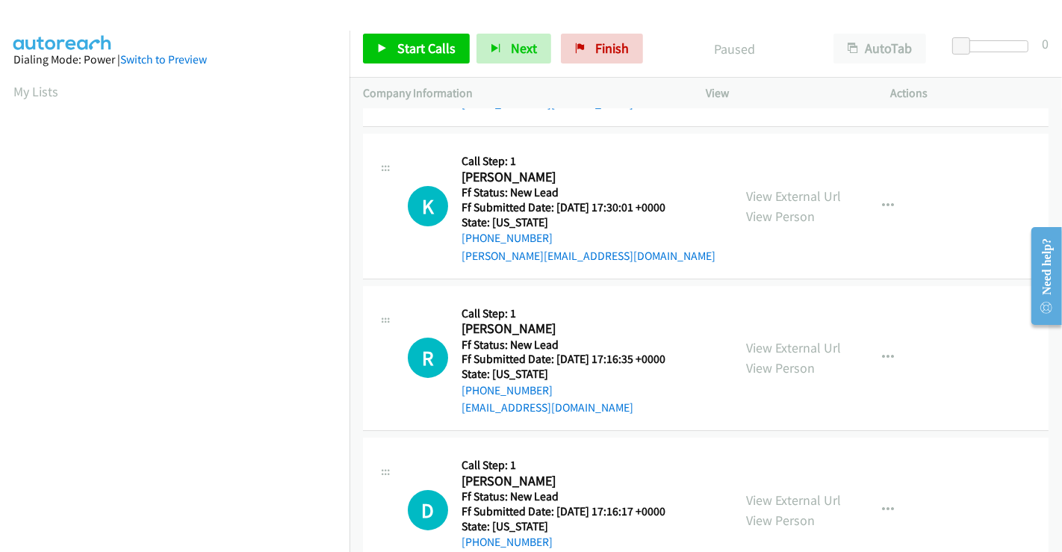
scroll to position [335, 0]
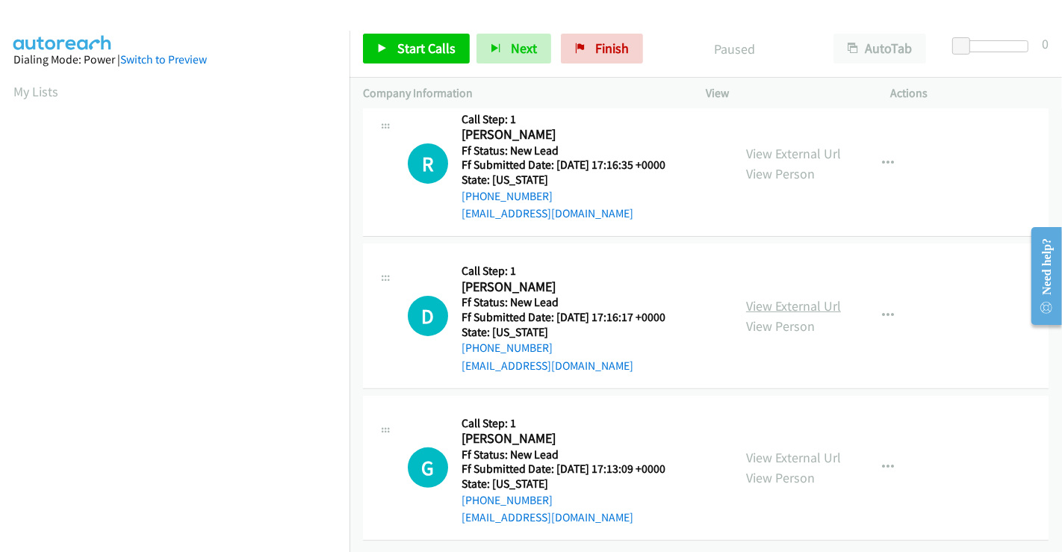
click at [785, 297] on link "View External Url" at bounding box center [793, 305] width 95 height 17
click at [802, 449] on link "View External Url" at bounding box center [793, 457] width 95 height 17
click at [426, 54] on span "Start Calls" at bounding box center [426, 48] width 58 height 17
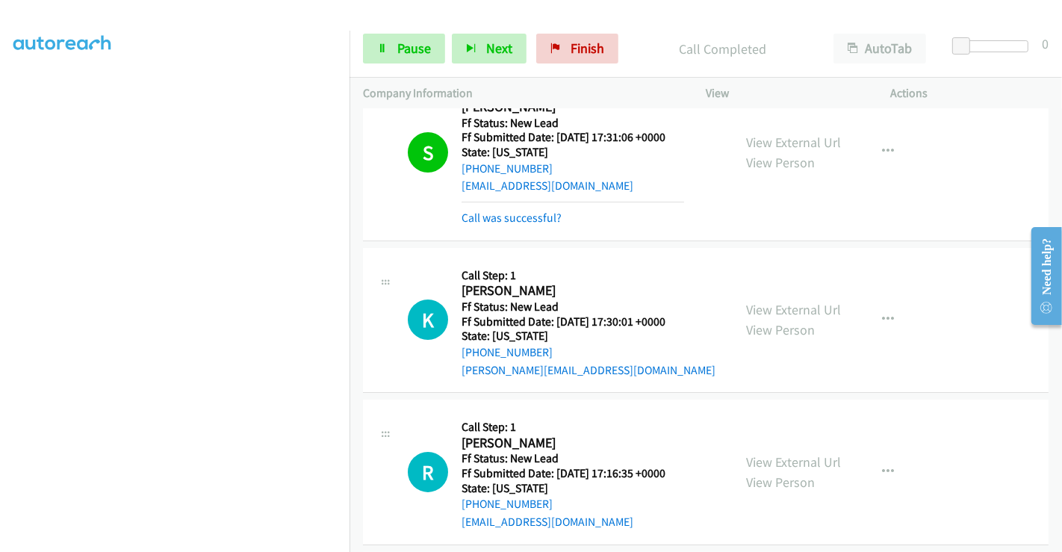
scroll to position [0, 0]
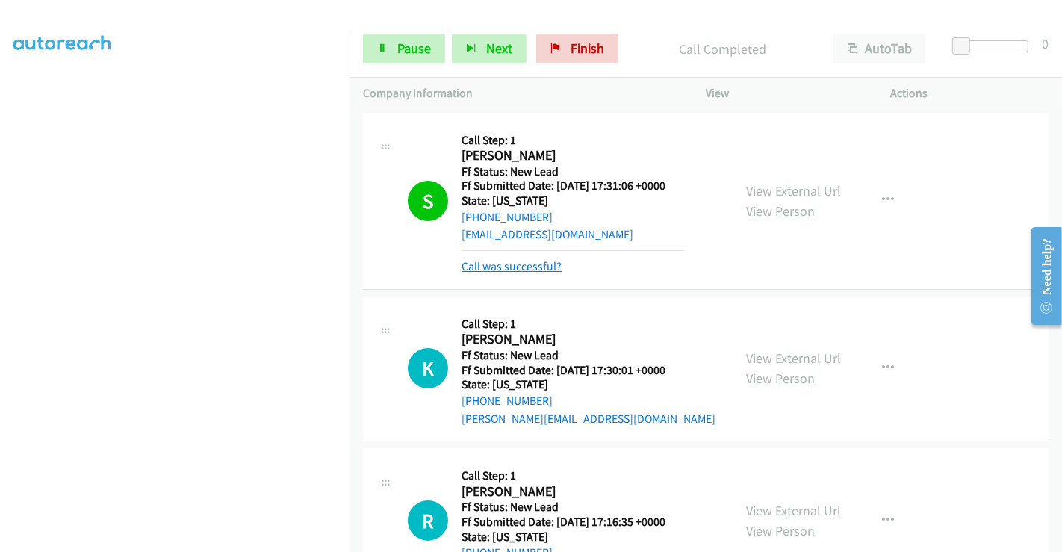
click at [514, 263] on link "Call was successful?" at bounding box center [512, 266] width 100 height 14
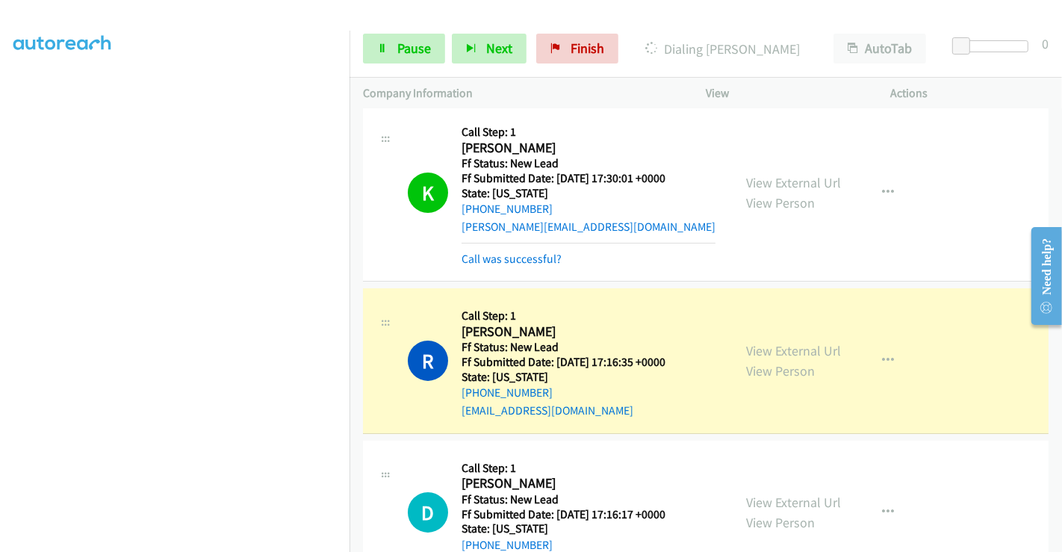
scroll to position [249, 0]
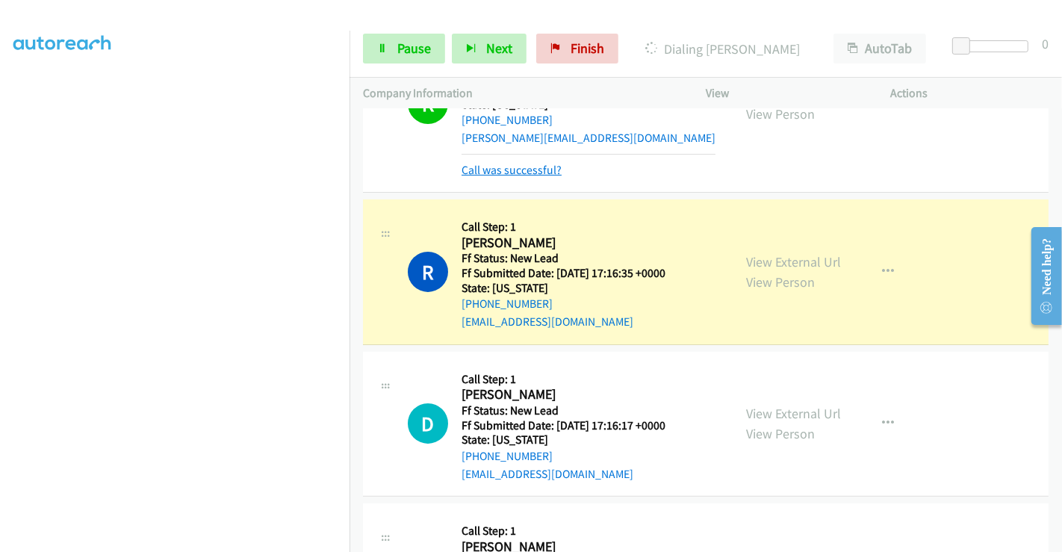
click at [524, 171] on link "Call was successful?" at bounding box center [512, 170] width 100 height 14
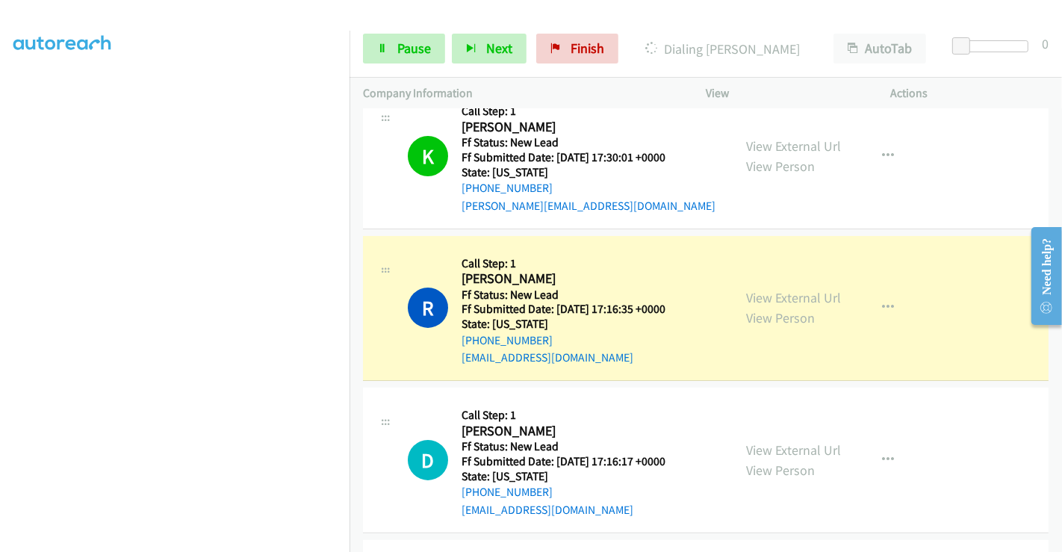
scroll to position [335, 0]
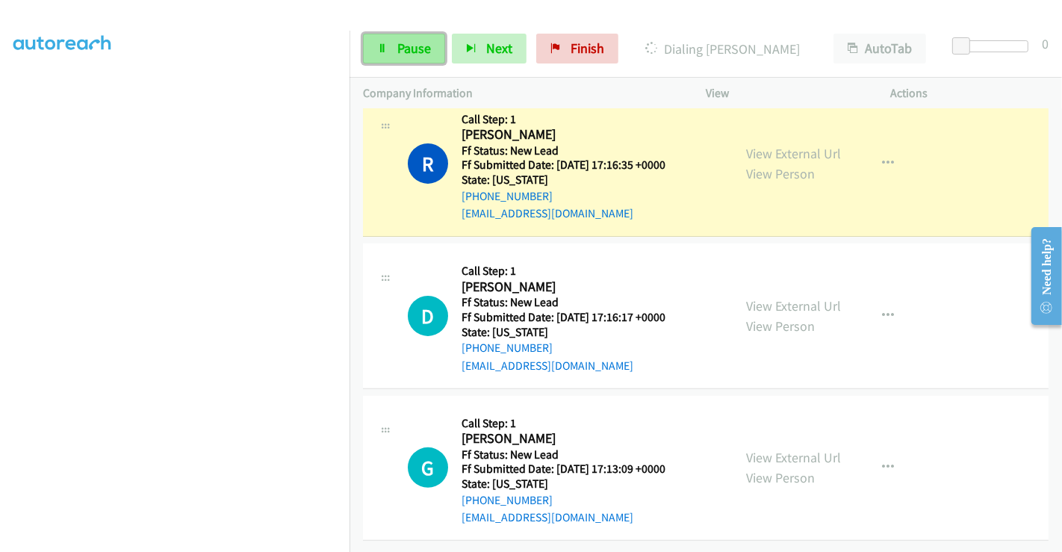
click at [399, 50] on span "Pause" at bounding box center [414, 48] width 34 height 17
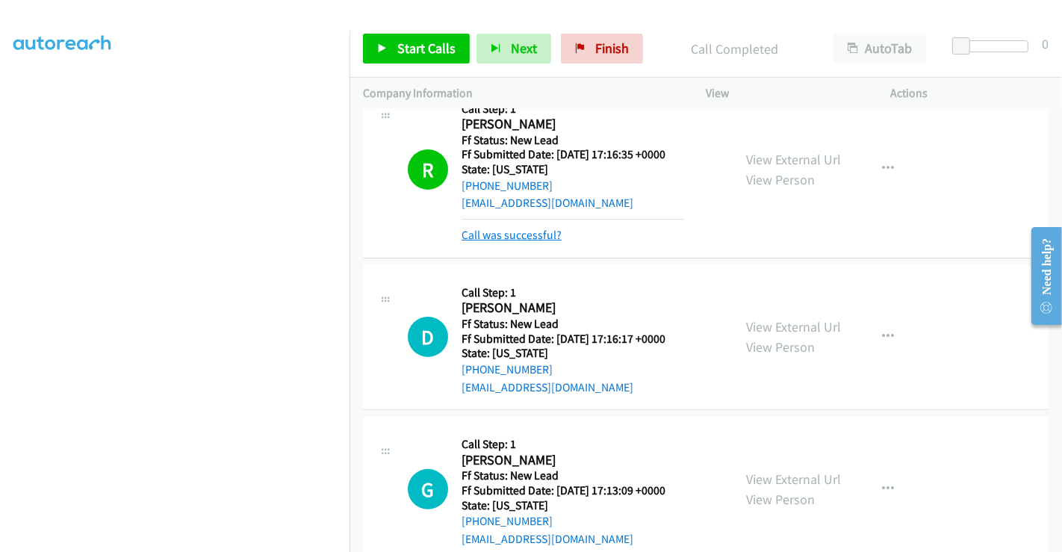
click at [512, 240] on link "Call was successful?" at bounding box center [512, 235] width 100 height 14
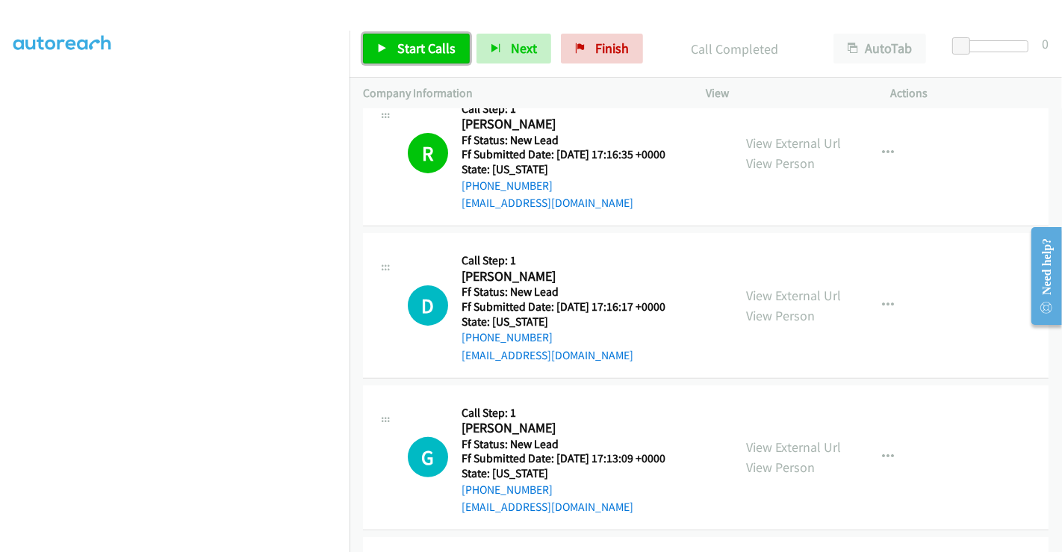
click at [397, 46] on span "Start Calls" at bounding box center [426, 48] width 58 height 17
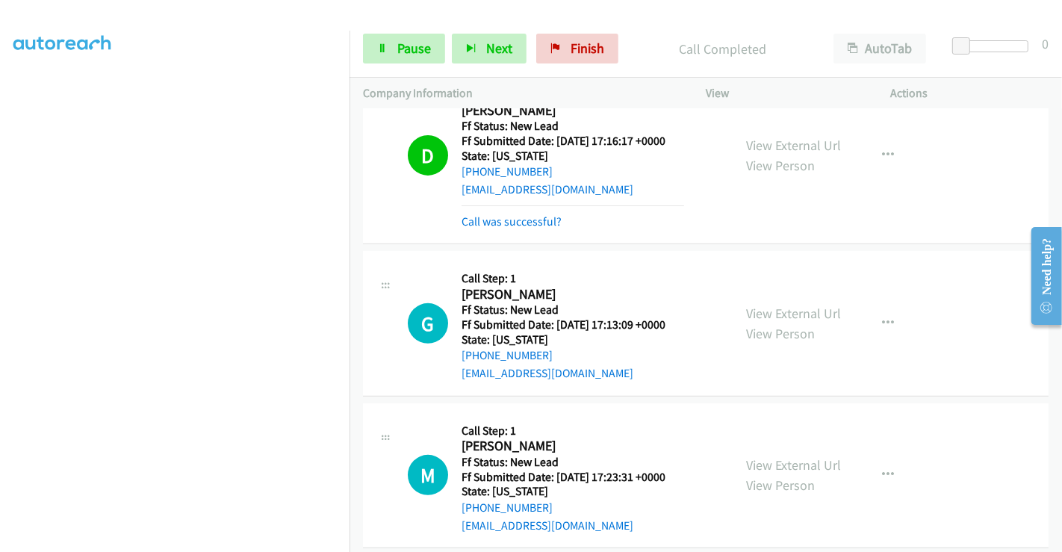
scroll to position [501, 0]
click at [484, 214] on link "Call was successful?" at bounding box center [512, 221] width 100 height 14
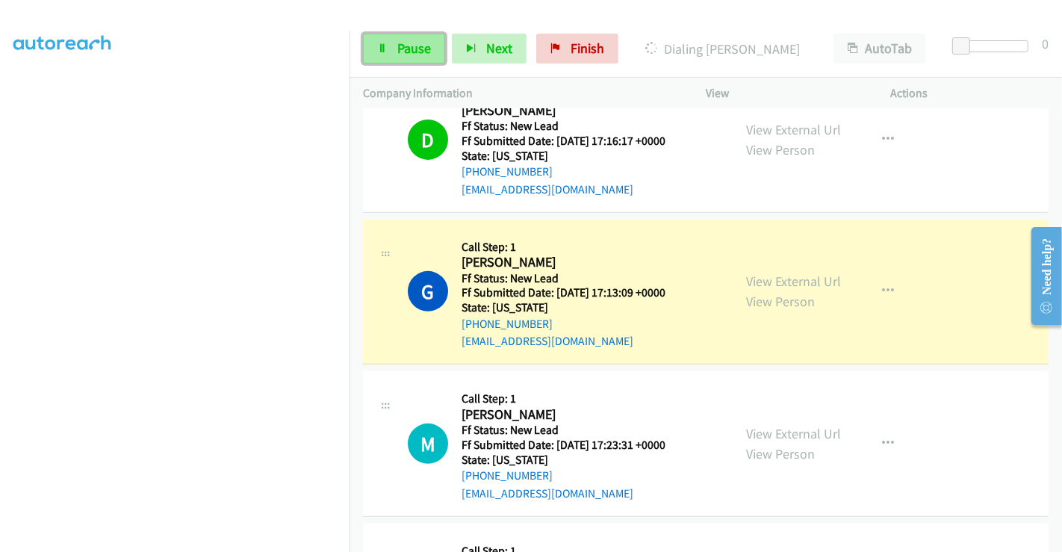
click at [409, 43] on span "Pause" at bounding box center [414, 48] width 34 height 17
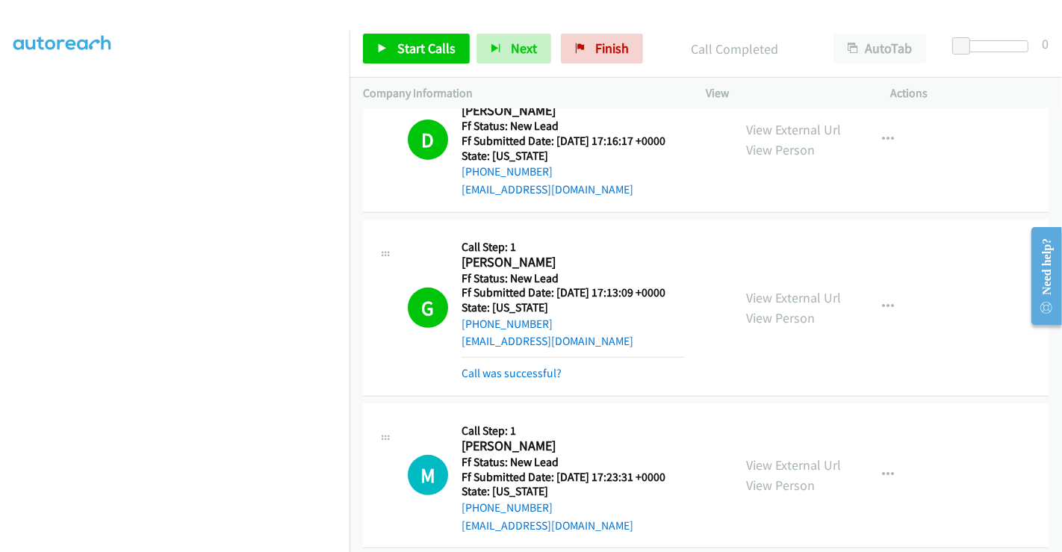
drag, startPoint x: 533, startPoint y: 370, endPoint x: 551, endPoint y: 361, distance: 19.7
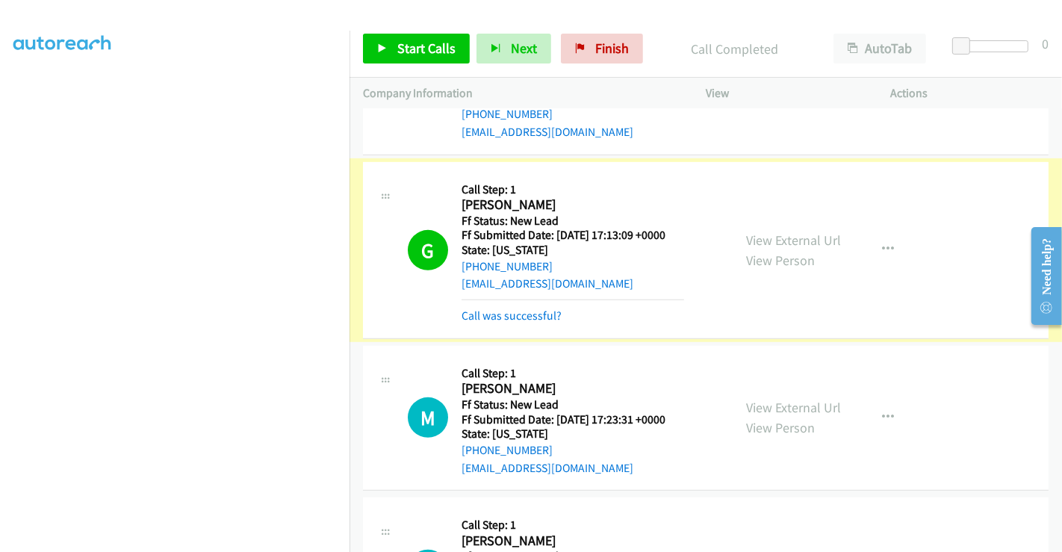
scroll to position [584, 0]
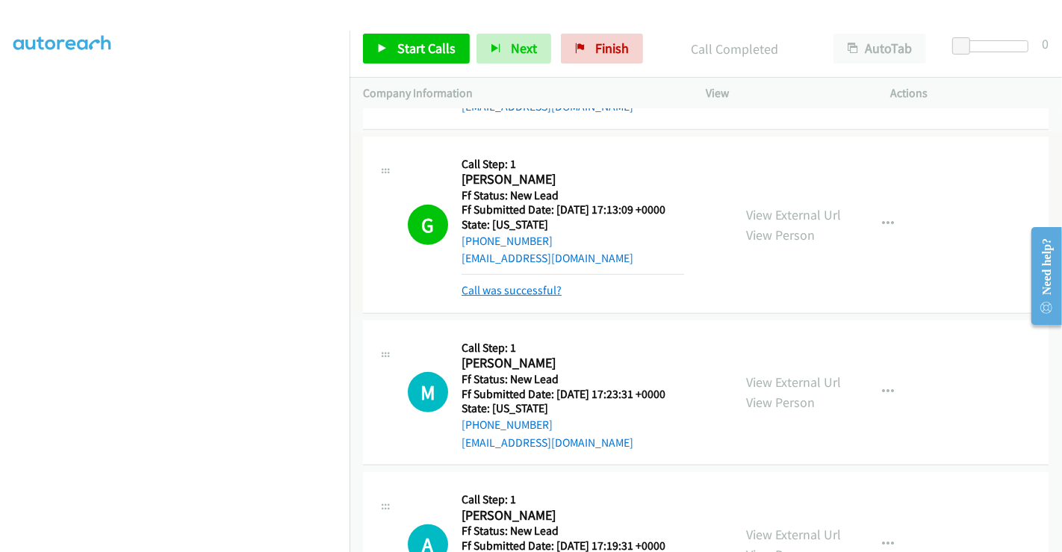
click at [527, 292] on link "Call was successful?" at bounding box center [512, 290] width 100 height 14
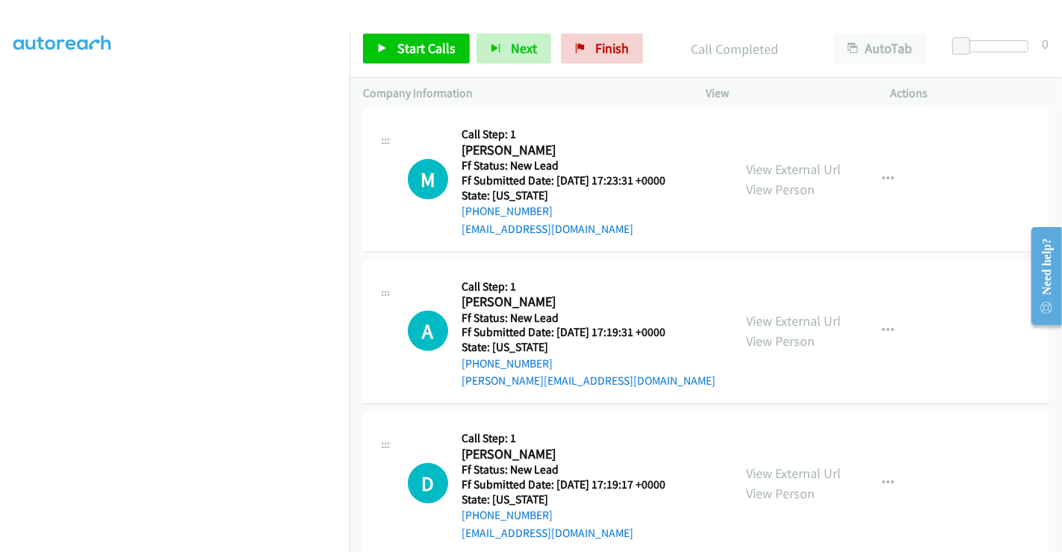
scroll to position [791, 0]
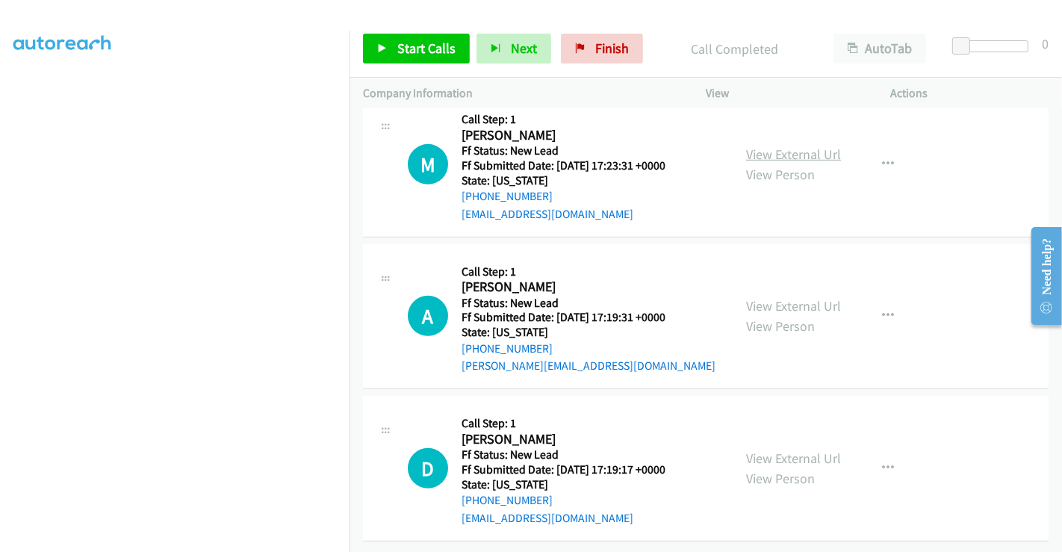
click at [774, 146] on link "View External Url" at bounding box center [793, 154] width 95 height 17
click at [780, 297] on link "View External Url" at bounding box center [793, 305] width 95 height 17
click at [774, 450] on link "View External Url" at bounding box center [793, 458] width 95 height 17
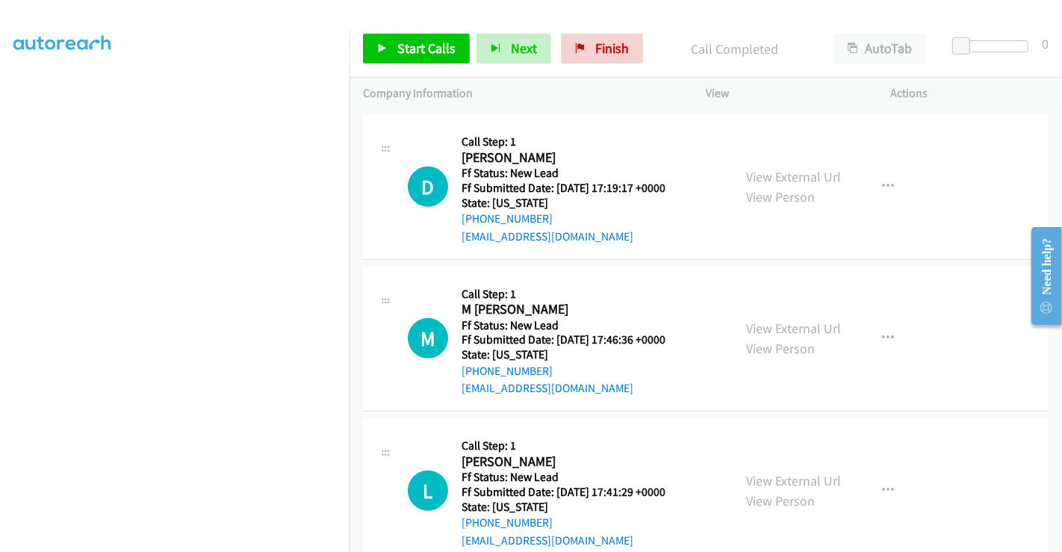
scroll to position [1094, 0]
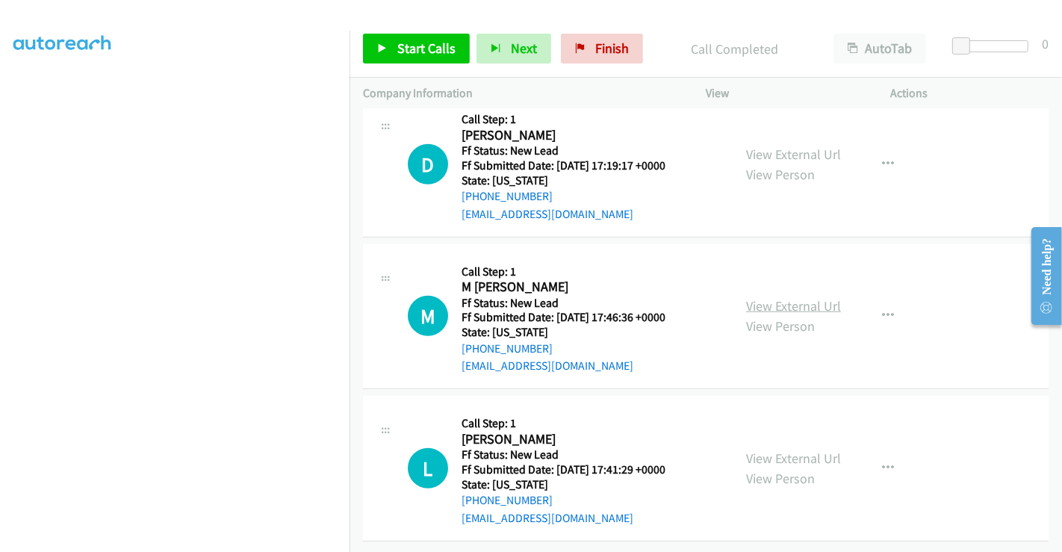
click at [800, 297] on link "View External Url" at bounding box center [793, 305] width 95 height 17
click at [804, 450] on link "View External Url" at bounding box center [793, 458] width 95 height 17
click at [432, 42] on span "Start Calls" at bounding box center [426, 48] width 58 height 17
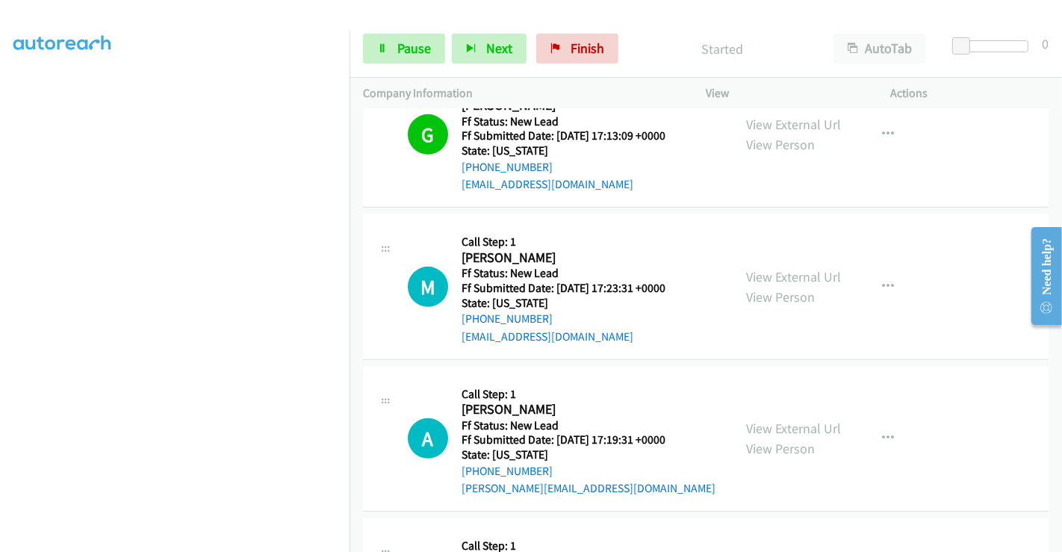
scroll to position [680, 0]
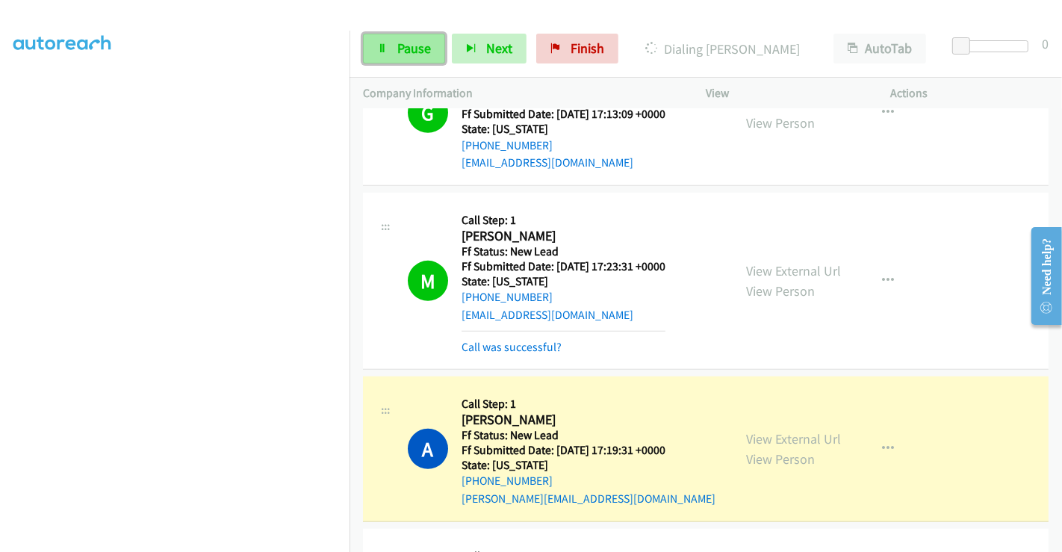
click at [395, 46] on link "Pause" at bounding box center [404, 49] width 82 height 30
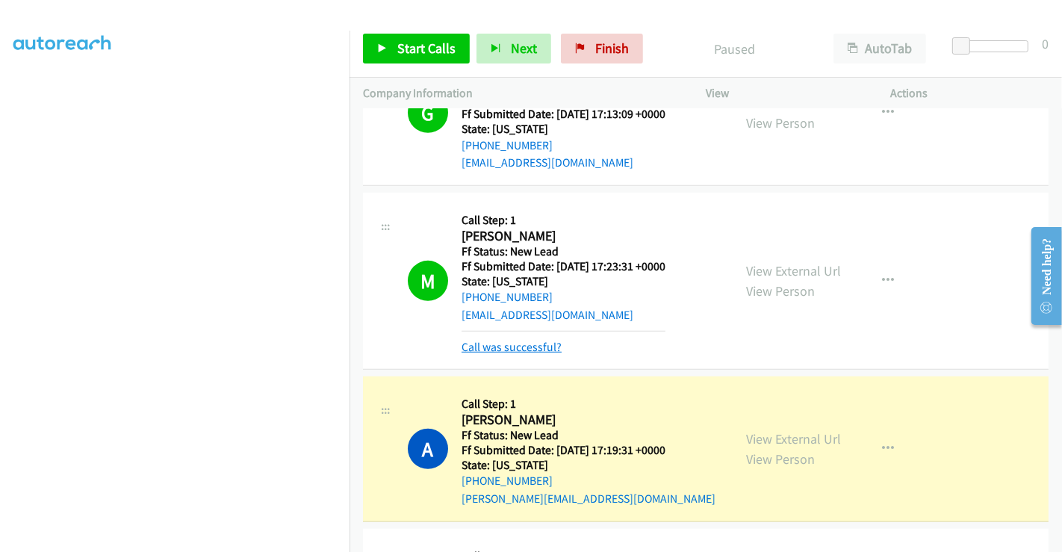
click at [518, 342] on link "Call was successful?" at bounding box center [512, 347] width 100 height 14
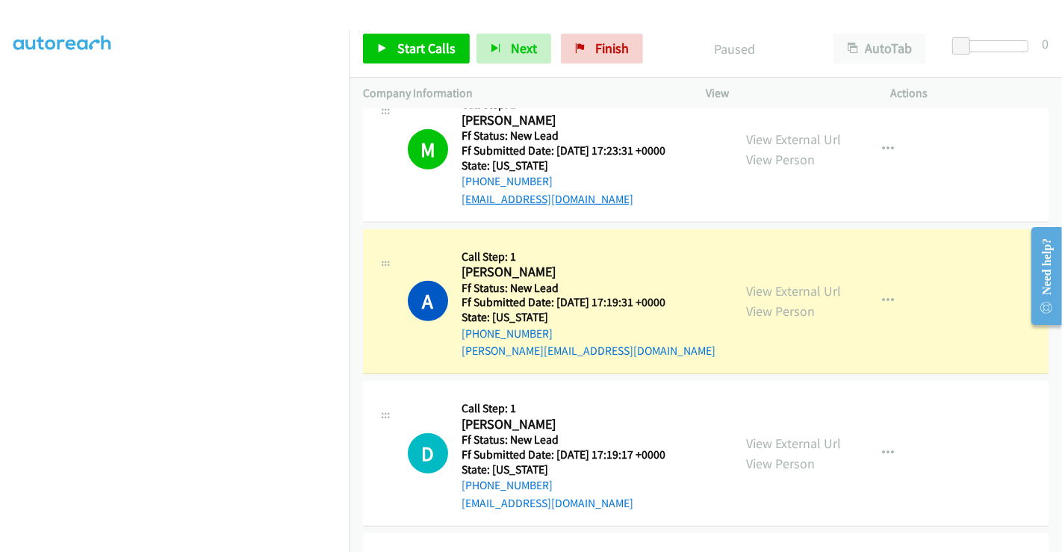
scroll to position [845, 0]
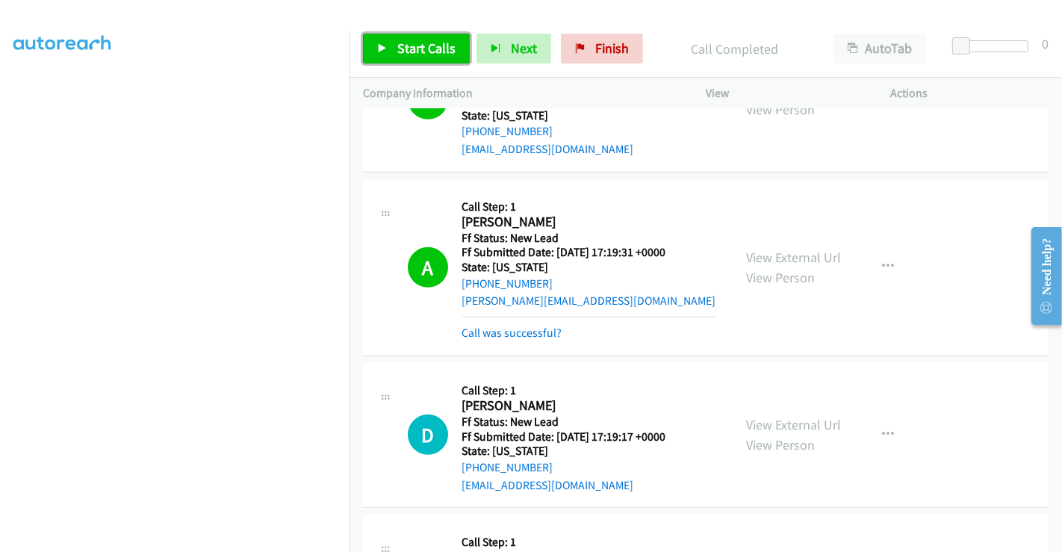
click at [431, 40] on span "Start Calls" at bounding box center [426, 48] width 58 height 17
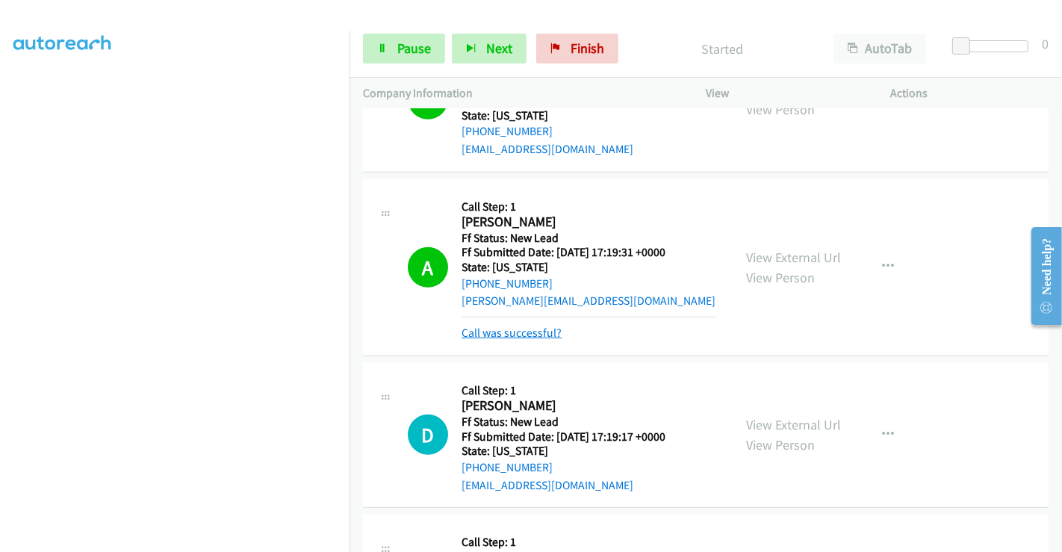
click at [520, 332] on link "Call was successful?" at bounding box center [512, 333] width 100 height 14
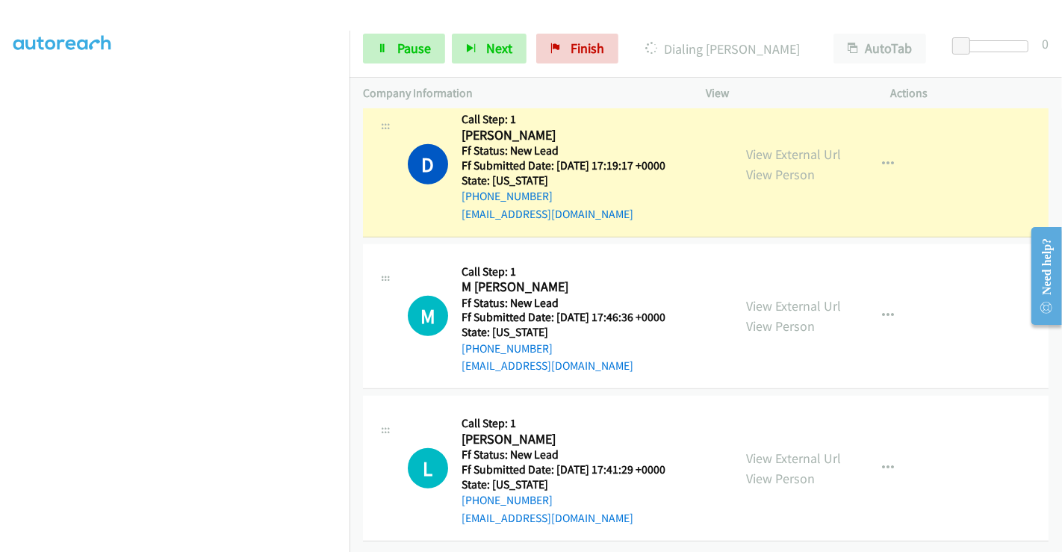
scroll to position [1094, 0]
click at [407, 56] on span "Pause" at bounding box center [414, 48] width 34 height 17
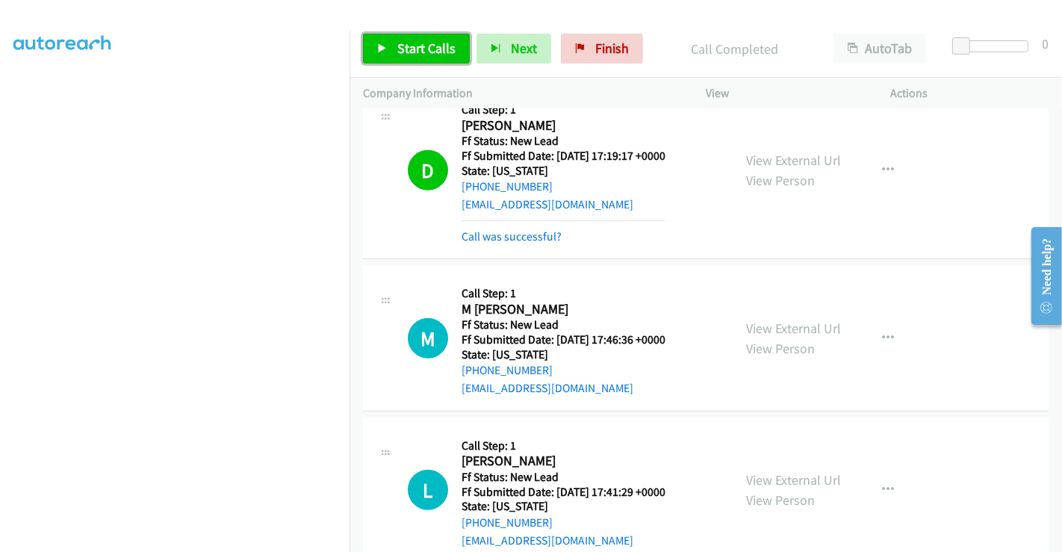
click at [416, 52] on span "Start Calls" at bounding box center [426, 48] width 58 height 17
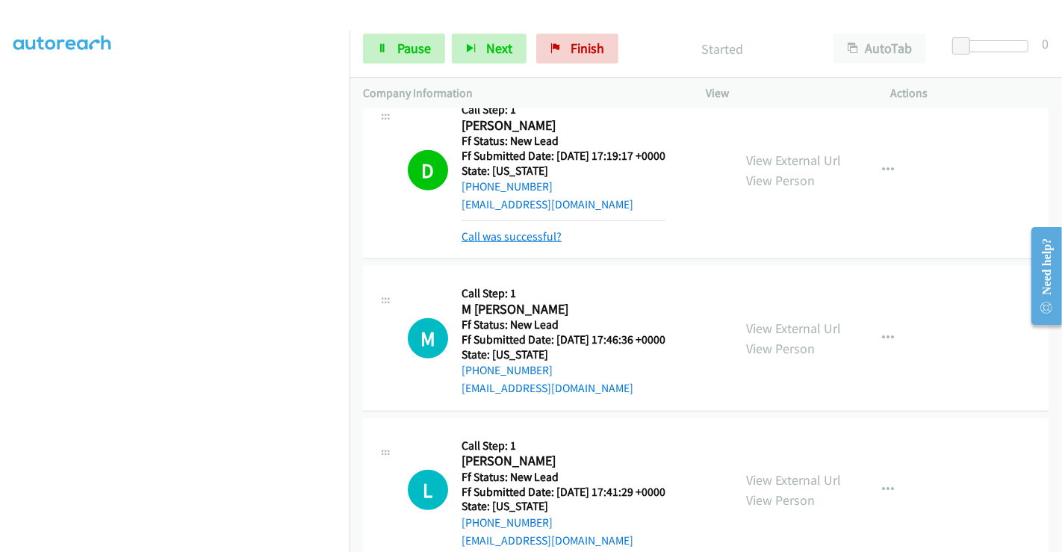
click at [518, 233] on link "Call was successful?" at bounding box center [512, 236] width 100 height 14
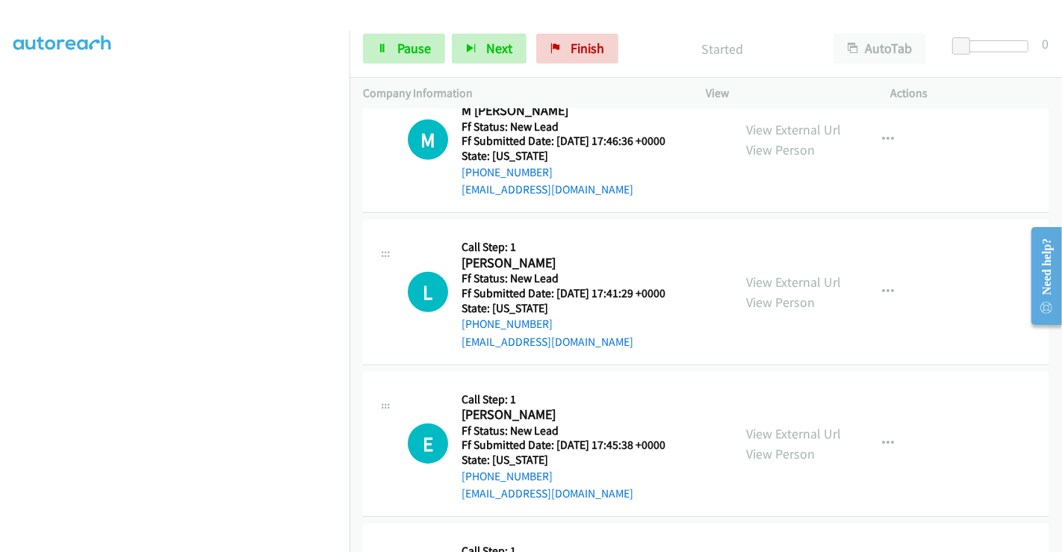
scroll to position [1178, 0]
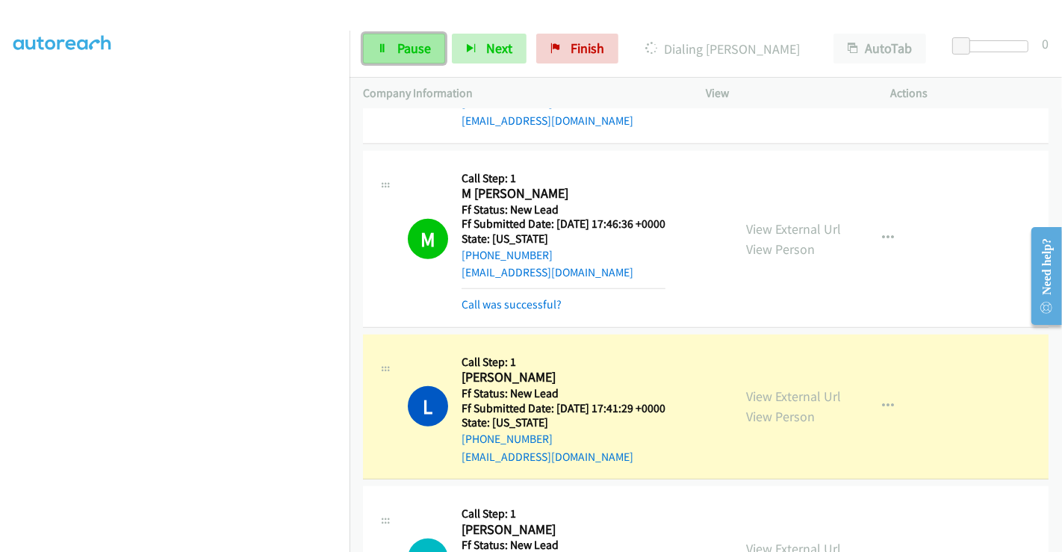
click at [392, 53] on link "Pause" at bounding box center [404, 49] width 82 height 30
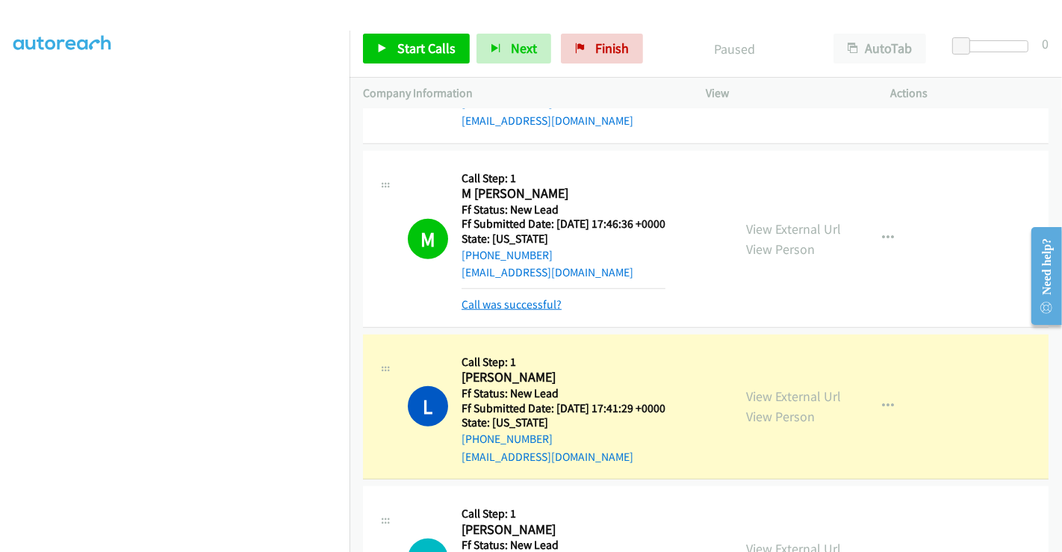
click at [499, 305] on link "Call was successful?" at bounding box center [512, 304] width 100 height 14
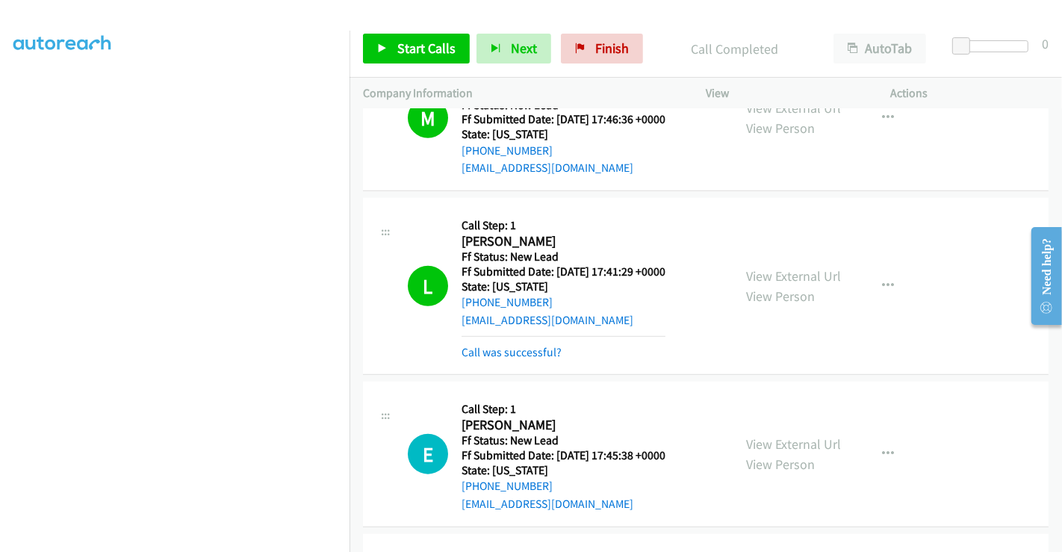
scroll to position [1415, 0]
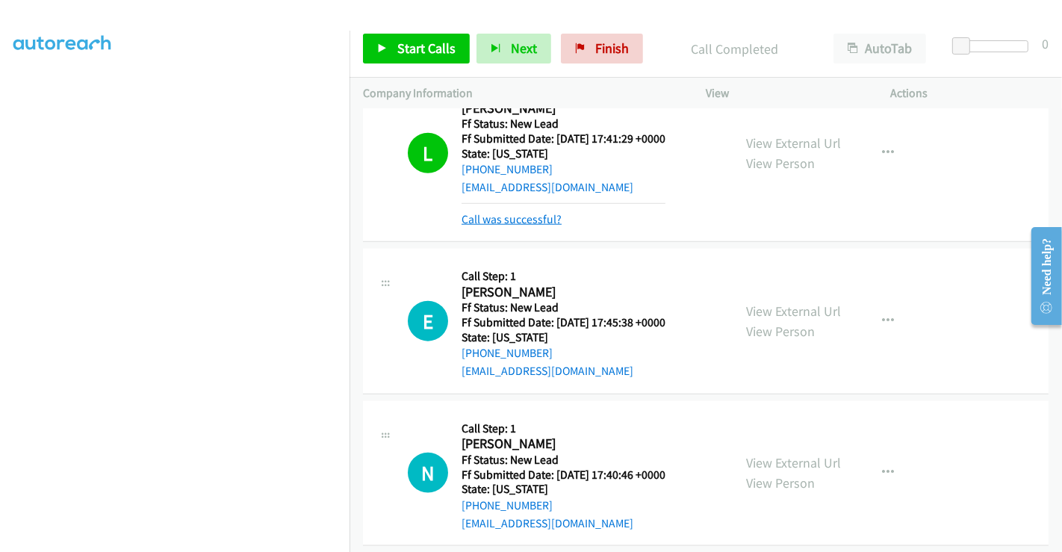
click at [535, 214] on link "Call was successful?" at bounding box center [512, 219] width 100 height 14
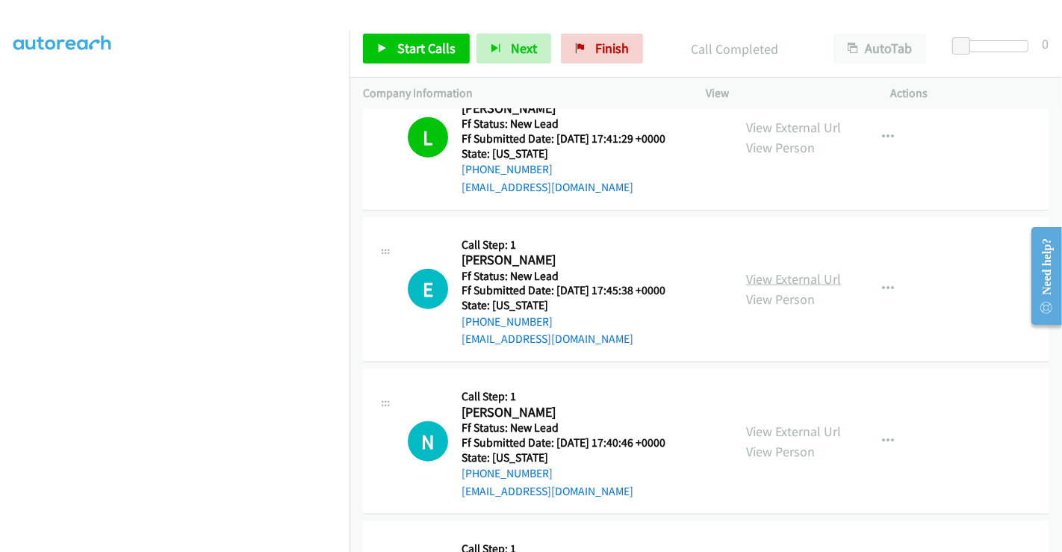
click at [773, 274] on link "View External Url" at bounding box center [793, 278] width 95 height 17
click at [776, 427] on link "View External Url" at bounding box center [793, 431] width 95 height 17
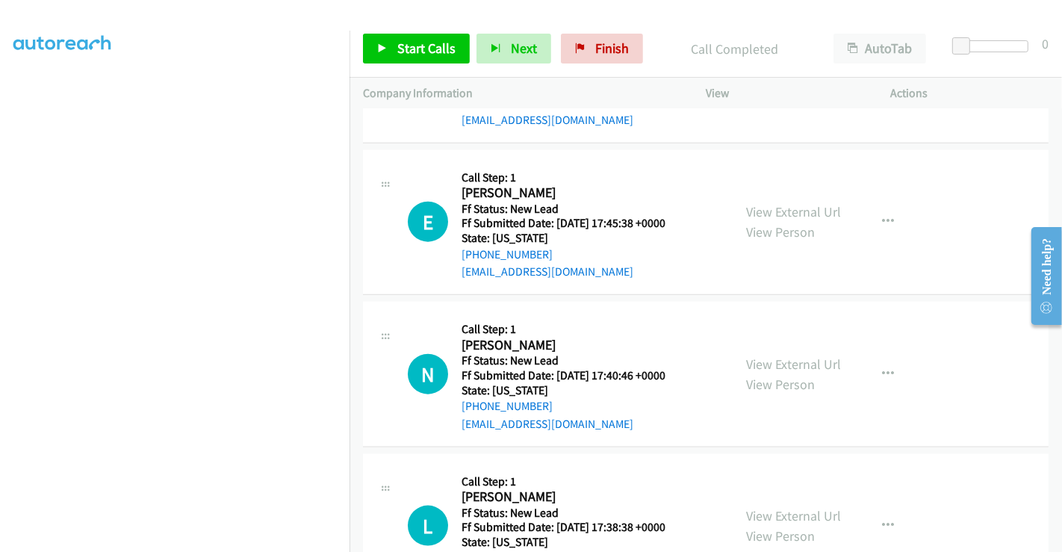
scroll to position [1550, 0]
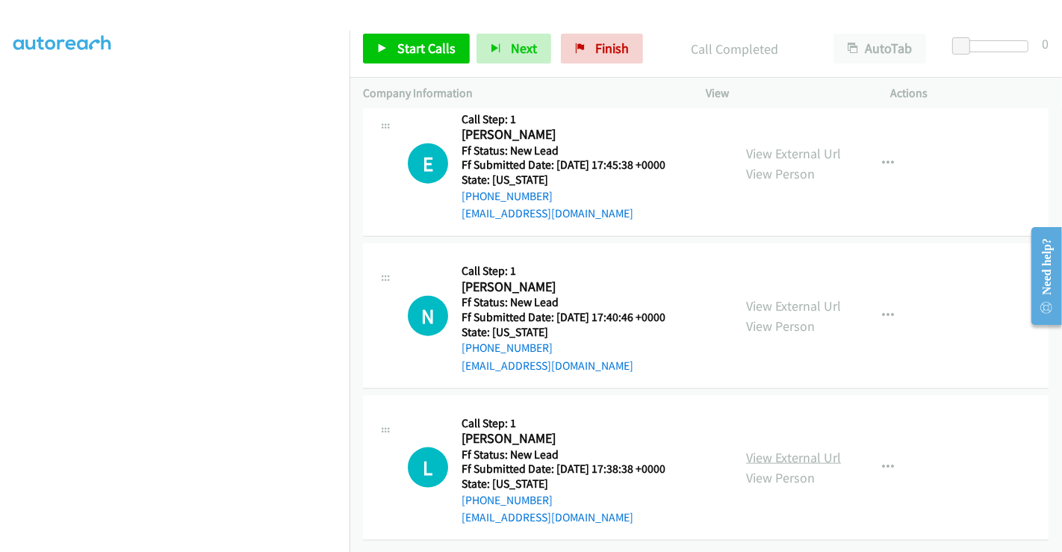
click at [784, 449] on link "View External Url" at bounding box center [793, 457] width 95 height 17
click at [413, 47] on span "Start Calls" at bounding box center [426, 48] width 58 height 17
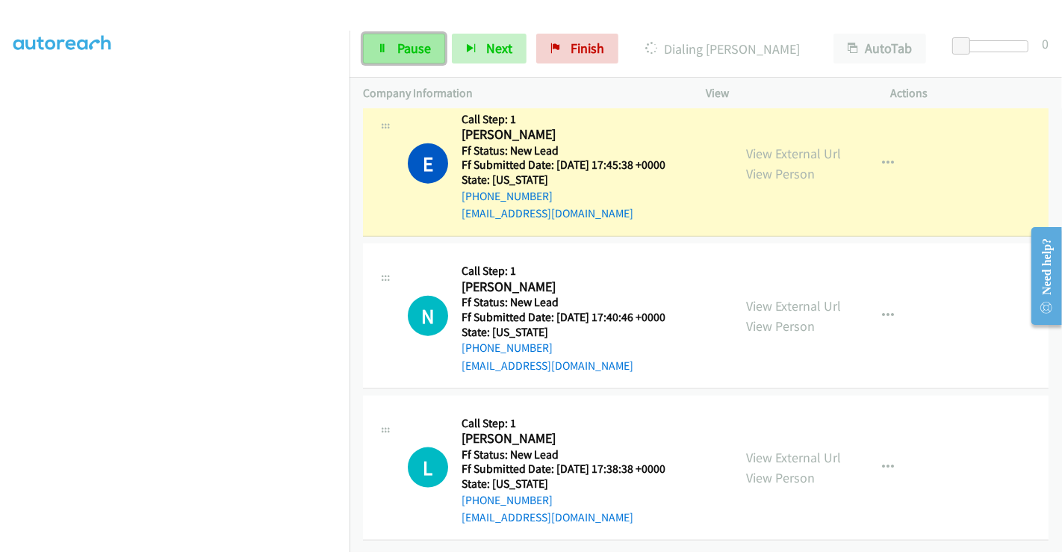
click at [397, 46] on span "Pause" at bounding box center [414, 48] width 34 height 17
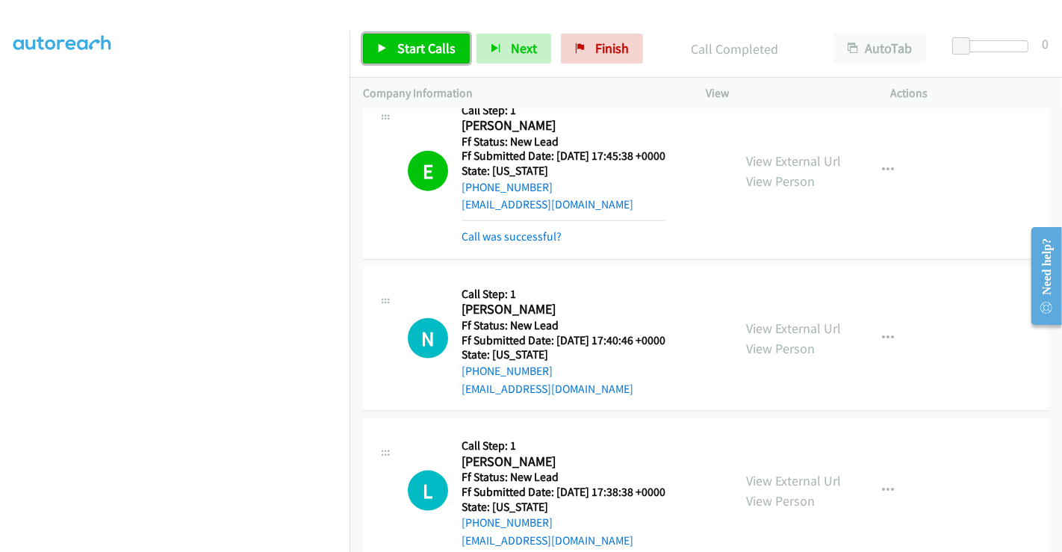
click at [416, 50] on span "Start Calls" at bounding box center [426, 48] width 58 height 17
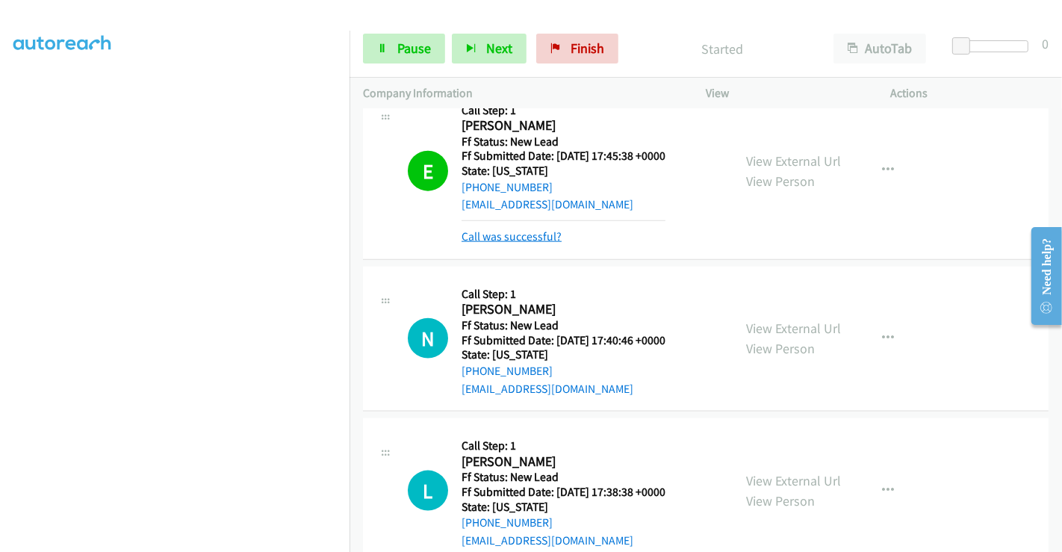
click at [519, 231] on link "Call was successful?" at bounding box center [512, 236] width 100 height 14
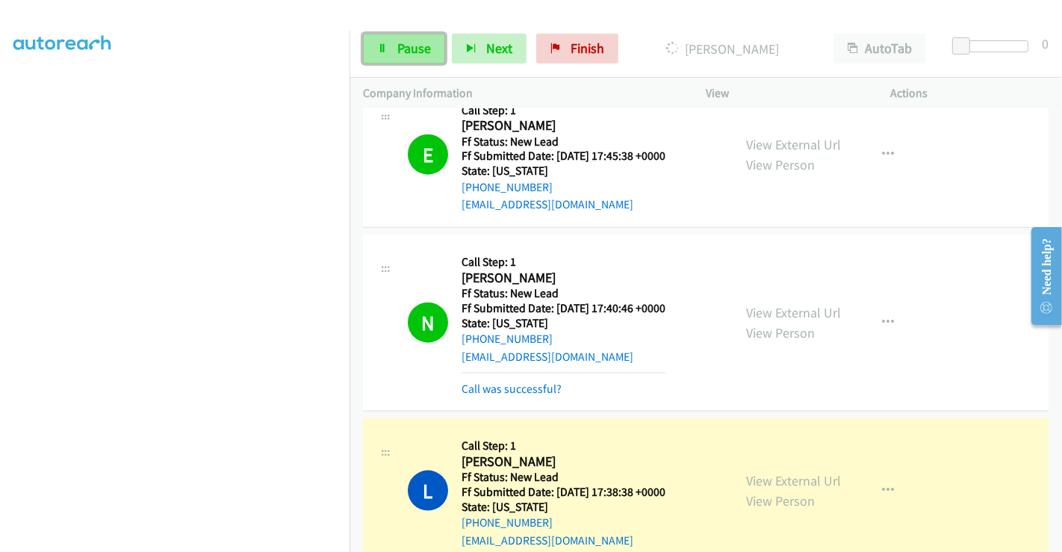
click at [394, 41] on link "Pause" at bounding box center [404, 49] width 82 height 30
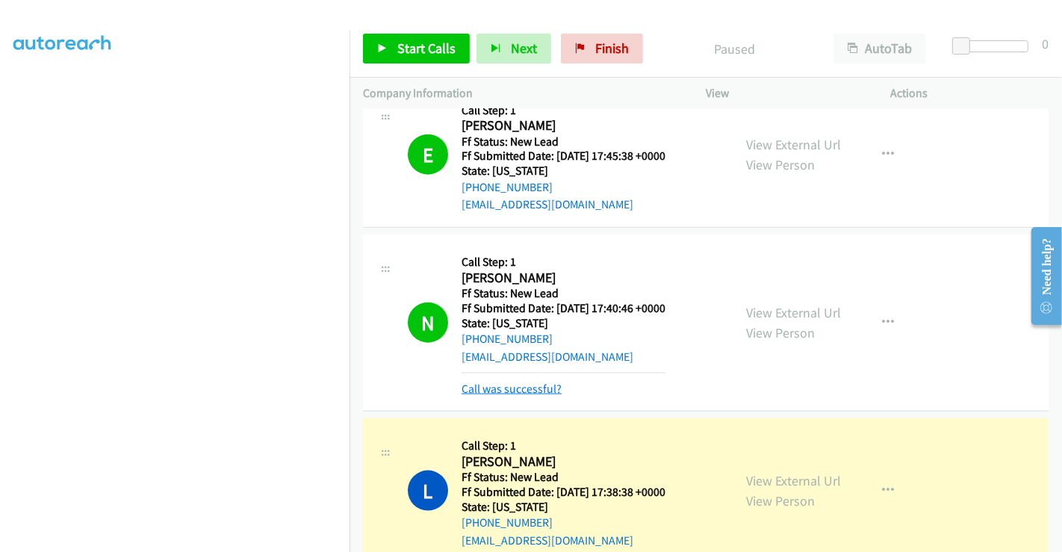
click at [515, 386] on link "Call was successful?" at bounding box center [512, 389] width 100 height 14
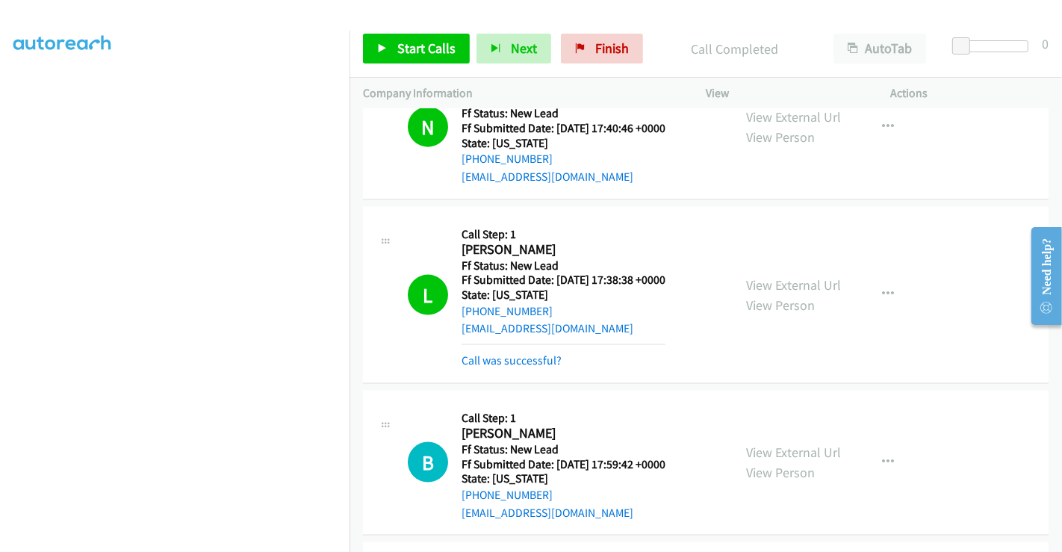
scroll to position [1882, 0]
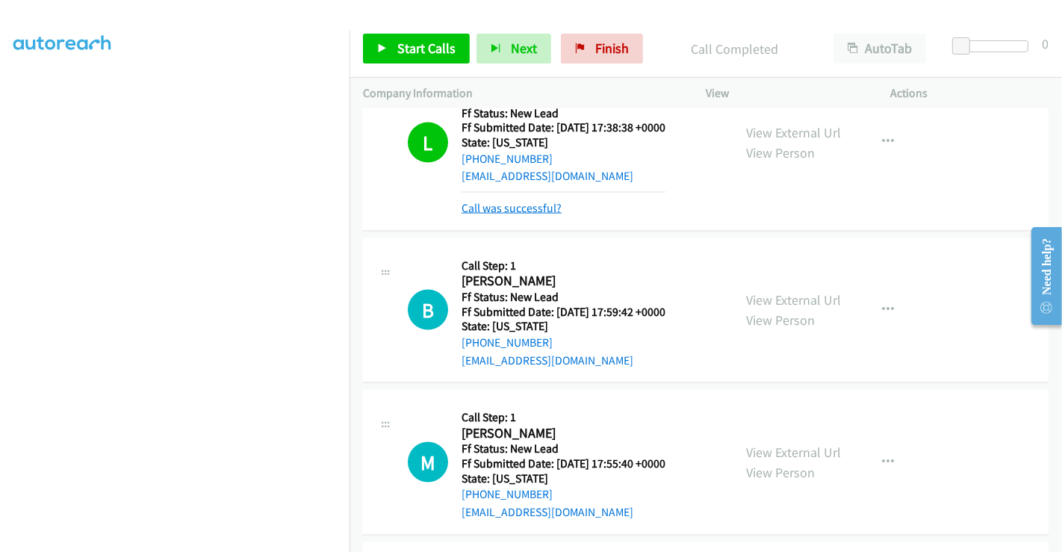
click at [512, 201] on link "Call was successful?" at bounding box center [512, 208] width 100 height 14
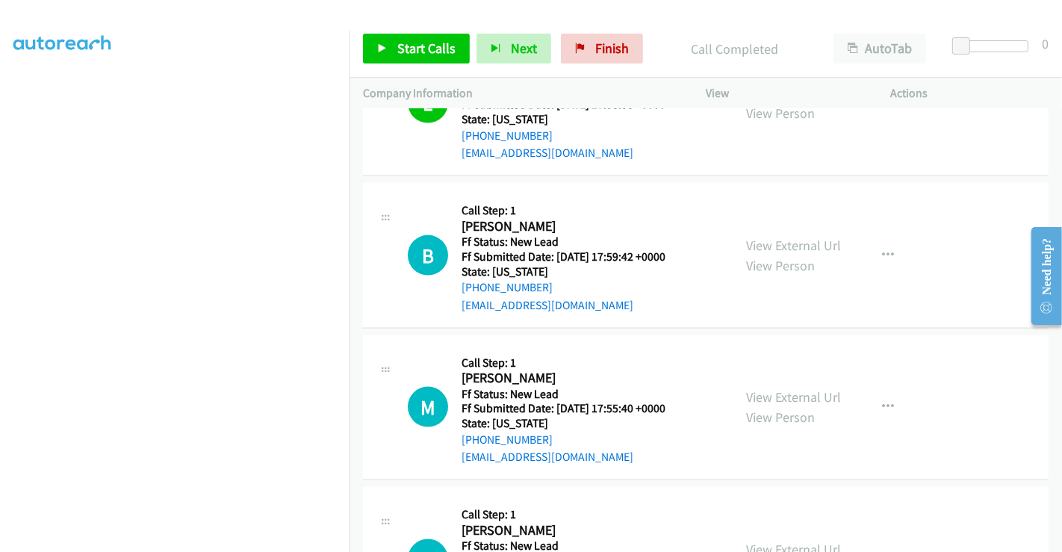
scroll to position [1727, 0]
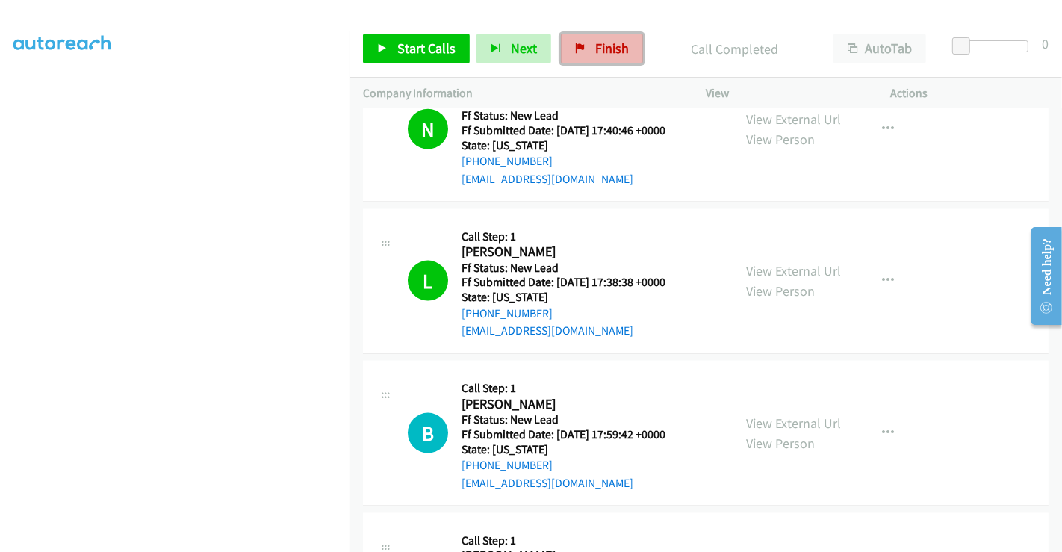
click at [596, 41] on span "Finish" at bounding box center [612, 48] width 34 height 17
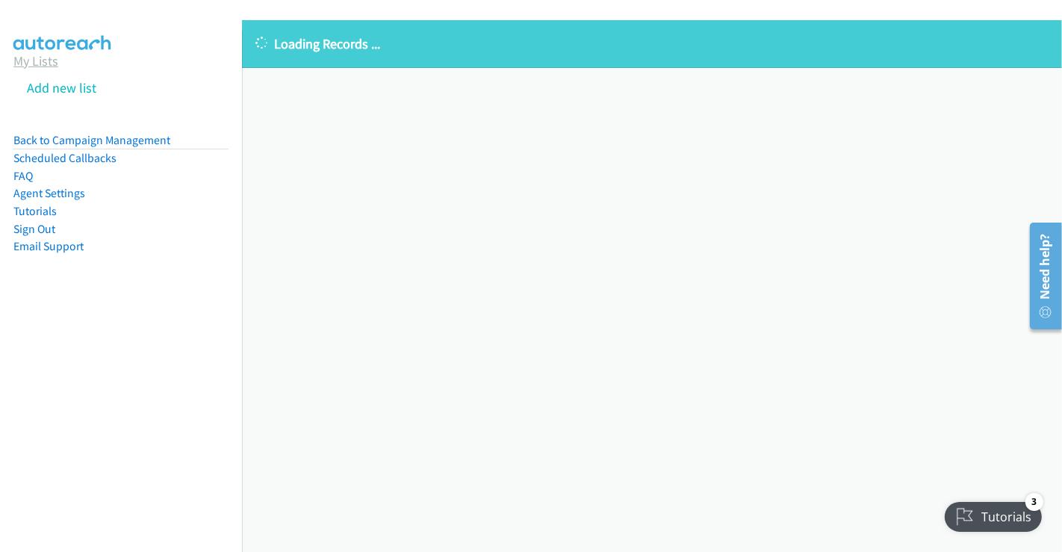
click at [40, 56] on link "My Lists" at bounding box center [35, 60] width 45 height 17
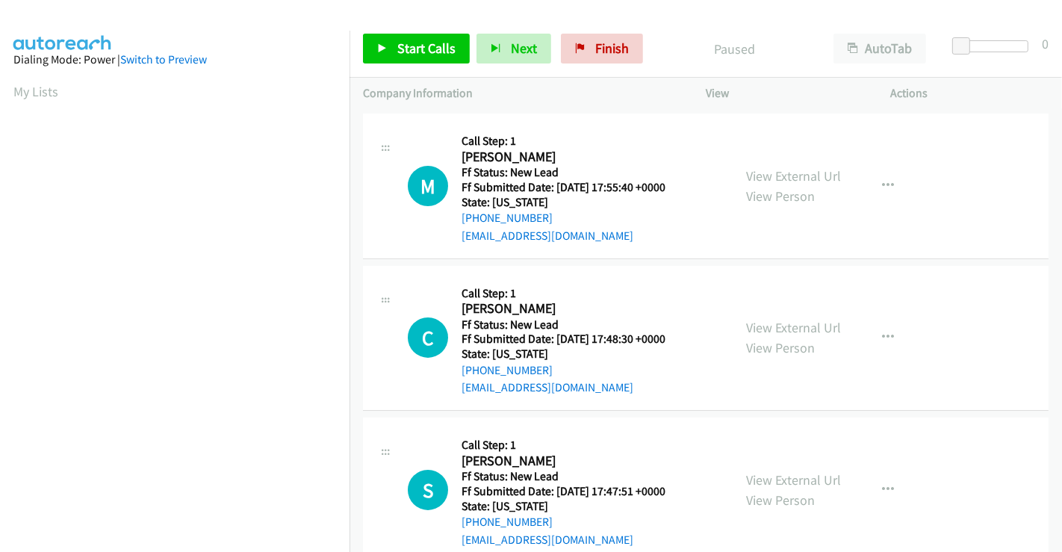
scroll to position [4, 0]
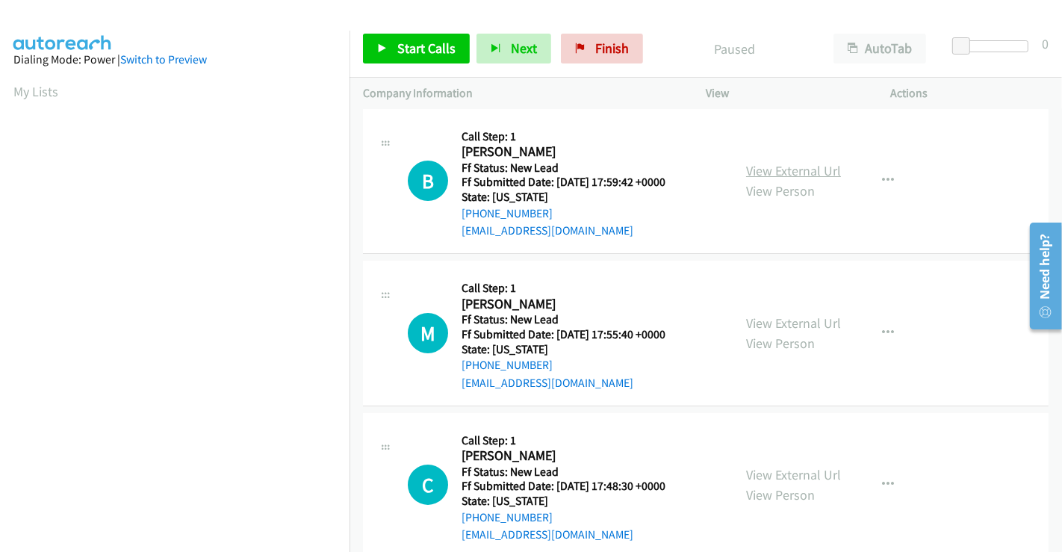
click at [772, 165] on link "View External Url" at bounding box center [793, 170] width 95 height 17
click at [769, 319] on link "View External Url" at bounding box center [793, 322] width 95 height 17
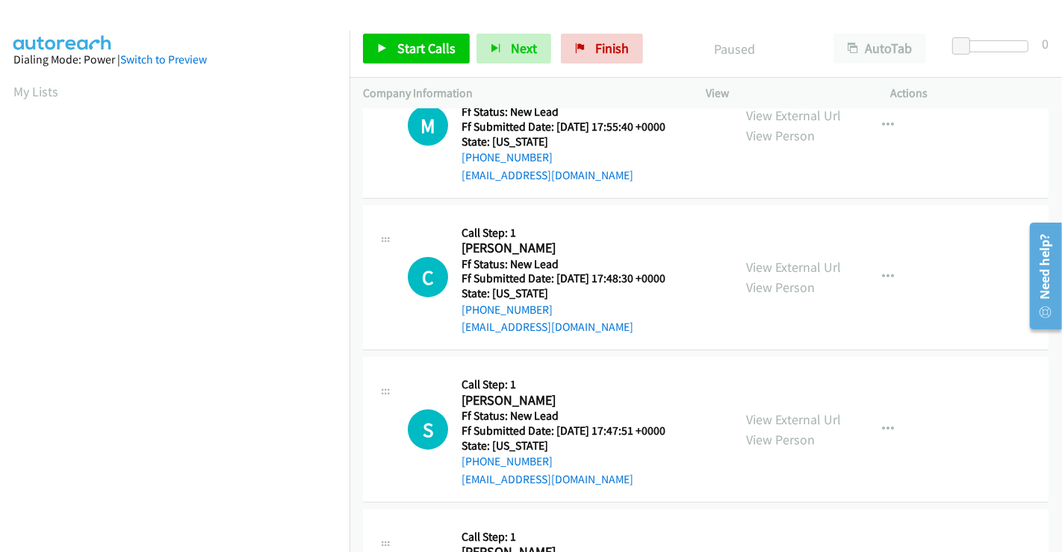
scroll to position [335, 0]
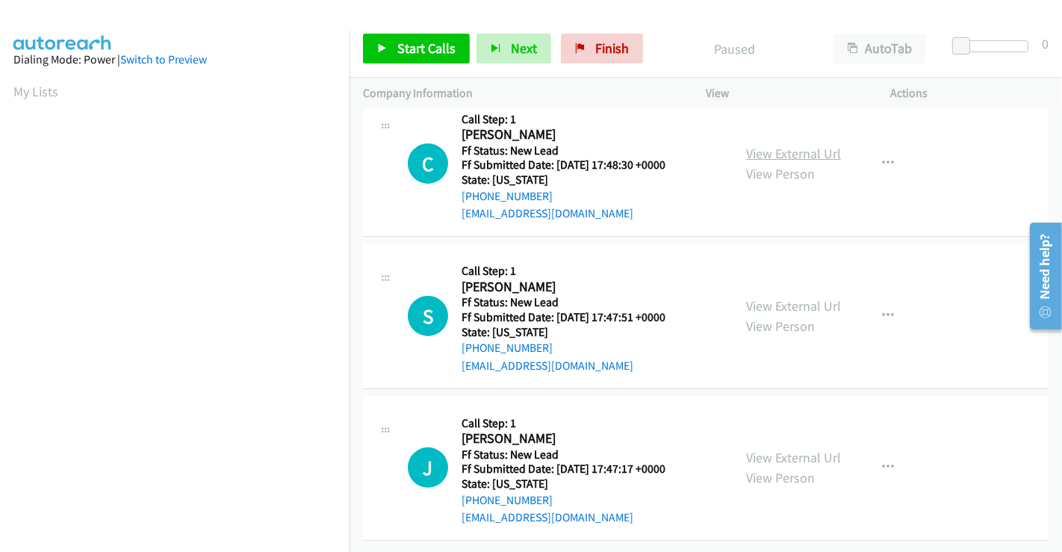
click at [778, 145] on link "View External Url" at bounding box center [793, 153] width 95 height 17
click at [772, 297] on link "View External Url" at bounding box center [793, 305] width 95 height 17
click at [772, 449] on link "View External Url" at bounding box center [793, 457] width 95 height 17
click at [401, 43] on span "Start Calls" at bounding box center [426, 48] width 58 height 17
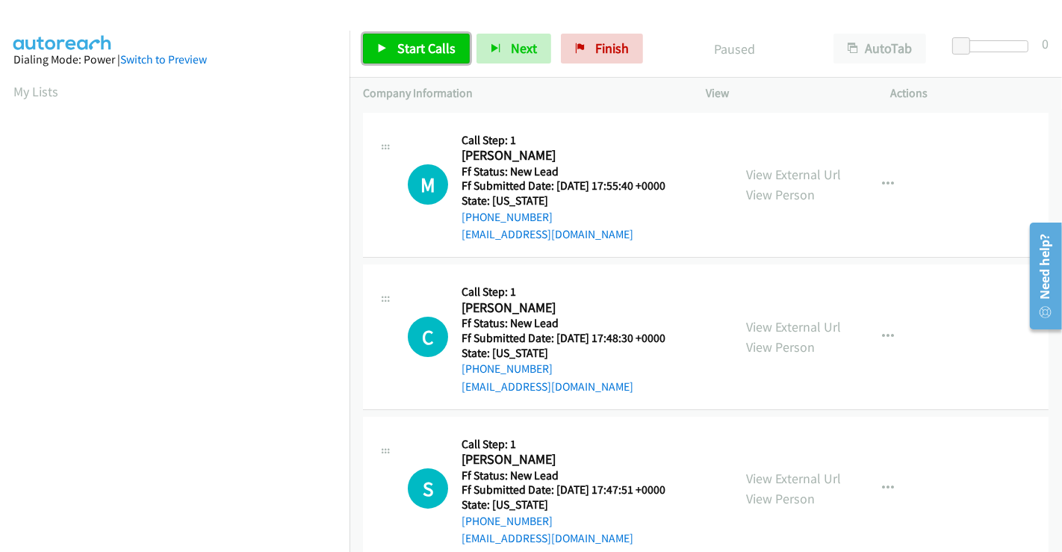
click at [429, 45] on span "Start Calls" at bounding box center [426, 48] width 58 height 17
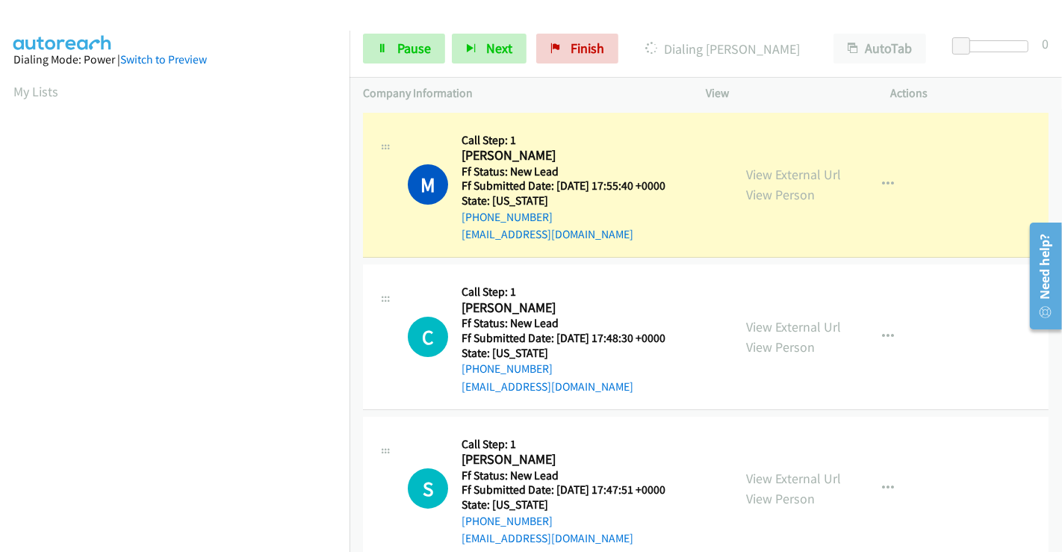
scroll to position [288, 0]
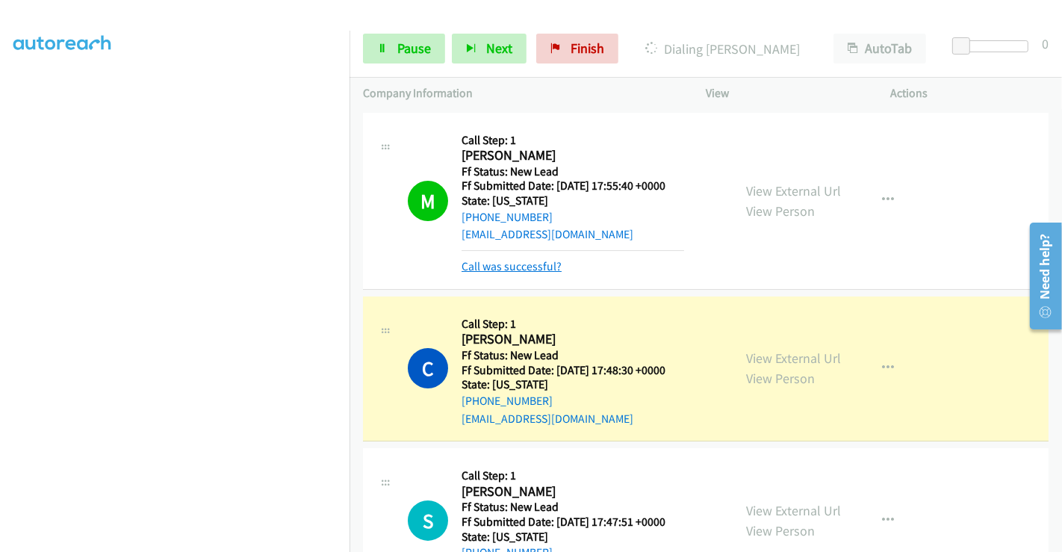
click at [525, 264] on link "Call was successful?" at bounding box center [512, 266] width 100 height 14
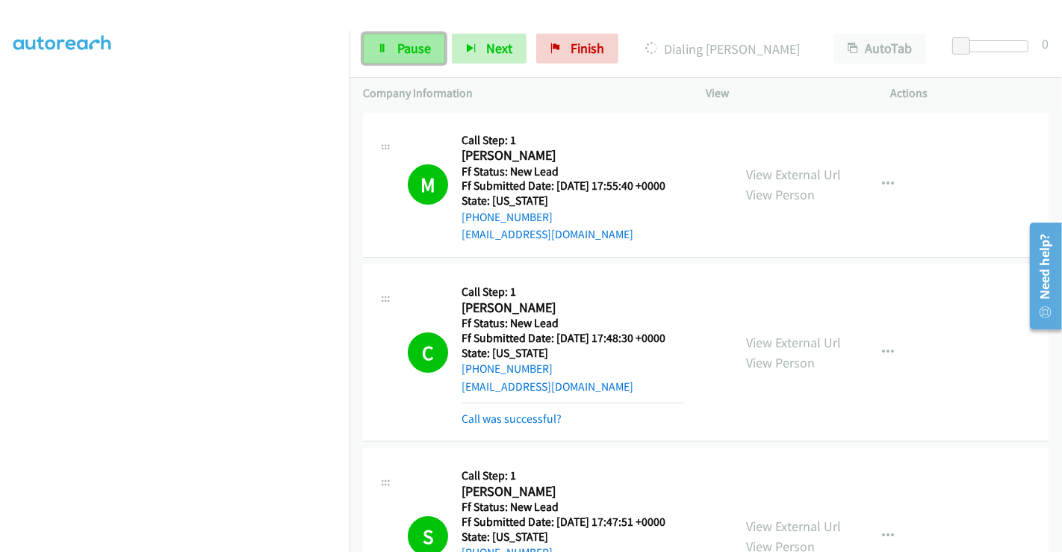
click at [410, 43] on span "Pause" at bounding box center [414, 48] width 34 height 17
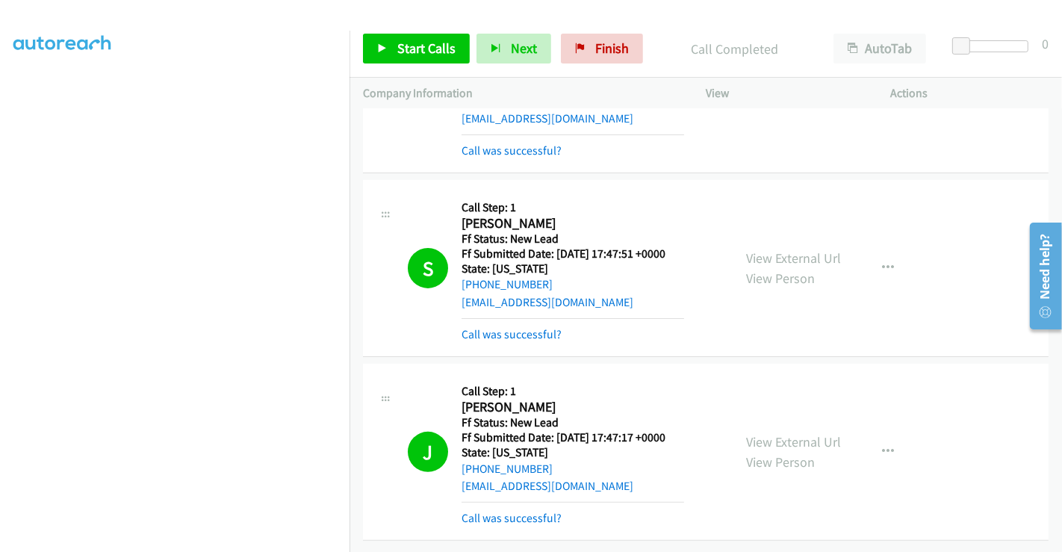
scroll to position [326, 0]
click at [508, 143] on link "Call was successful?" at bounding box center [512, 150] width 100 height 14
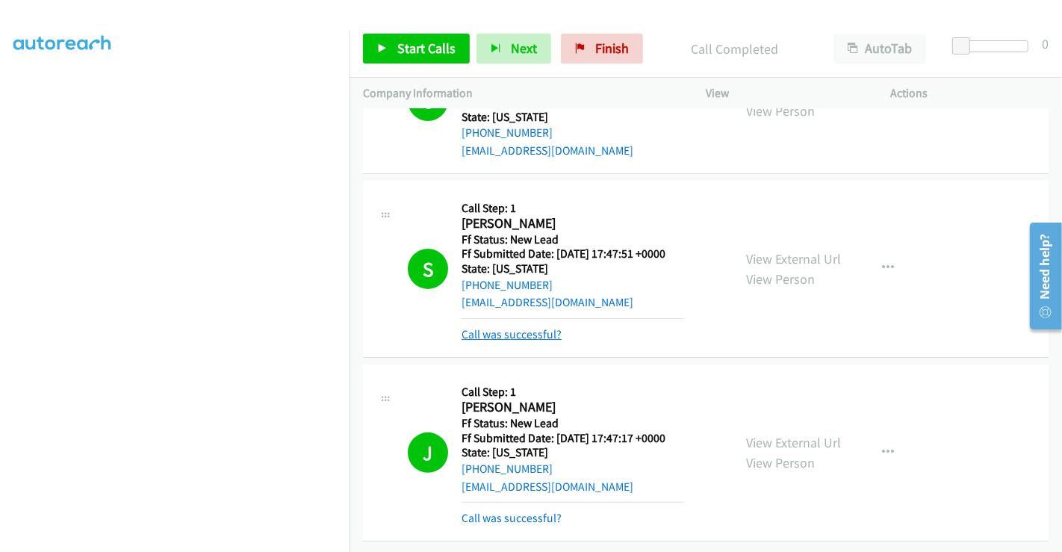
click at [509, 327] on link "Call was successful?" at bounding box center [512, 334] width 100 height 14
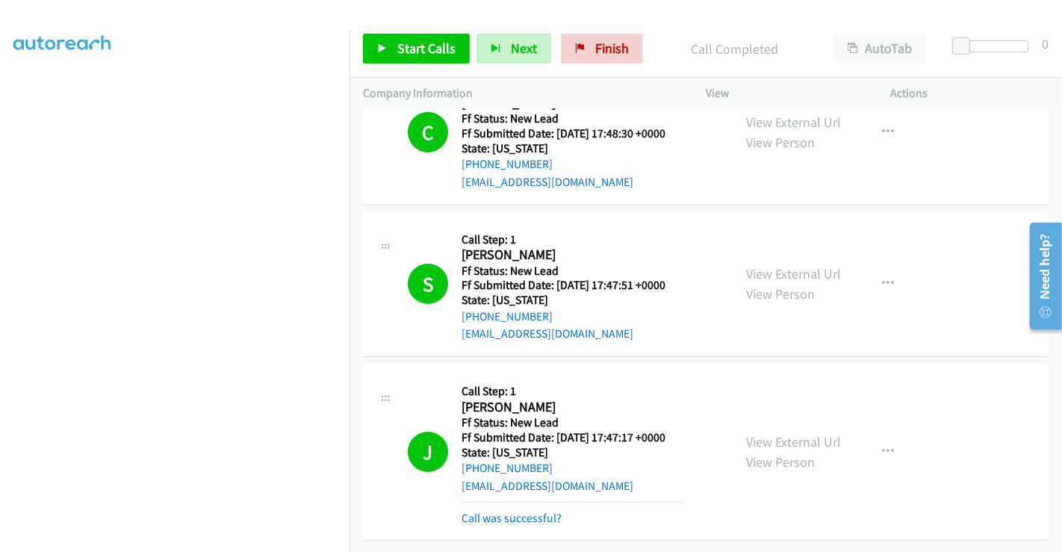
scroll to position [263, 0]
click at [519, 511] on link "Call was successful?" at bounding box center [512, 518] width 100 height 14
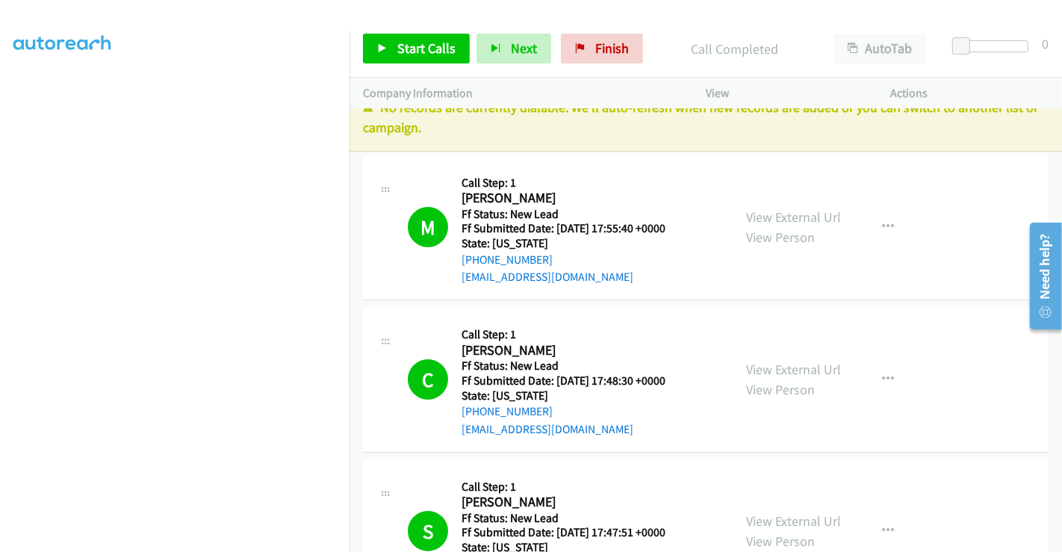
scroll to position [0, 0]
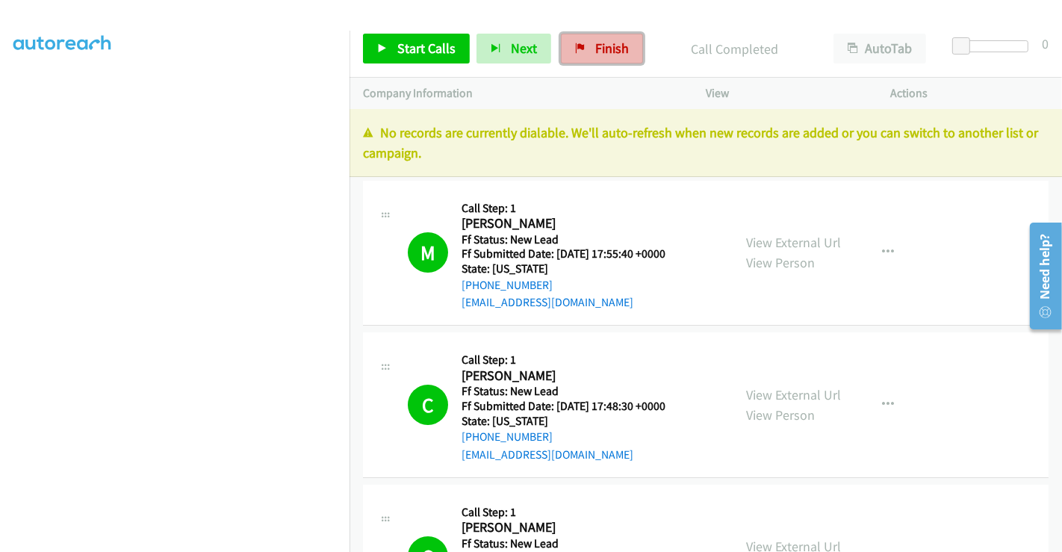
click at [583, 46] on link "Finish" at bounding box center [602, 49] width 82 height 30
